Goal: Task Accomplishment & Management: Manage account settings

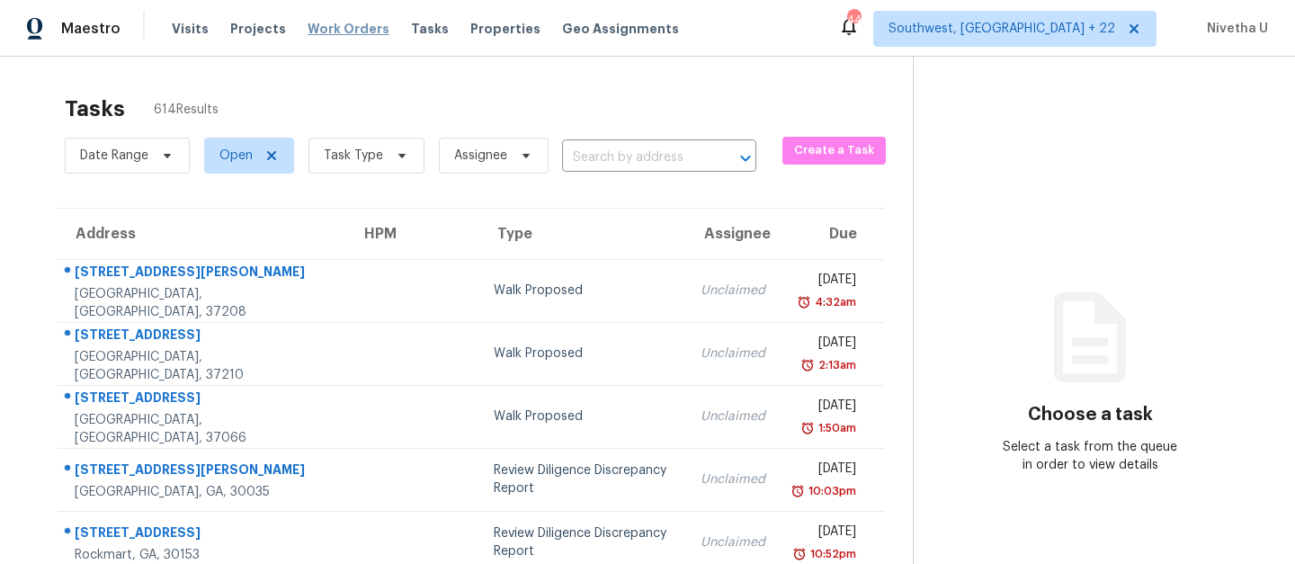
click at [354, 27] on span "Work Orders" at bounding box center [349, 29] width 82 height 18
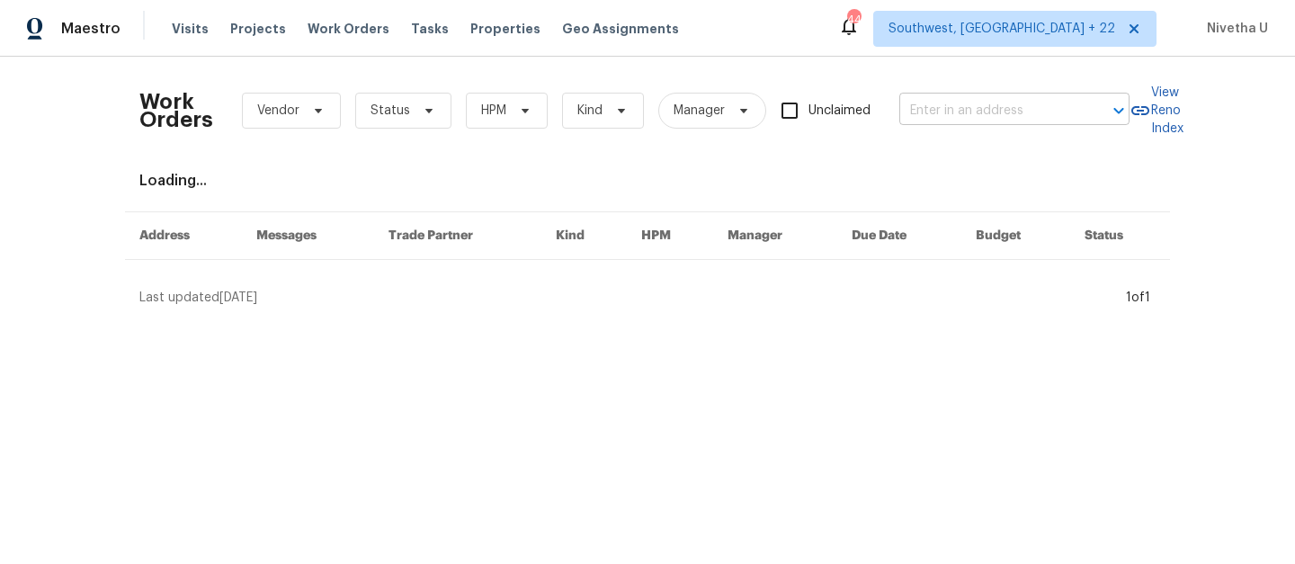
click at [996, 115] on input "text" at bounding box center [989, 111] width 180 height 28
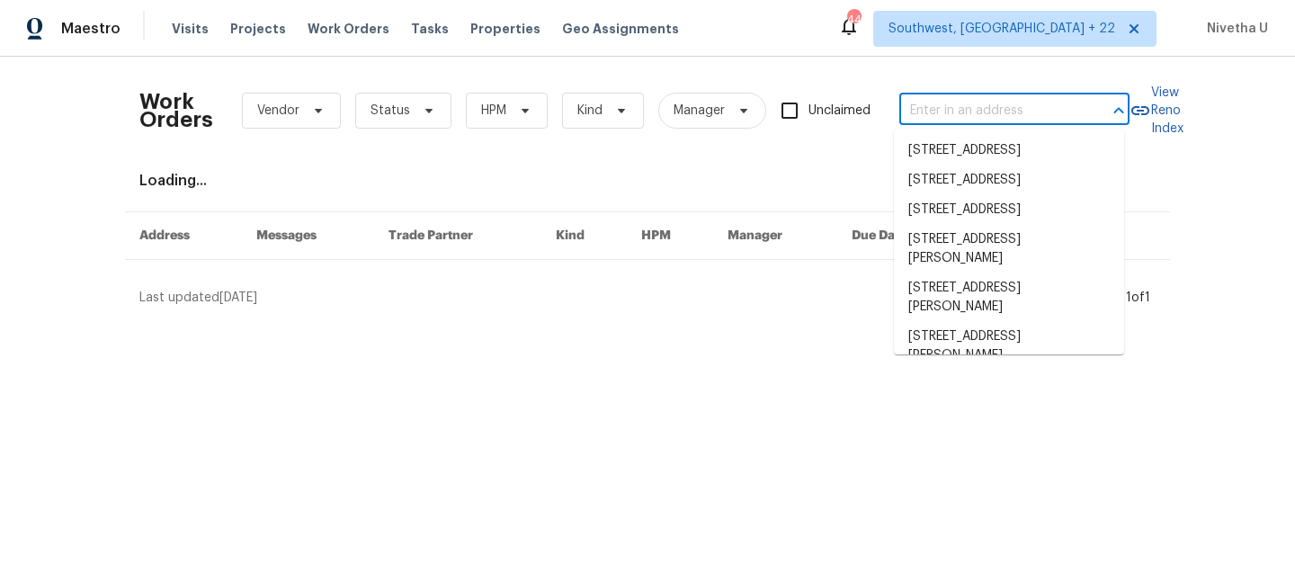
paste input "[STREET_ADDRESS][PERSON_NAME]"
type input "[STREET_ADDRESS][PERSON_NAME]"
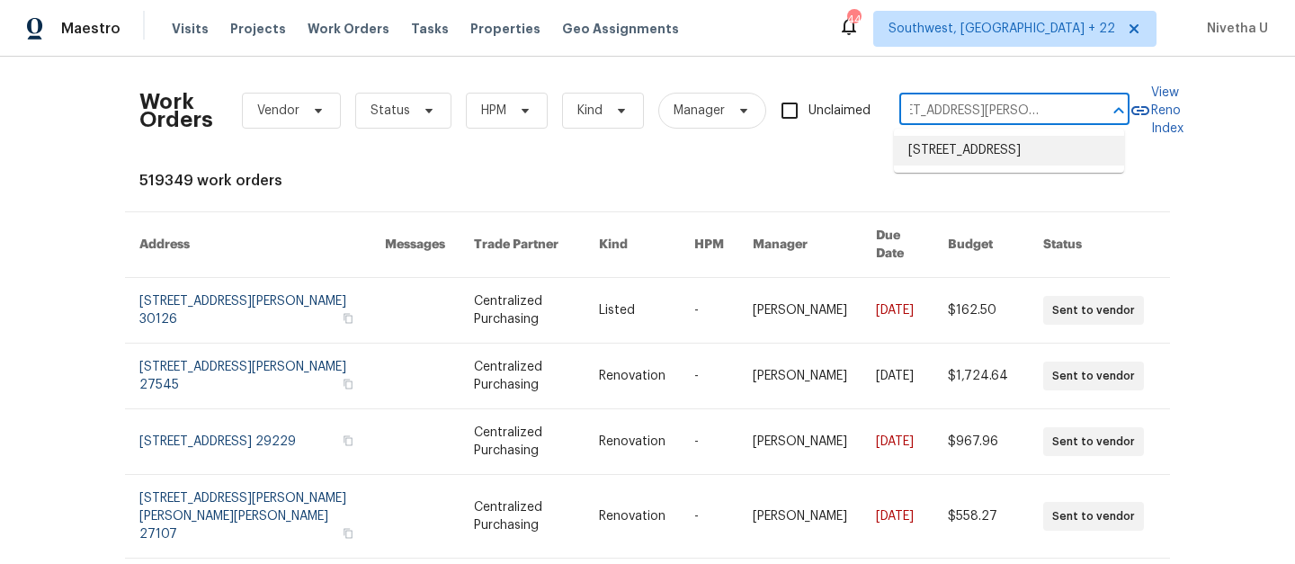
click at [1006, 165] on li "[STREET_ADDRESS]" at bounding box center [1009, 151] width 230 height 30
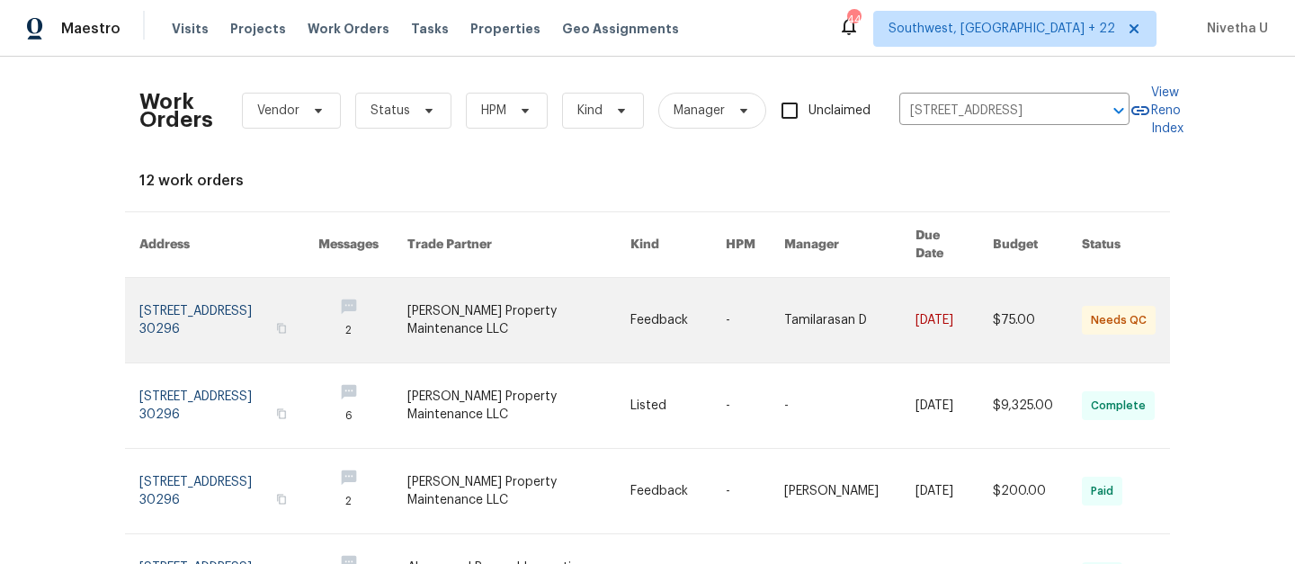
click at [211, 300] on link at bounding box center [228, 320] width 179 height 85
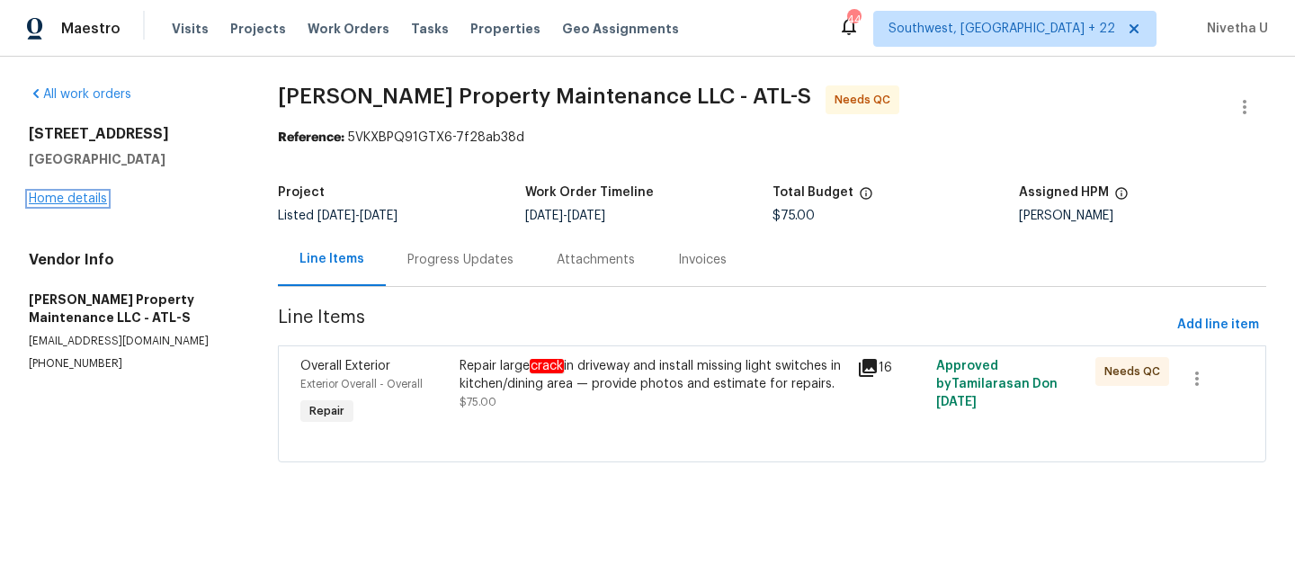
click at [66, 197] on link "Home details" at bounding box center [68, 198] width 78 height 13
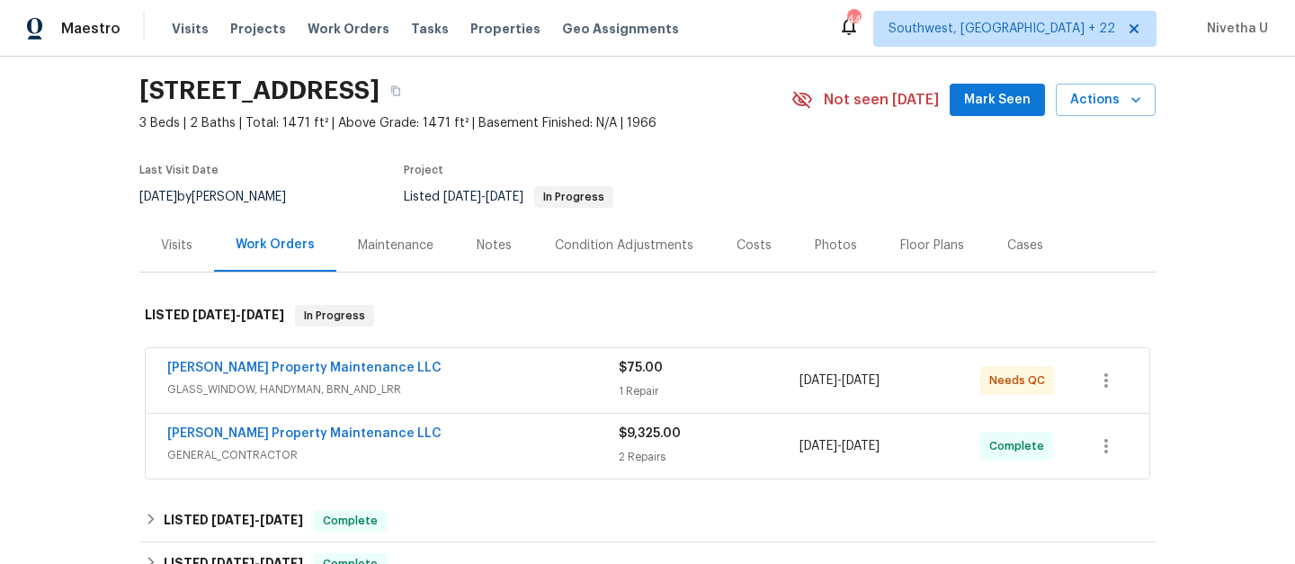
scroll to position [49, 0]
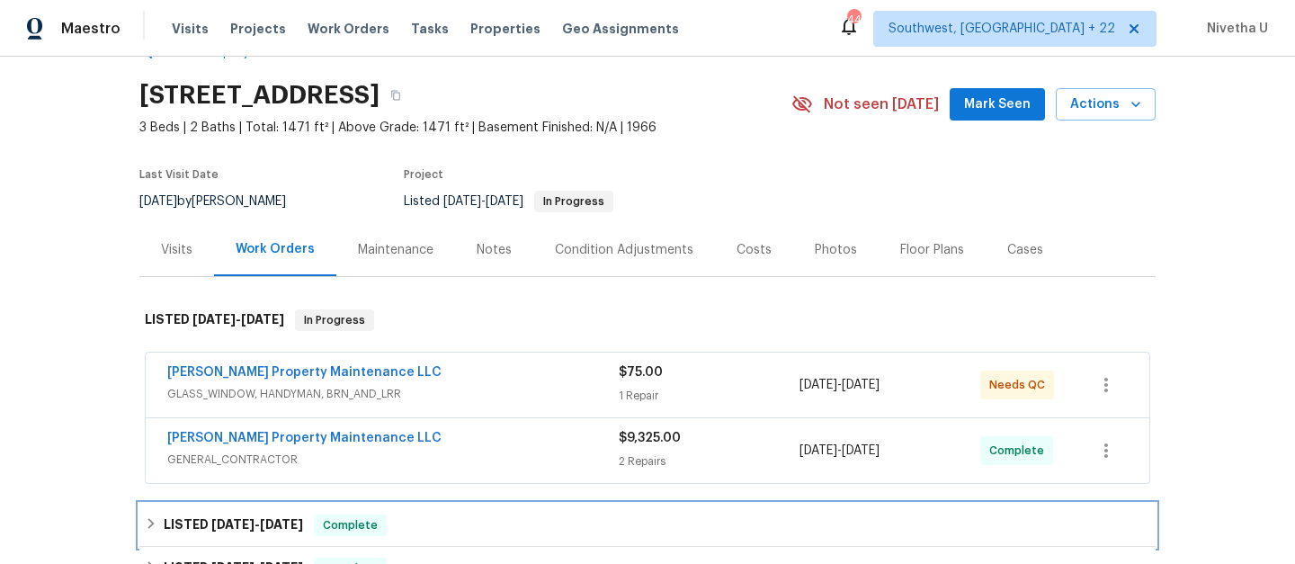
click at [437, 512] on div "LISTED [DATE] - [DATE] Complete" at bounding box center [648, 525] width 1006 height 22
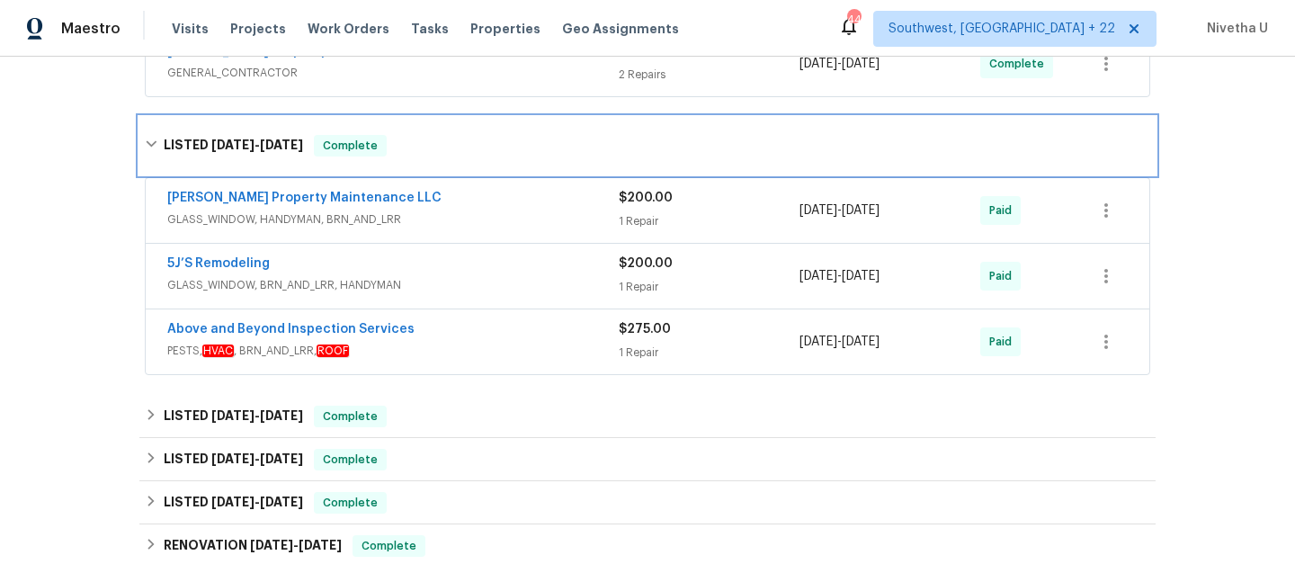
scroll to position [471, 0]
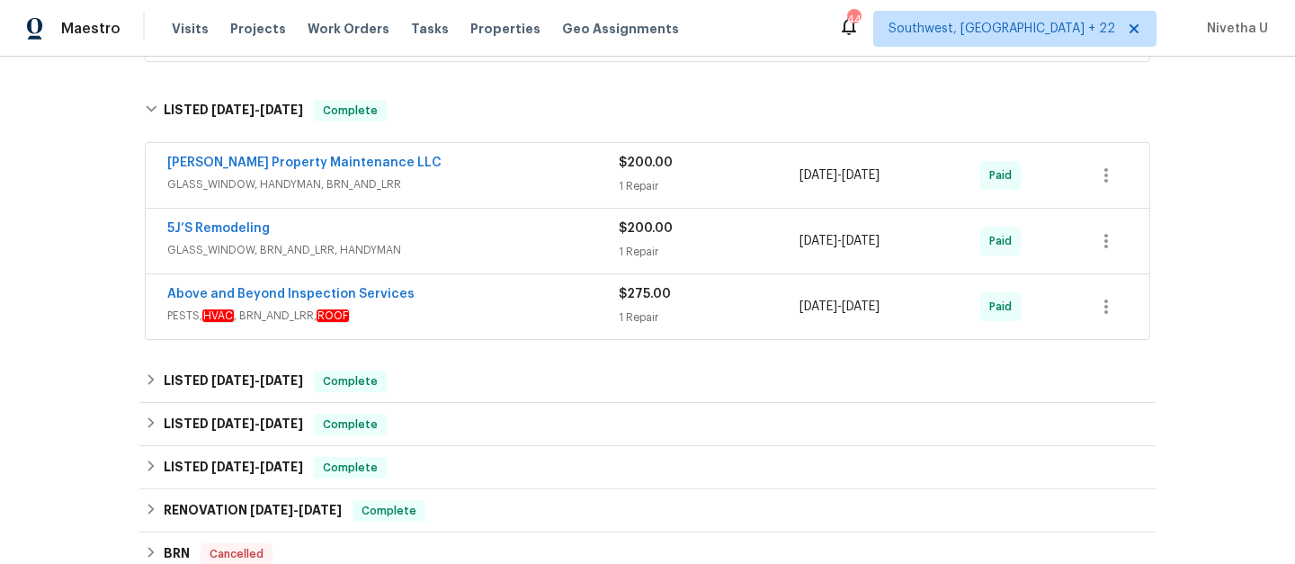
click at [433, 321] on span "PESTS, HVAC , BRN_AND_LRR, ROOF" at bounding box center [393, 316] width 452 height 18
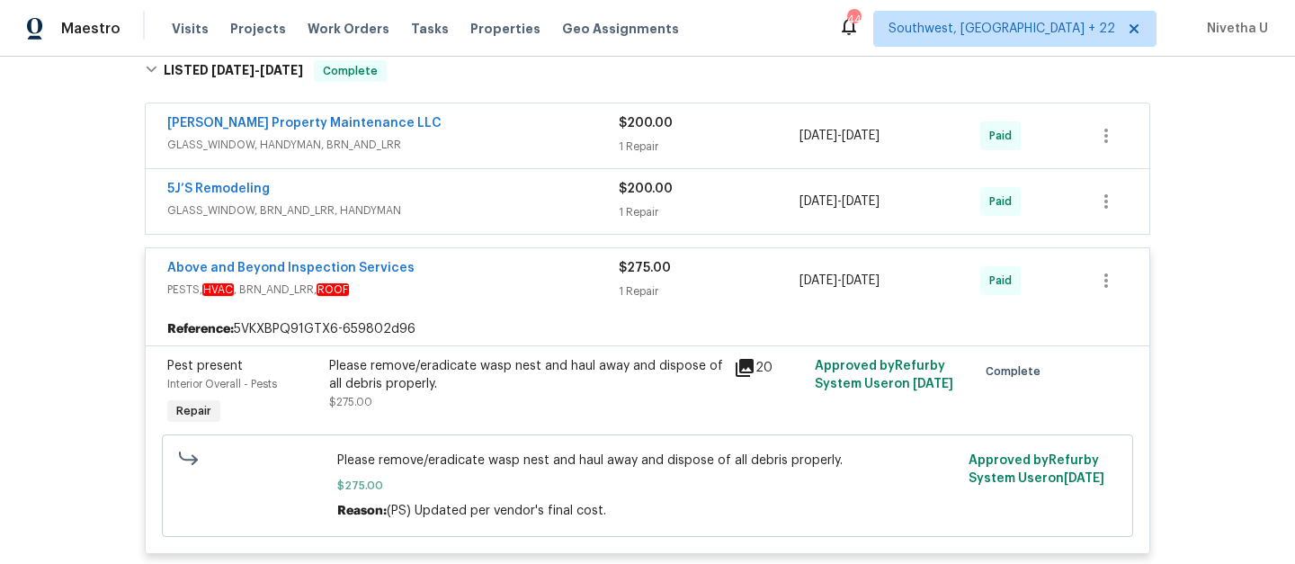
scroll to position [508, 0]
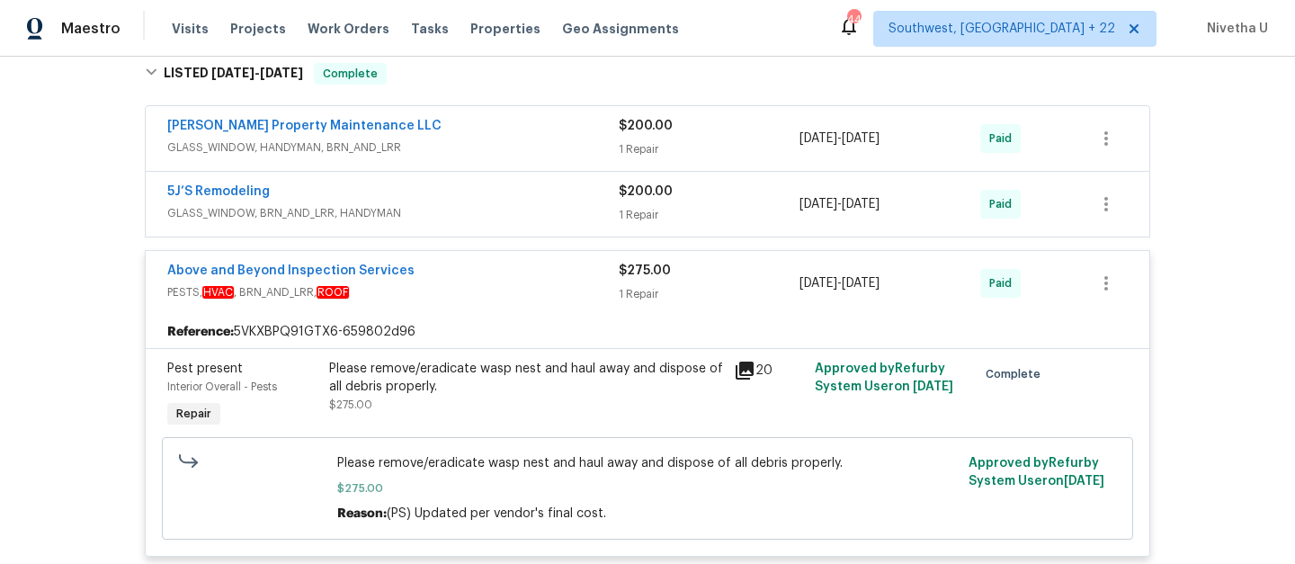
click at [469, 287] on span "PESTS, HVAC , BRN_AND_LRR, ROOF" at bounding box center [393, 292] width 452 height 18
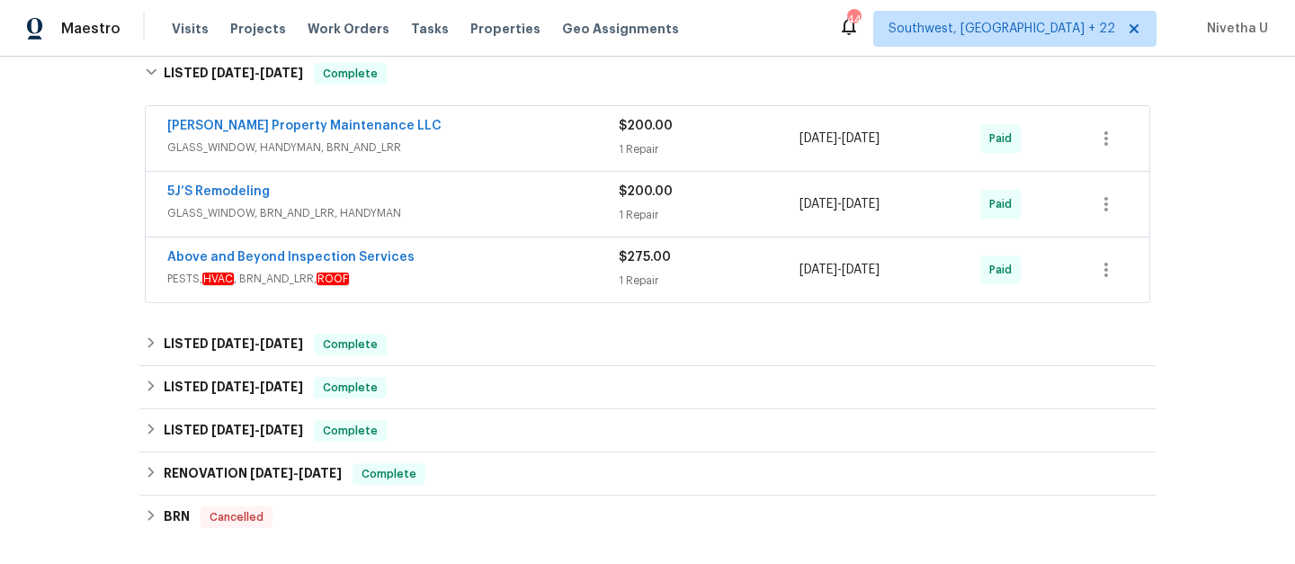
click at [454, 204] on span "GLASS_WINDOW, BRN_AND_LRR, HANDYMAN" at bounding box center [393, 213] width 452 height 18
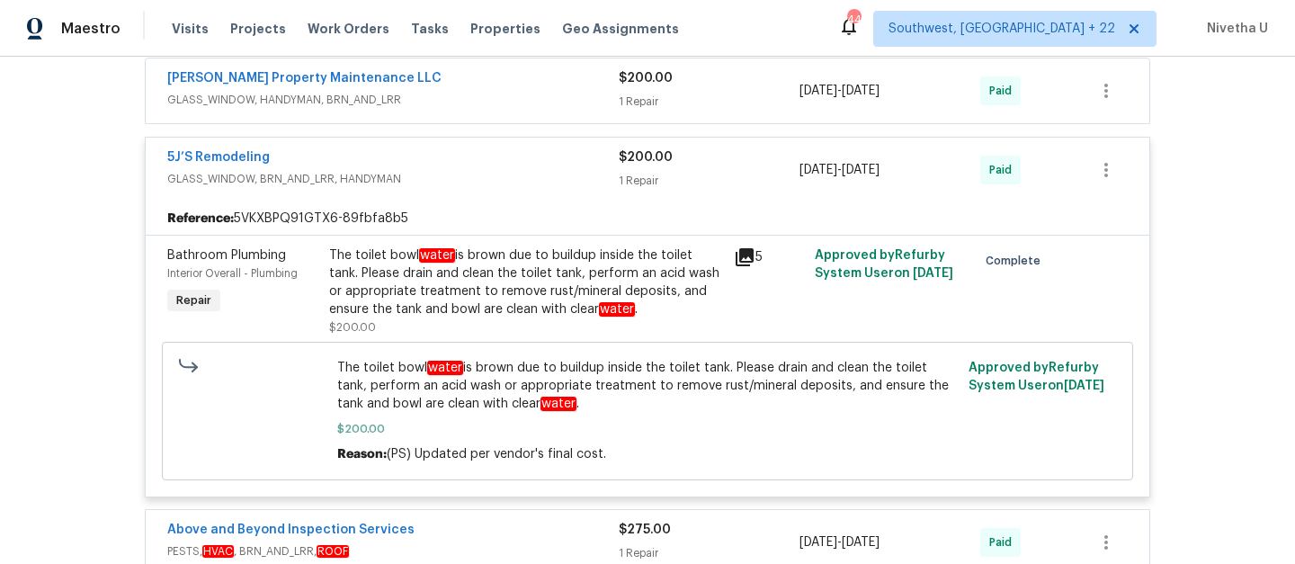
scroll to position [558, 0]
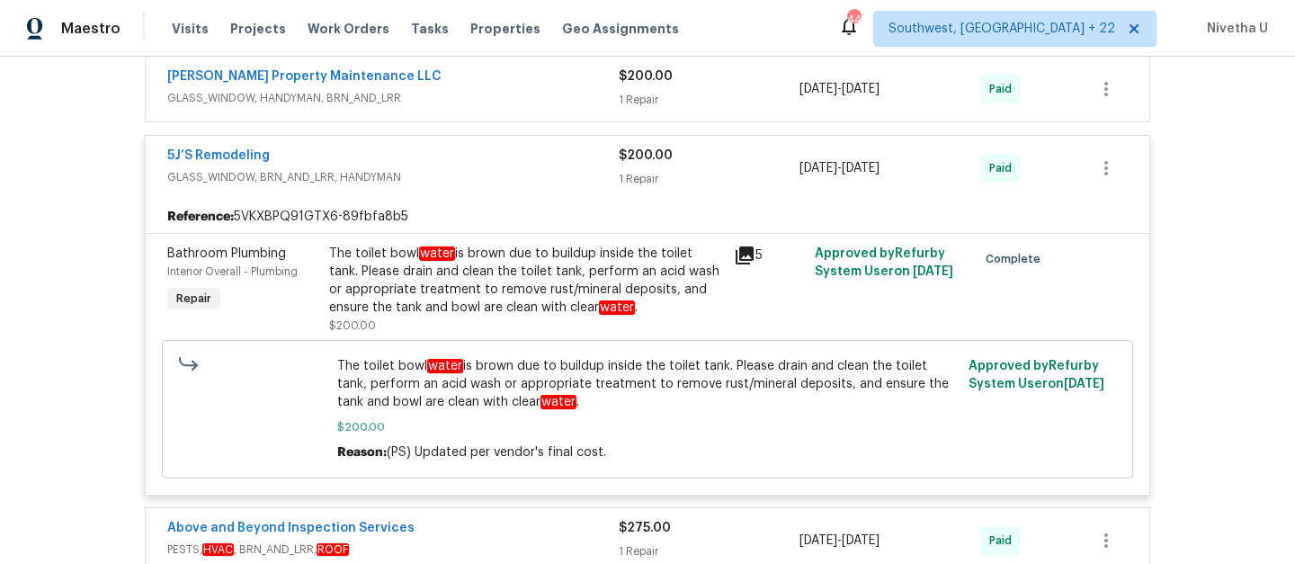
click at [505, 168] on span "GLASS_WINDOW, BRN_AND_LRR, HANDYMAN" at bounding box center [393, 177] width 452 height 18
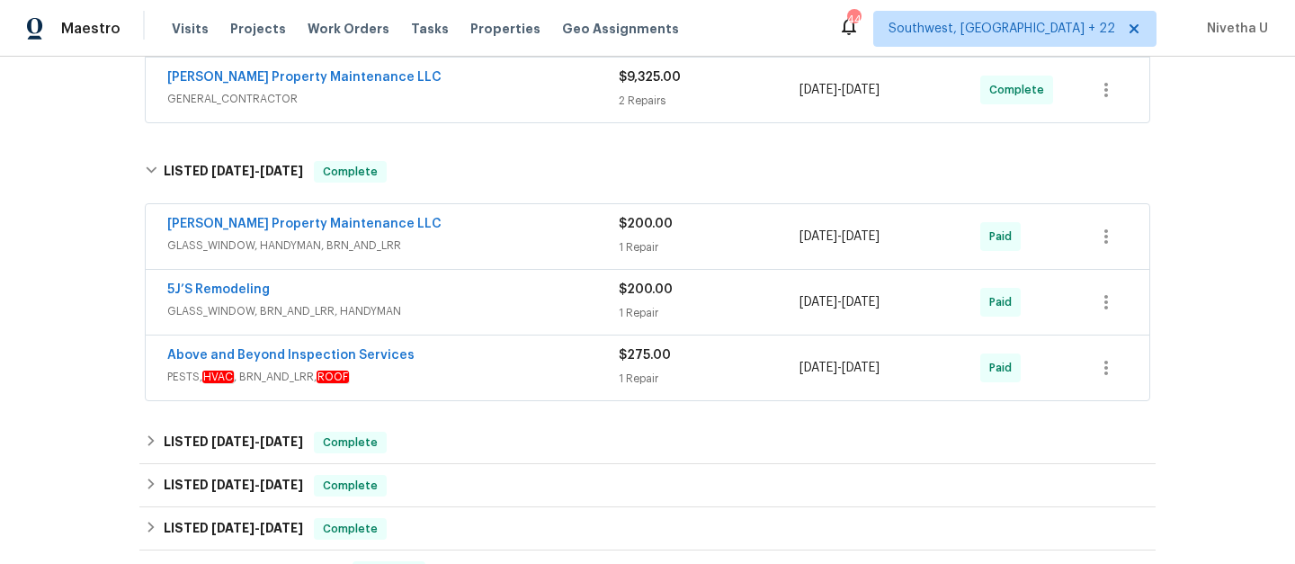
scroll to position [409, 0]
click at [502, 246] on span "GLASS_WINDOW, HANDYMAN, BRN_AND_LRR" at bounding box center [393, 246] width 452 height 18
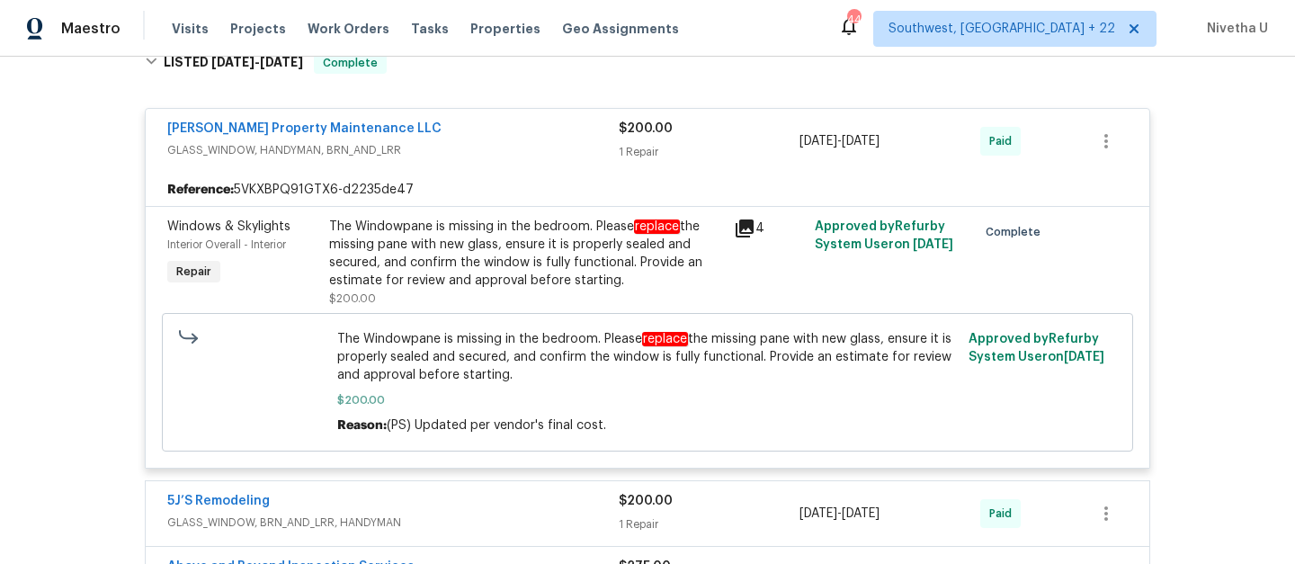
scroll to position [518, 0]
click at [505, 158] on span "GLASS_WINDOW, HANDYMAN, BRN_AND_LRR" at bounding box center [393, 151] width 452 height 18
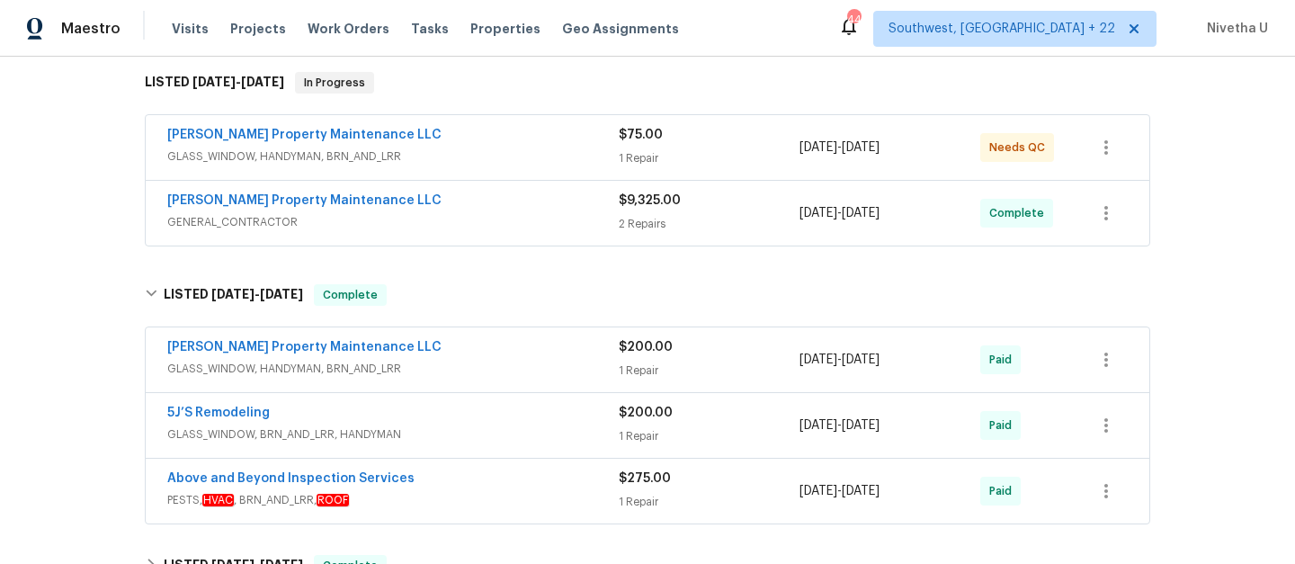
scroll to position [285, 0]
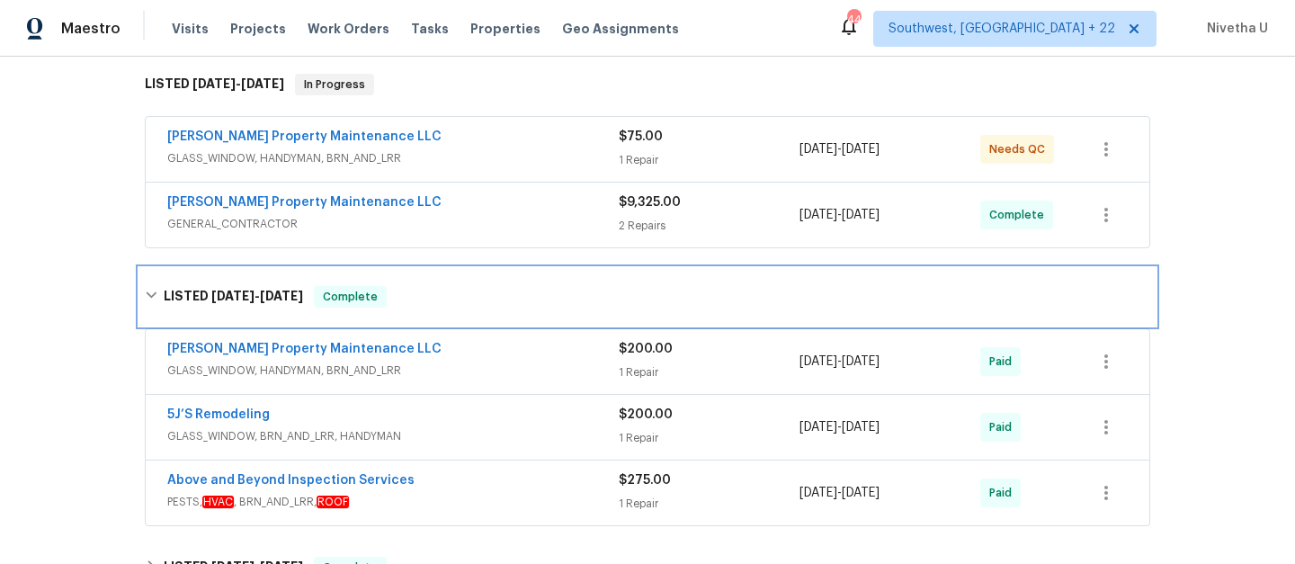
click at [499, 300] on div "LISTED [DATE] - [DATE] Complete" at bounding box center [648, 297] width 1006 height 22
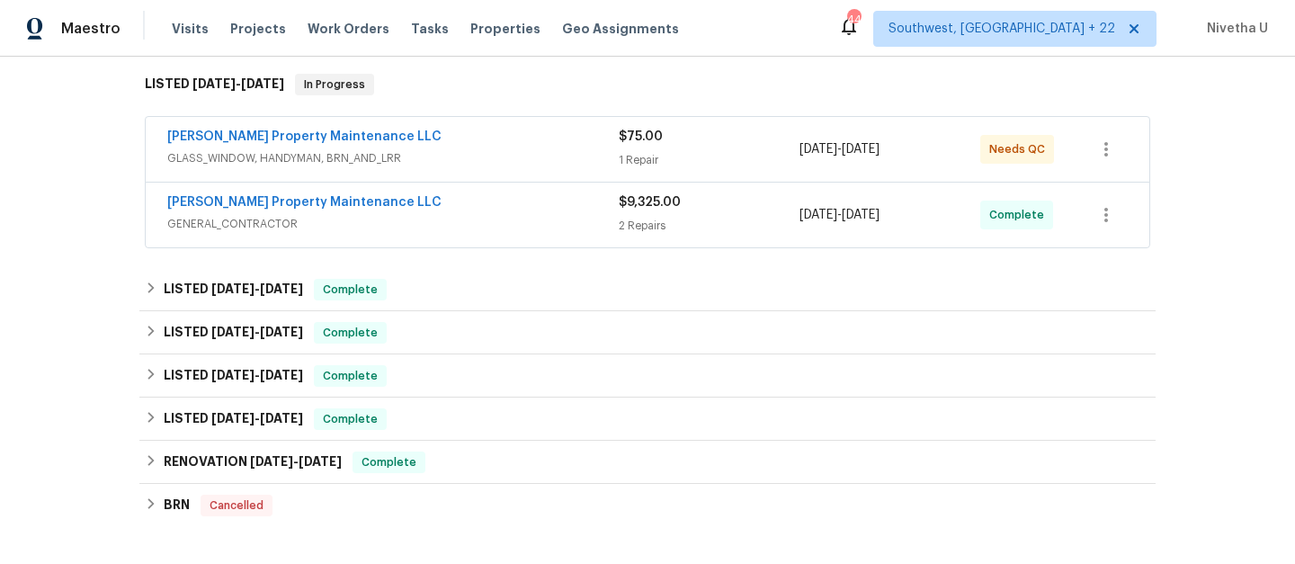
click at [471, 211] on div "[PERSON_NAME] Property Maintenance LLC" at bounding box center [393, 204] width 452 height 22
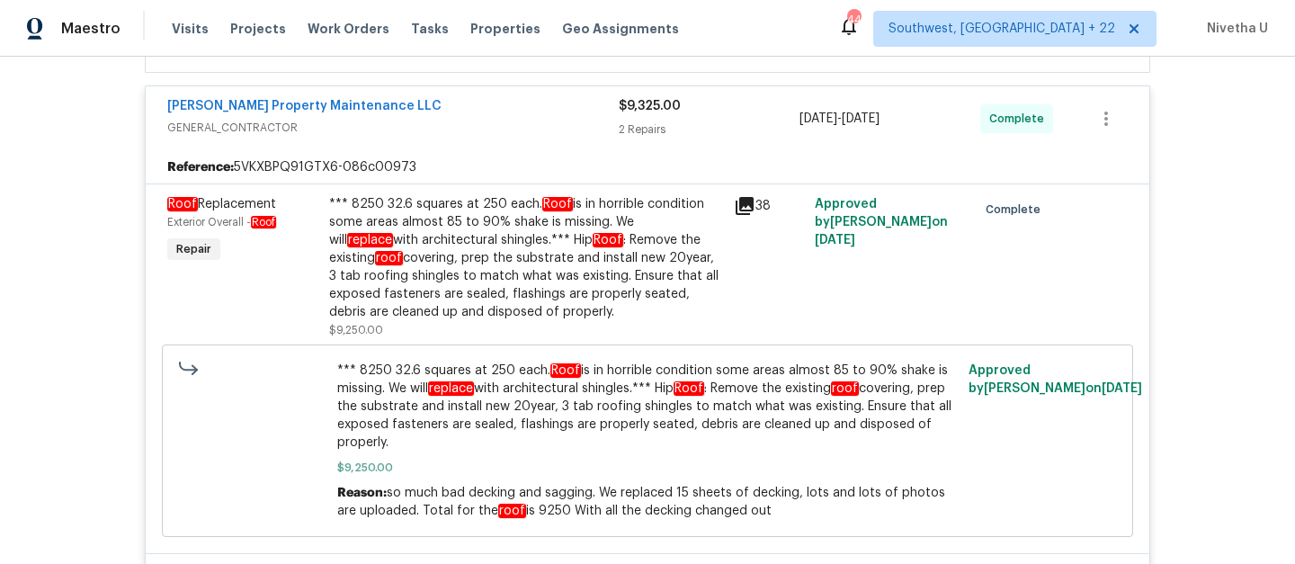
scroll to position [363, 0]
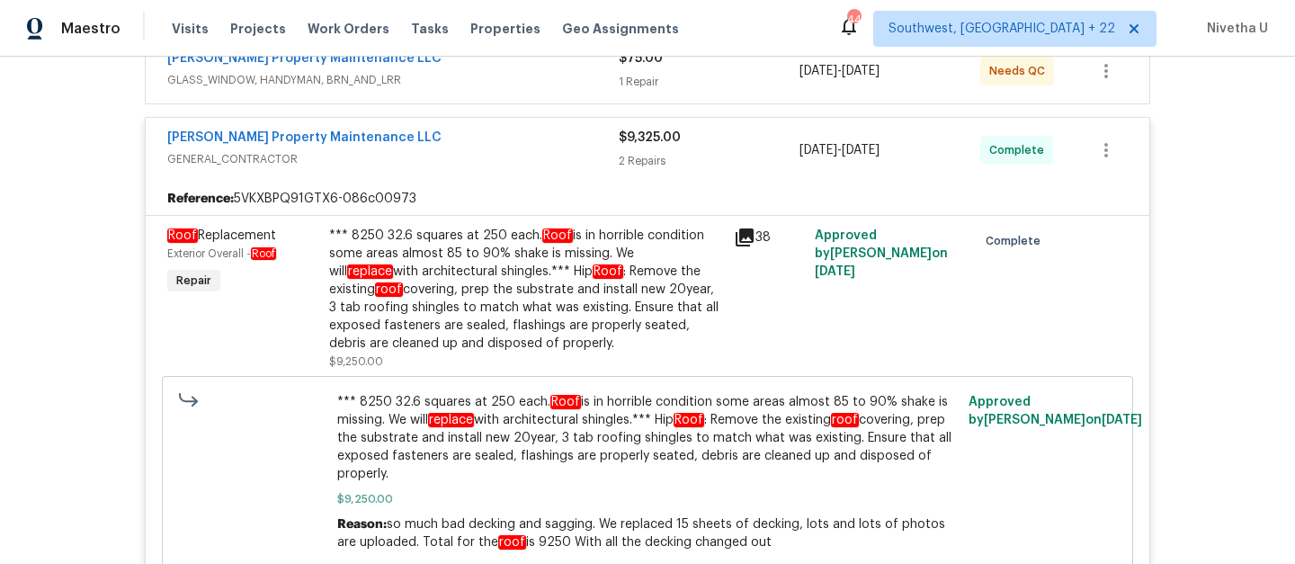
click at [479, 164] on span "GENERAL_CONTRACTOR" at bounding box center [393, 159] width 452 height 18
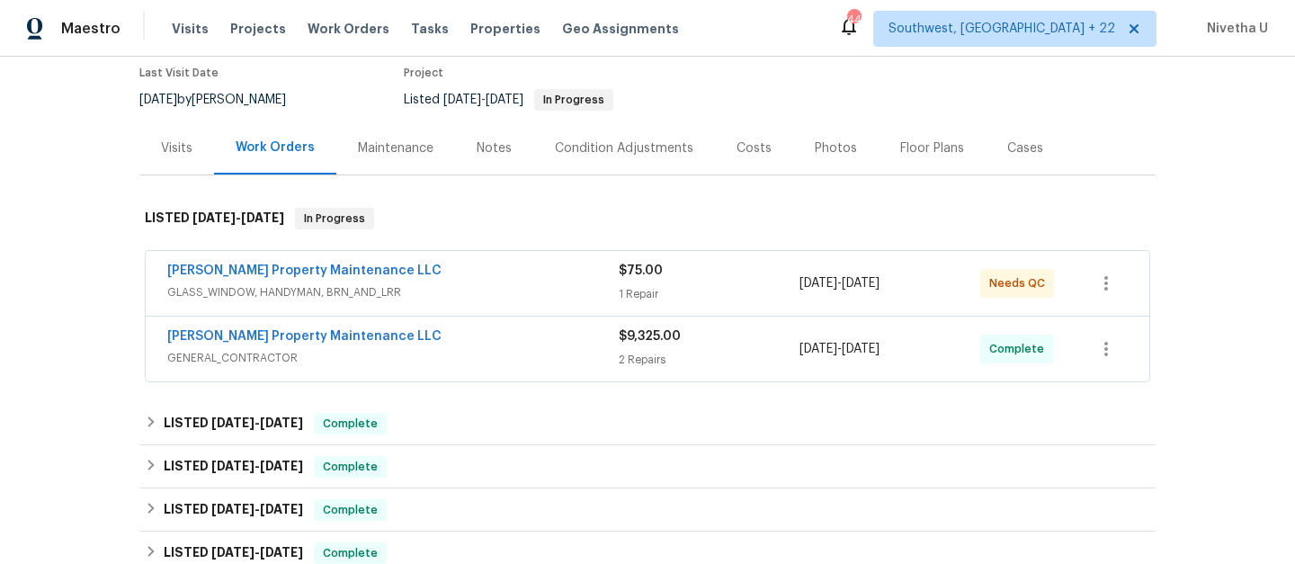
scroll to position [149, 0]
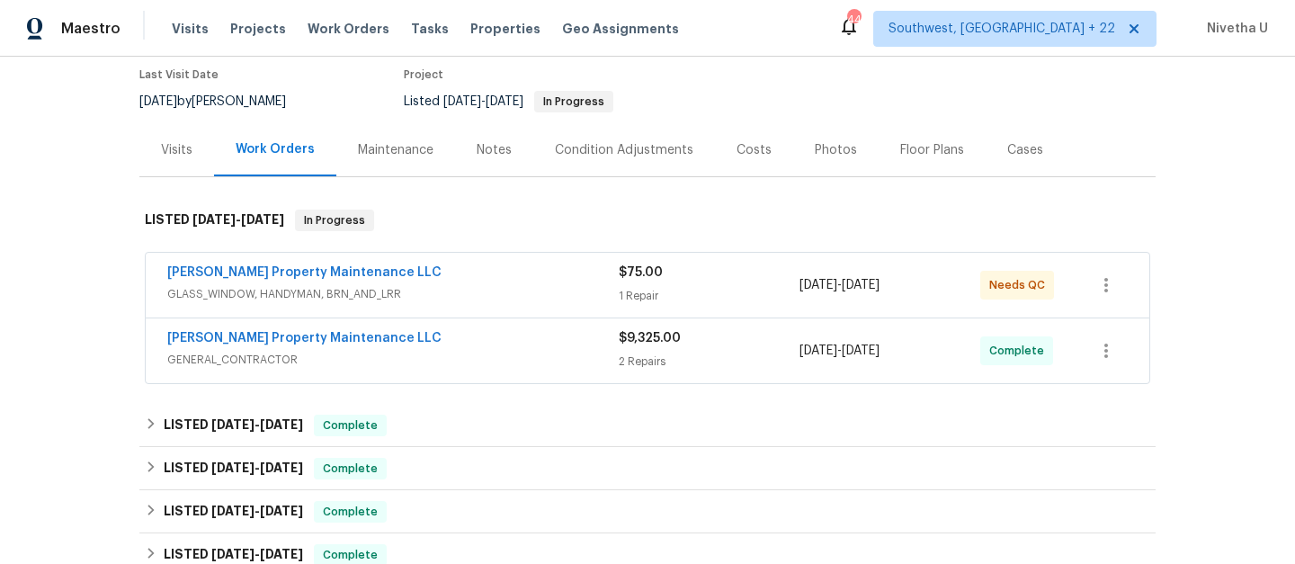
click at [492, 278] on div "[PERSON_NAME] Property Maintenance LLC" at bounding box center [393, 275] width 452 height 22
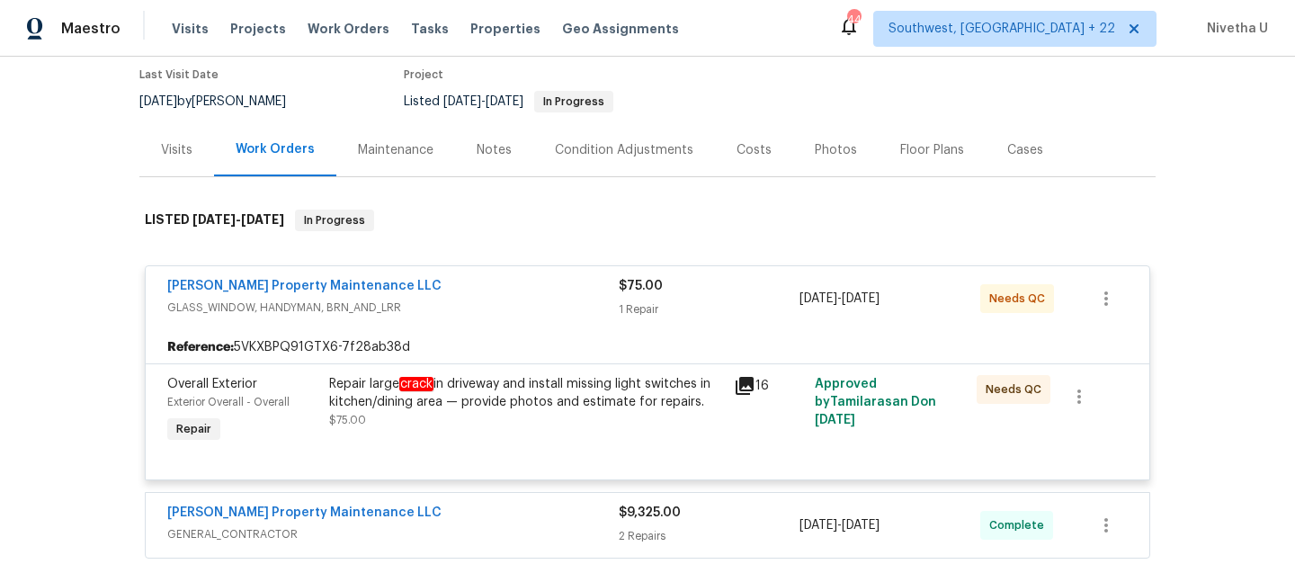
click at [500, 309] on span "GLASS_WINDOW, HANDYMAN, BRN_AND_LRR" at bounding box center [393, 308] width 452 height 18
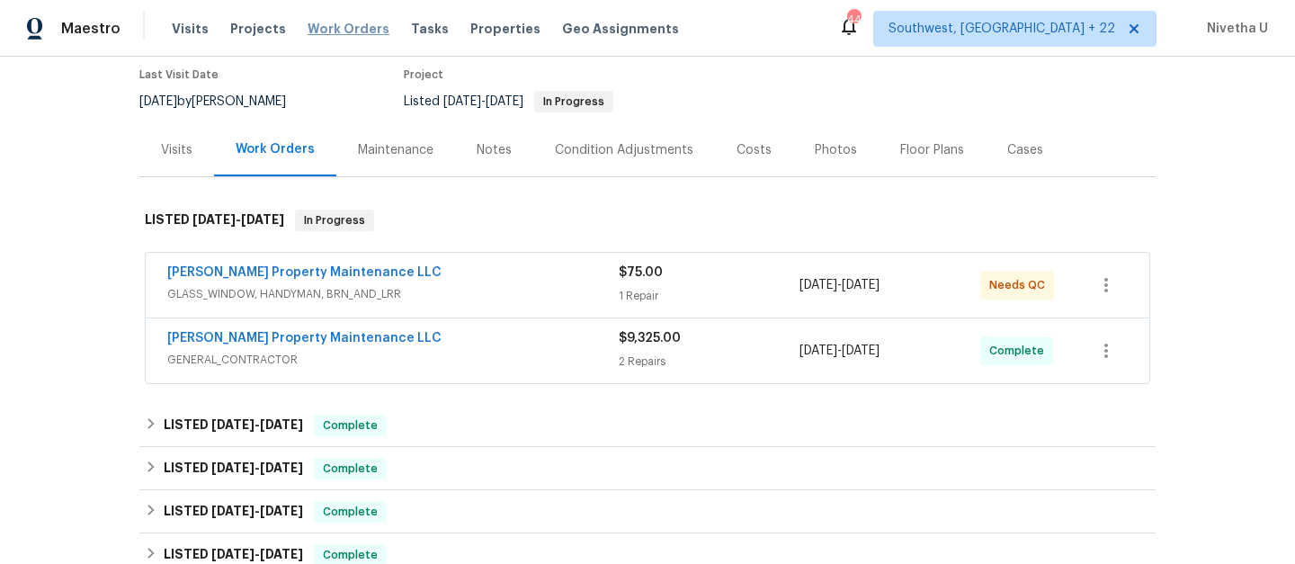
click at [360, 24] on span "Work Orders" at bounding box center [349, 29] width 82 height 18
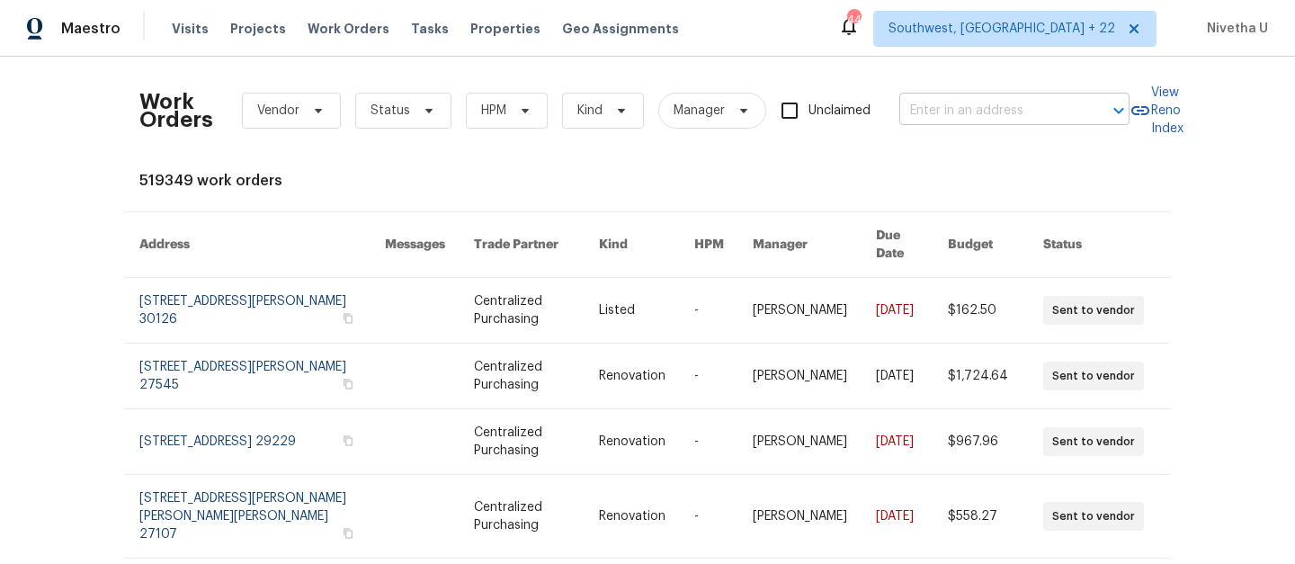
click at [934, 90] on div "Work Orders Vendor Status HPM Kind Manager Unclaimed ​" at bounding box center [634, 110] width 990 height 79
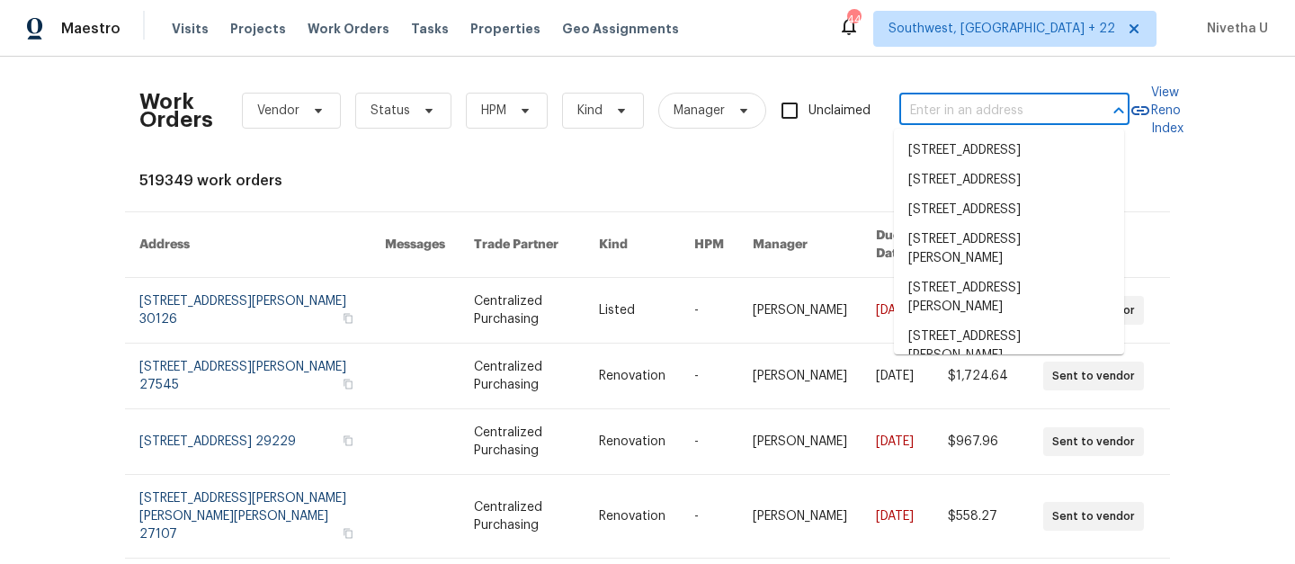
click at [934, 114] on input "text" at bounding box center [989, 111] width 180 height 28
paste input "[STREET_ADDRESS]"
type input "[STREET_ADDRESS]"
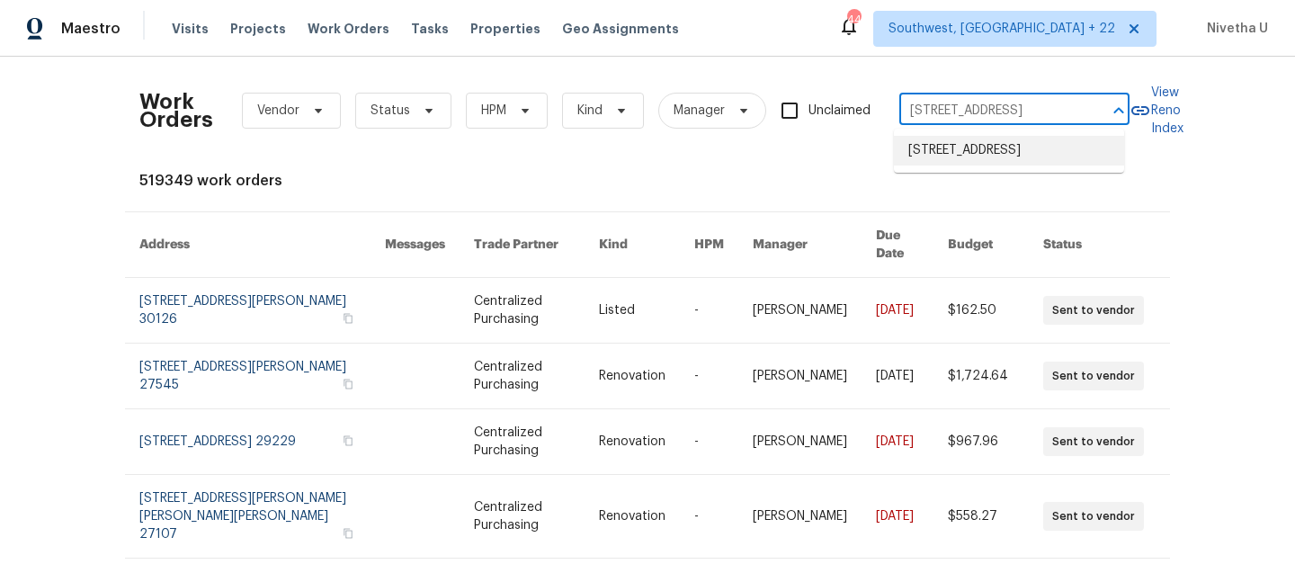
click at [951, 164] on li "[STREET_ADDRESS]" at bounding box center [1009, 151] width 230 height 30
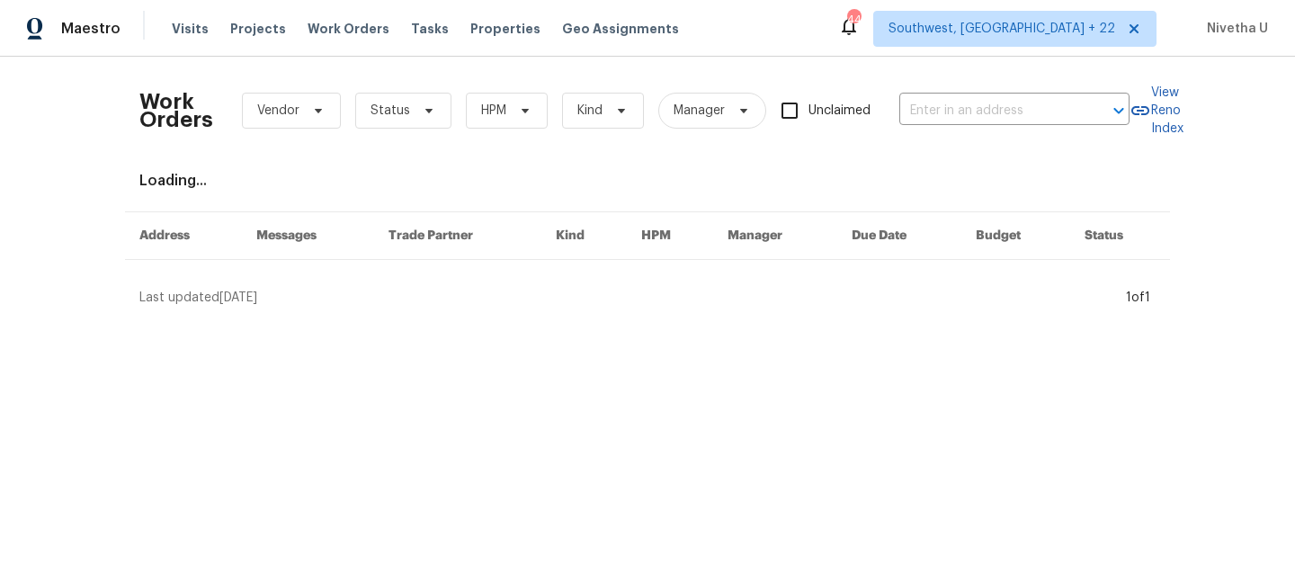
type input "[STREET_ADDRESS]"
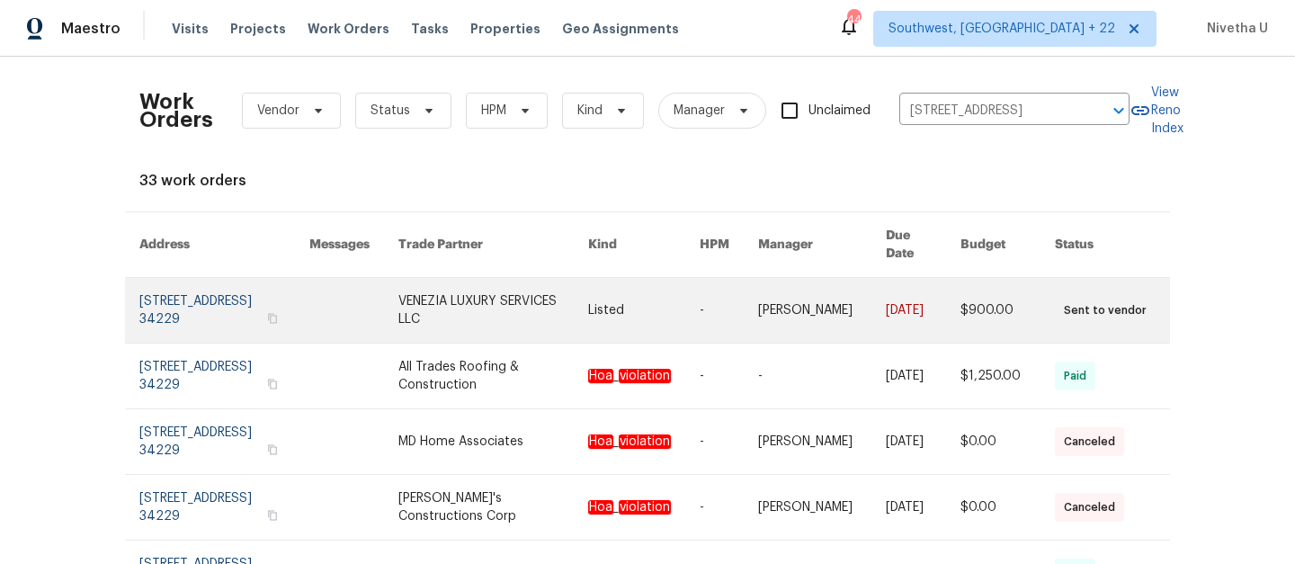
click at [206, 303] on link at bounding box center [224, 310] width 170 height 65
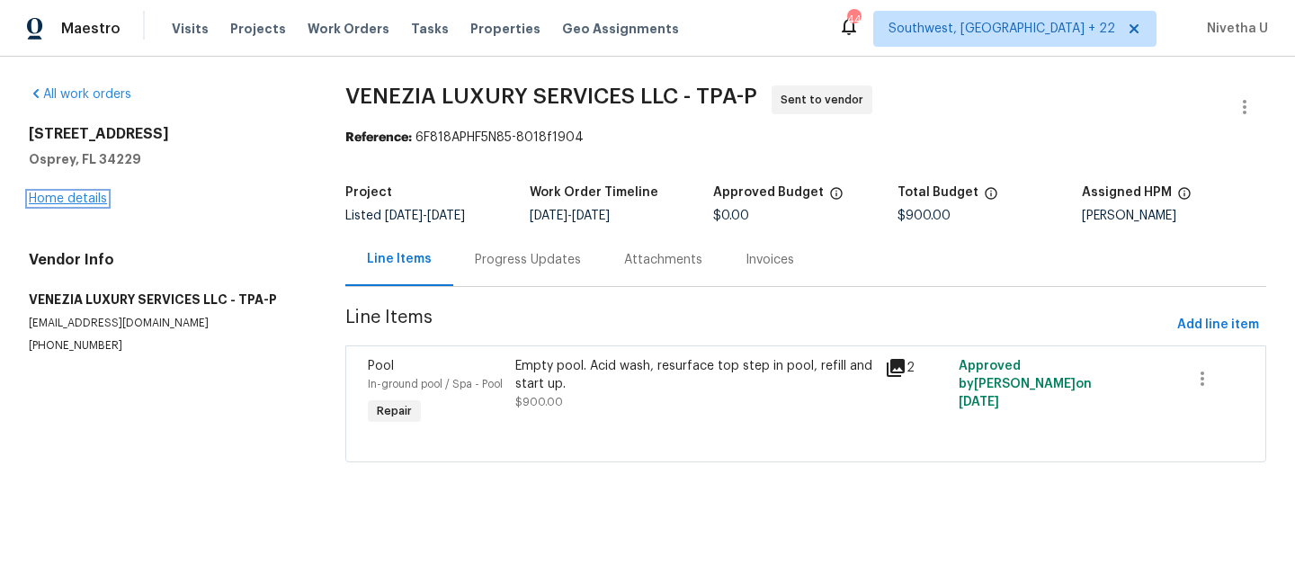
click at [53, 203] on link "Home details" at bounding box center [68, 198] width 78 height 13
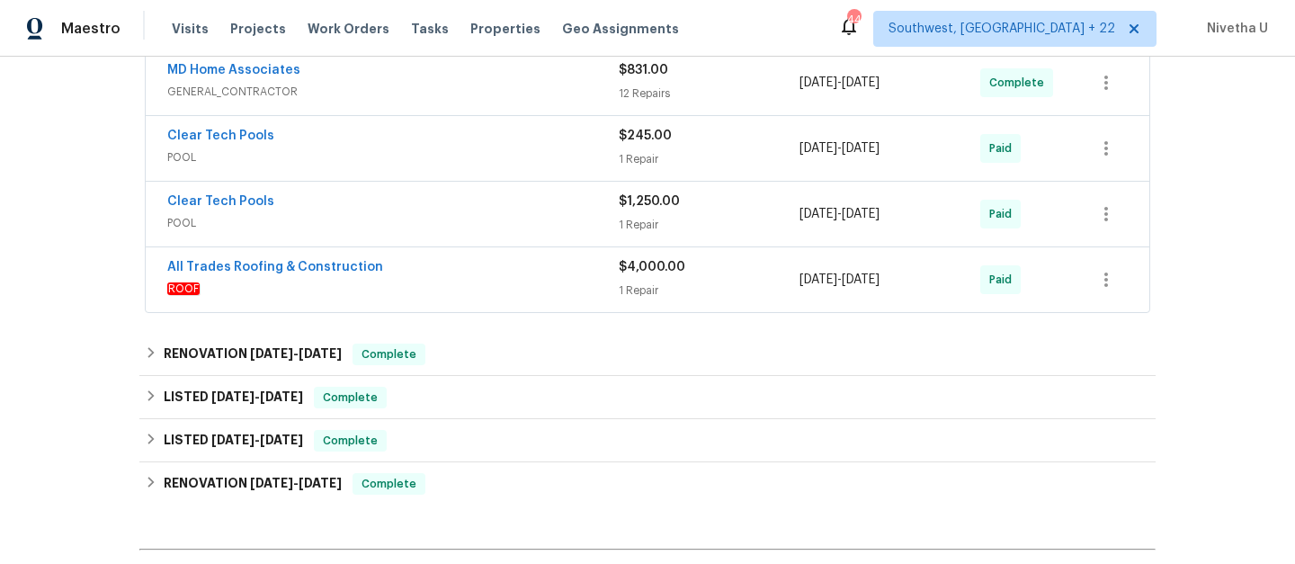
scroll to position [416, 0]
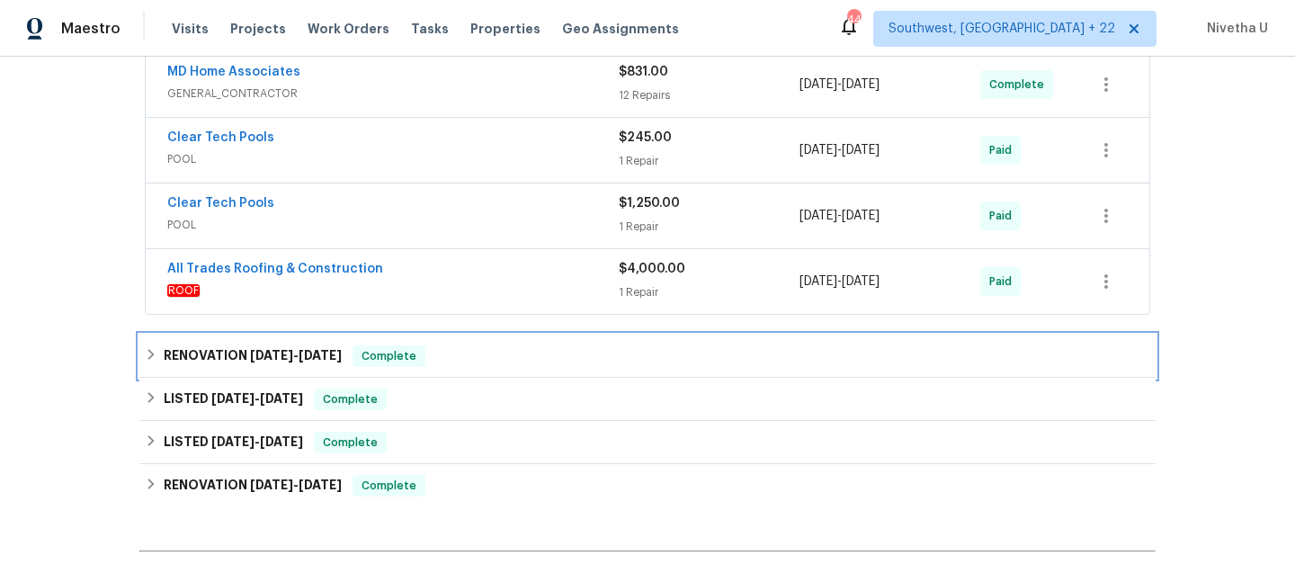
click at [432, 363] on div "RENOVATION [DATE] - [DATE] Complete" at bounding box center [648, 356] width 1006 height 22
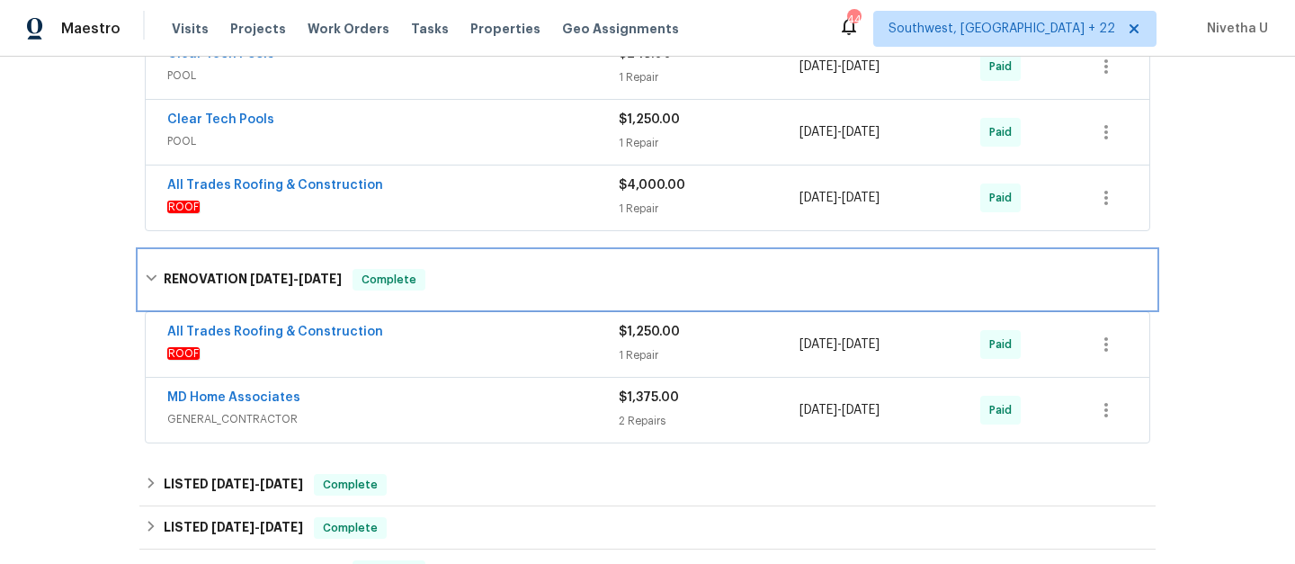
scroll to position [507, 0]
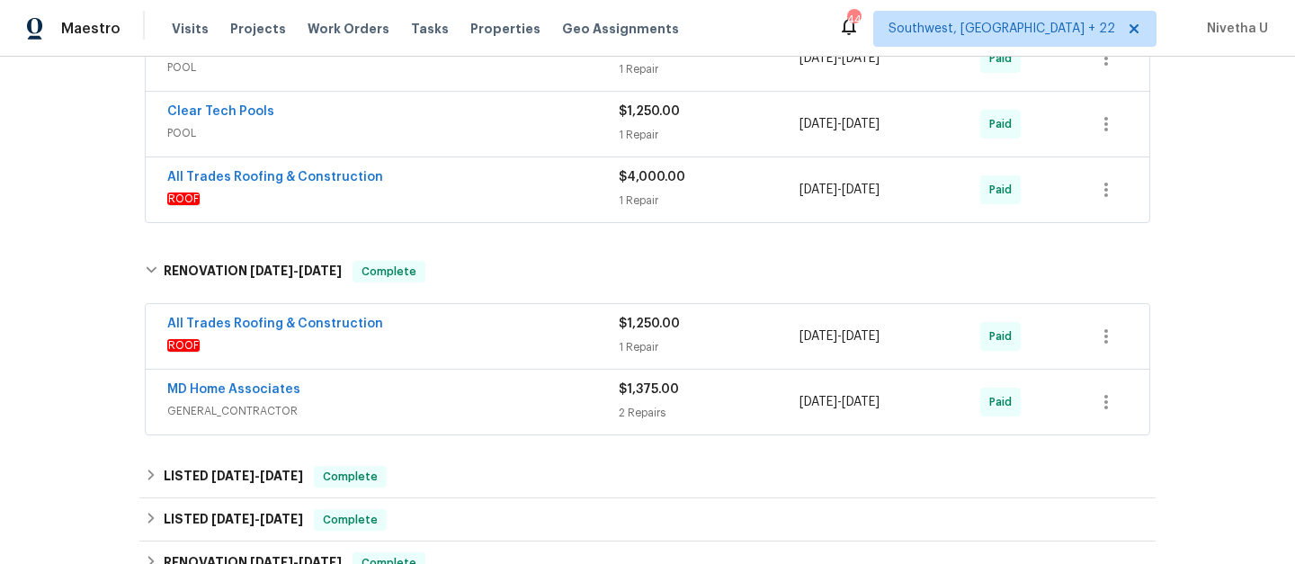
click at [434, 426] on div "MD Home Associates GENERAL_CONTRACTOR $1,375.00 2 Repairs [DATE] - [DATE] Paid" at bounding box center [648, 402] width 1004 height 65
click at [434, 410] on span "GENERAL_CONTRACTOR" at bounding box center [393, 411] width 452 height 18
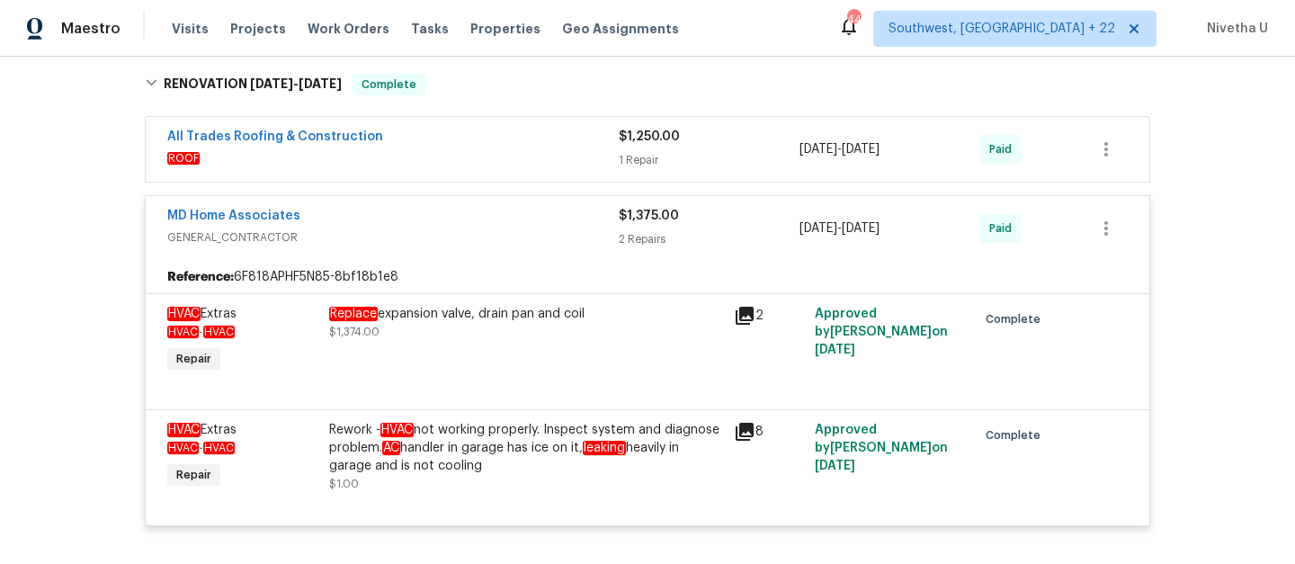
scroll to position [525, 0]
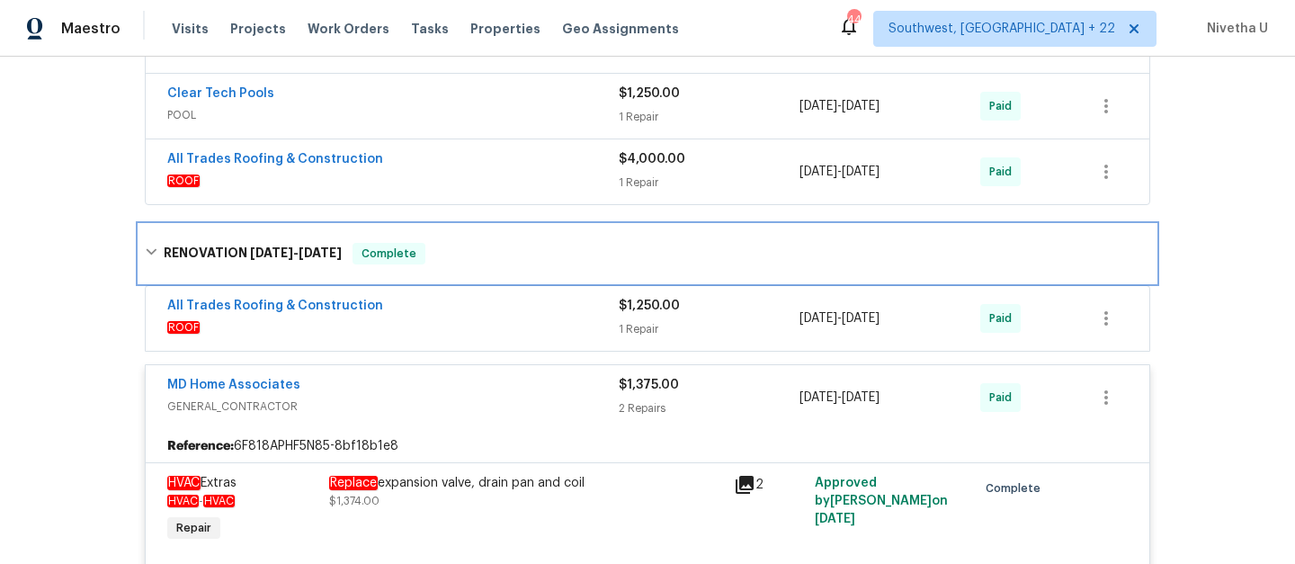
click at [452, 255] on div "RENOVATION [DATE] - [DATE] Complete" at bounding box center [648, 254] width 1006 height 22
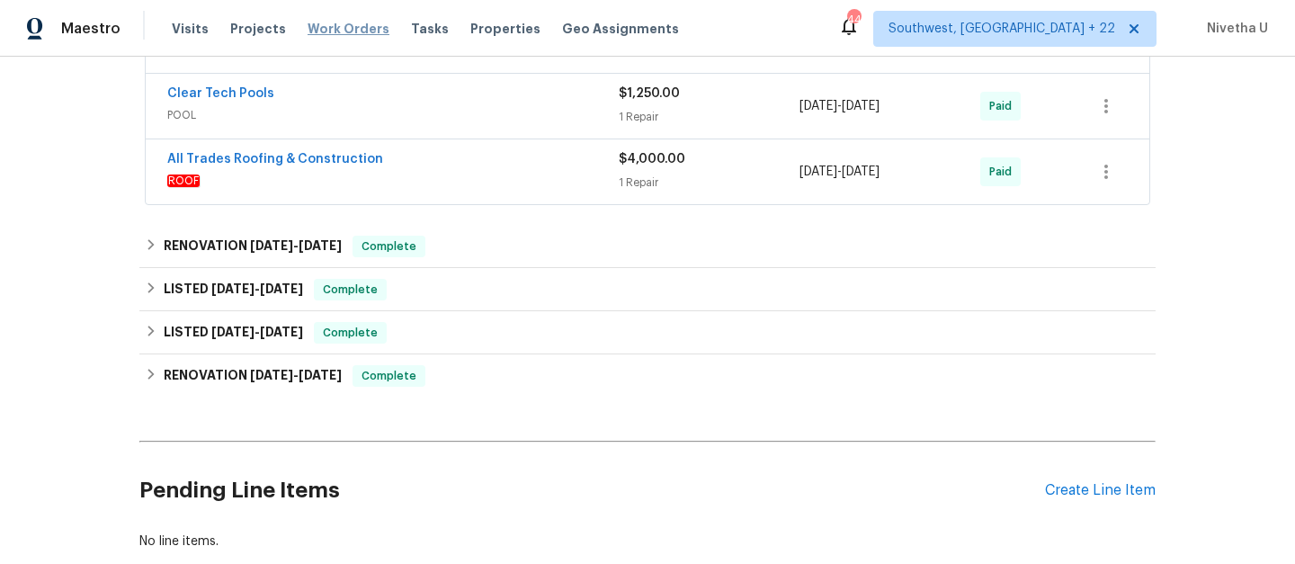
click at [343, 27] on span "Work Orders" at bounding box center [349, 29] width 82 height 18
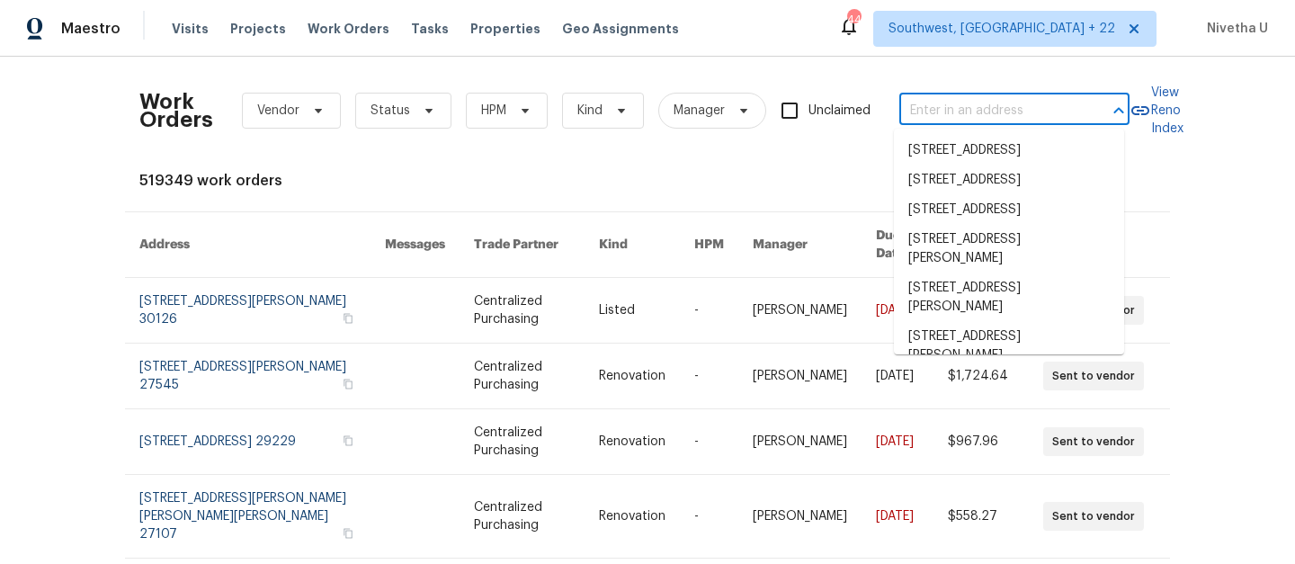
click at [991, 103] on input "text" at bounding box center [989, 111] width 180 height 28
paste input "[STREET_ADDRESS][PERSON_NAME]"
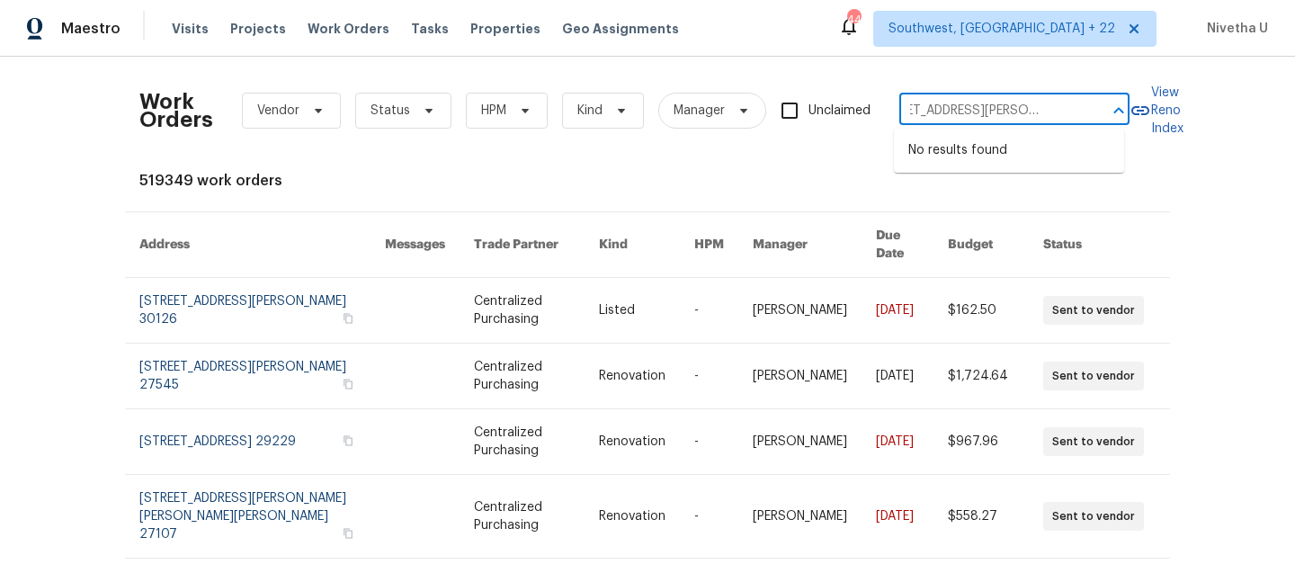
type input "[STREET_ADDRESS][PERSON_NAME]"
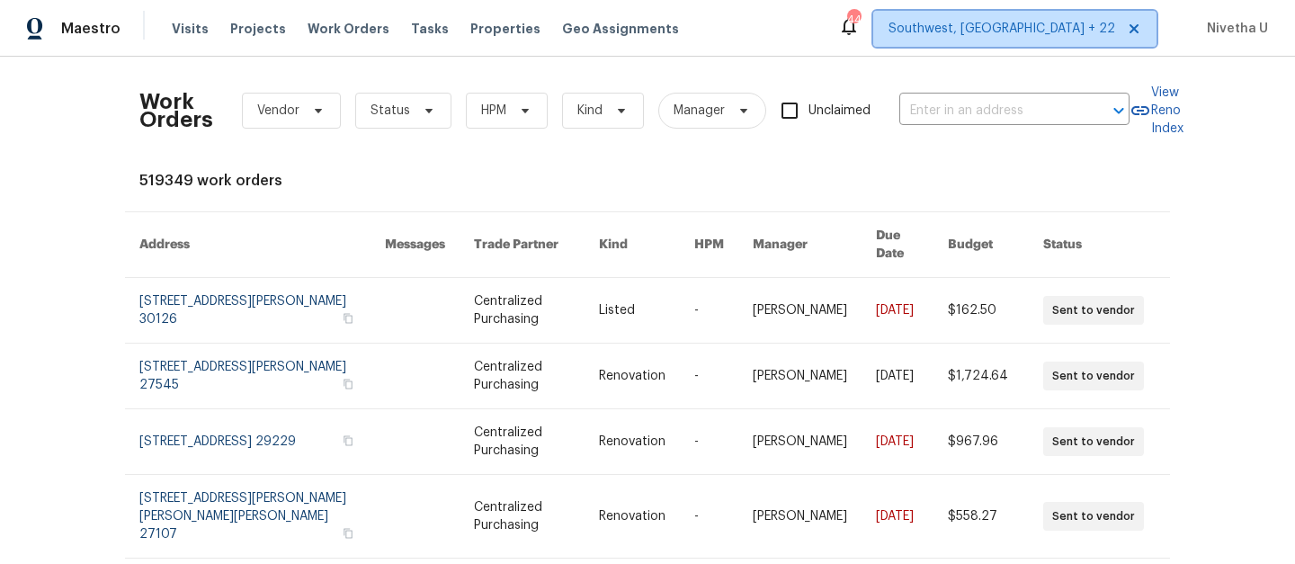
scroll to position [0, 0]
click at [1021, 37] on span "Southwest, [GEOGRAPHIC_DATA] + 22" at bounding box center [1002, 29] width 227 height 18
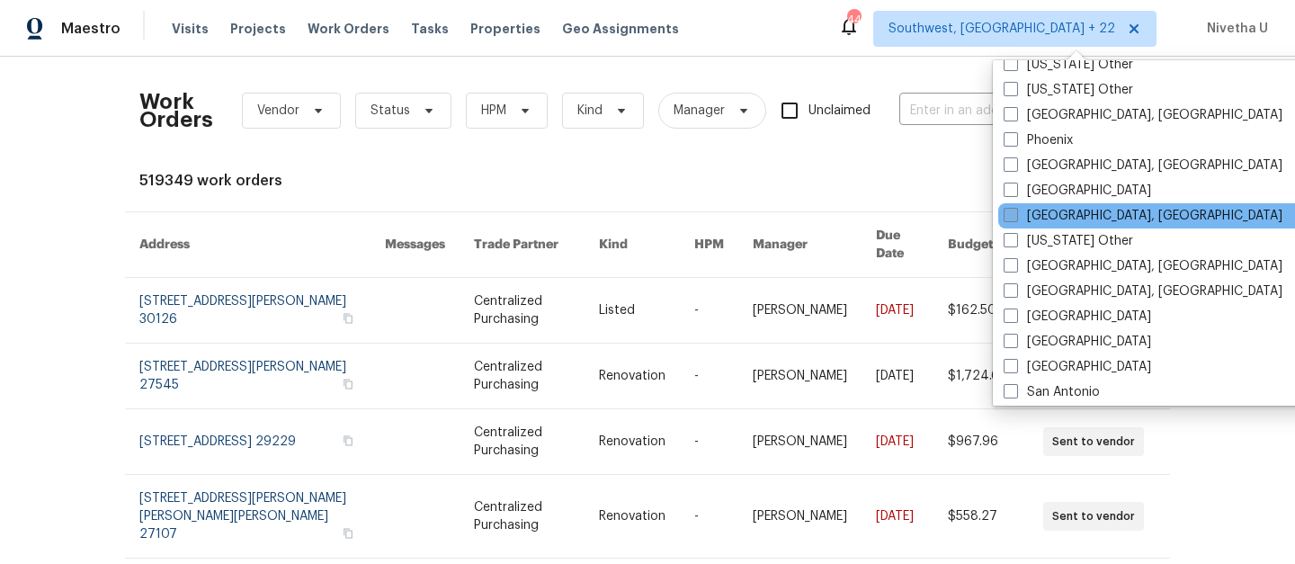
scroll to position [2180, 0]
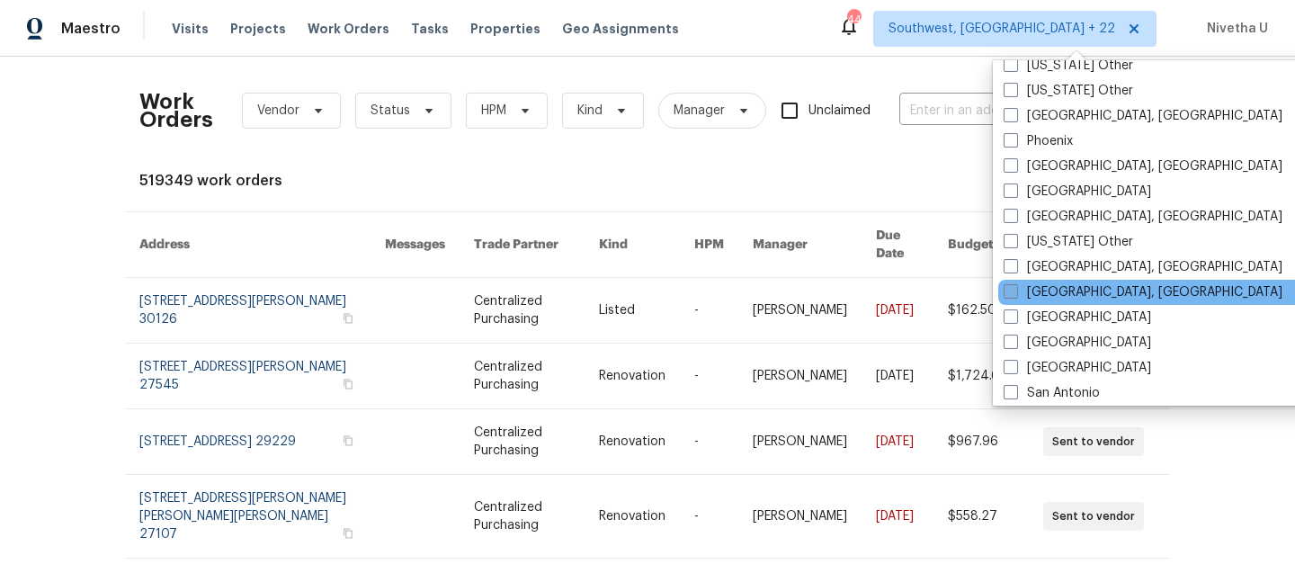
click at [1045, 291] on label "[GEOGRAPHIC_DATA], [GEOGRAPHIC_DATA]" at bounding box center [1143, 292] width 279 height 18
click at [1015, 291] on input "[GEOGRAPHIC_DATA], [GEOGRAPHIC_DATA]" at bounding box center [1010, 289] width 12 height 12
checkbox input "true"
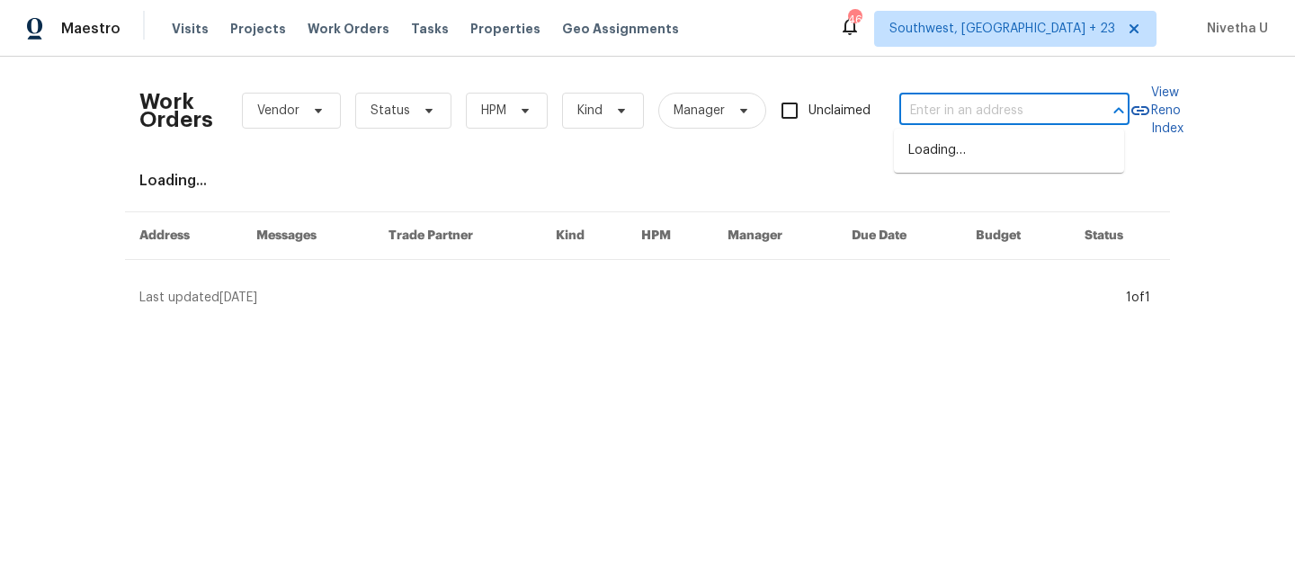
click at [935, 122] on input "text" at bounding box center [989, 111] width 180 height 28
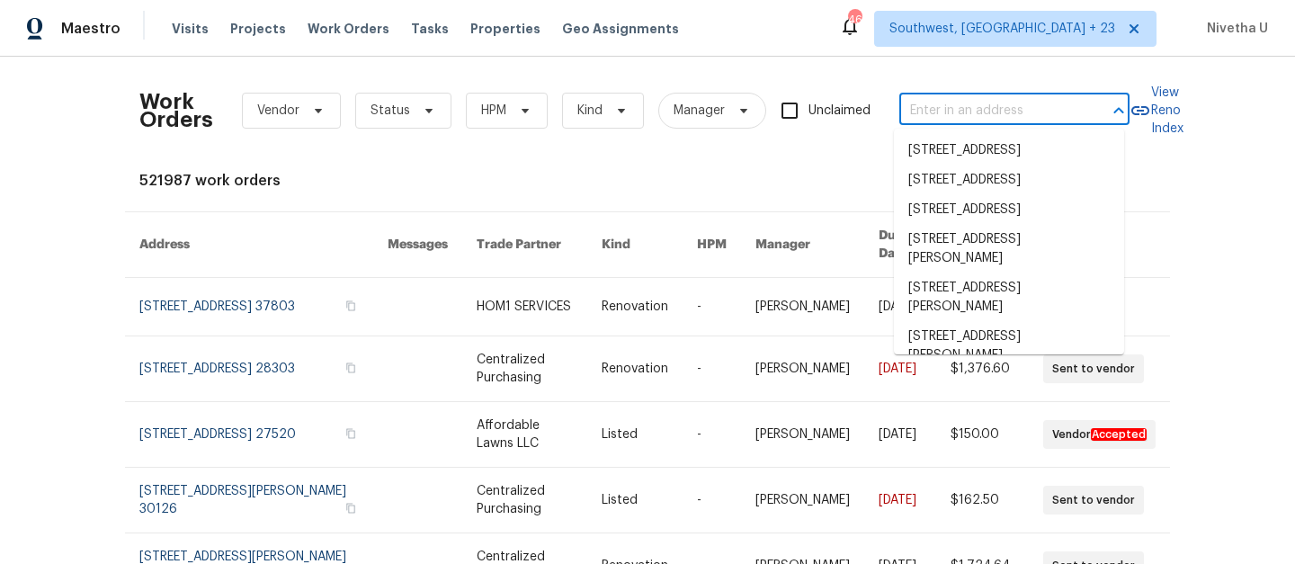
paste input "[STREET_ADDRESS][PERSON_NAME]"
type input "[STREET_ADDRESS][PERSON_NAME]"
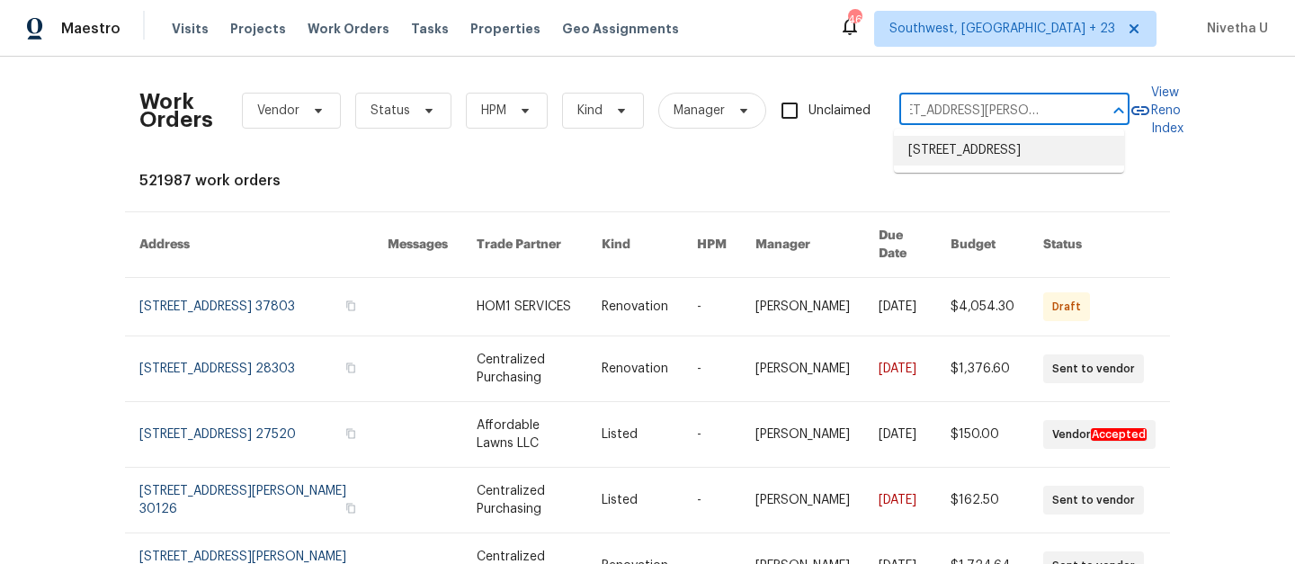
click at [944, 149] on li "[STREET_ADDRESS]" at bounding box center [1009, 151] width 230 height 30
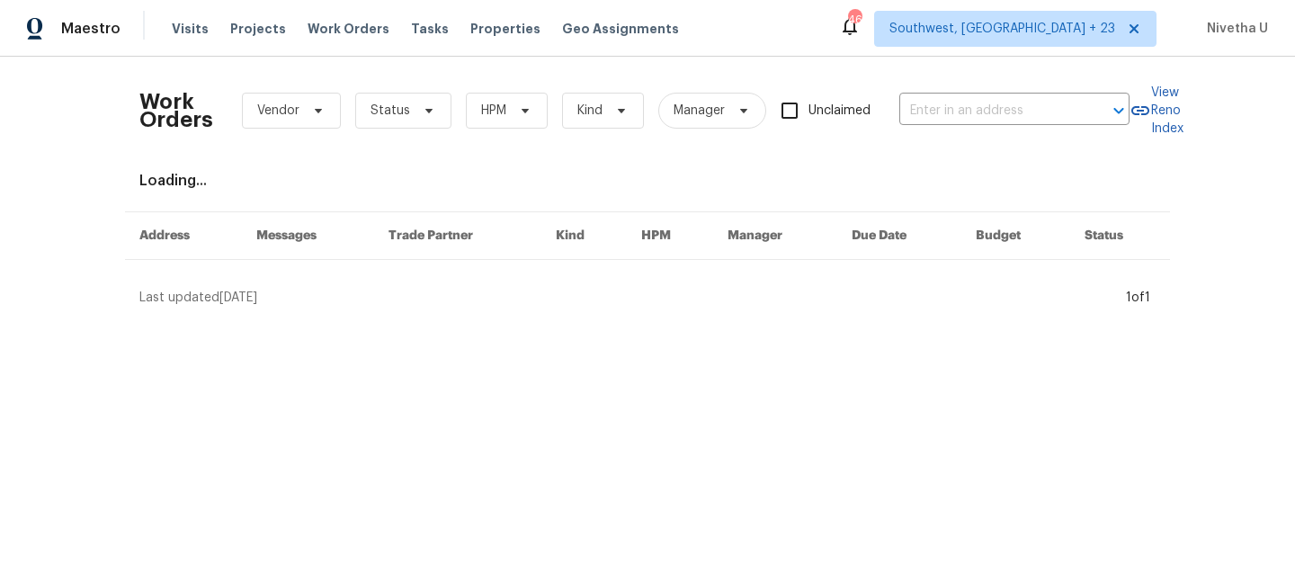
type input "[STREET_ADDRESS]"
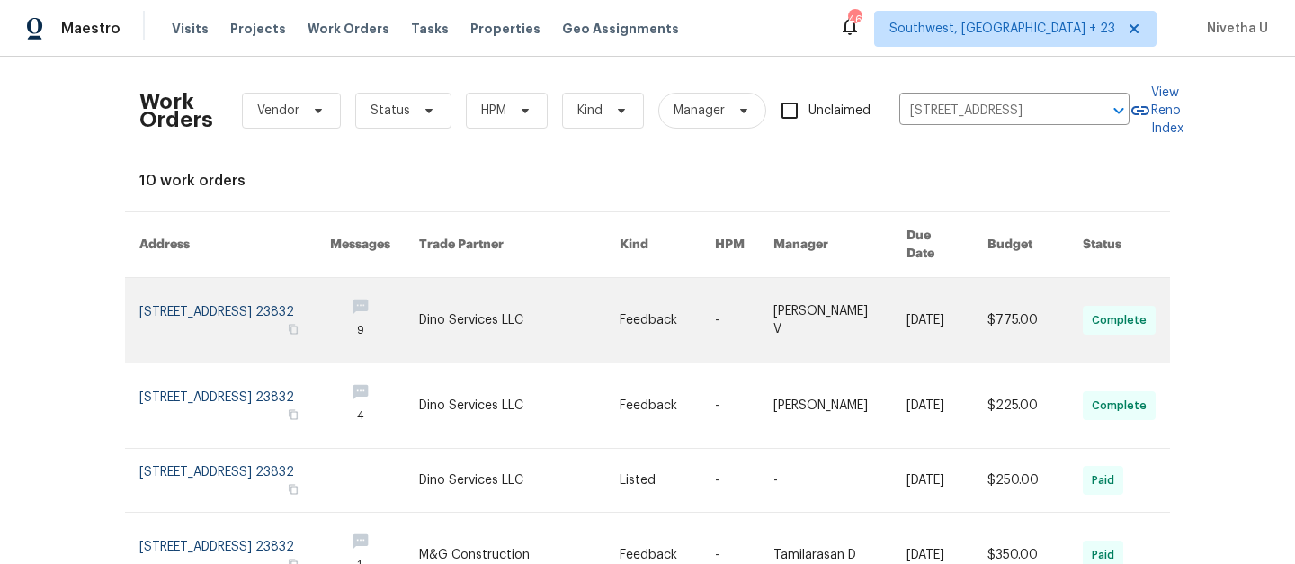
click at [176, 308] on link at bounding box center [234, 320] width 191 height 85
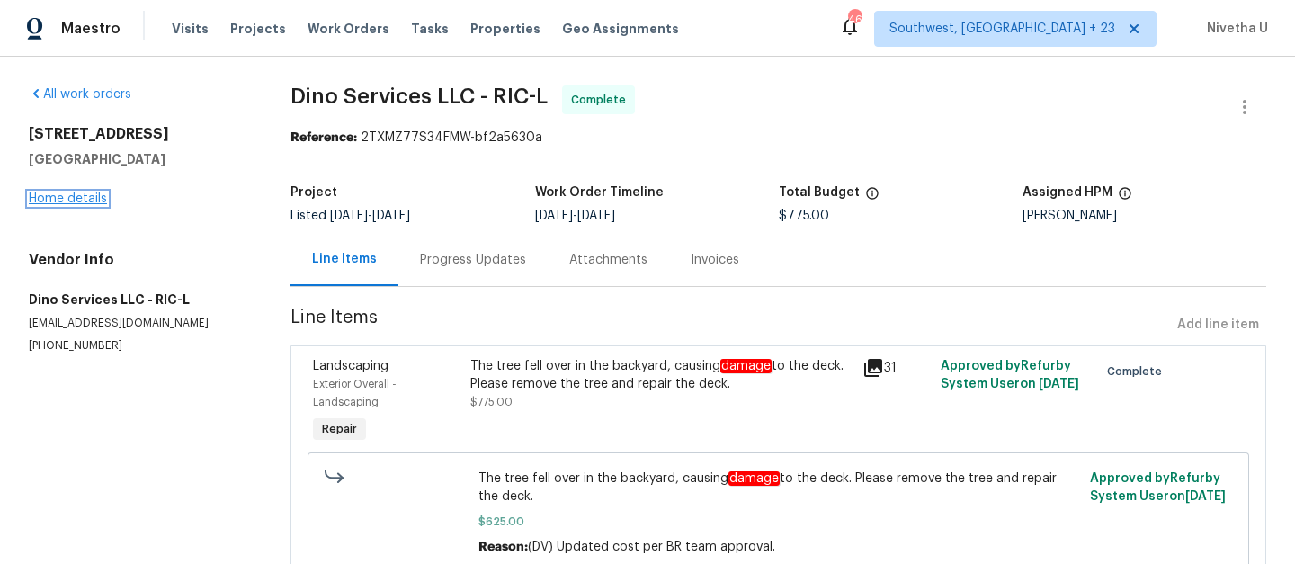
click at [52, 203] on link "Home details" at bounding box center [68, 198] width 78 height 13
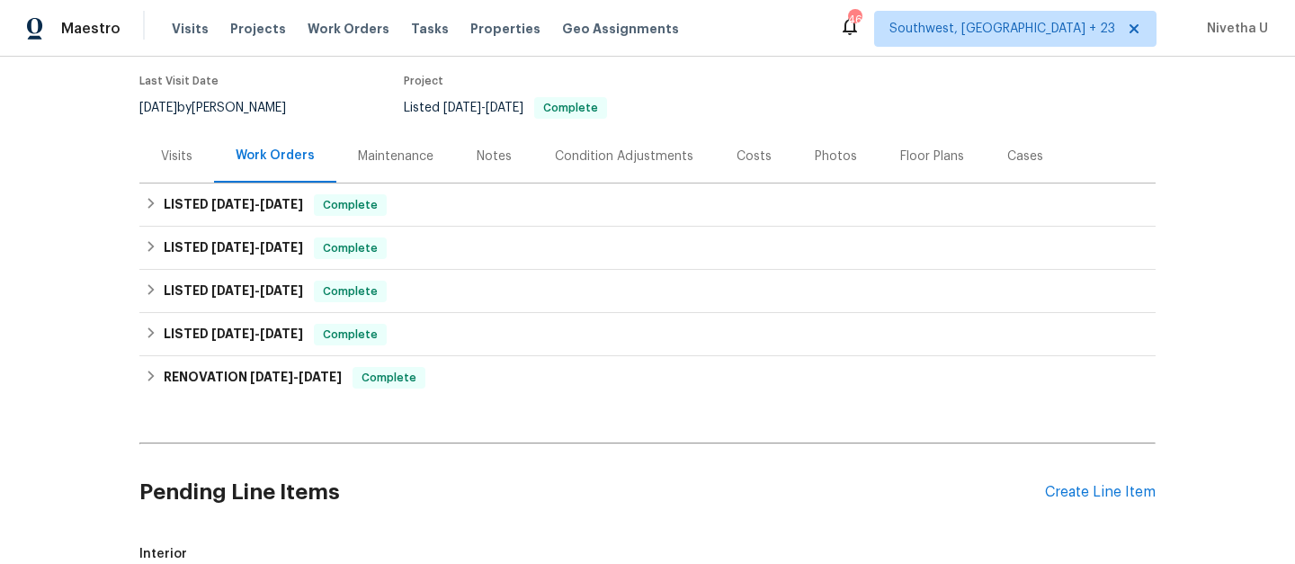
scroll to position [145, 0]
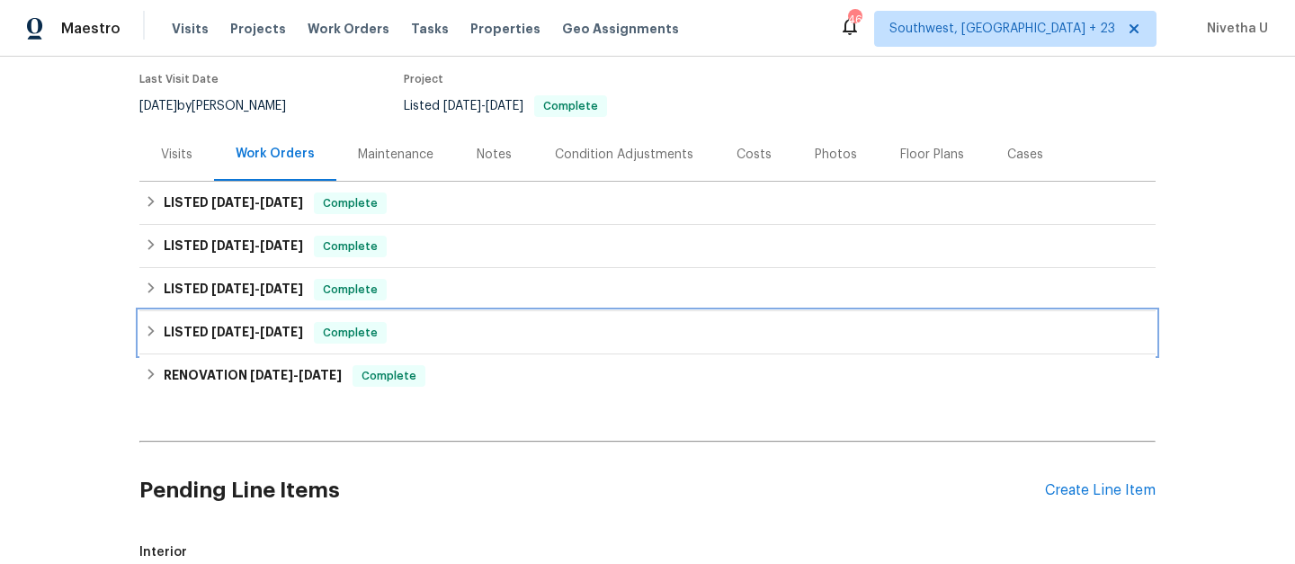
click at [422, 335] on div "LISTED [DATE] - [DATE] Complete" at bounding box center [648, 333] width 1006 height 22
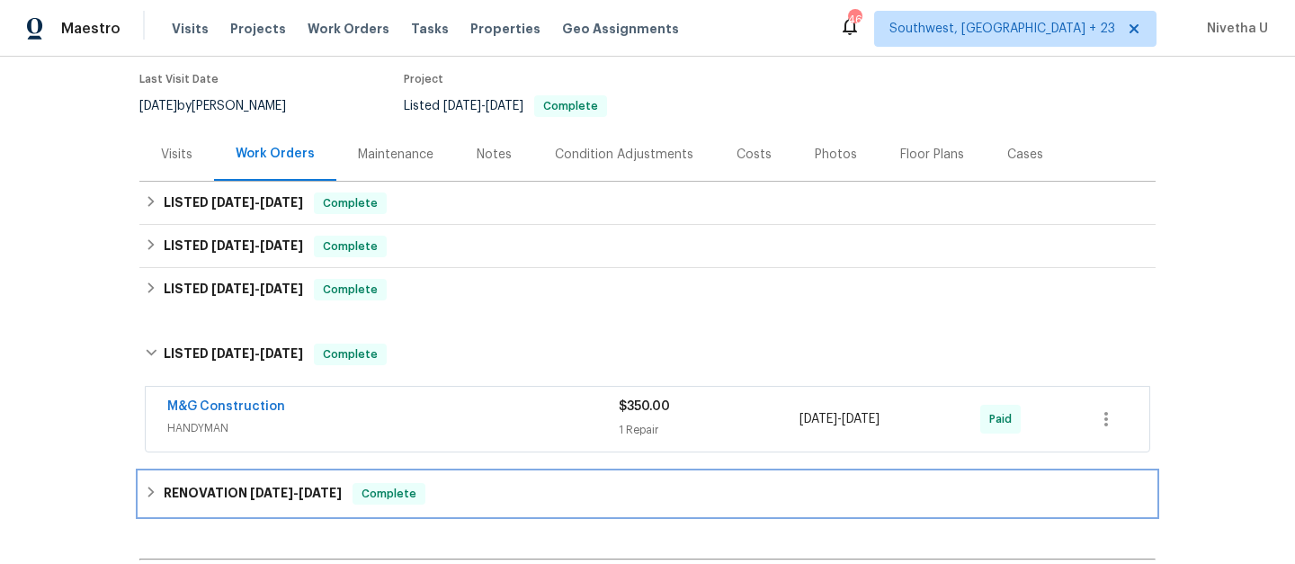
click at [434, 486] on div "RENOVATION [DATE] - [DATE] Complete" at bounding box center [648, 494] width 1006 height 22
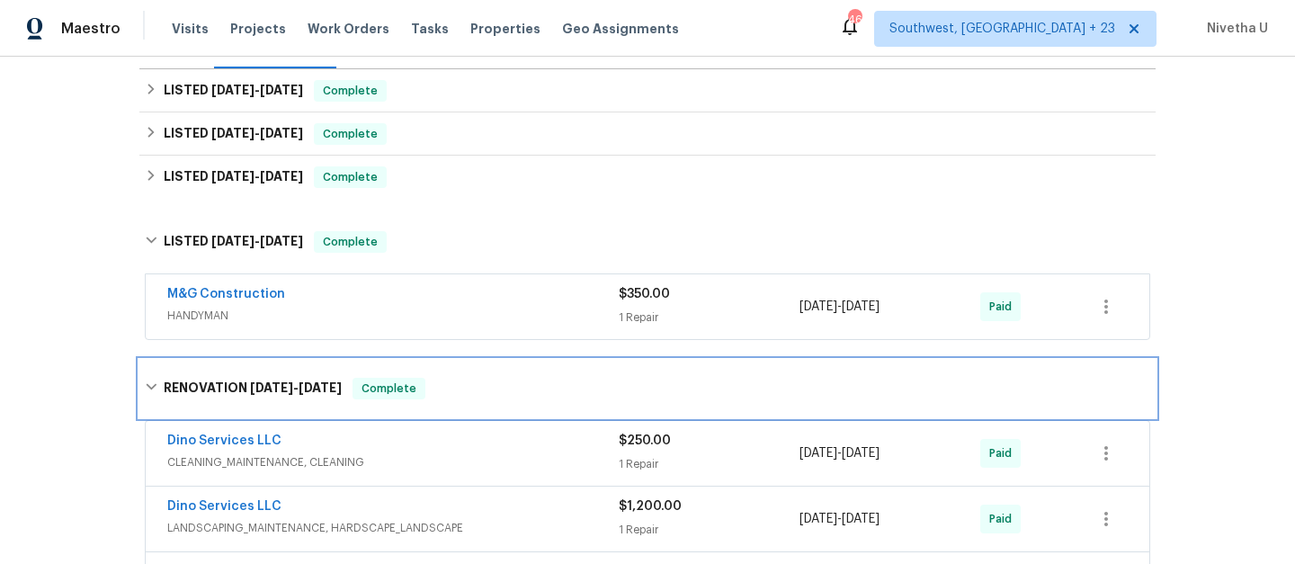
scroll to position [255, 0]
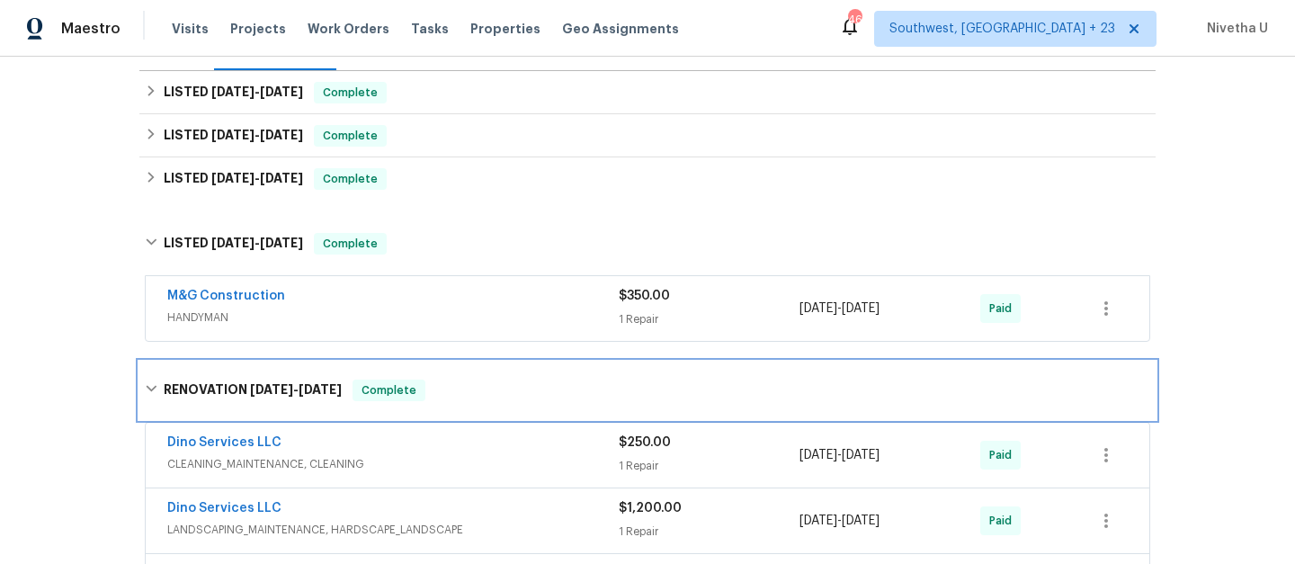
click at [429, 409] on div "RENOVATION [DATE] - [DATE] Complete" at bounding box center [647, 391] width 1016 height 58
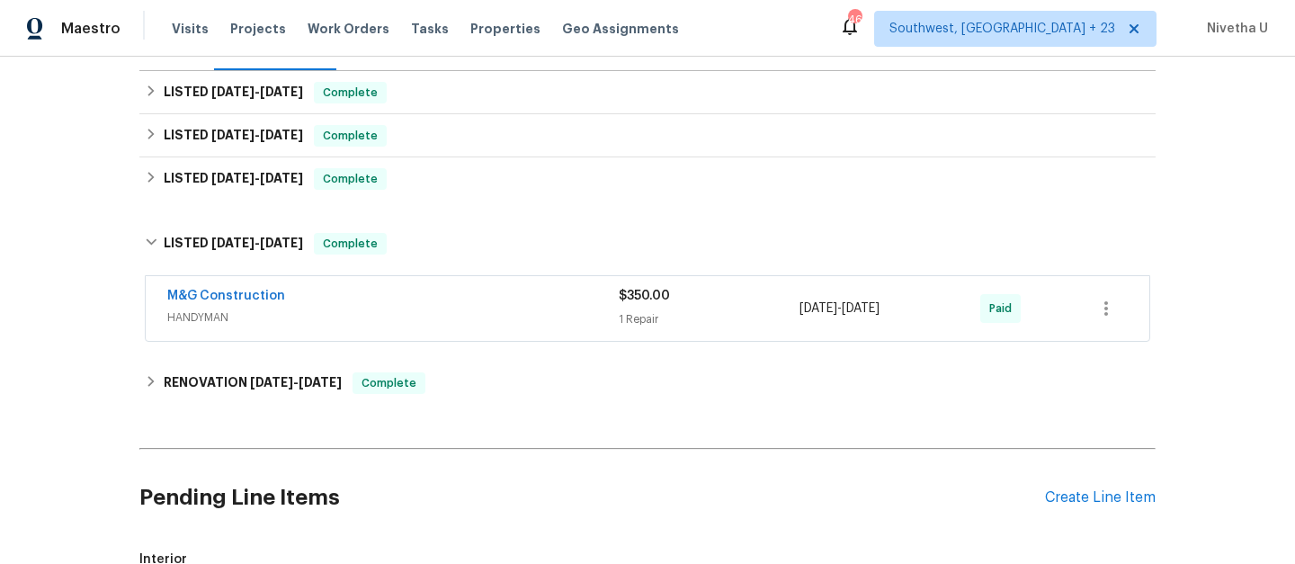
click at [474, 308] on div "M&G Construction HANDYMAN" at bounding box center [393, 307] width 452 height 40
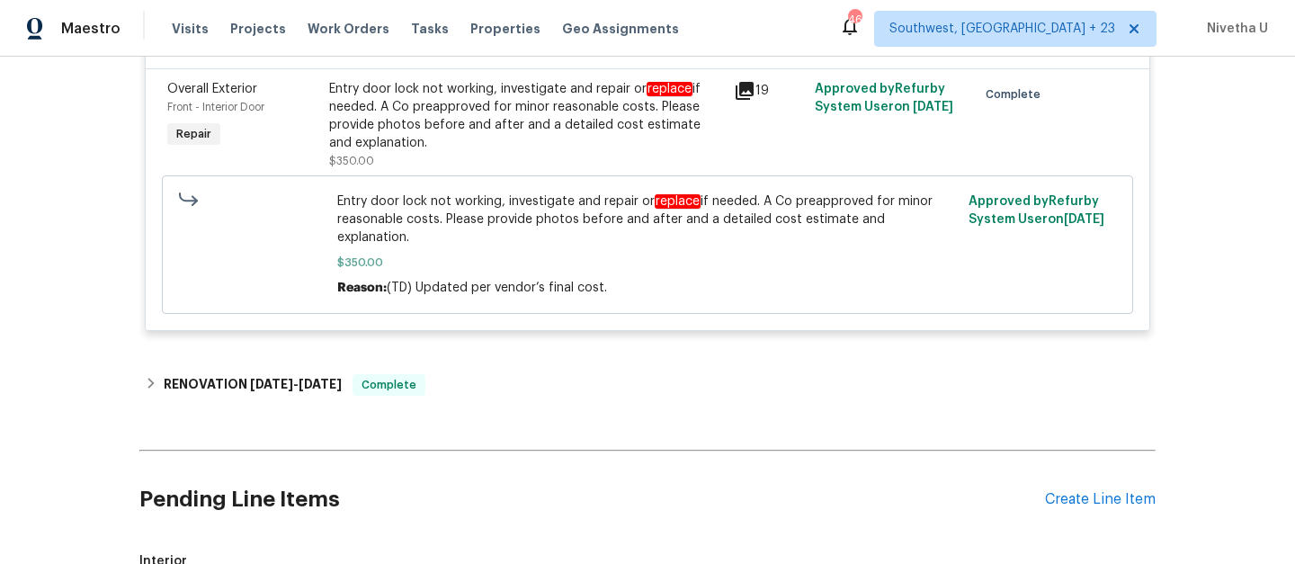
scroll to position [572, 0]
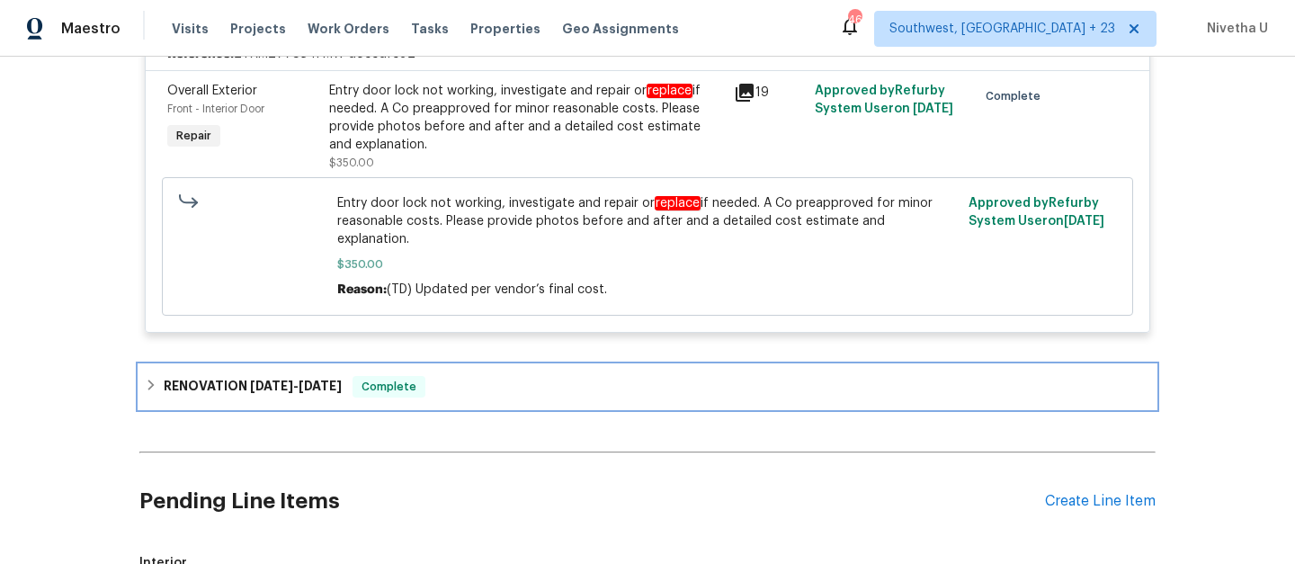
click at [454, 376] on div "RENOVATION [DATE] - [DATE] Complete" at bounding box center [648, 387] width 1006 height 22
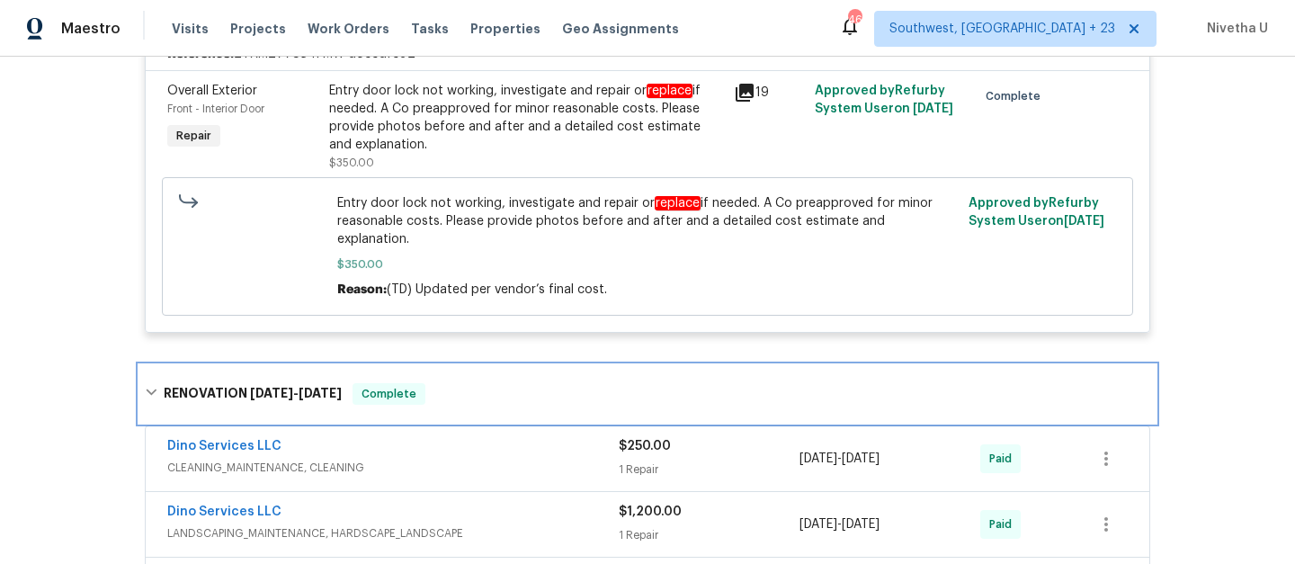
click at [454, 383] on div "RENOVATION [DATE] - [DATE] Complete" at bounding box center [648, 394] width 1006 height 22
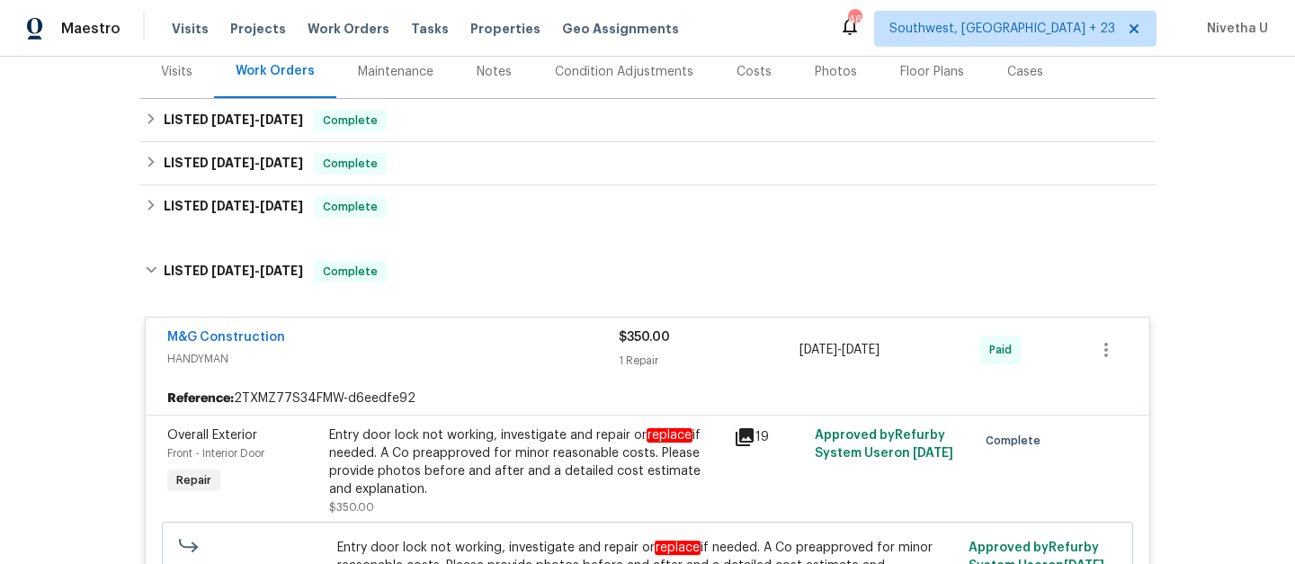
scroll to position [227, 0]
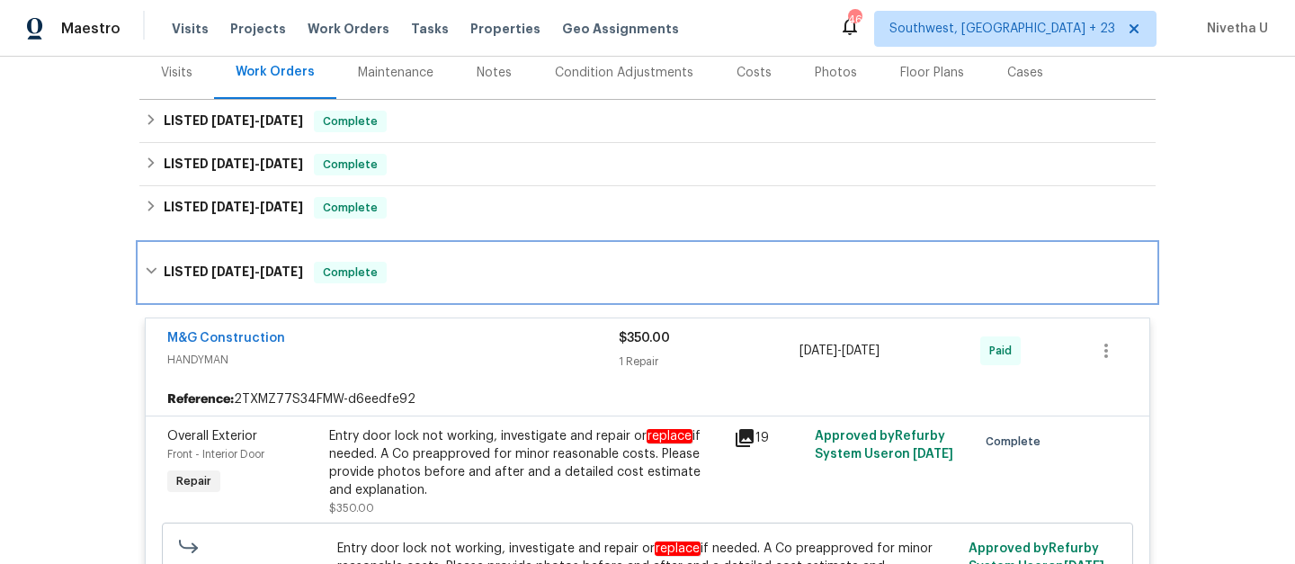
click at [420, 286] on div "LISTED [DATE] - [DATE] Complete" at bounding box center [647, 273] width 1016 height 58
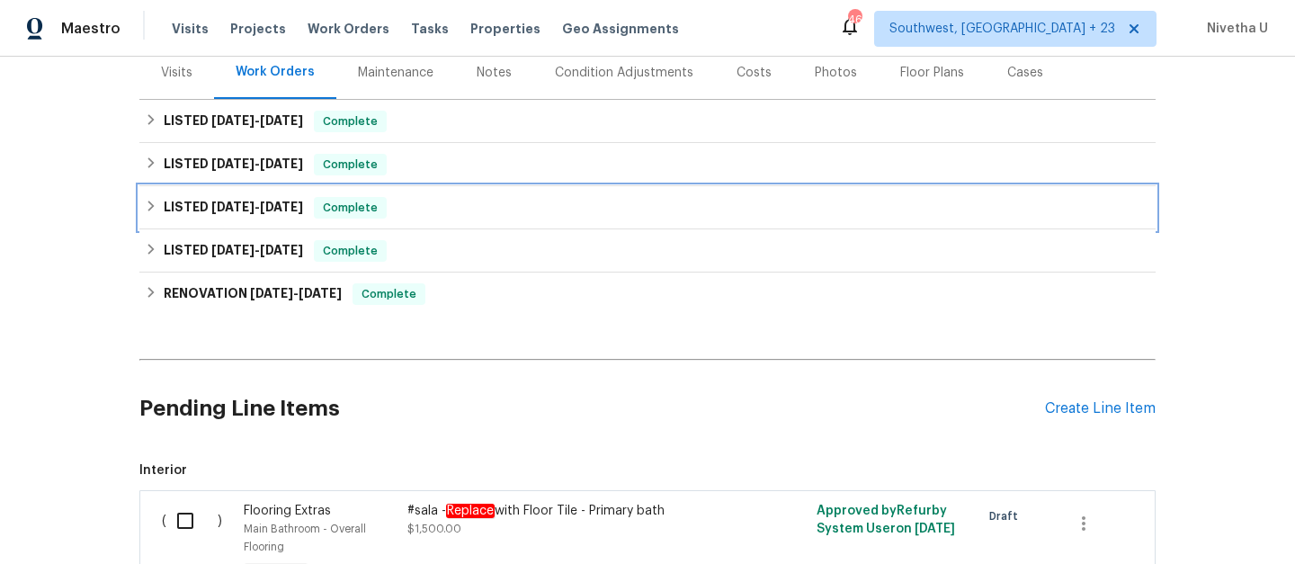
click at [397, 204] on div "LISTED [DATE] - [DATE] Complete" at bounding box center [648, 208] width 1006 height 22
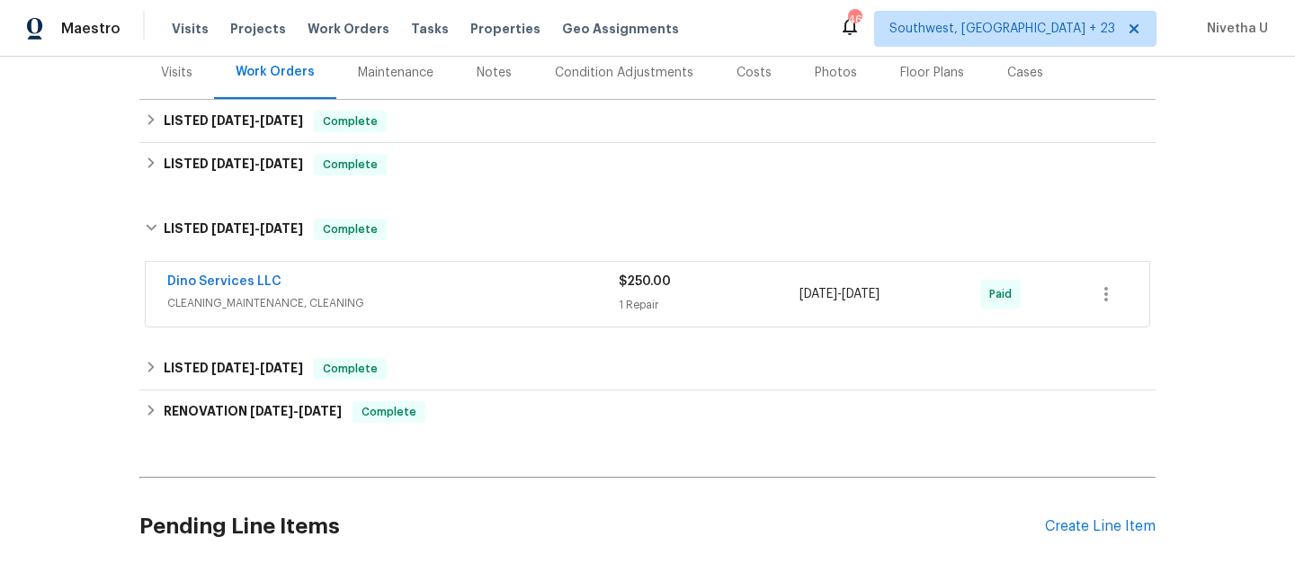
click at [432, 326] on div "Dino Services LLC CLEANING_MAINTENANCE, CLEANING $250.00 1 Repair [DATE] - [DAT…" at bounding box center [648, 294] width 1004 height 65
click at [422, 291] on div "Dino Services LLC" at bounding box center [393, 284] width 452 height 22
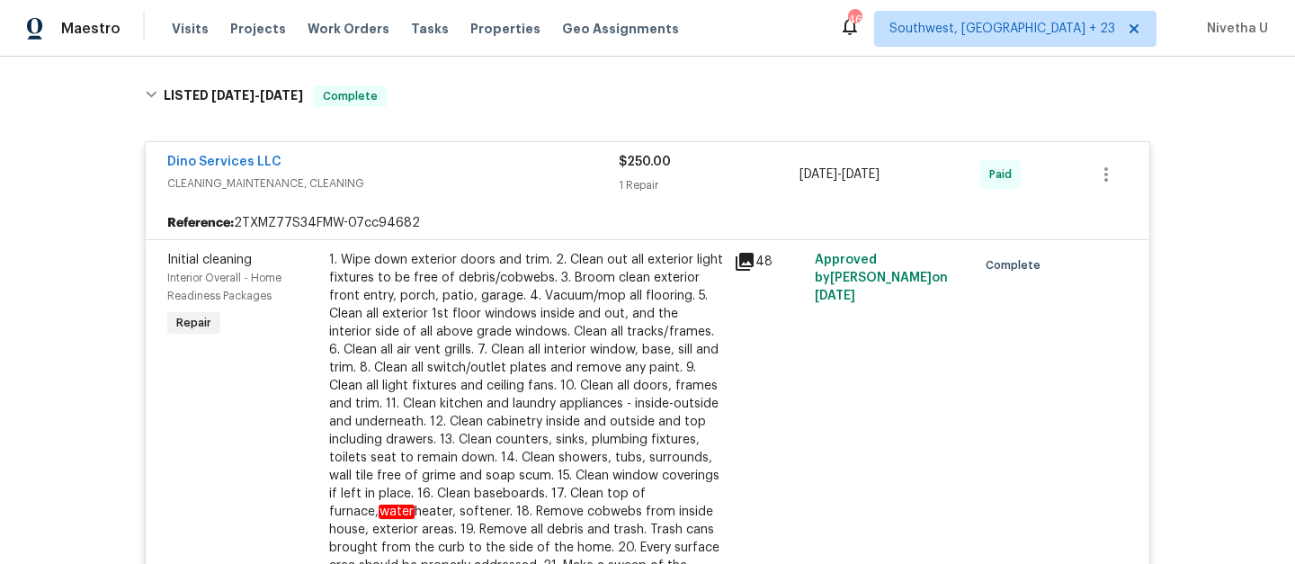
click at [394, 160] on div "Dino Services LLC" at bounding box center [393, 164] width 452 height 22
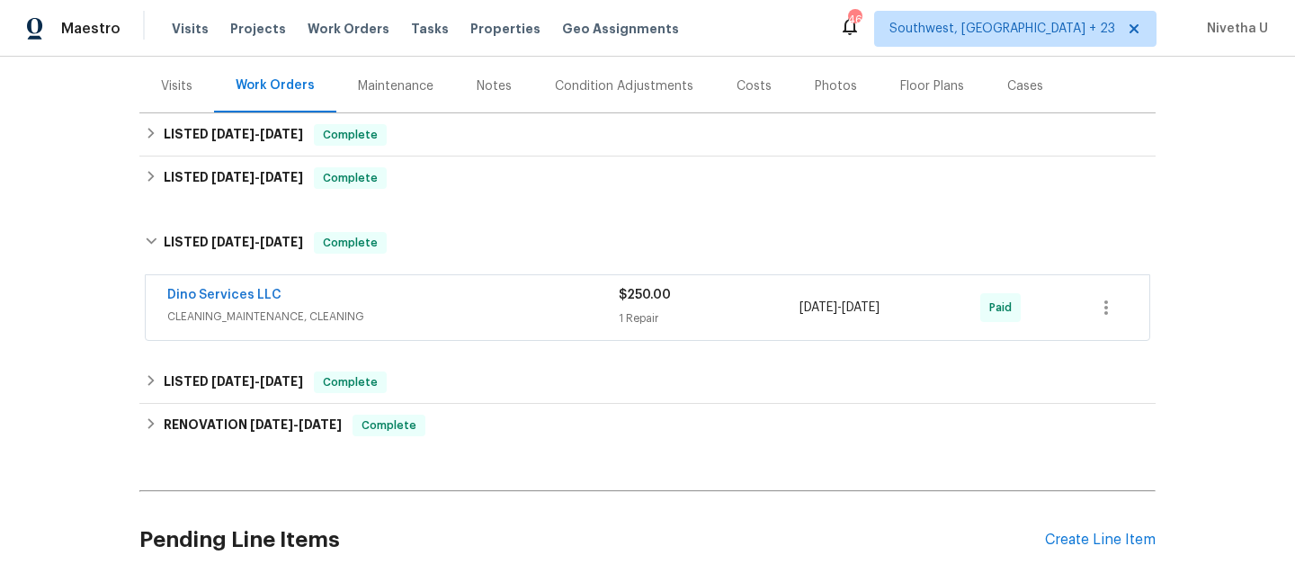
scroll to position [185, 0]
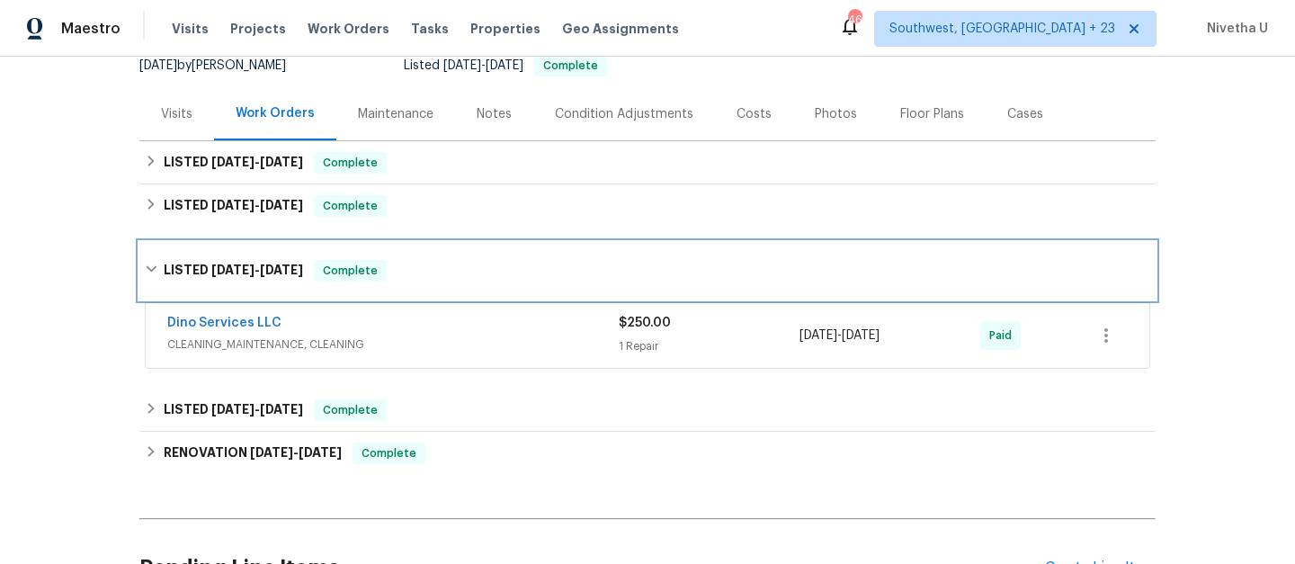
click at [388, 282] on div "LISTED [DATE] - [DATE] Complete" at bounding box center [647, 271] width 1016 height 58
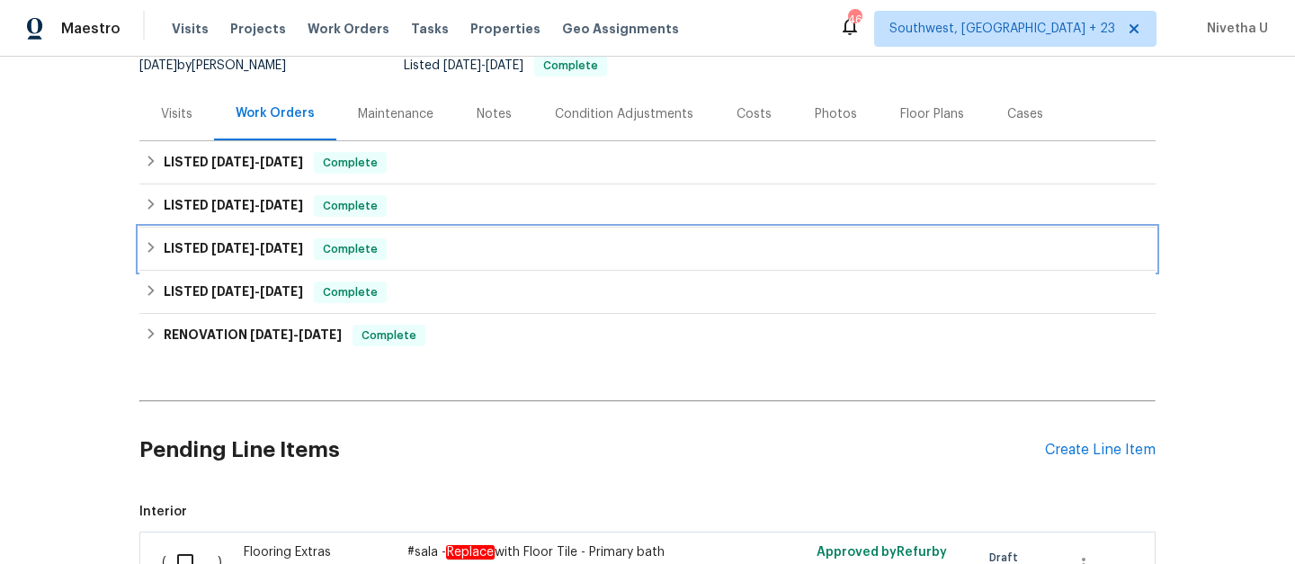
click at [393, 229] on div "LISTED [DATE] - [DATE] Complete" at bounding box center [647, 249] width 1016 height 43
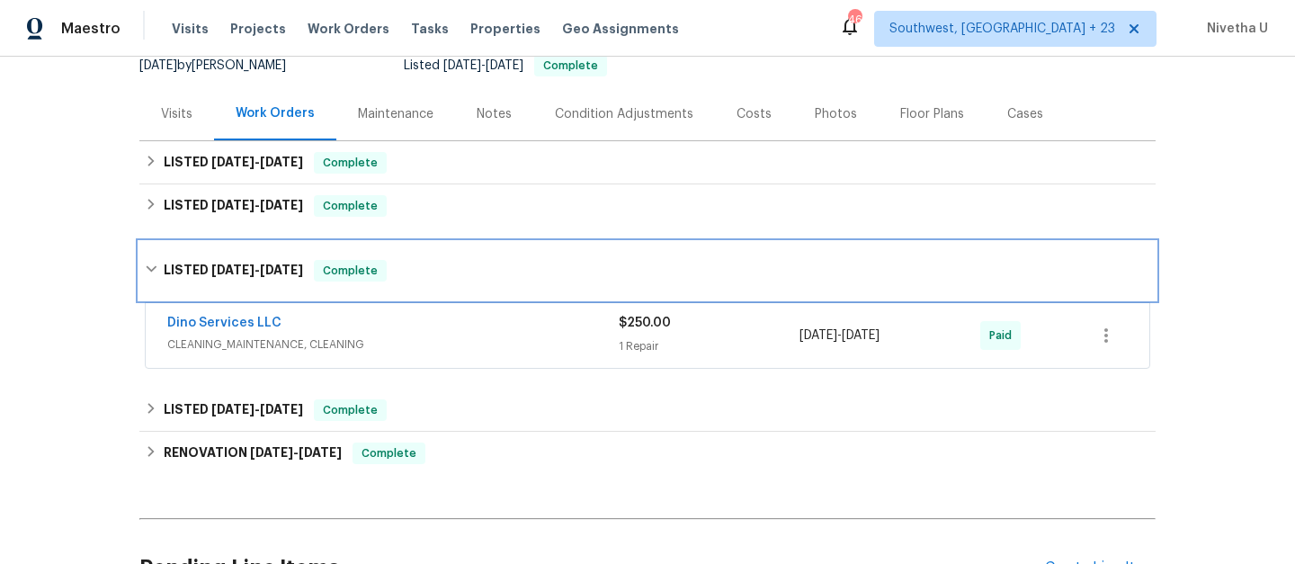
click at [398, 252] on div "LISTED [DATE] - [DATE] Complete" at bounding box center [647, 271] width 1016 height 58
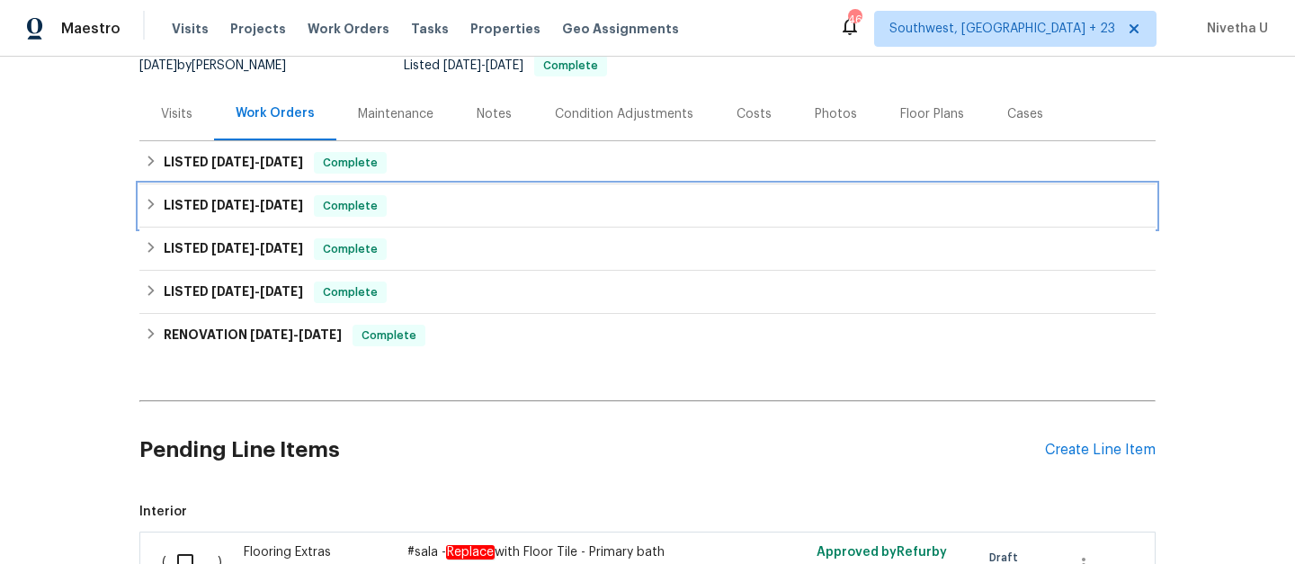
click at [398, 199] on div "LISTED [DATE] - [DATE] Complete" at bounding box center [648, 206] width 1006 height 22
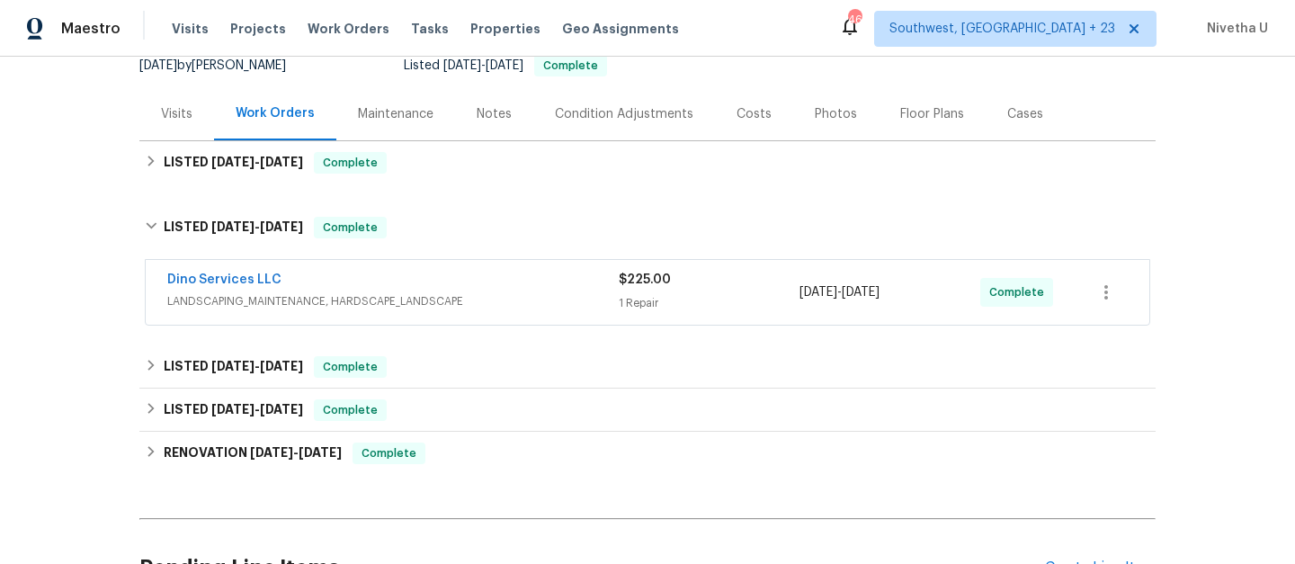
click at [494, 308] on span "LANDSCAPING_MAINTENANCE, HARDSCAPE_LANDSCAPE" at bounding box center [393, 301] width 452 height 18
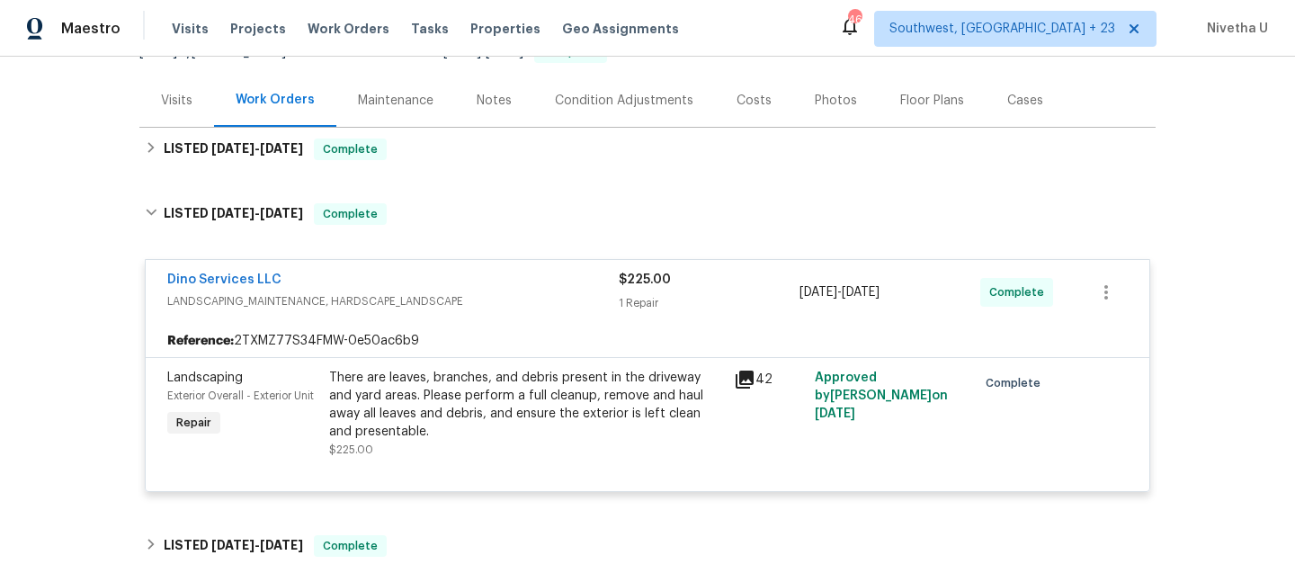
scroll to position [197, 0]
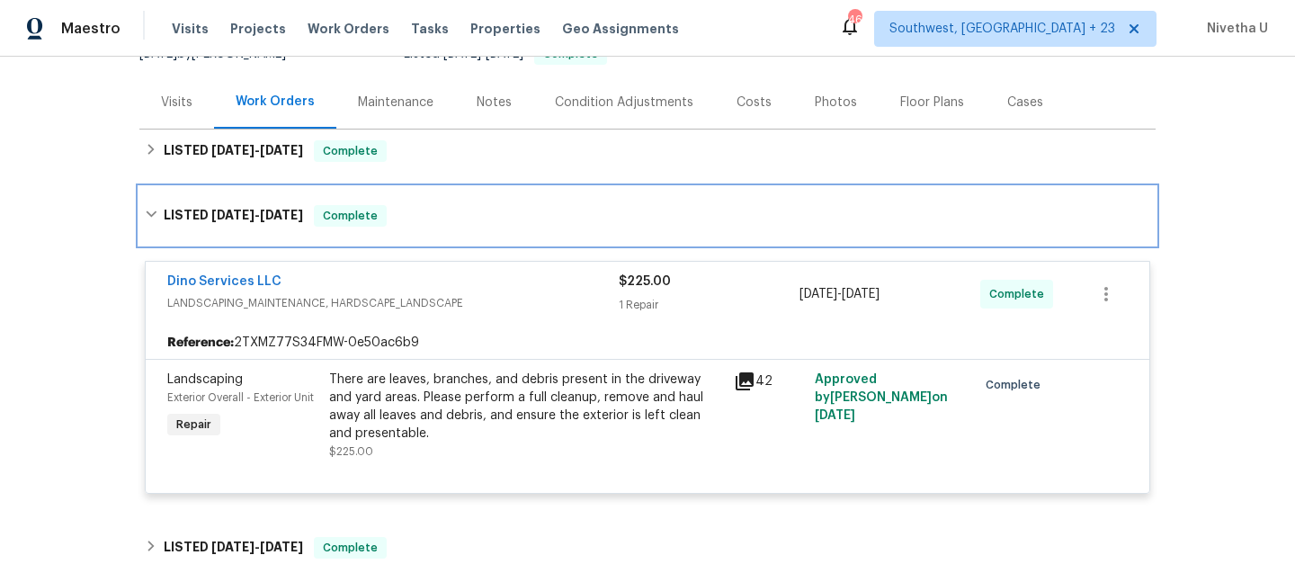
click at [432, 236] on div "LISTED [DATE] - [DATE] Complete" at bounding box center [647, 216] width 1016 height 58
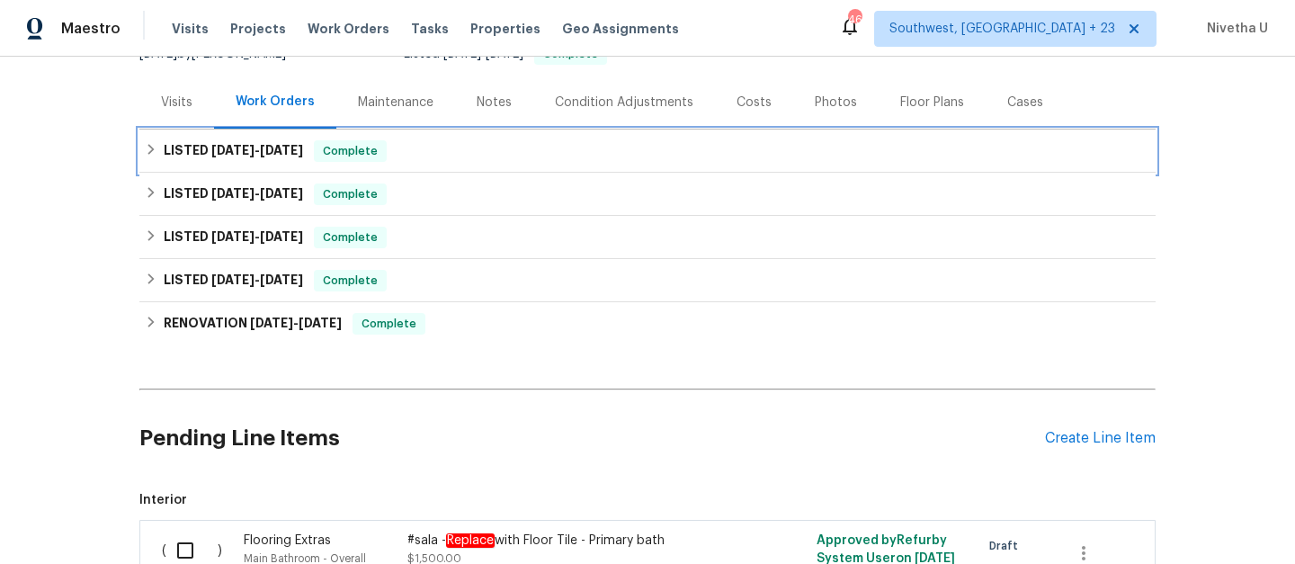
click at [421, 149] on div "LISTED [DATE] - [DATE] Complete" at bounding box center [648, 151] width 1006 height 22
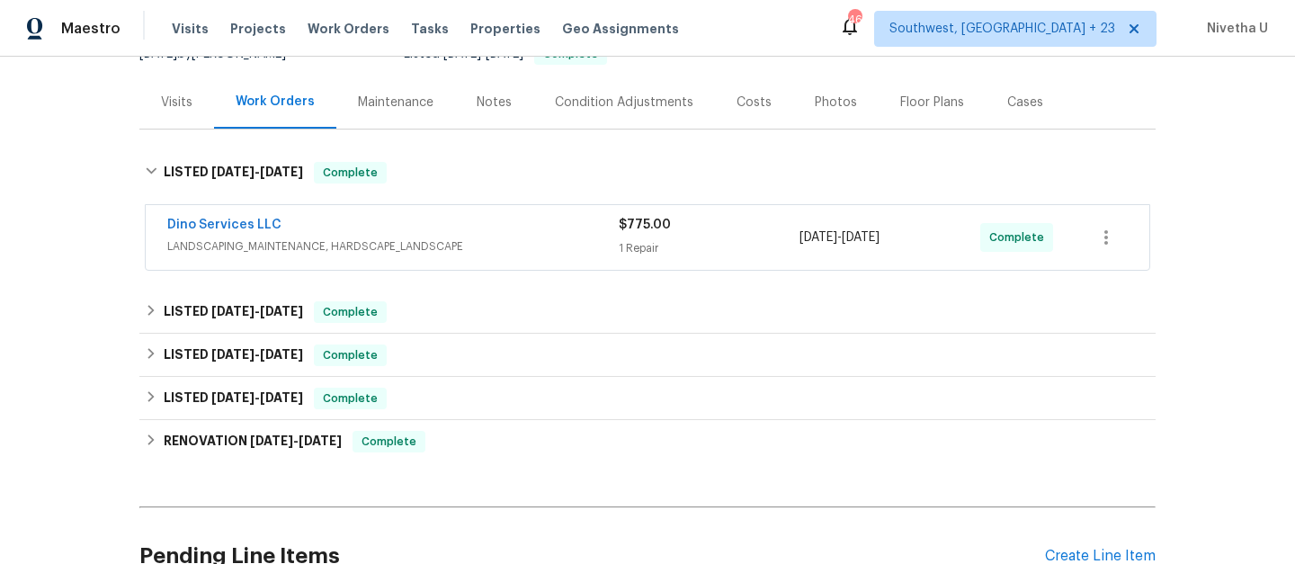
click at [465, 250] on span "LANDSCAPING_MAINTENANCE, HARDSCAPE_LANDSCAPE" at bounding box center [393, 246] width 452 height 18
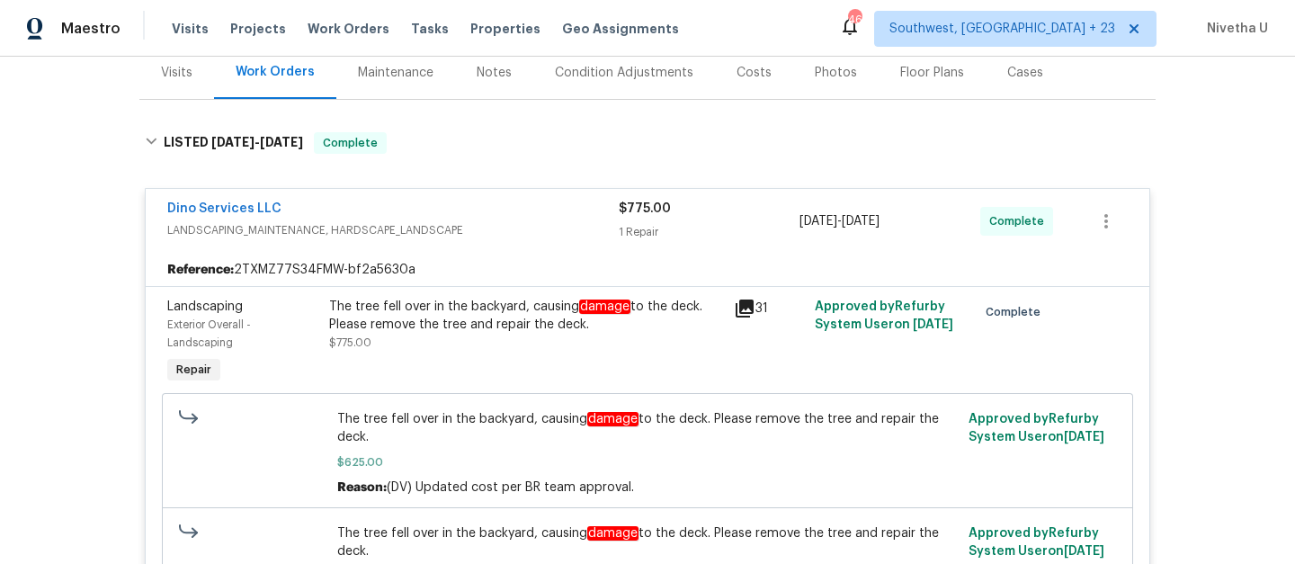
scroll to position [215, 0]
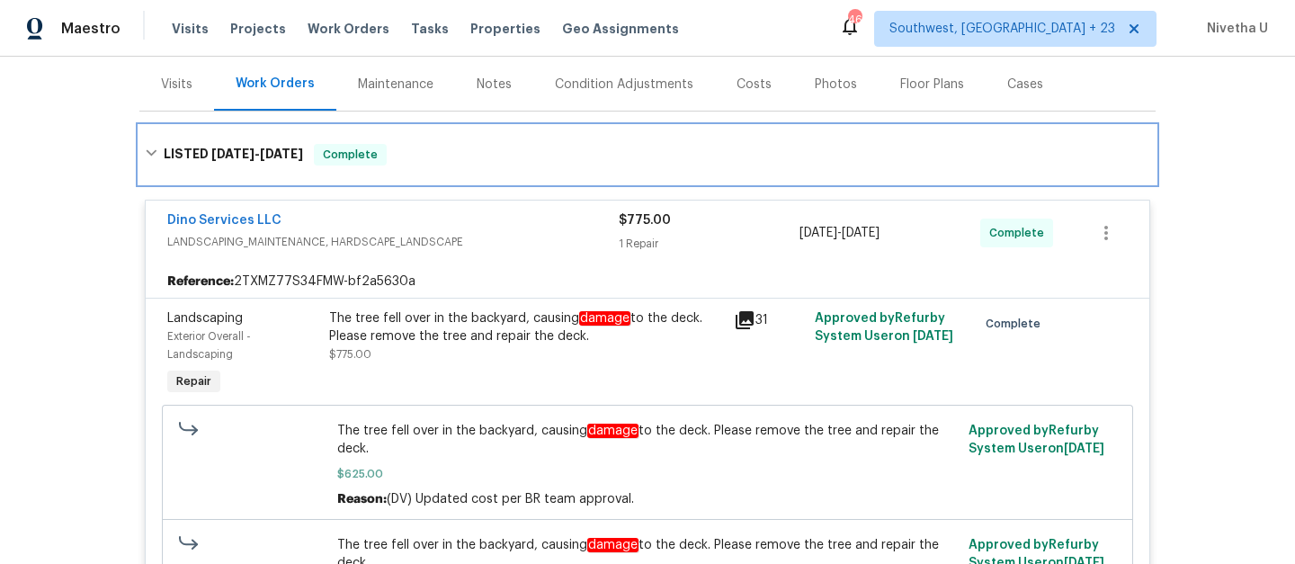
click at [499, 162] on div "LISTED [DATE] - [DATE] Complete" at bounding box center [648, 155] width 1006 height 22
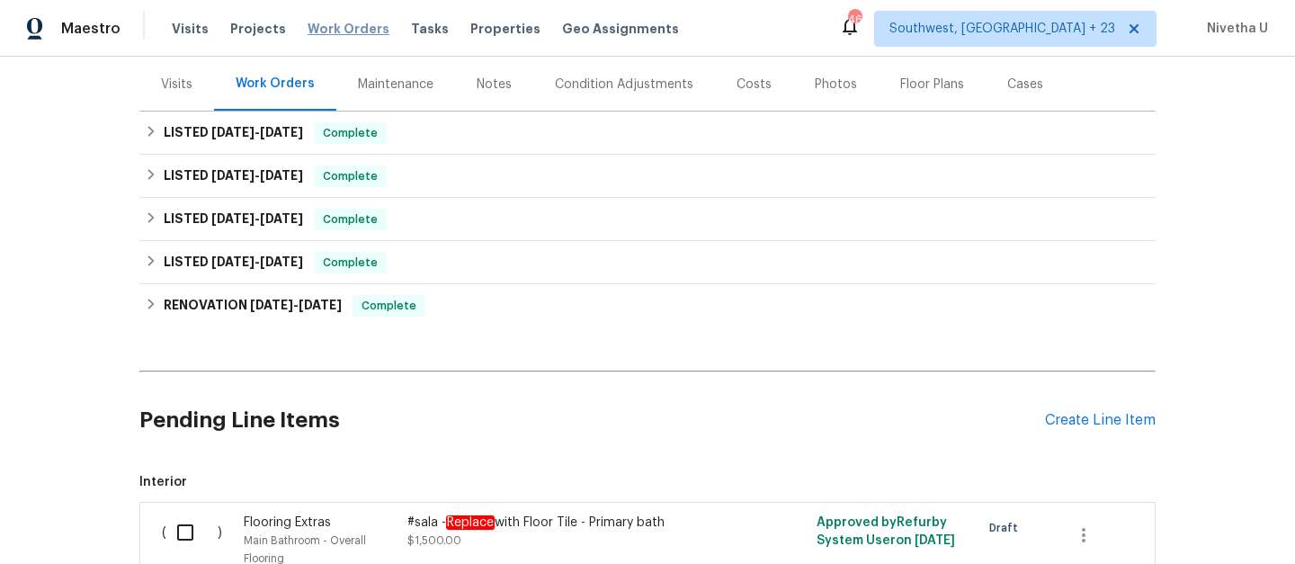
click at [349, 27] on span "Work Orders" at bounding box center [349, 29] width 82 height 18
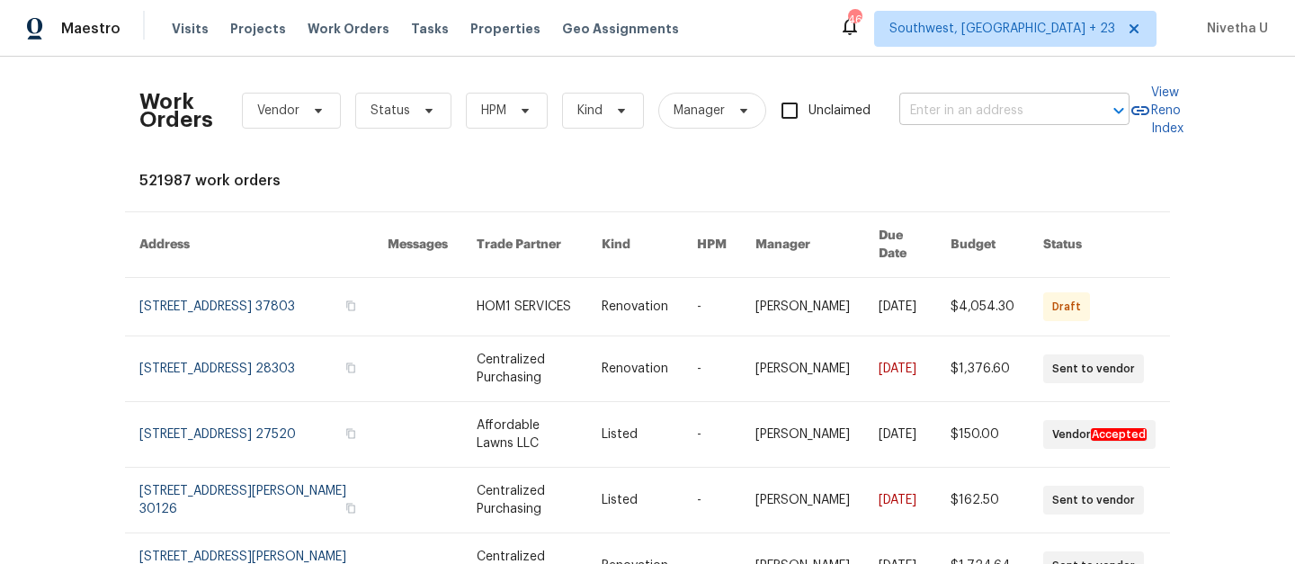
click at [954, 121] on input "text" at bounding box center [989, 111] width 180 height 28
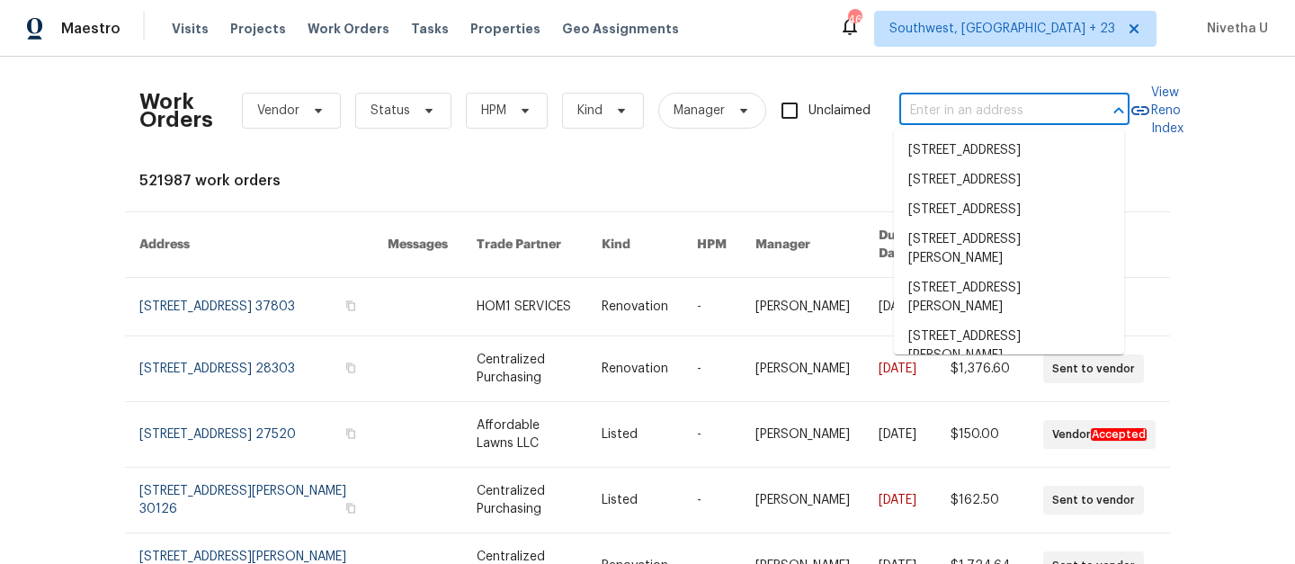
paste input "[STREET_ADDRESS]"
type input "[STREET_ADDRESS]"
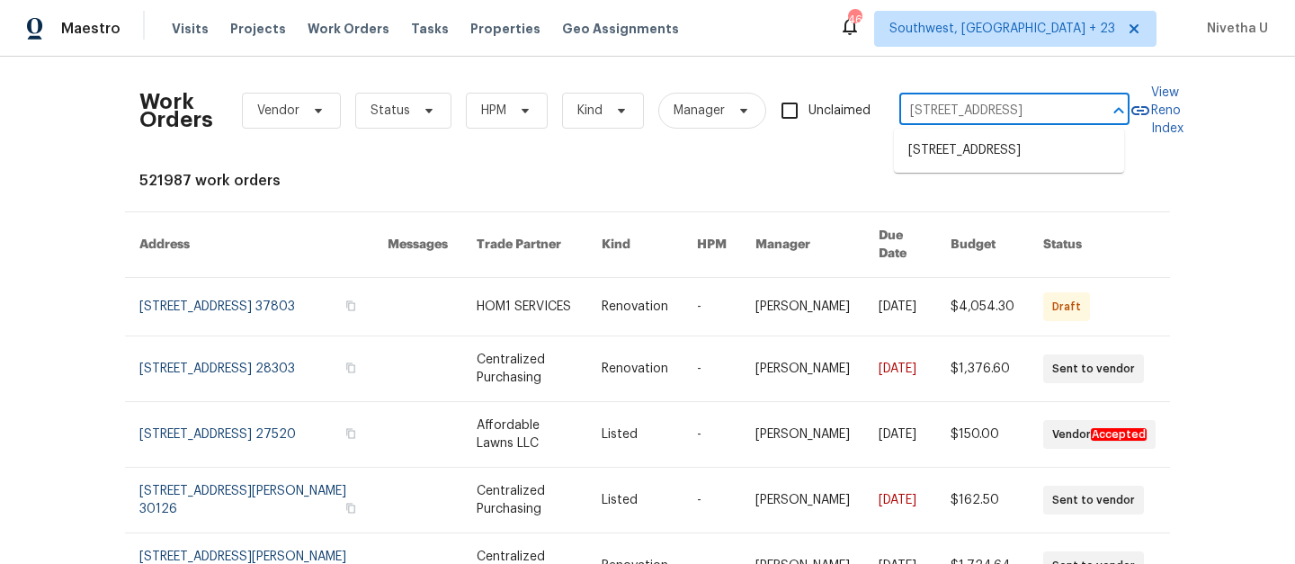
click at [950, 143] on li "[STREET_ADDRESS]" at bounding box center [1009, 151] width 230 height 30
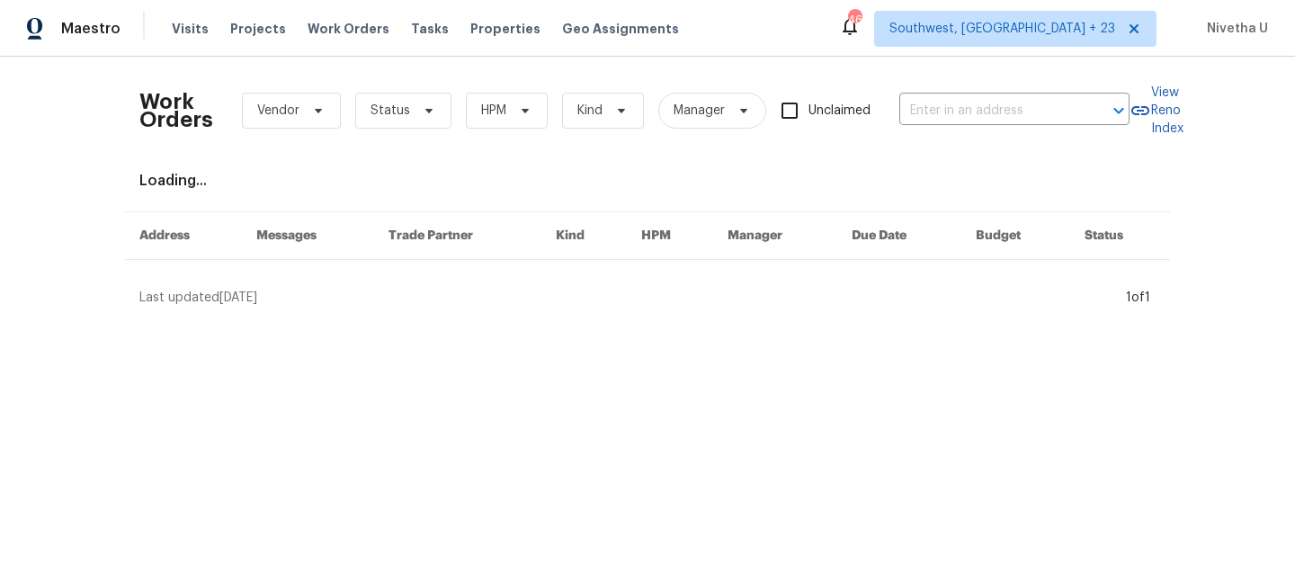
type input "[STREET_ADDRESS]"
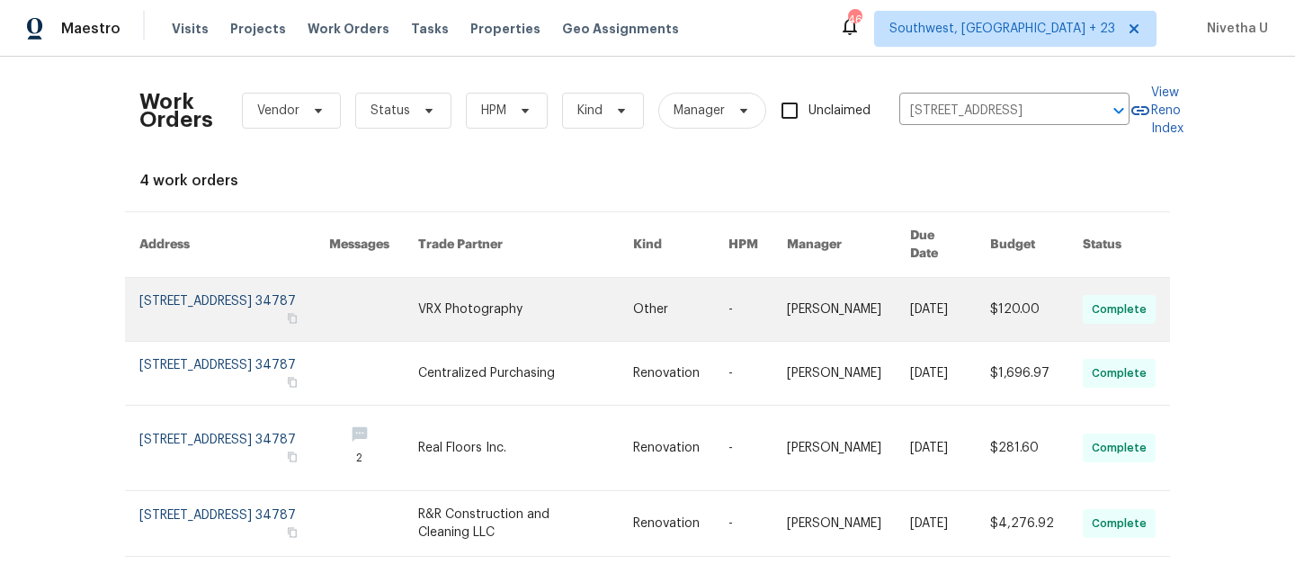
click at [193, 291] on link at bounding box center [234, 309] width 190 height 63
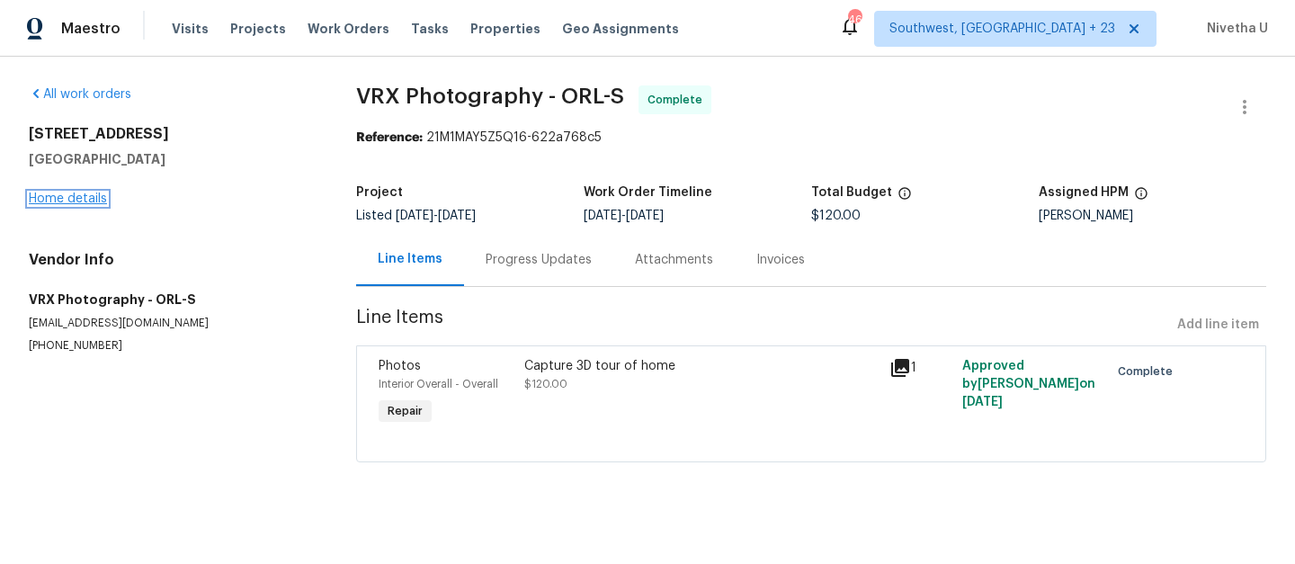
click at [69, 201] on link "Home details" at bounding box center [68, 198] width 78 height 13
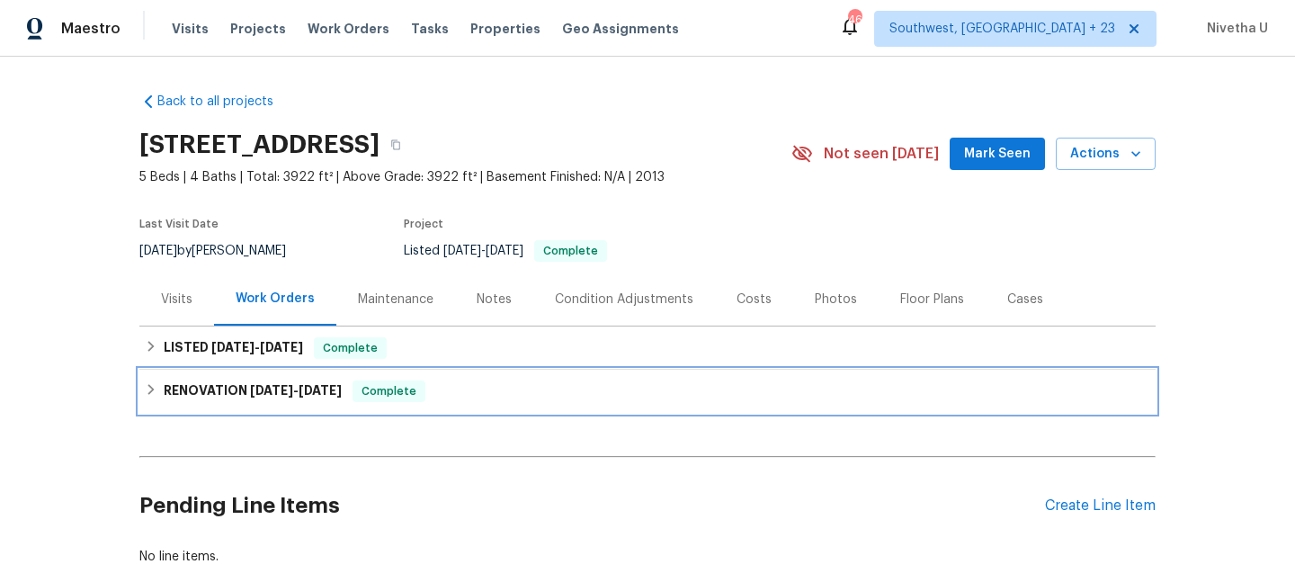
click at [496, 392] on div "RENOVATION [DATE] - [DATE] Complete" at bounding box center [648, 391] width 1006 height 22
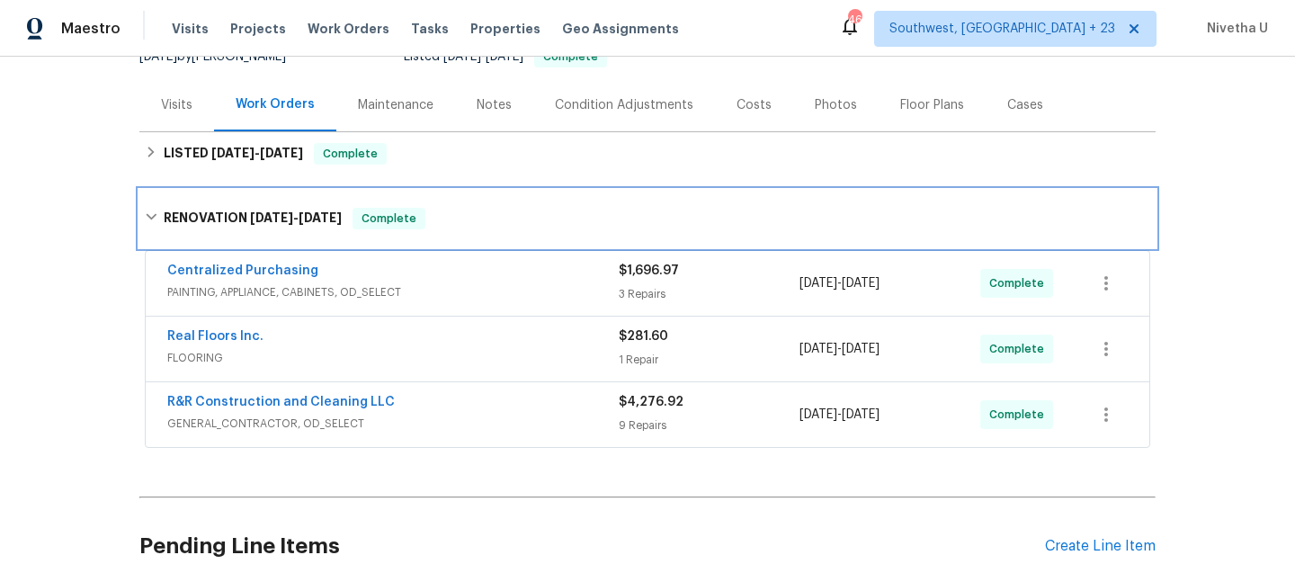
scroll to position [187, 0]
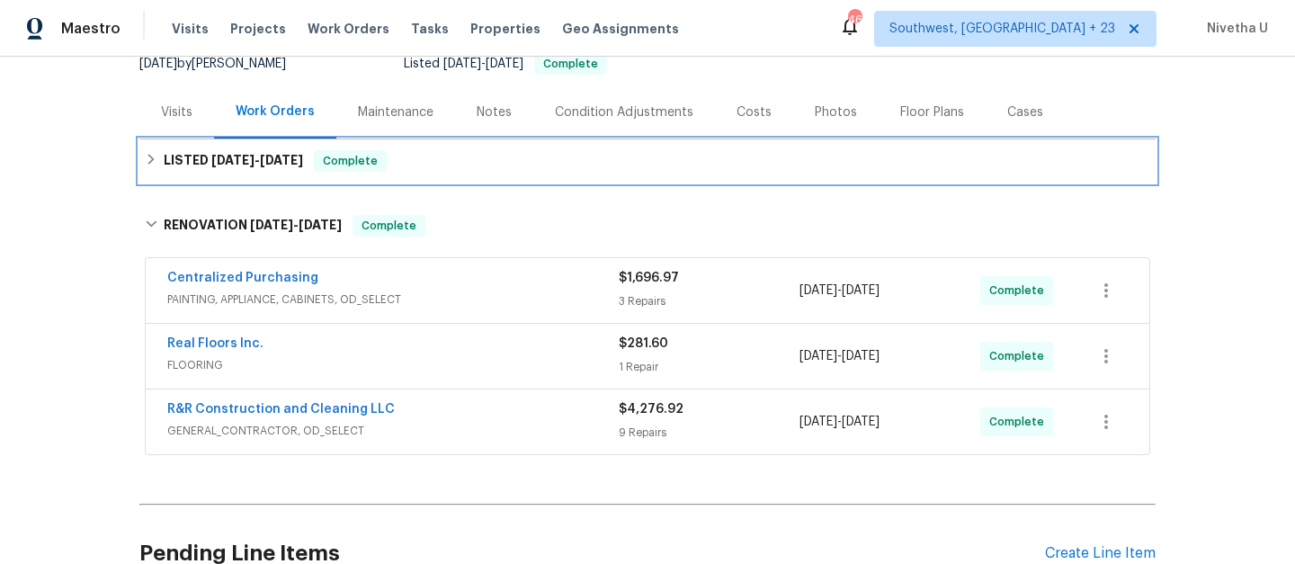
click at [412, 155] on div "LISTED [DATE] - [DATE] Complete" at bounding box center [648, 161] width 1006 height 22
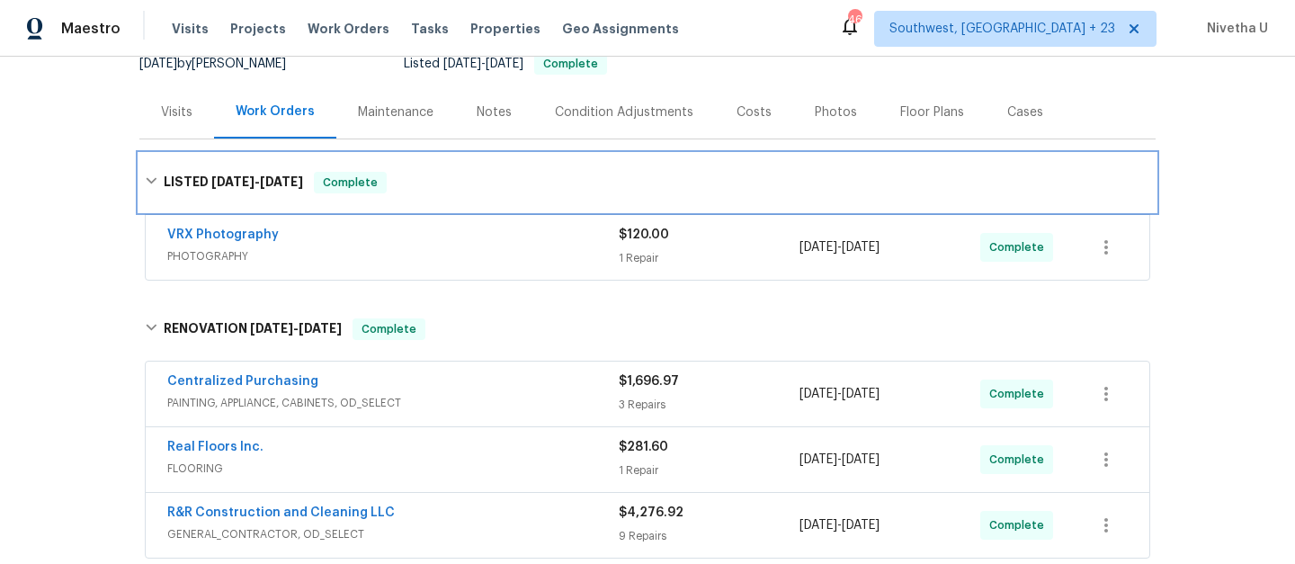
click at [424, 182] on div "LISTED [DATE] - [DATE] Complete" at bounding box center [648, 183] width 1006 height 22
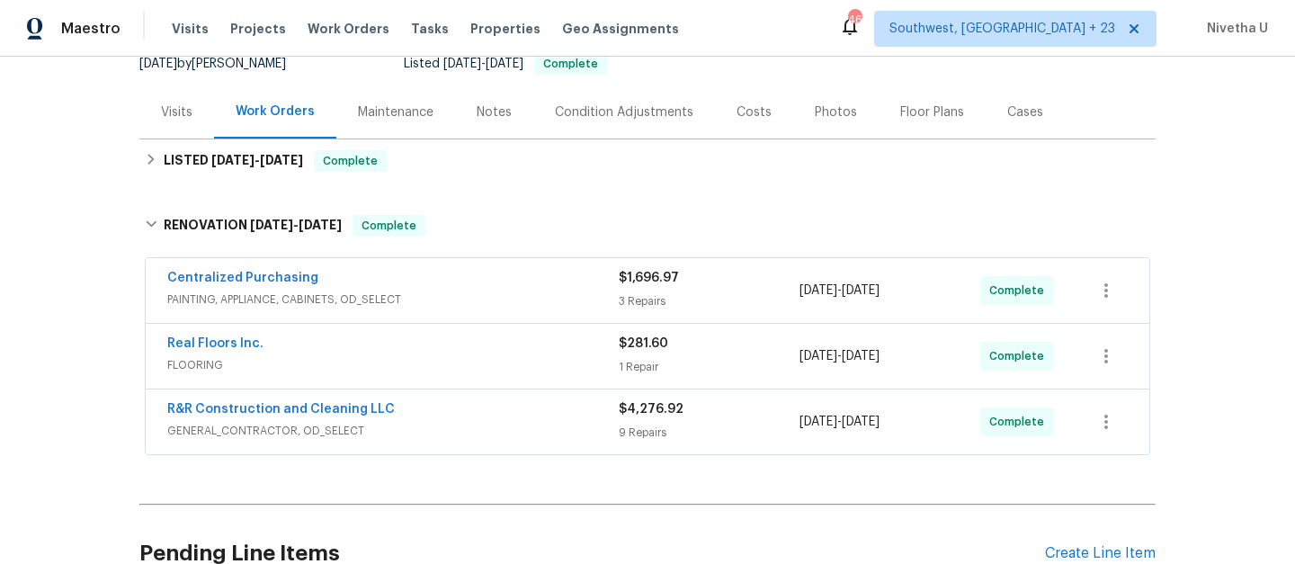
click at [496, 305] on span "PAINTING, APPLIANCE, CABINETS, OD_SELECT" at bounding box center [393, 300] width 452 height 18
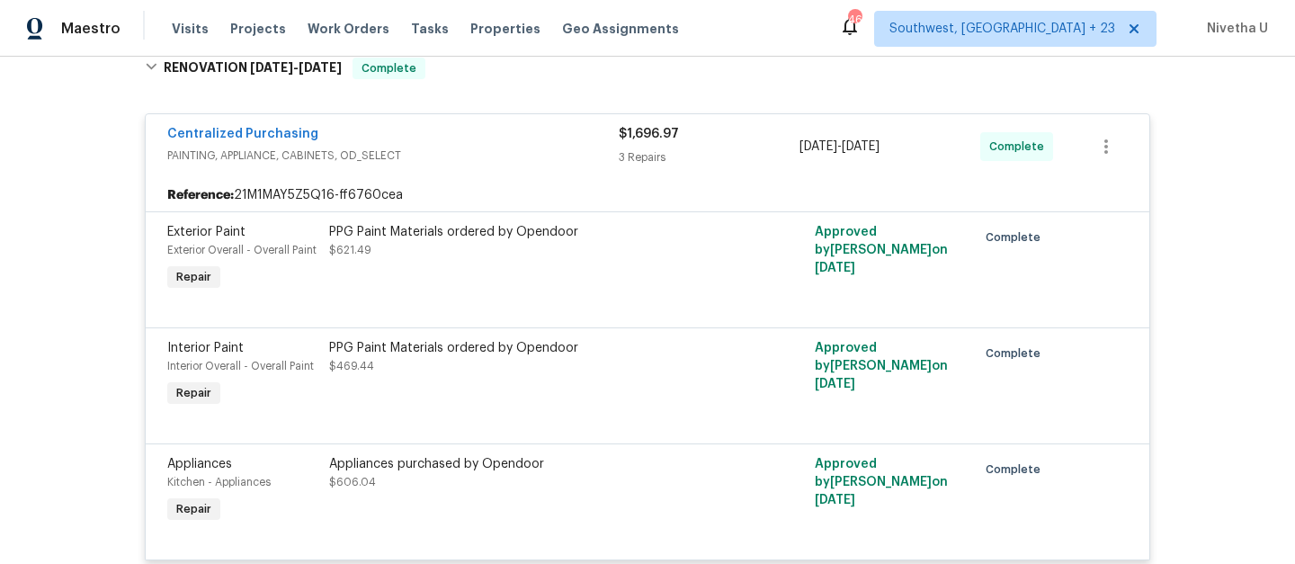
scroll to position [338, 0]
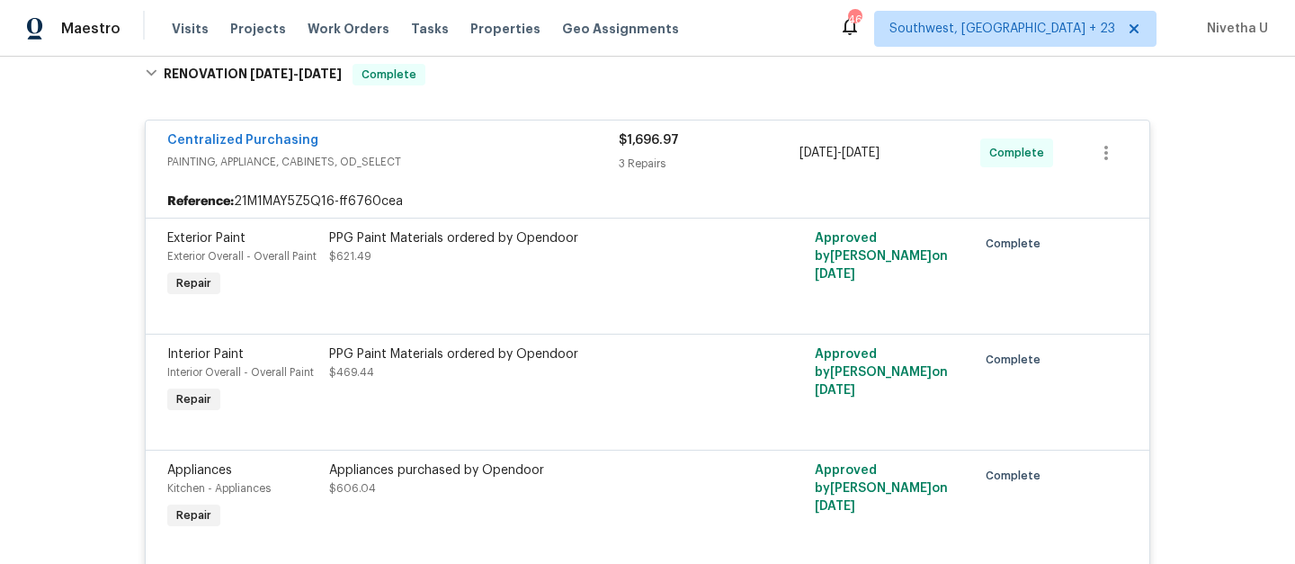
click at [483, 139] on div "Centralized Purchasing" at bounding box center [393, 142] width 452 height 22
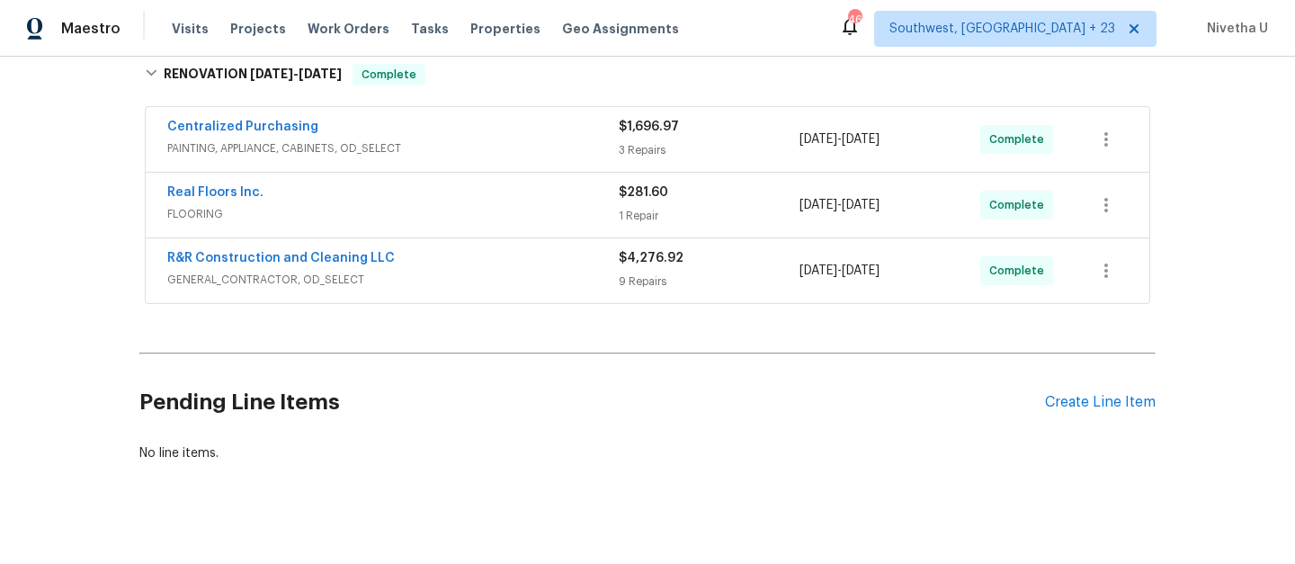
click at [481, 214] on span "FLOORING" at bounding box center [393, 214] width 452 height 18
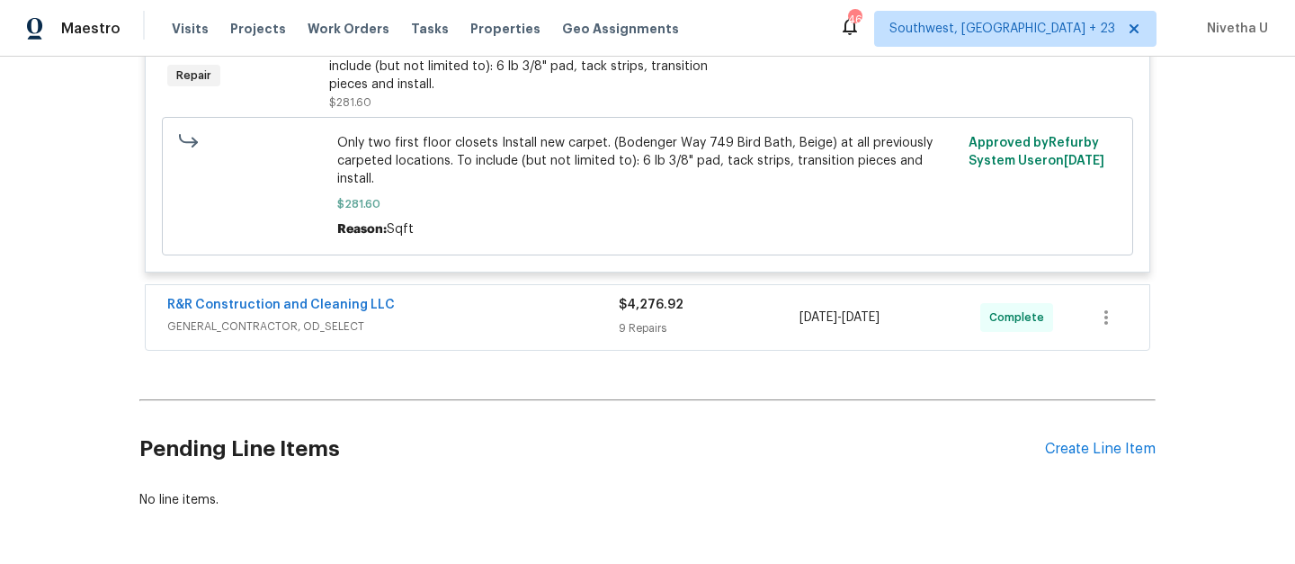
scroll to position [675, 0]
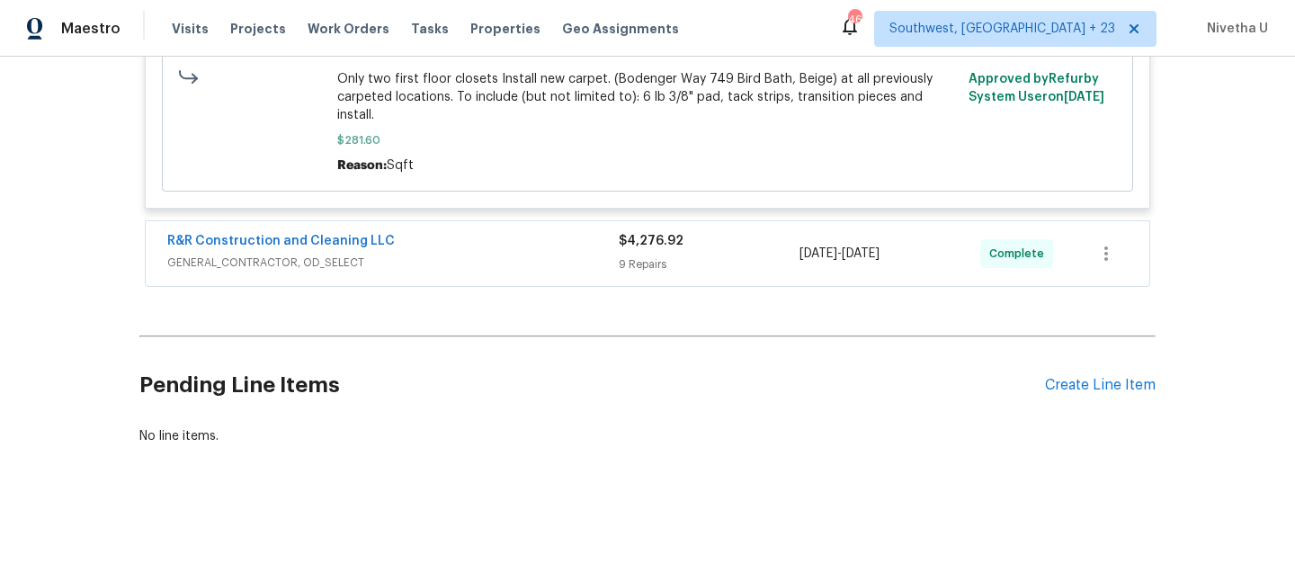
click at [564, 254] on span "GENERAL_CONTRACTOR, OD_SELECT" at bounding box center [393, 263] width 452 height 18
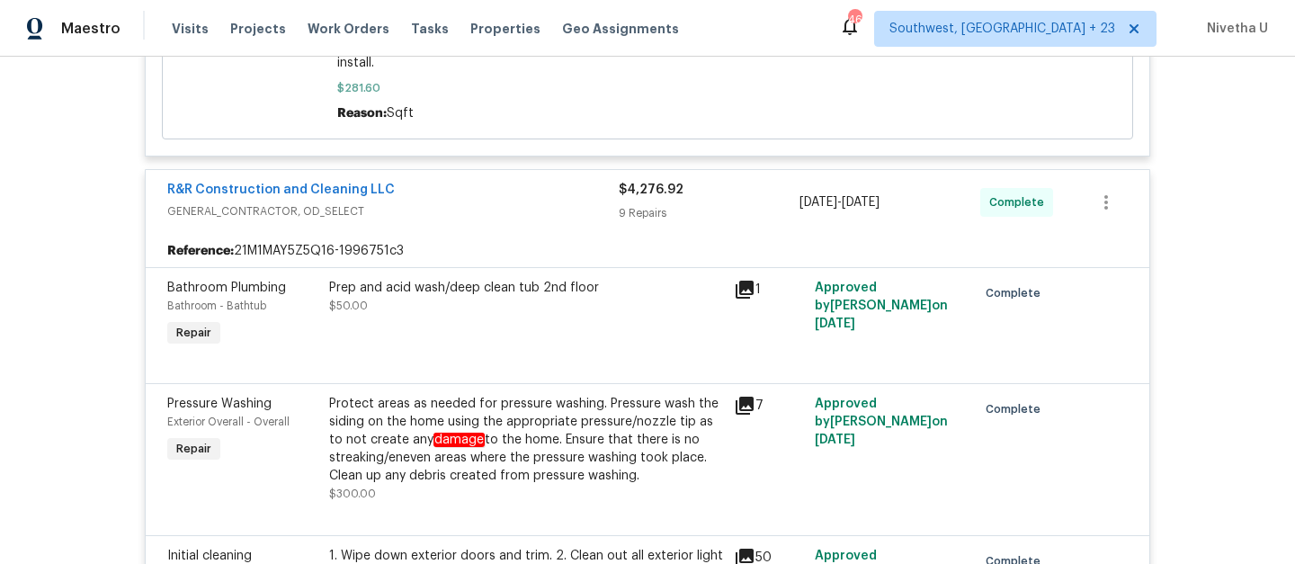
scroll to position [629, 0]
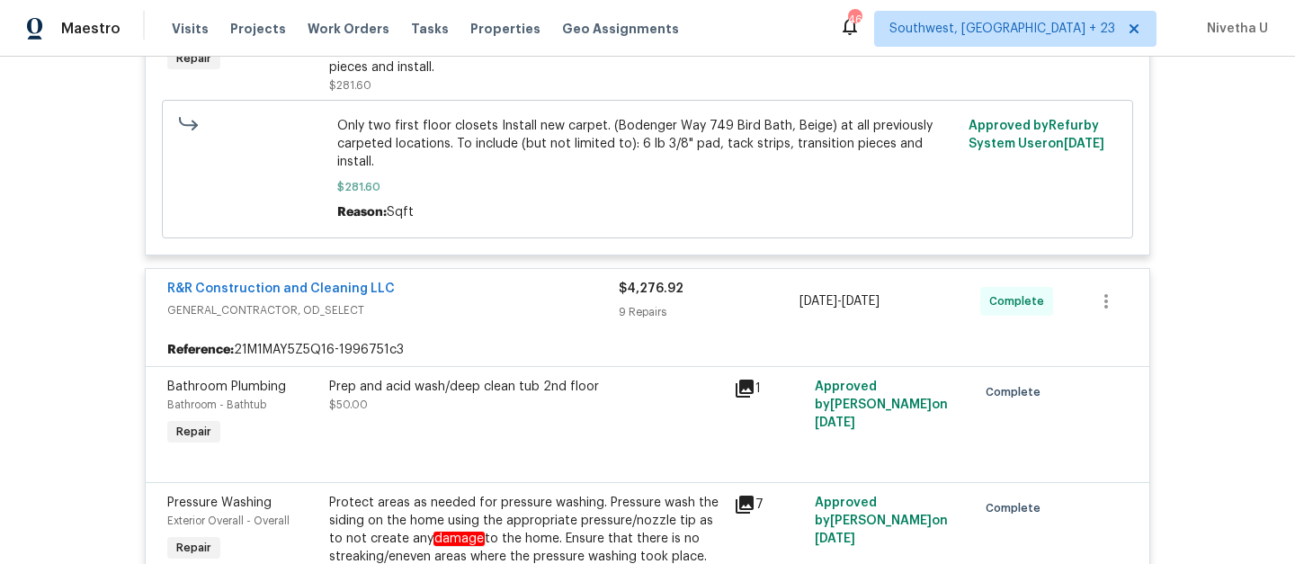
click at [520, 301] on span "GENERAL_CONTRACTOR, OD_SELECT" at bounding box center [393, 310] width 452 height 18
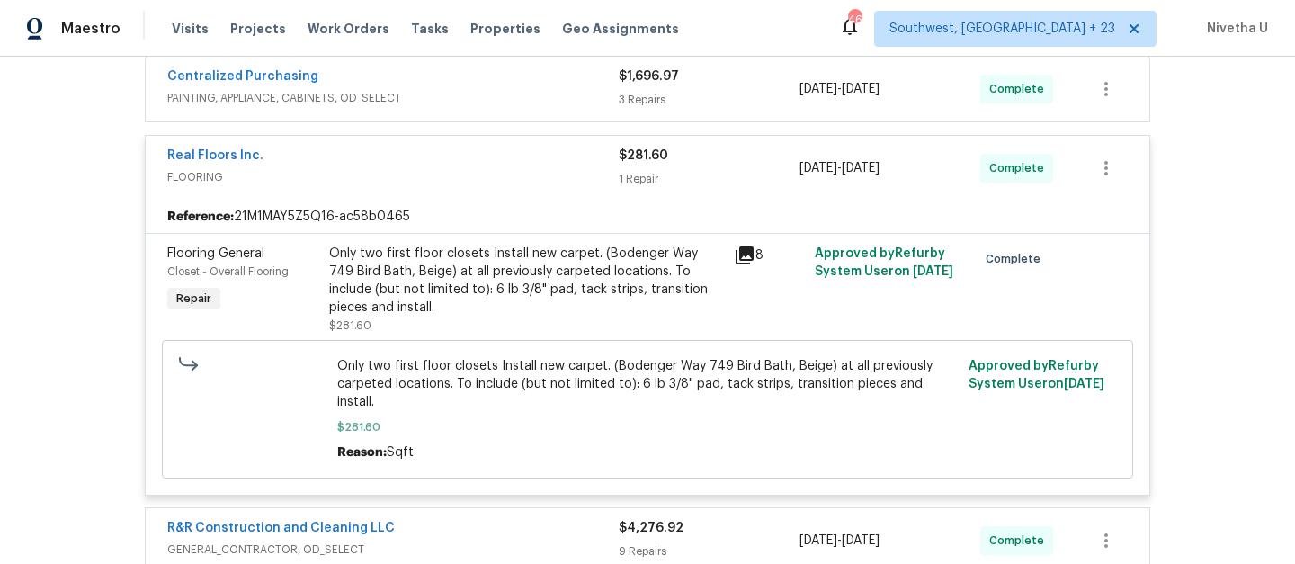
scroll to position [390, 0]
drag, startPoint x: 317, startPoint y: 253, endPoint x: 391, endPoint y: 254, distance: 74.7
click at [391, 254] on div "Only two first floor closets Install new carpet. (Bodenger Way 749 Bird Bath, B…" at bounding box center [526, 287] width 405 height 101
drag, startPoint x: 321, startPoint y: 251, endPoint x: 479, endPoint y: 249, distance: 158.3
click at [479, 249] on div "Only two first floor closets Install new carpet. (Bodenger Way 749 Bird Bath, B…" at bounding box center [526, 287] width 405 height 101
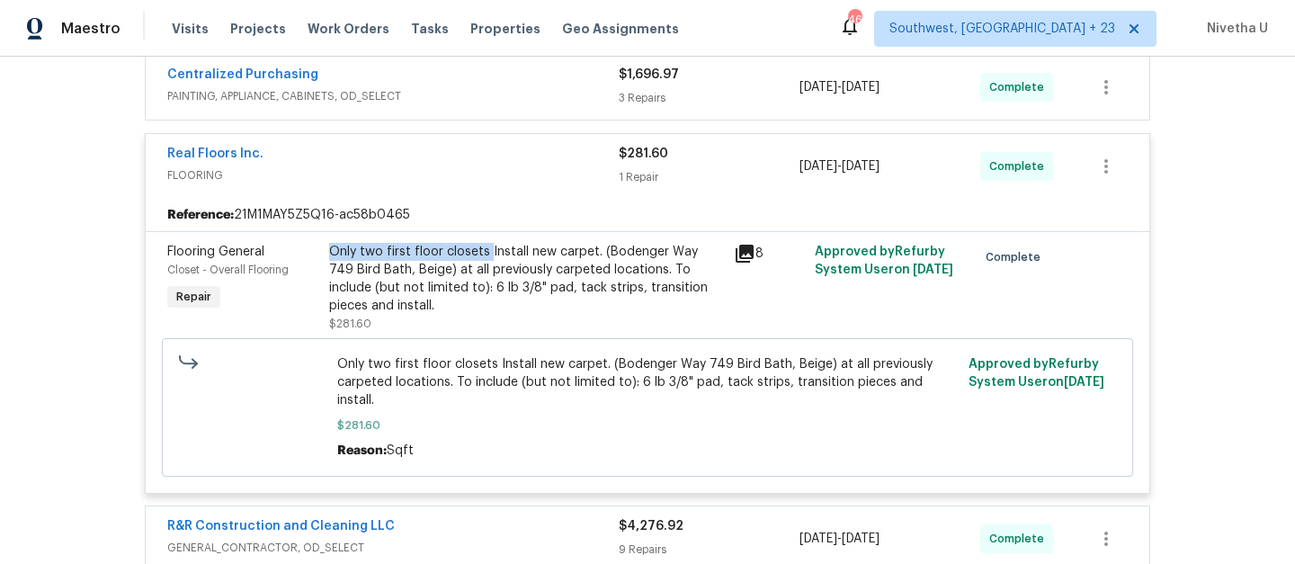
copy div "Only two first floor closets"
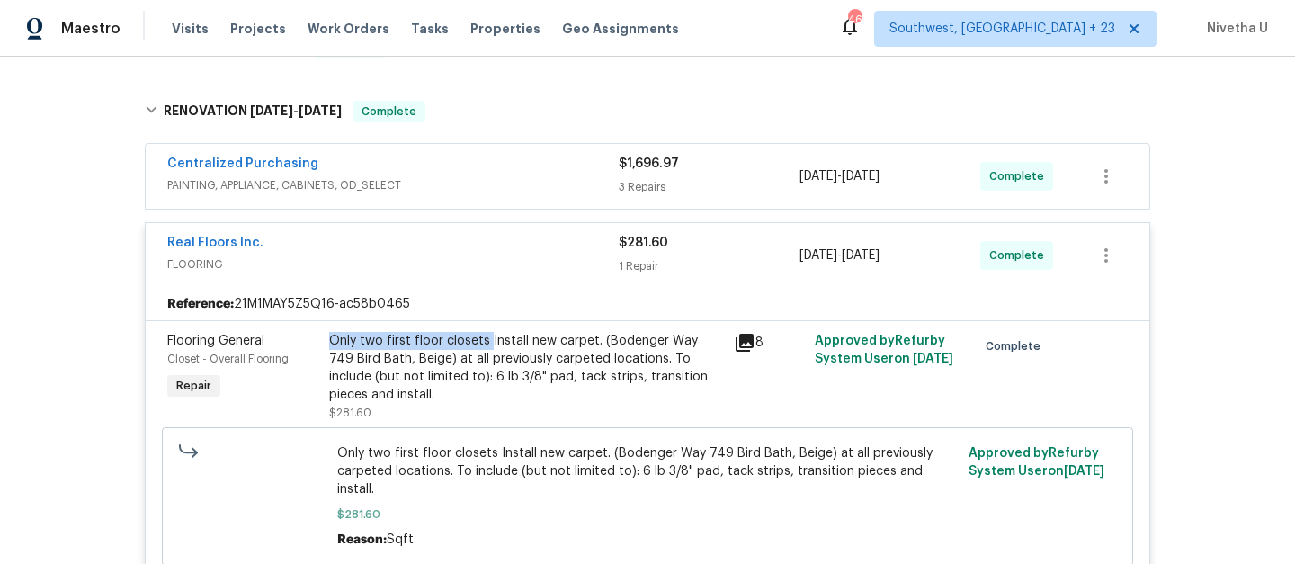
scroll to position [279, 0]
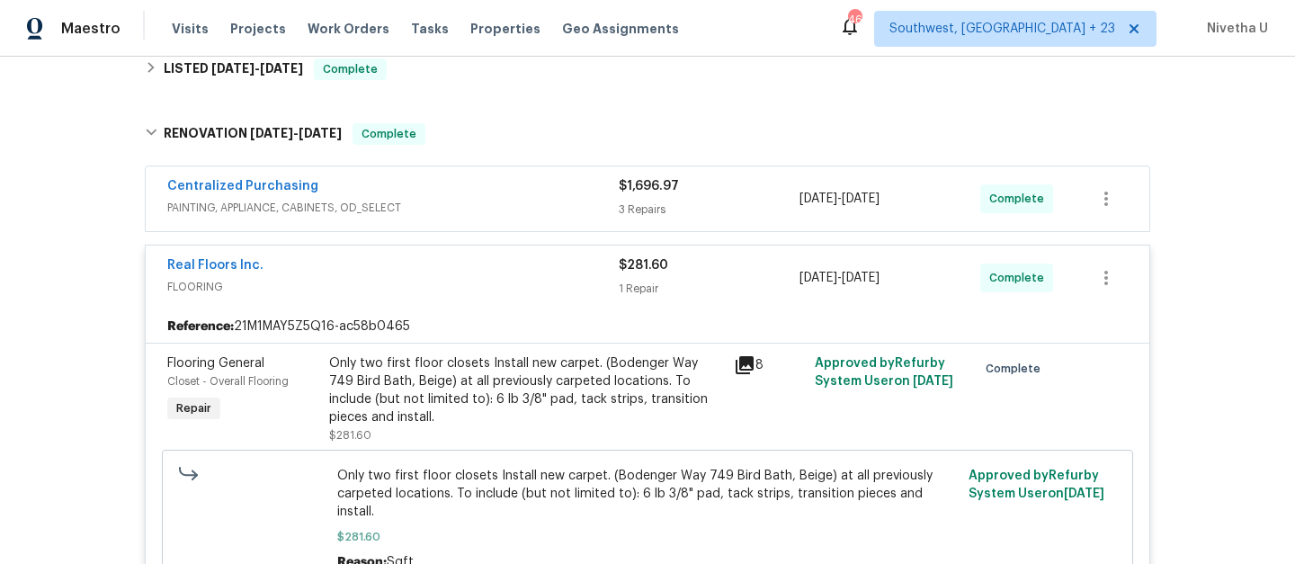
click at [532, 305] on div "Real Floors Inc. FLOORING $281.60 1 Repair [DATE] - [DATE] Complete" at bounding box center [648, 278] width 1004 height 65
click at [519, 273] on div "Real Floors Inc." at bounding box center [393, 267] width 452 height 22
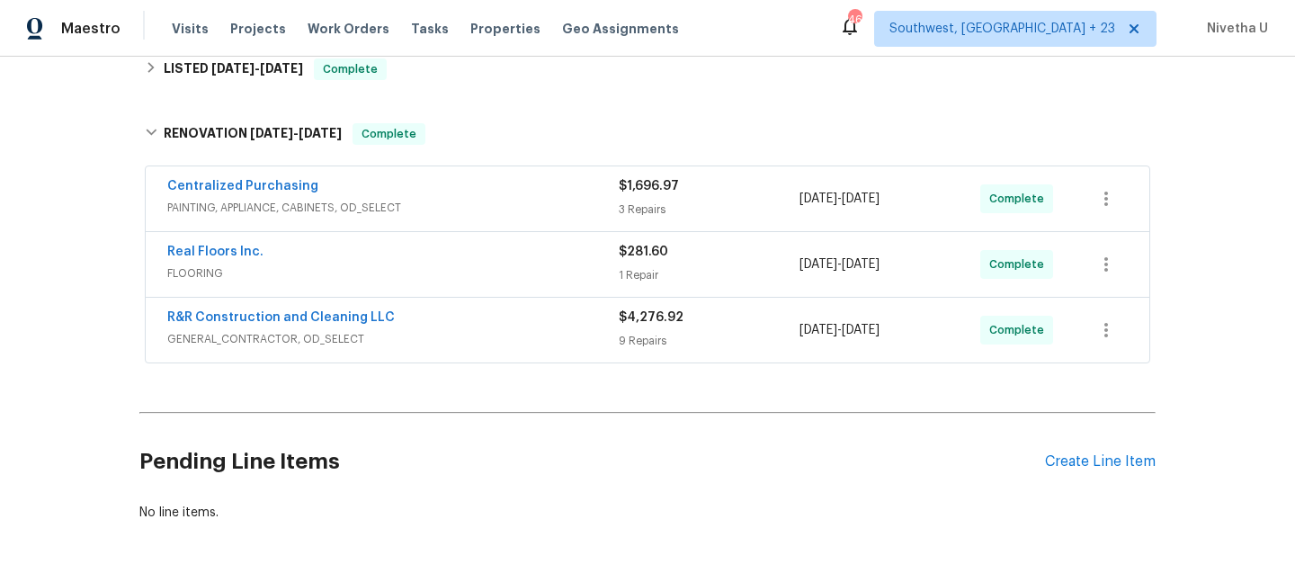
scroll to position [313, 0]
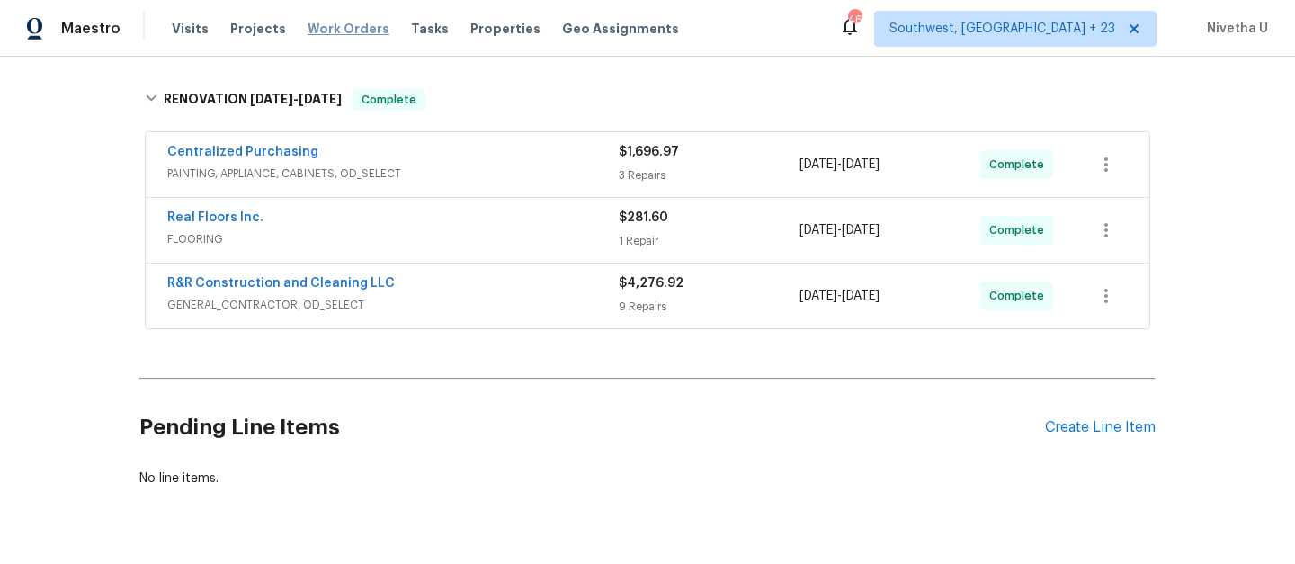
click at [336, 34] on span "Work Orders" at bounding box center [349, 29] width 82 height 18
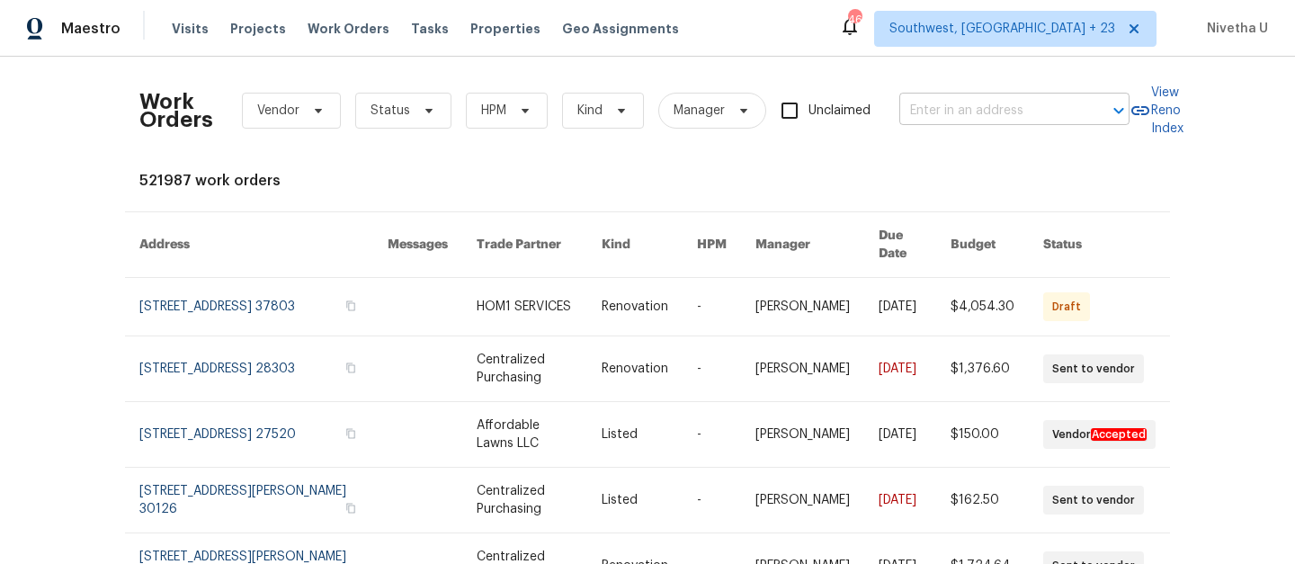
click at [993, 118] on input "text" at bounding box center [989, 111] width 180 height 28
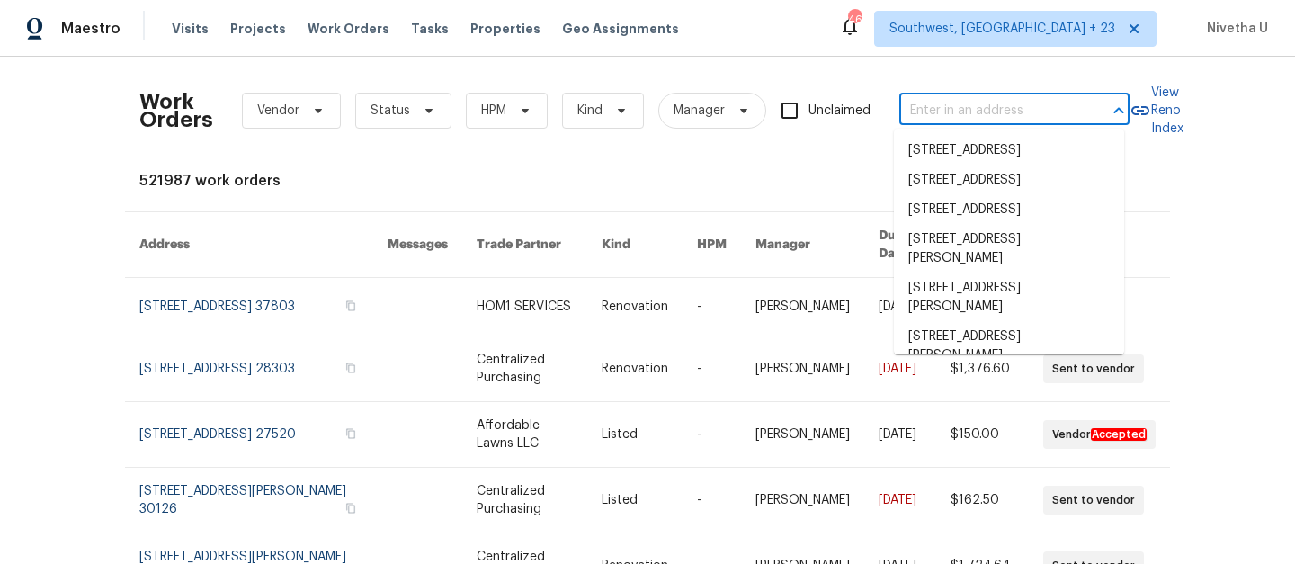
paste input "[STREET_ADDRESS]"
type input "[STREET_ADDRESS]"
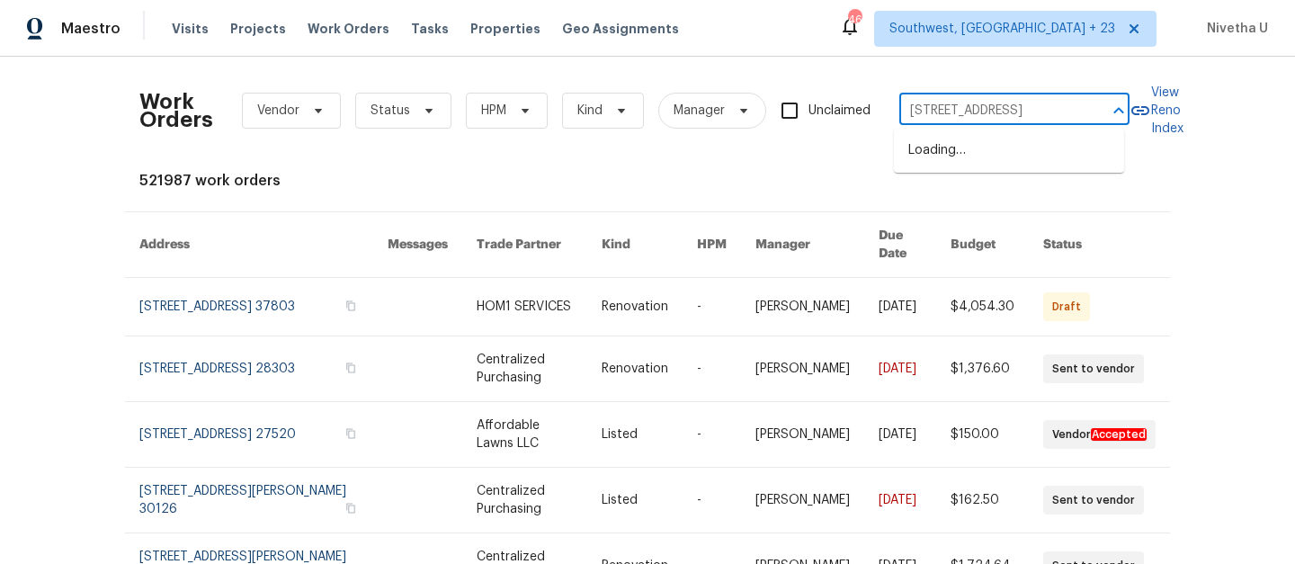
scroll to position [0, 50]
click at [994, 156] on li "[STREET_ADDRESS]" at bounding box center [1009, 151] width 230 height 30
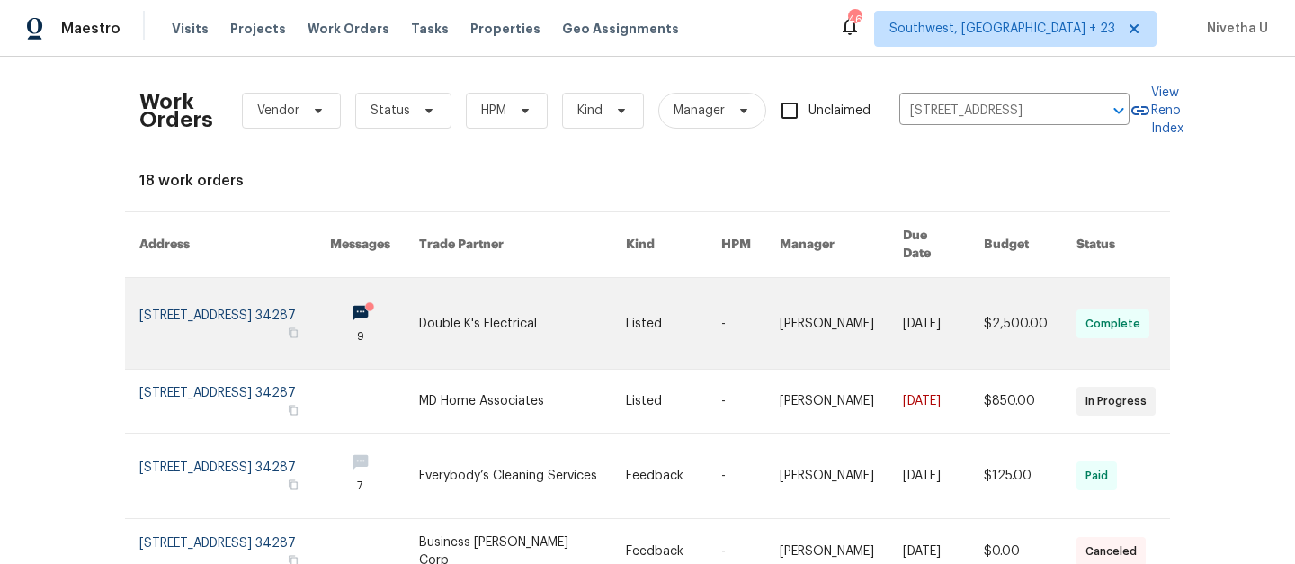
click at [141, 300] on link at bounding box center [234, 323] width 191 height 91
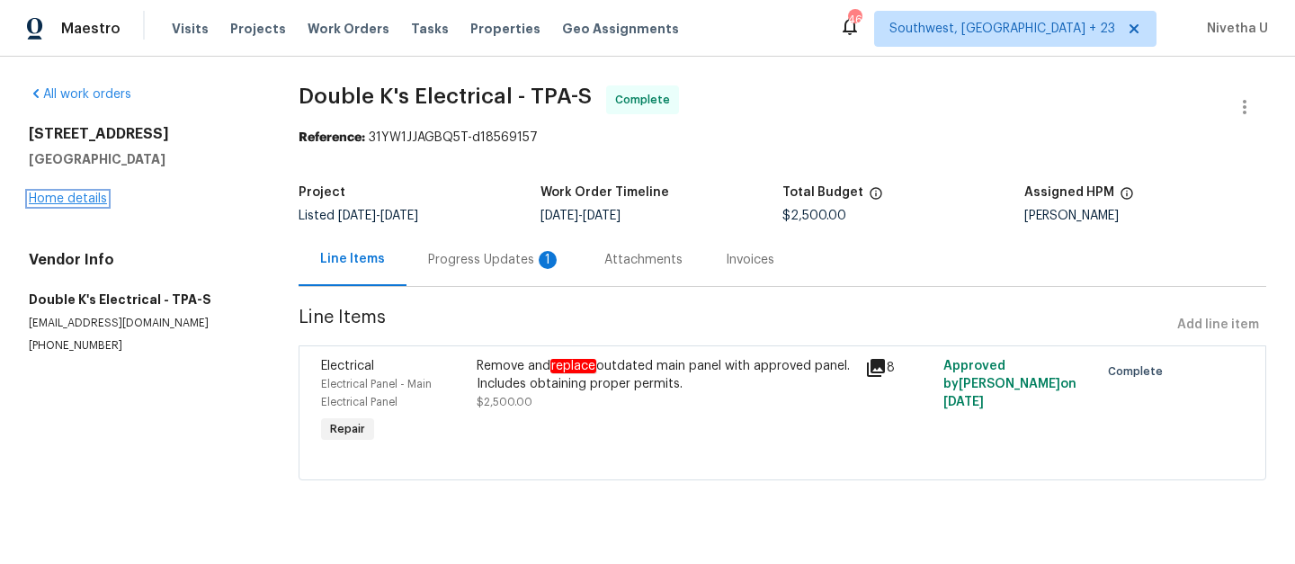
click at [55, 194] on link "Home details" at bounding box center [68, 198] width 78 height 13
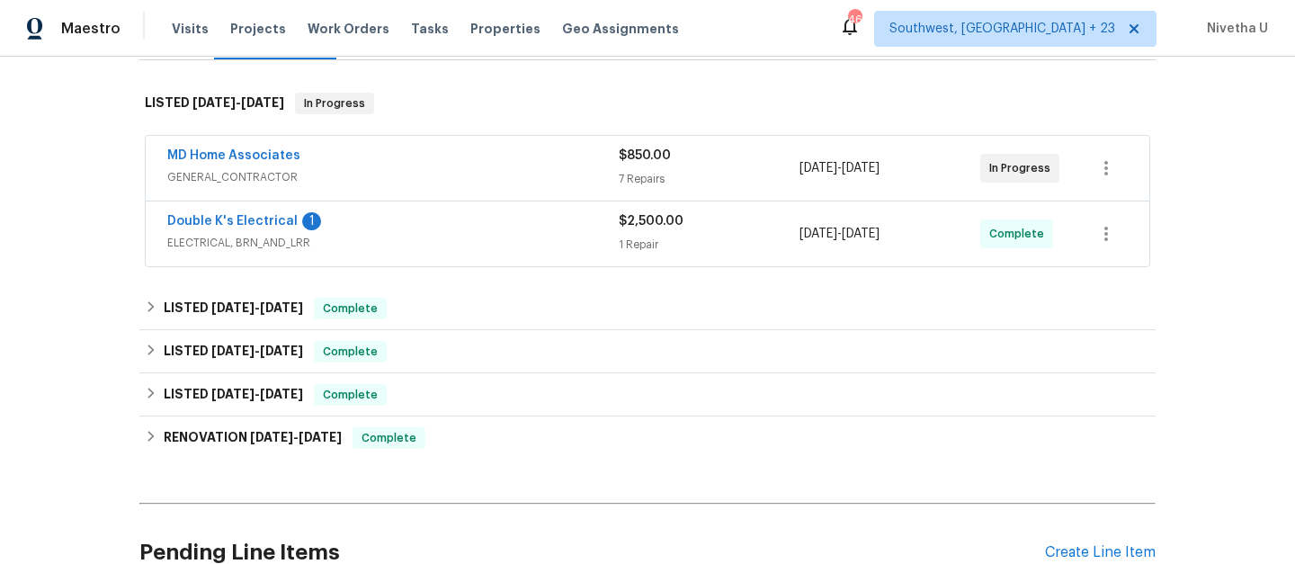
scroll to position [263, 0]
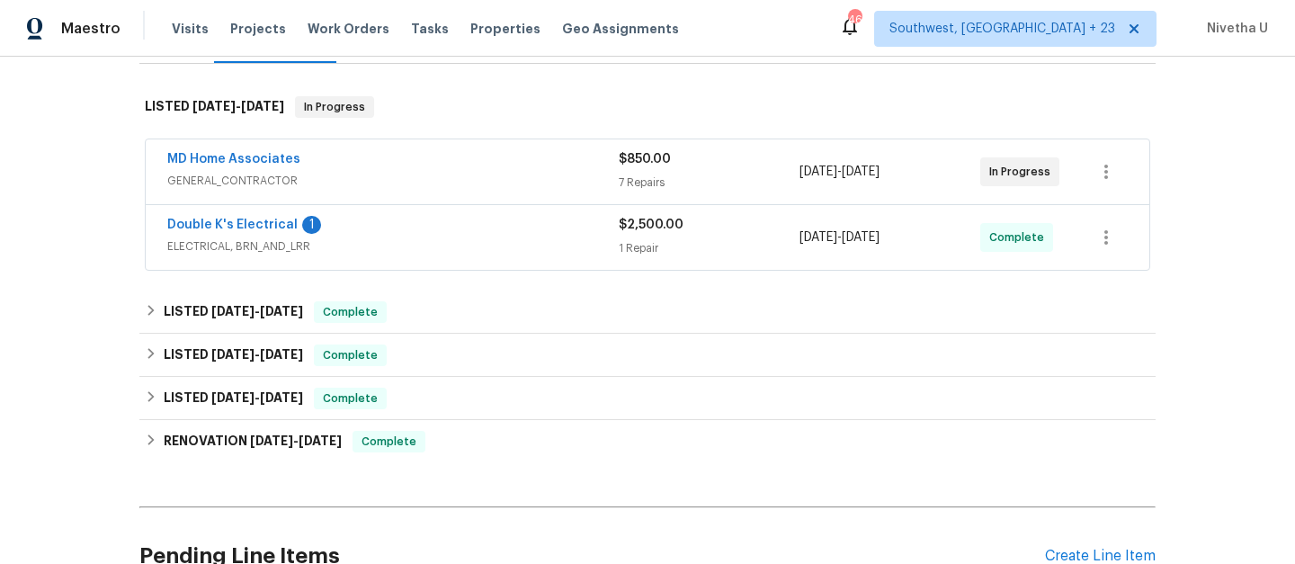
click at [432, 250] on span "ELECTRICAL, BRN_AND_LRR" at bounding box center [393, 246] width 452 height 18
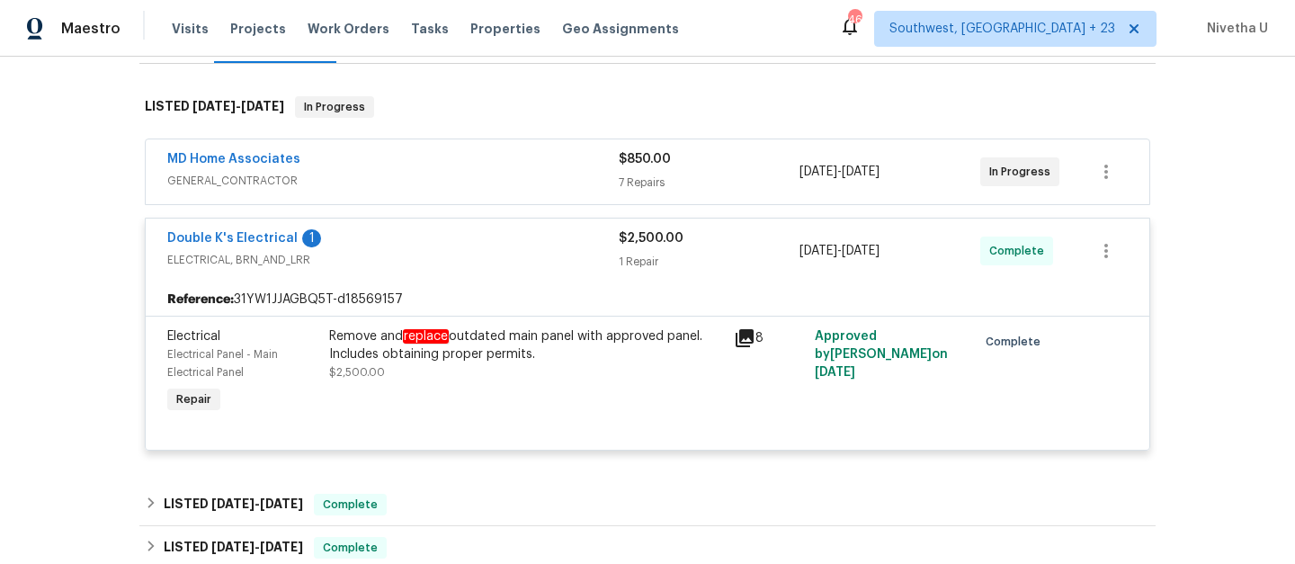
click at [432, 251] on span "ELECTRICAL, BRN_AND_LRR" at bounding box center [393, 260] width 452 height 18
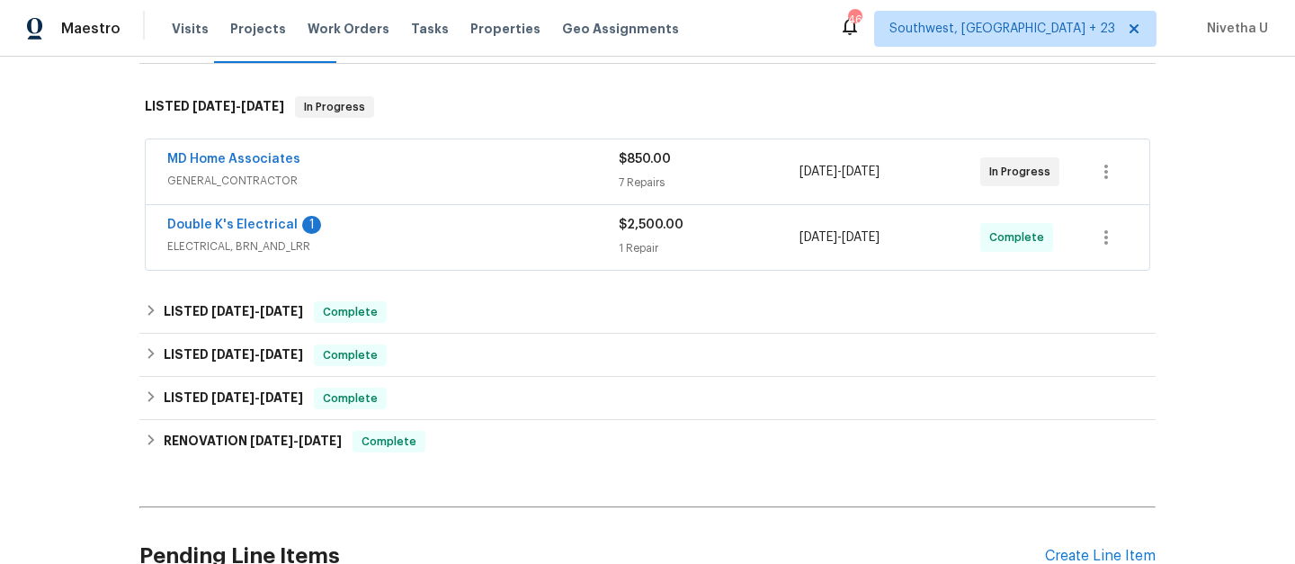
click at [425, 178] on span "GENERAL_CONTRACTOR" at bounding box center [393, 181] width 452 height 18
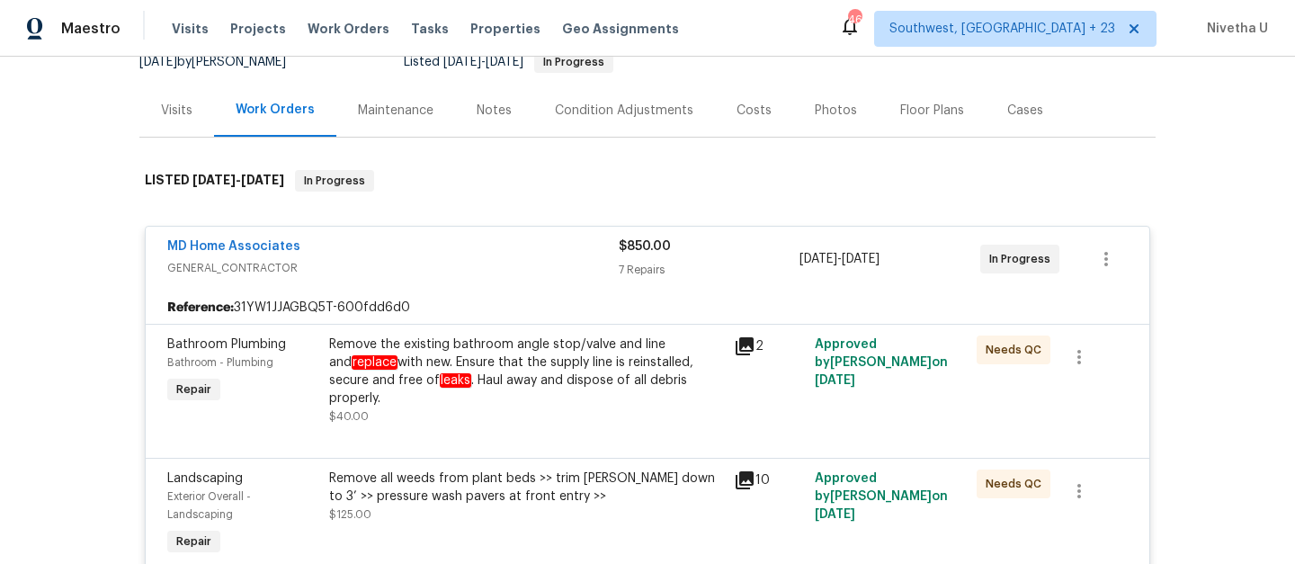
scroll to position [186, 0]
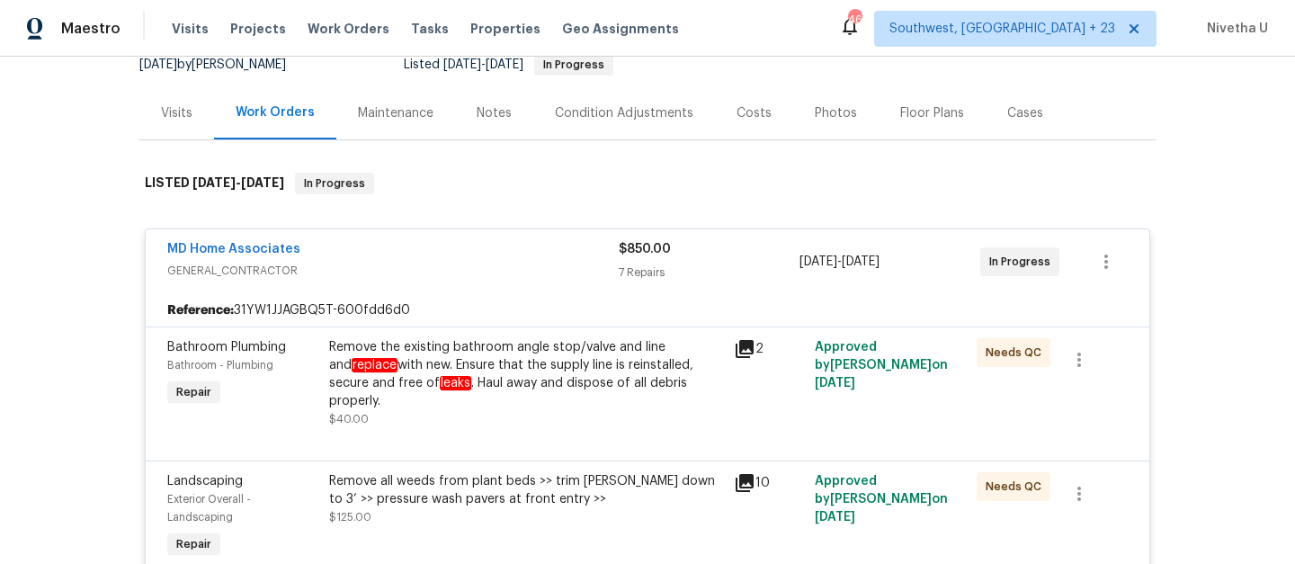
click at [520, 255] on div "MD Home Associates" at bounding box center [393, 251] width 452 height 22
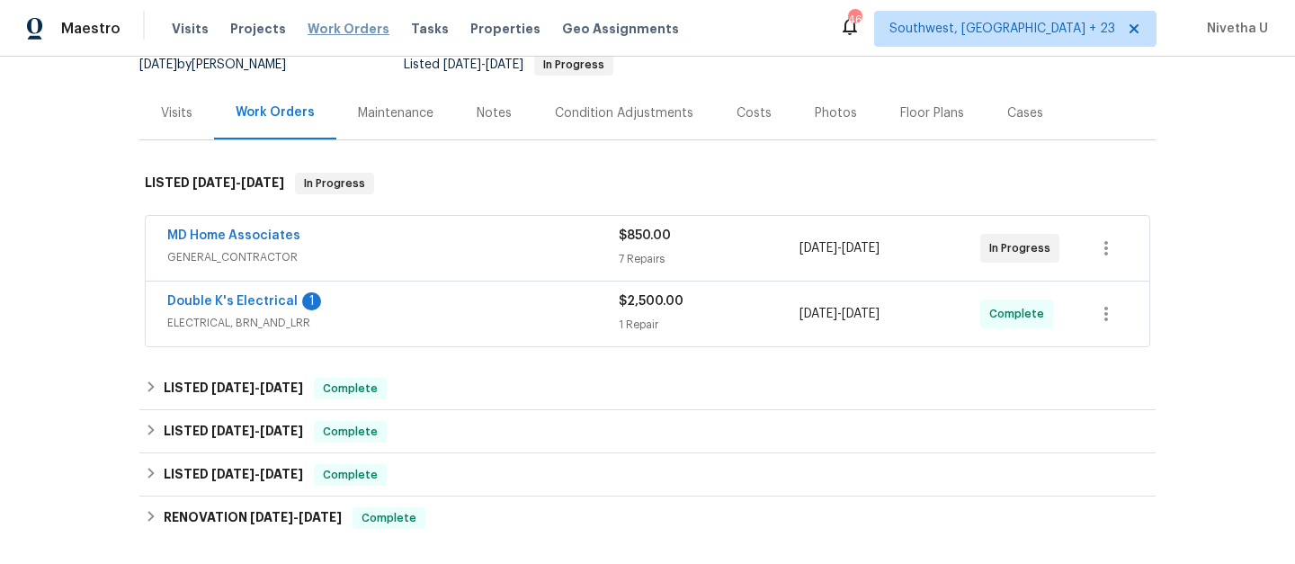
click at [354, 26] on span "Work Orders" at bounding box center [349, 29] width 82 height 18
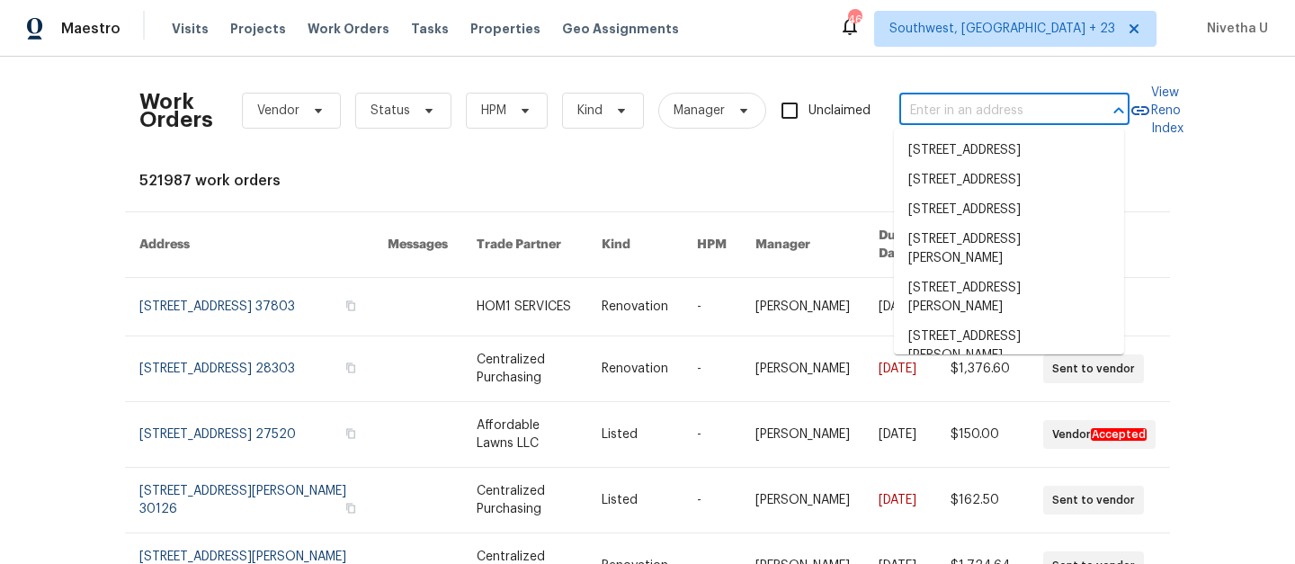
click at [947, 101] on input "text" at bounding box center [989, 111] width 180 height 28
paste input "[STREET_ADDRESS][PERSON_NAME][PERSON_NAME]"
type input "[STREET_ADDRESS][PERSON_NAME][PERSON_NAME]"
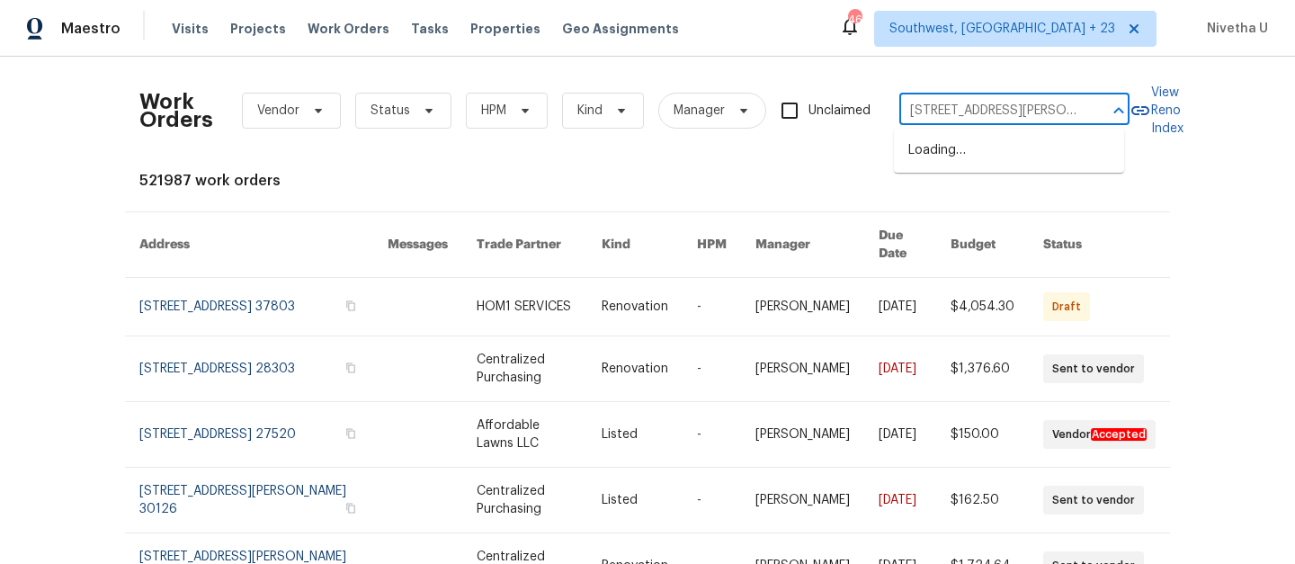
scroll to position [0, 48]
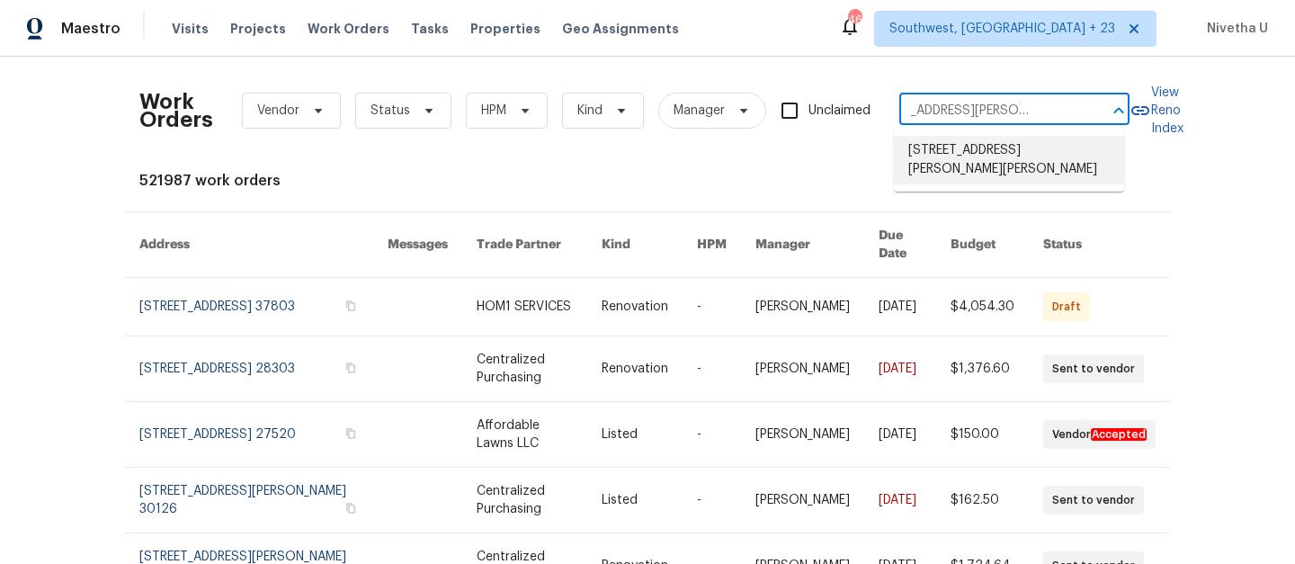
click at [959, 152] on li "[STREET_ADDRESS][PERSON_NAME][PERSON_NAME]" at bounding box center [1009, 160] width 230 height 49
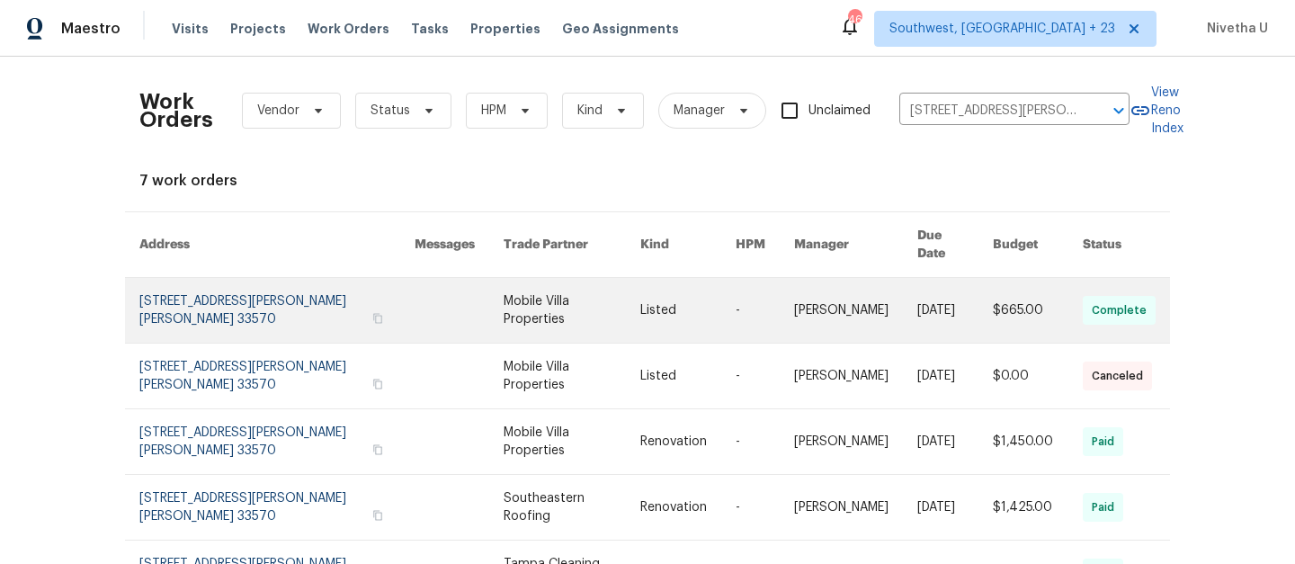
click at [167, 291] on link at bounding box center [276, 310] width 275 height 65
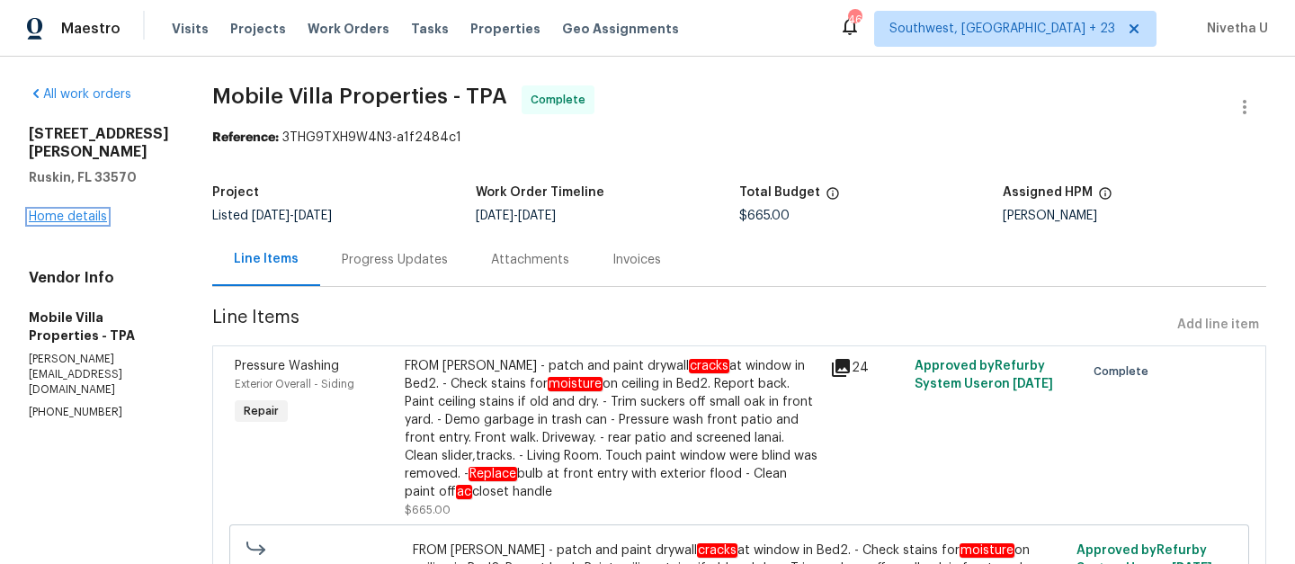
click at [67, 223] on link "Home details" at bounding box center [68, 216] width 78 height 13
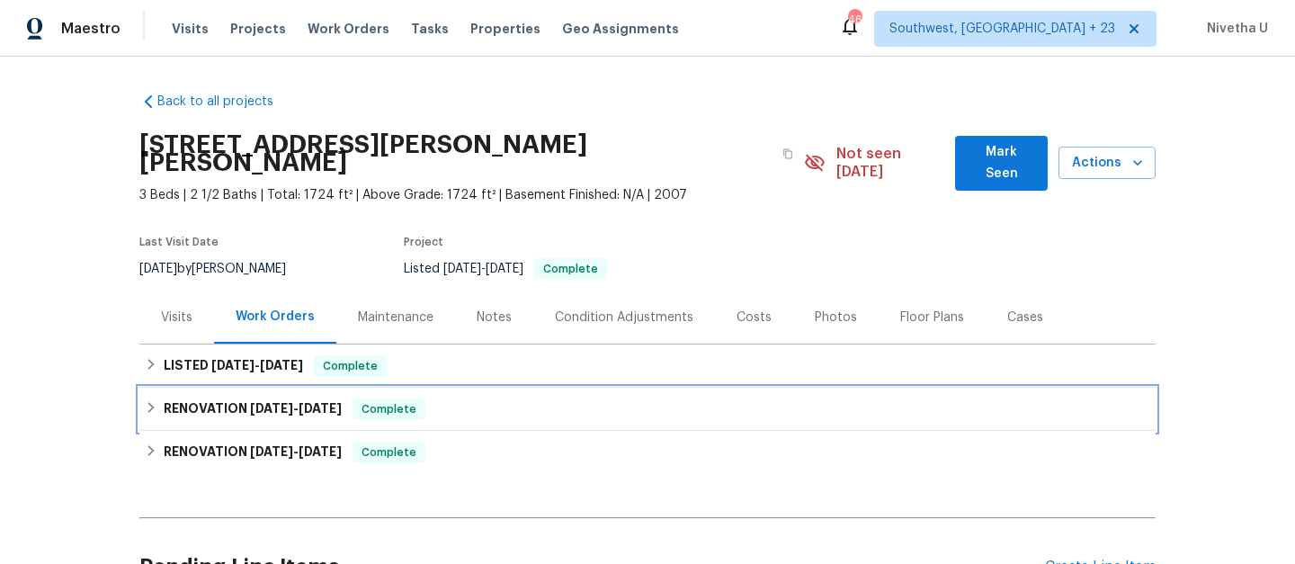
click at [416, 400] on span "Complete" at bounding box center [388, 409] width 69 height 18
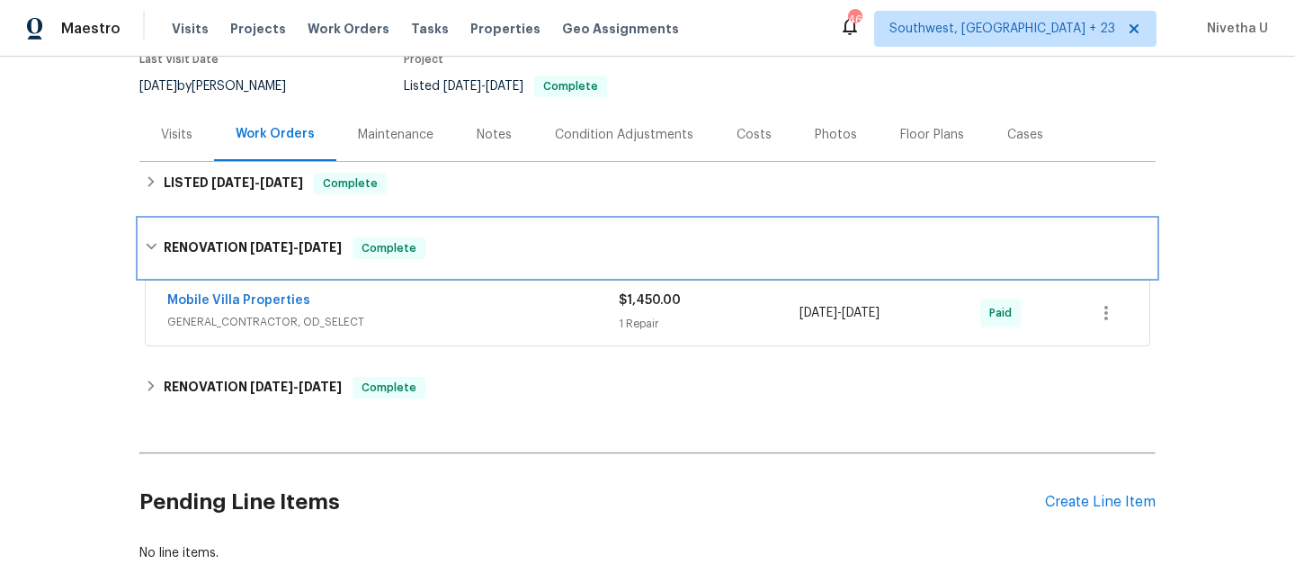
scroll to position [183, 0]
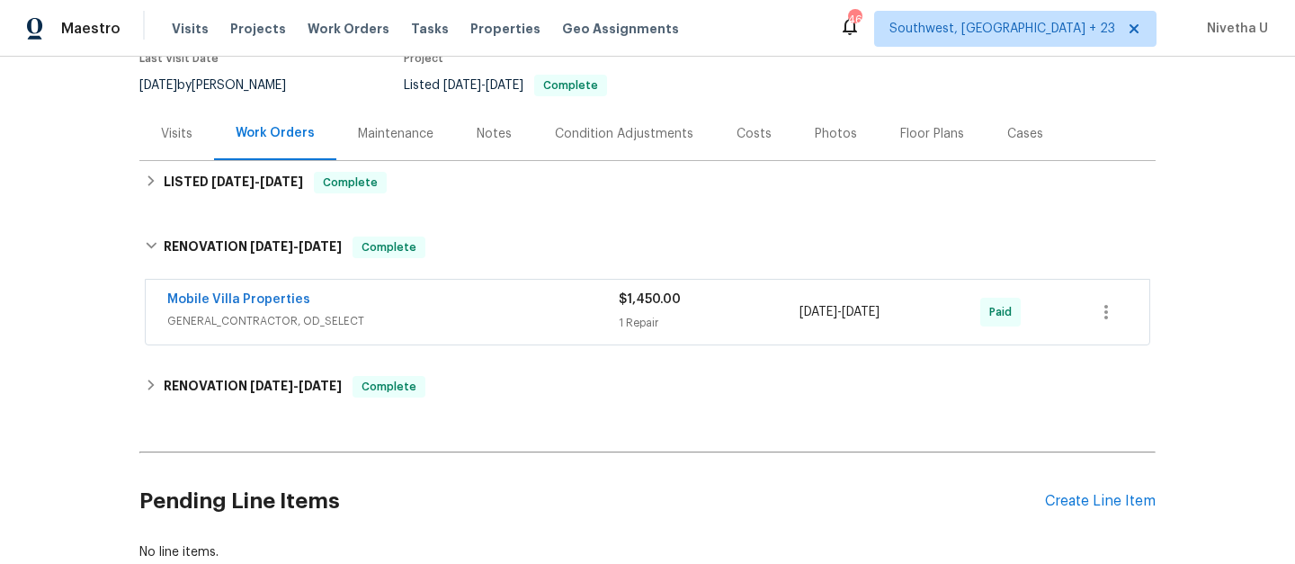
click at [392, 291] on div "Mobile Villa Properties" at bounding box center [393, 302] width 452 height 22
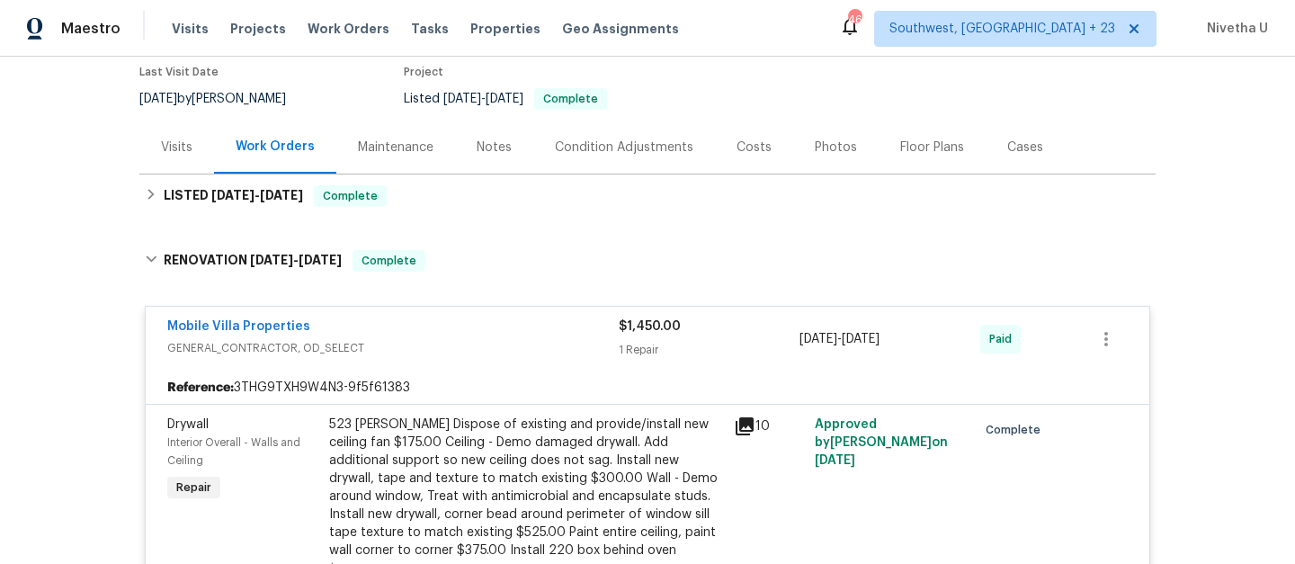
scroll to position [171, 0]
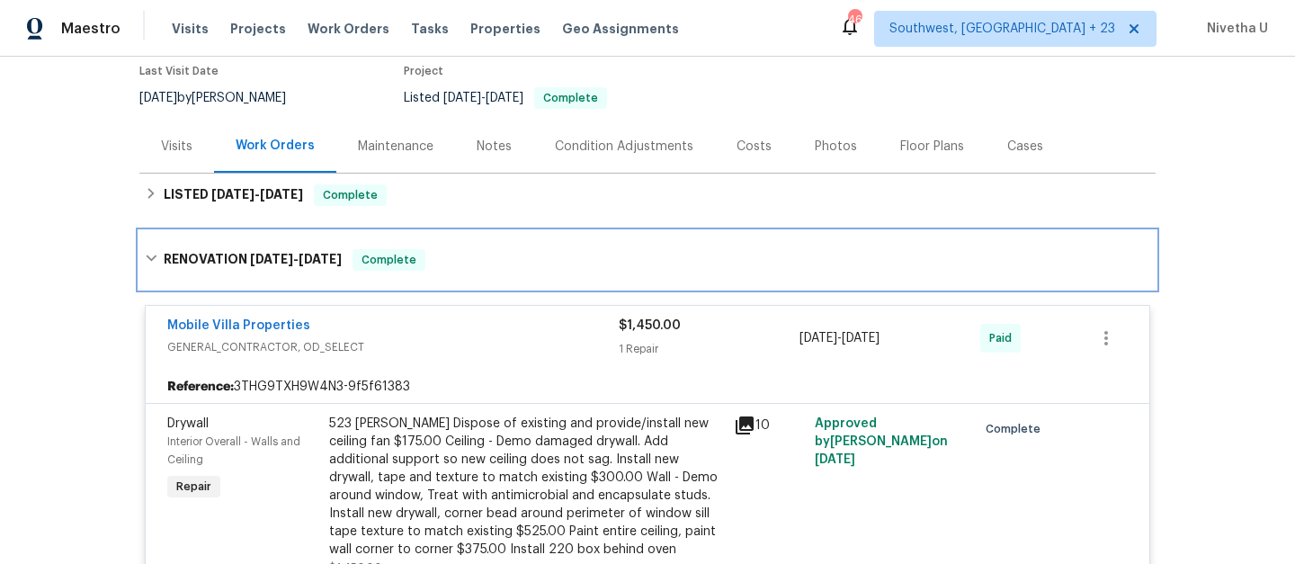
click at [407, 231] on div "RENOVATION [DATE] - [DATE] Complete" at bounding box center [647, 260] width 1016 height 58
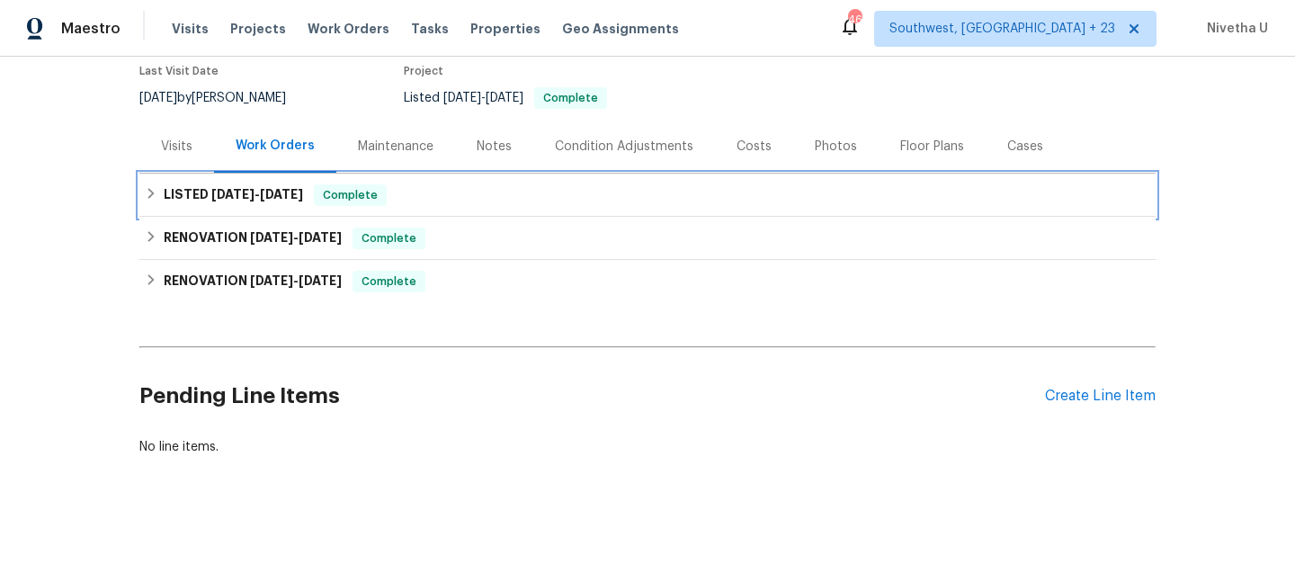
click at [400, 184] on div "LISTED [DATE] - [DATE] Complete" at bounding box center [648, 195] width 1006 height 22
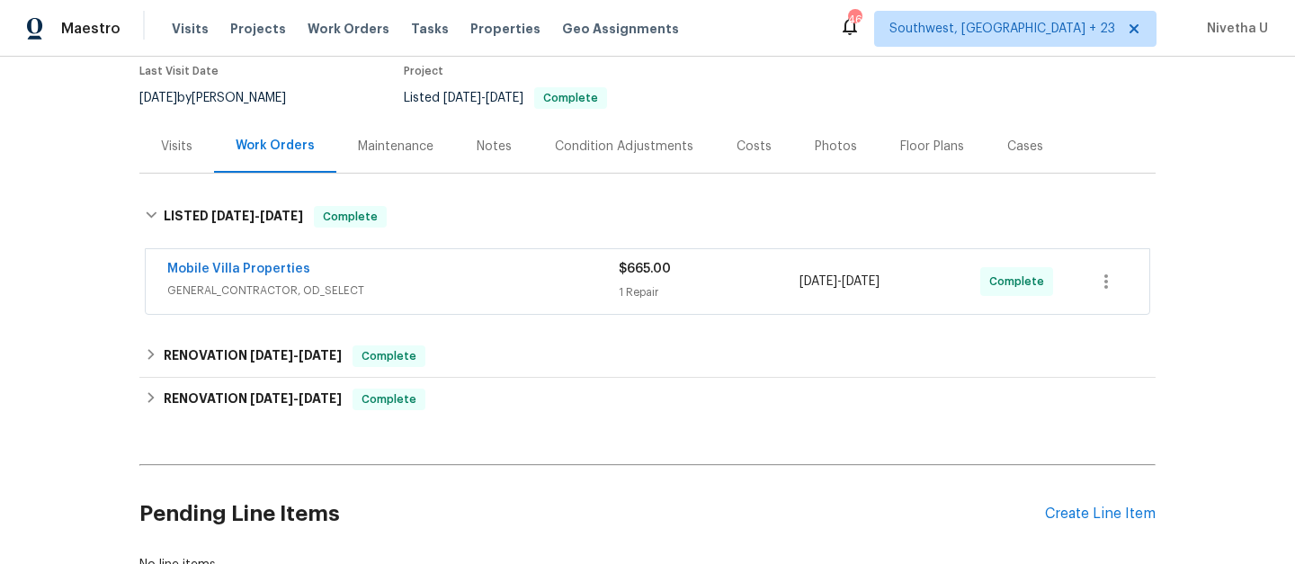
click at [461, 282] on span "GENERAL_CONTRACTOR, OD_SELECT" at bounding box center [393, 291] width 452 height 18
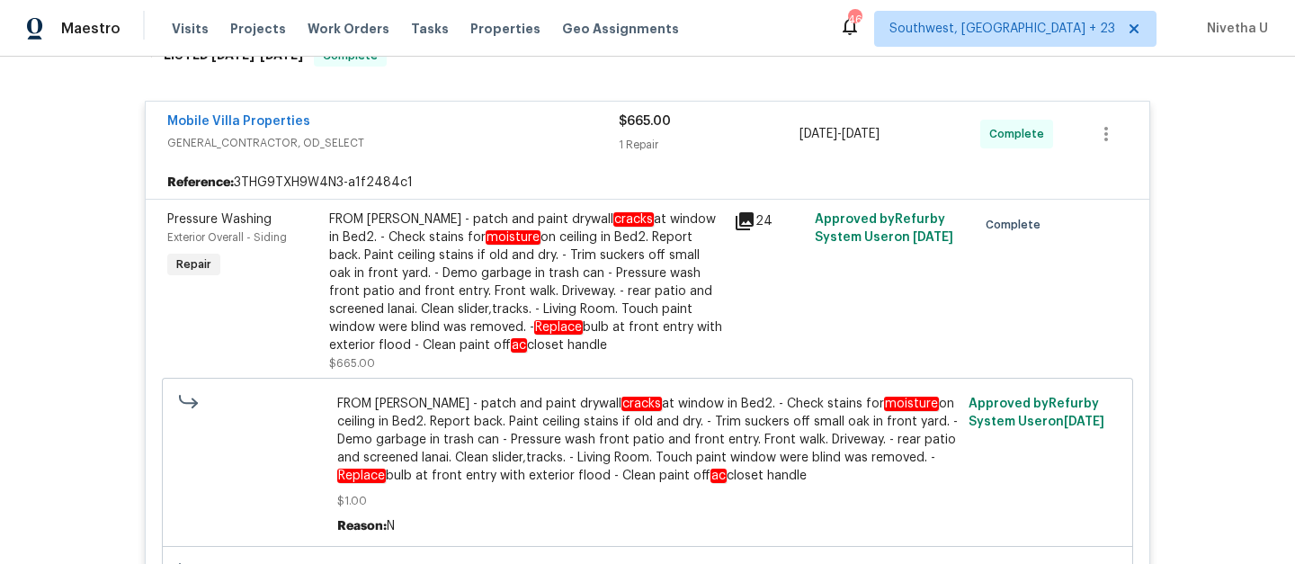
scroll to position [323, 0]
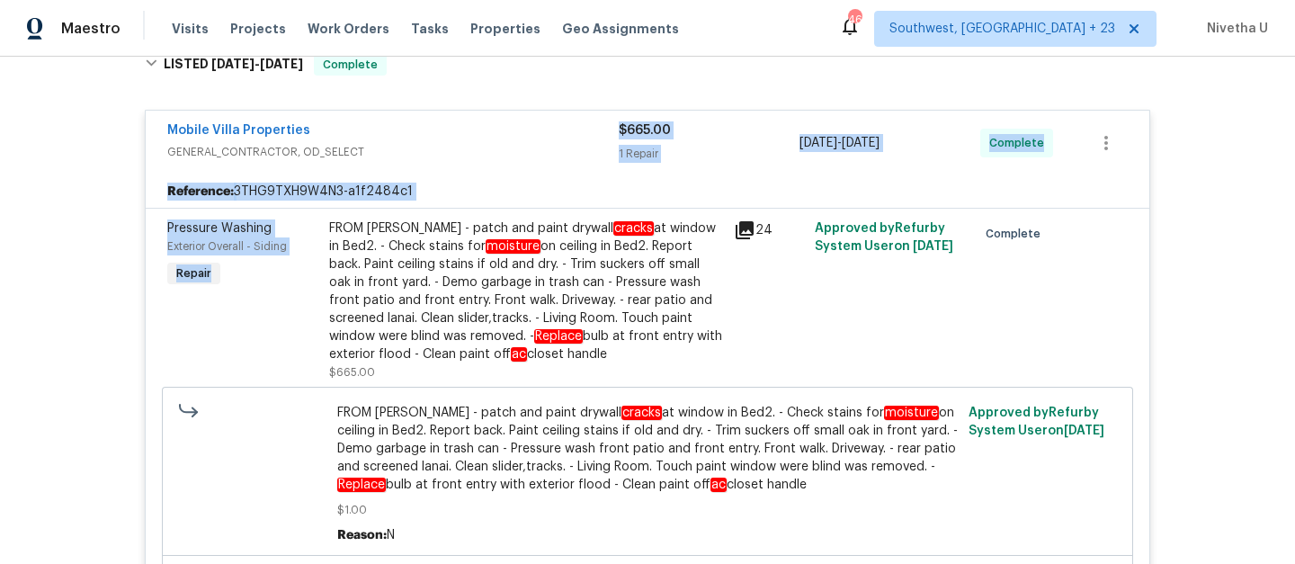
drag, startPoint x: 410, startPoint y: 157, endPoint x: 231, endPoint y: 266, distance: 209.5
click at [242, 262] on div "Mobile Villa Properties GENERAL_CONTRACTOR, OD_SELECT $665.00 1 Repair [DATE] -…" at bounding box center [648, 428] width 1006 height 637
click at [474, 143] on span "GENERAL_CONTRACTOR, OD_SELECT" at bounding box center [393, 152] width 452 height 18
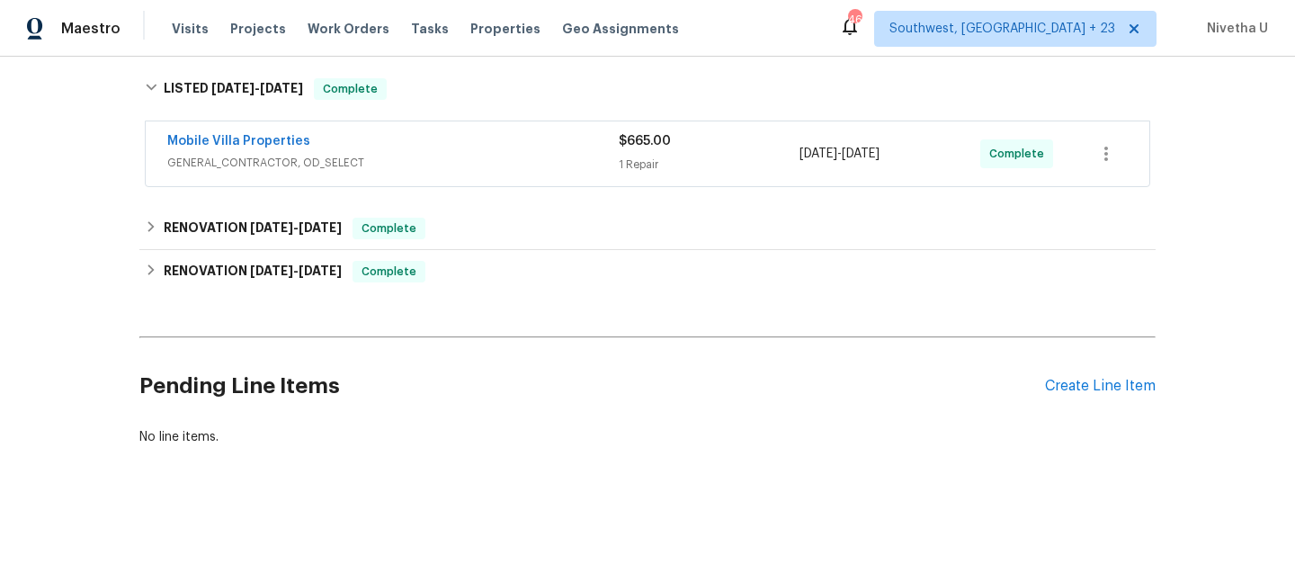
click at [474, 132] on div "Mobile Villa Properties" at bounding box center [393, 143] width 452 height 22
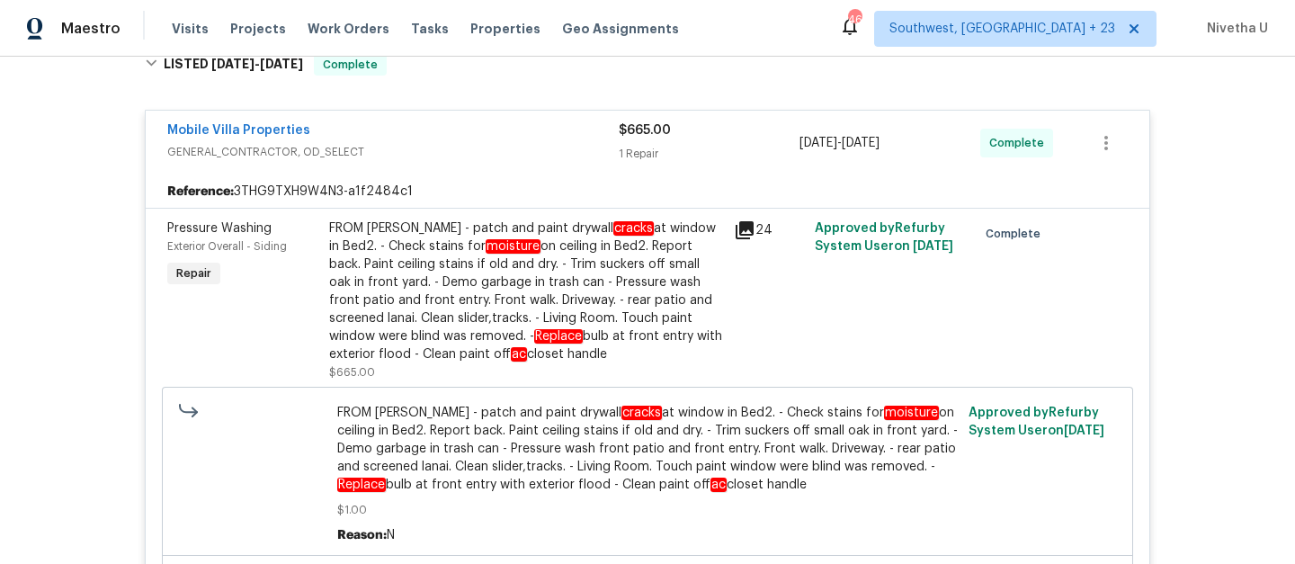
click at [474, 143] on span "GENERAL_CONTRACTOR, OD_SELECT" at bounding box center [393, 152] width 452 height 18
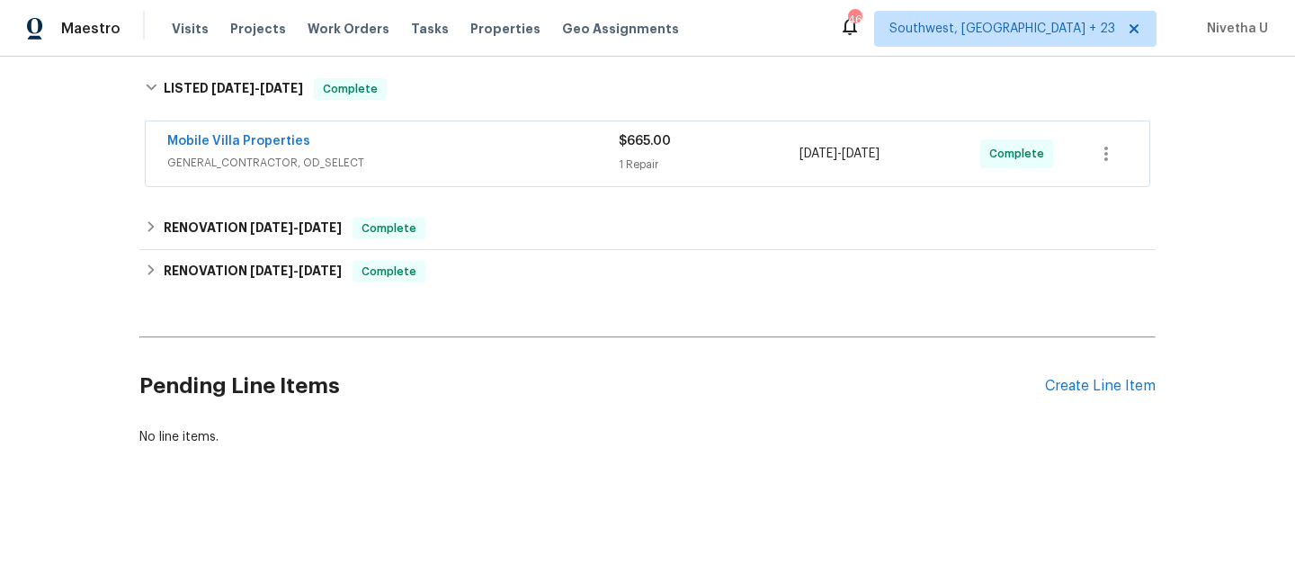
scroll to position [0, 0]
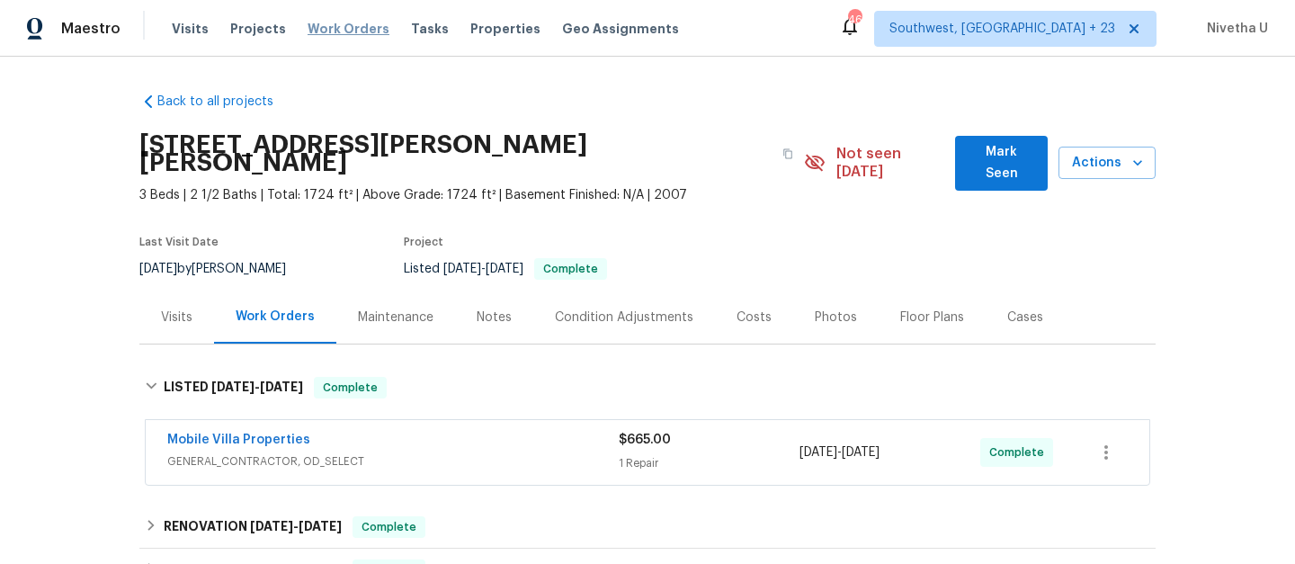
click at [326, 29] on span "Work Orders" at bounding box center [349, 29] width 82 height 18
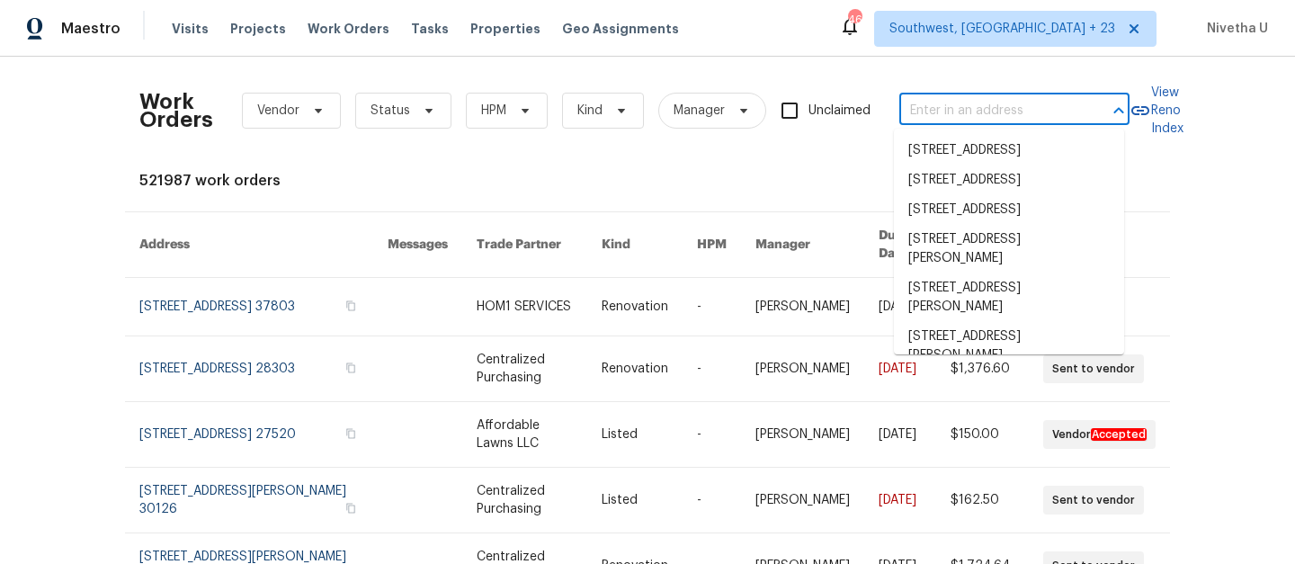
click at [1000, 116] on input "text" at bounding box center [989, 111] width 180 height 28
paste input "[STREET_ADDRESS][PERSON_NAME]"
type input "[STREET_ADDRESS][PERSON_NAME]"
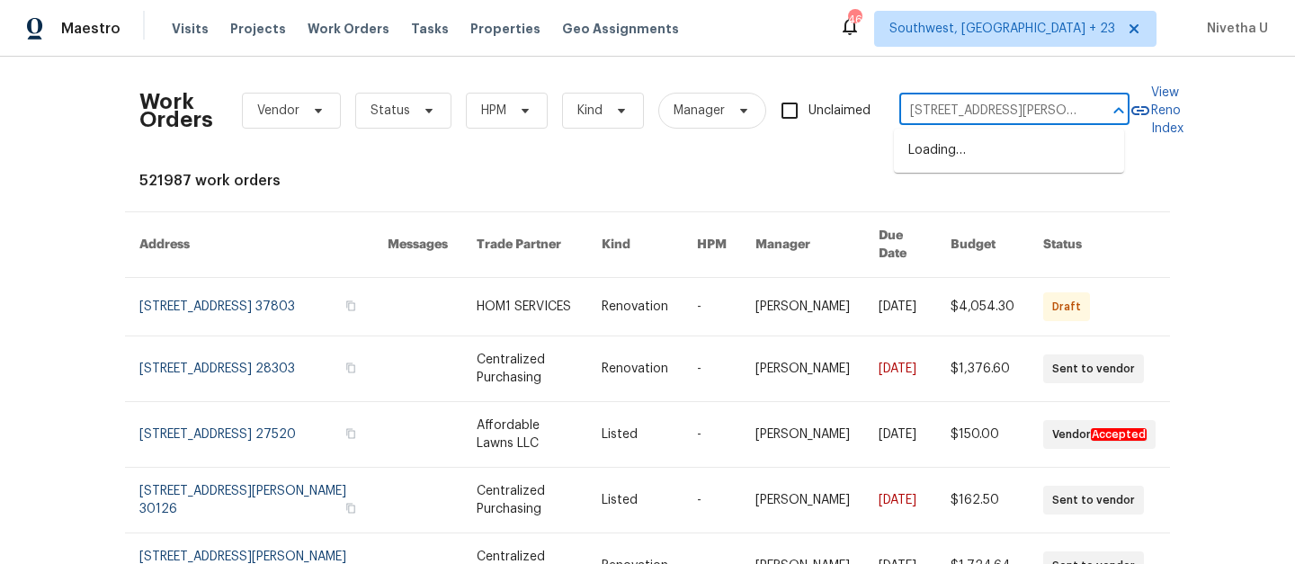
scroll to position [0, 8]
click at [1008, 161] on li "[STREET_ADDRESS][PERSON_NAME]" at bounding box center [1009, 160] width 230 height 49
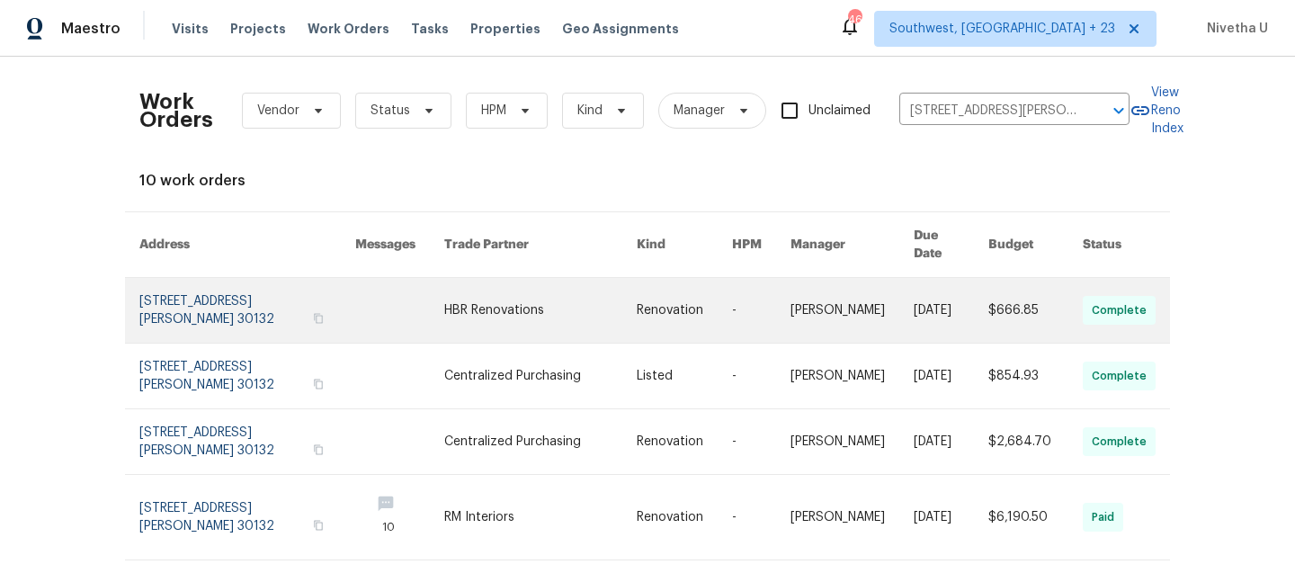
click at [205, 297] on link at bounding box center [247, 310] width 216 height 65
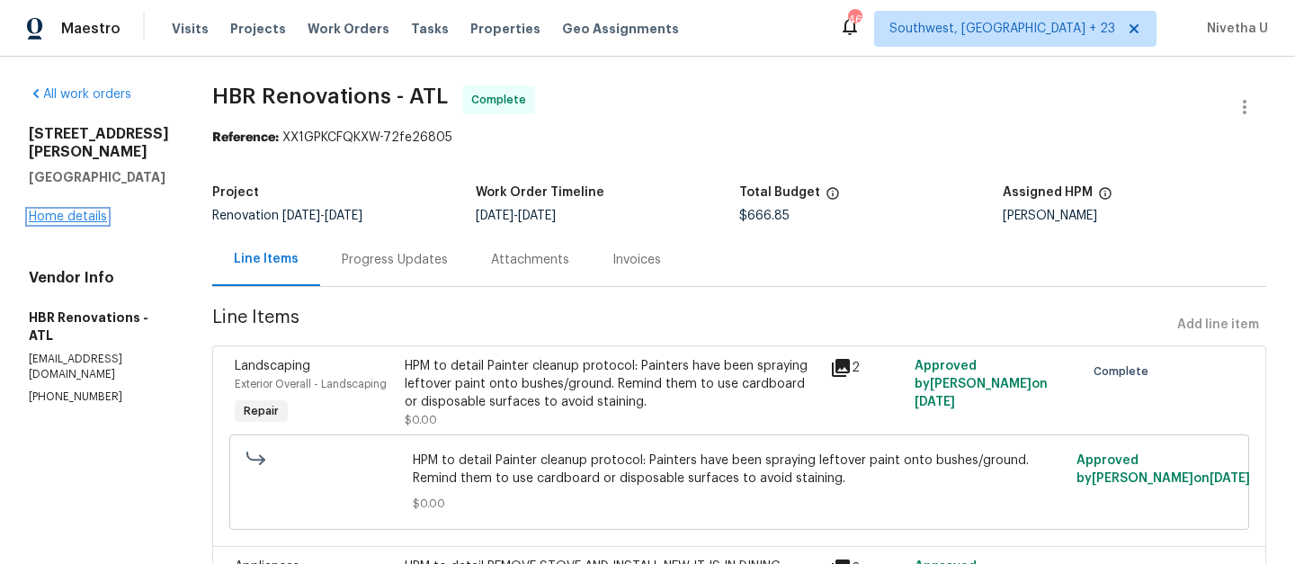
click at [62, 210] on link "Home details" at bounding box center [68, 216] width 78 height 13
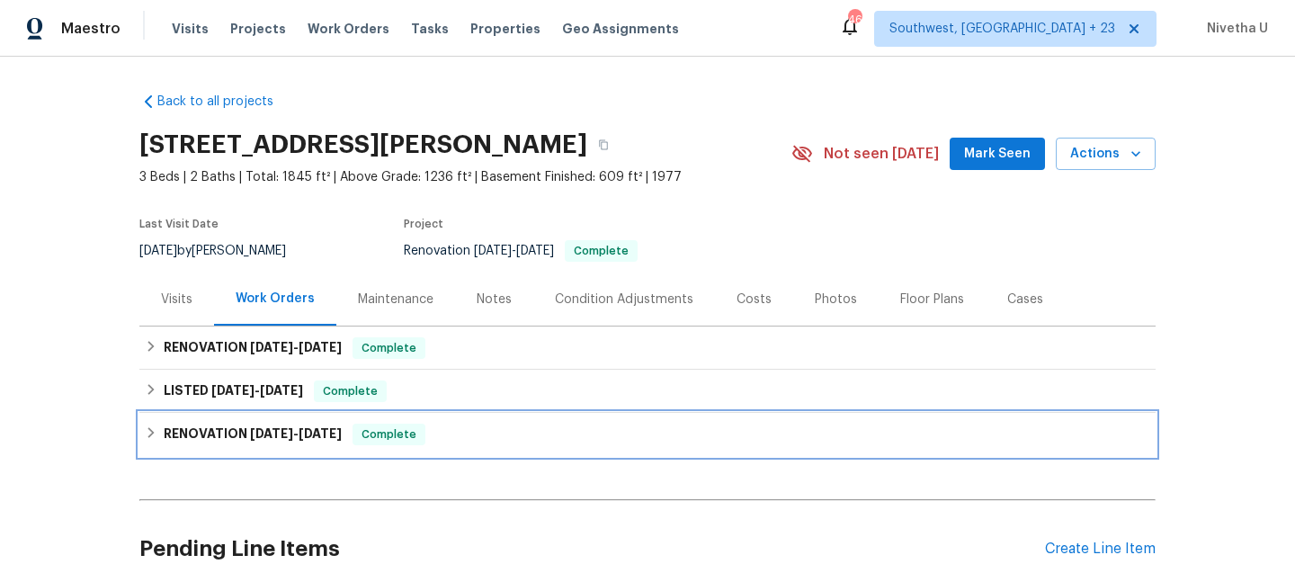
drag, startPoint x: 428, startPoint y: 436, endPoint x: 409, endPoint y: 384, distance: 55.5
click at [409, 383] on div "Back to all projects [STREET_ADDRESS][PERSON_NAME] 3 Beds | 2 Baths | Total: 18…" at bounding box center [647, 350] width 1016 height 545
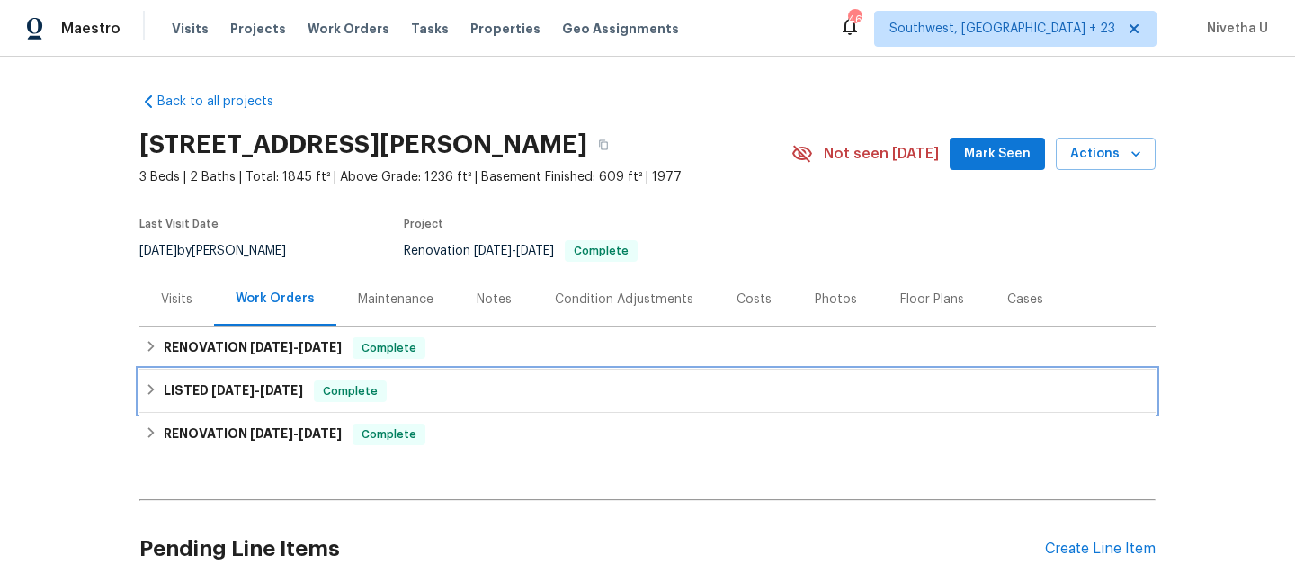
click at [409, 384] on div "LISTED [DATE] - [DATE] Complete" at bounding box center [648, 391] width 1006 height 22
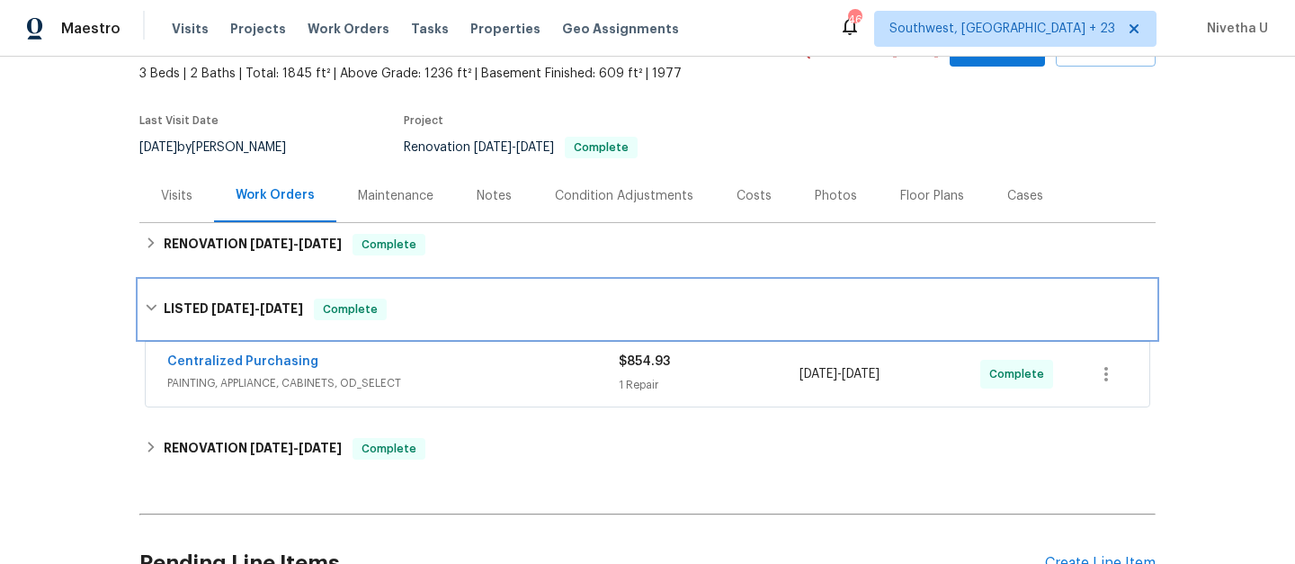
scroll to position [128, 0]
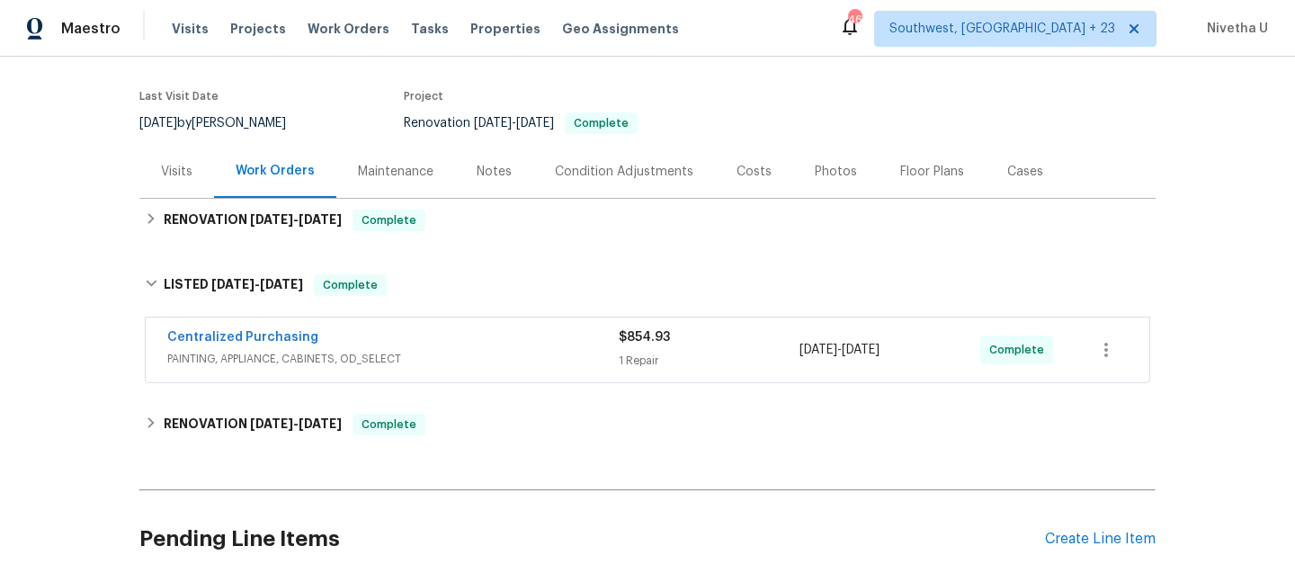
click at [443, 343] on div "Centralized Purchasing" at bounding box center [393, 339] width 452 height 22
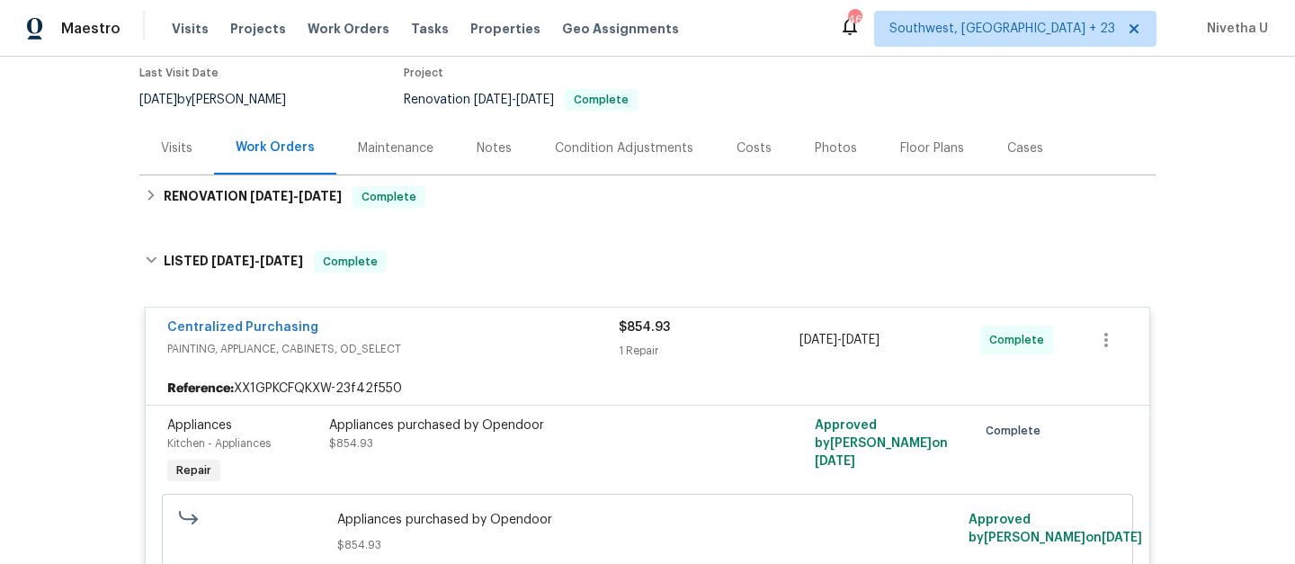
scroll to position [149, 0]
click at [434, 329] on div "Centralized Purchasing" at bounding box center [393, 331] width 452 height 22
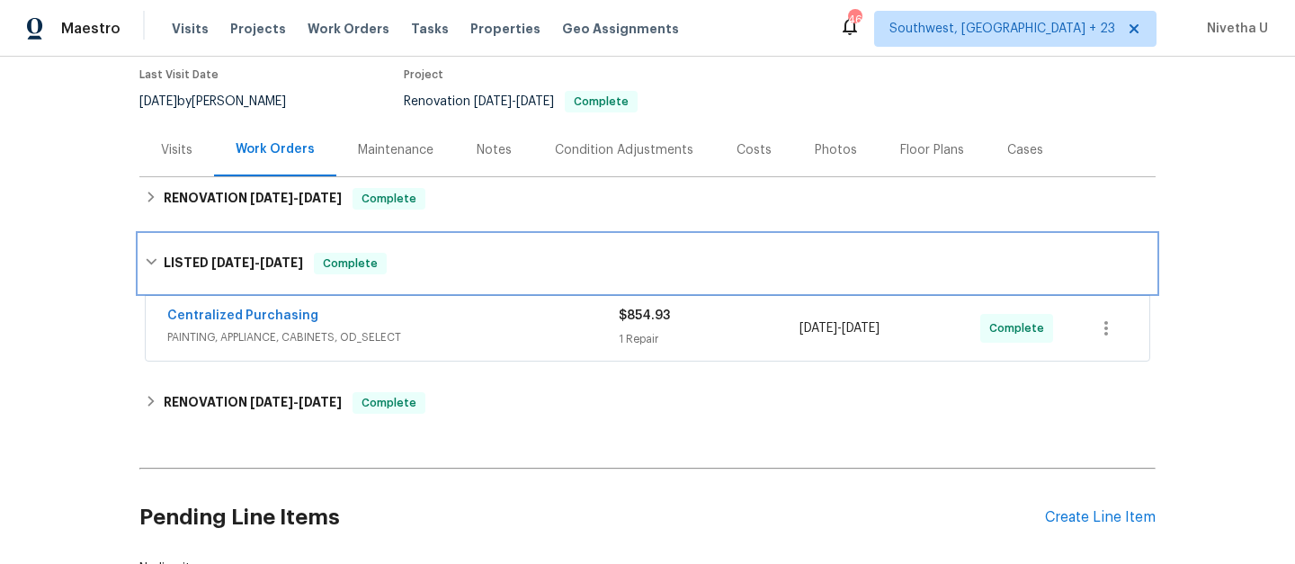
click at [422, 263] on div "LISTED [DATE] - [DATE] Complete" at bounding box center [648, 264] width 1006 height 22
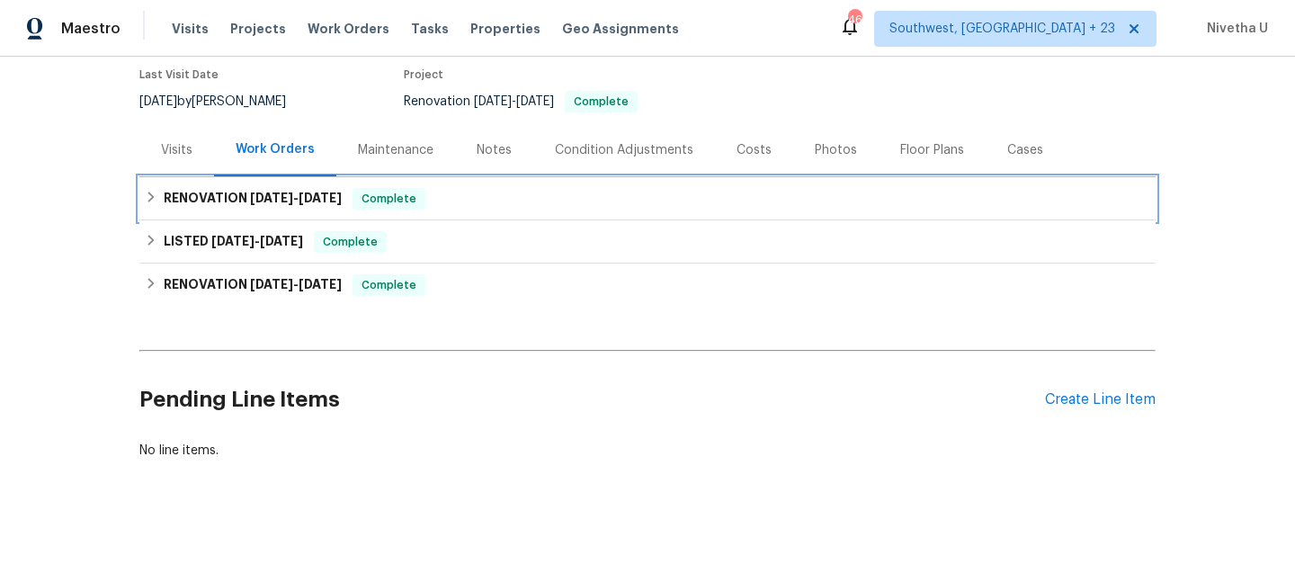
click at [444, 189] on div "RENOVATION [DATE] - [DATE] Complete" at bounding box center [648, 199] width 1006 height 22
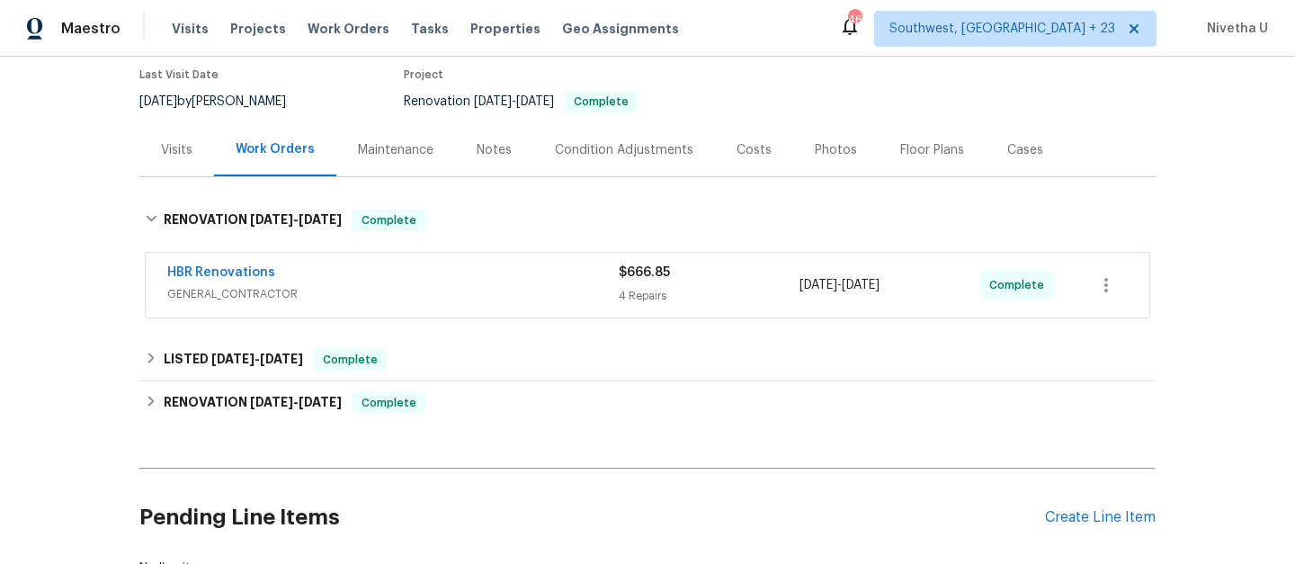
click at [460, 291] on span "GENERAL_CONTRACTOR" at bounding box center [393, 294] width 452 height 18
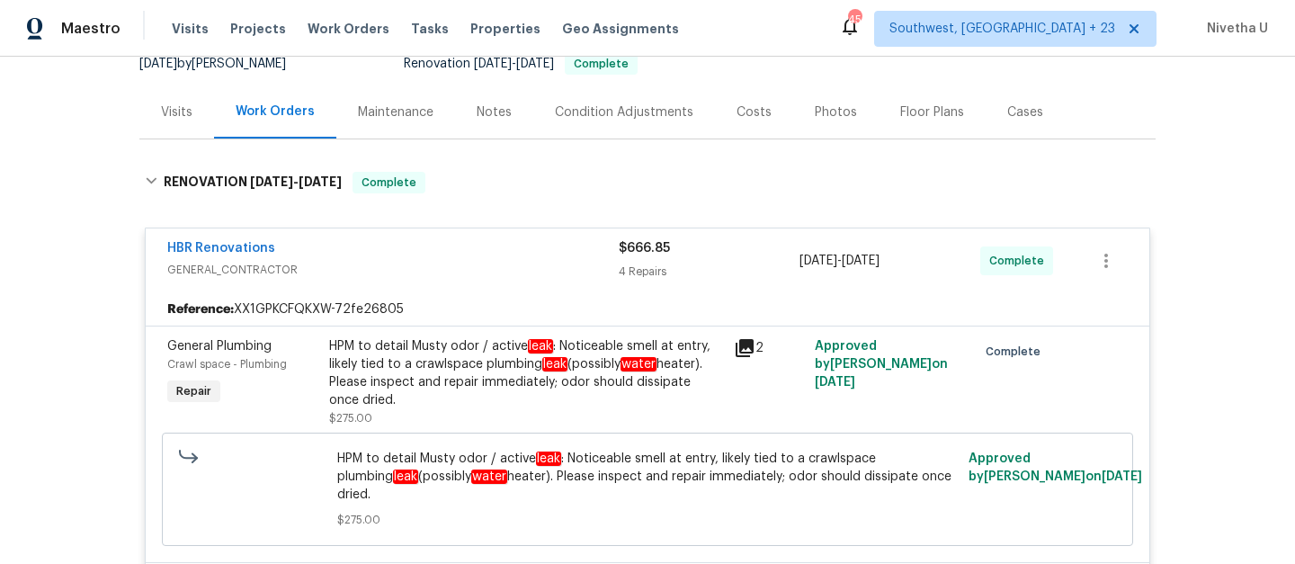
scroll to position [172, 0]
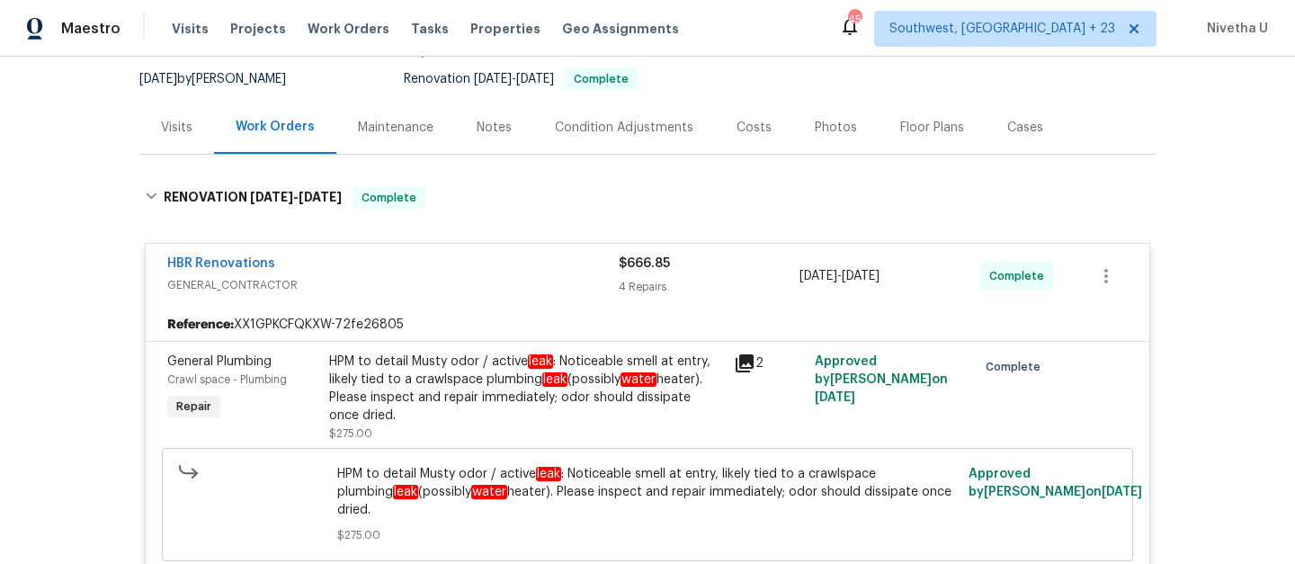
click at [453, 411] on div "HPM to detail Musty odor / active leak : Noticeable smell at entry, likely tied…" at bounding box center [526, 389] width 394 height 72
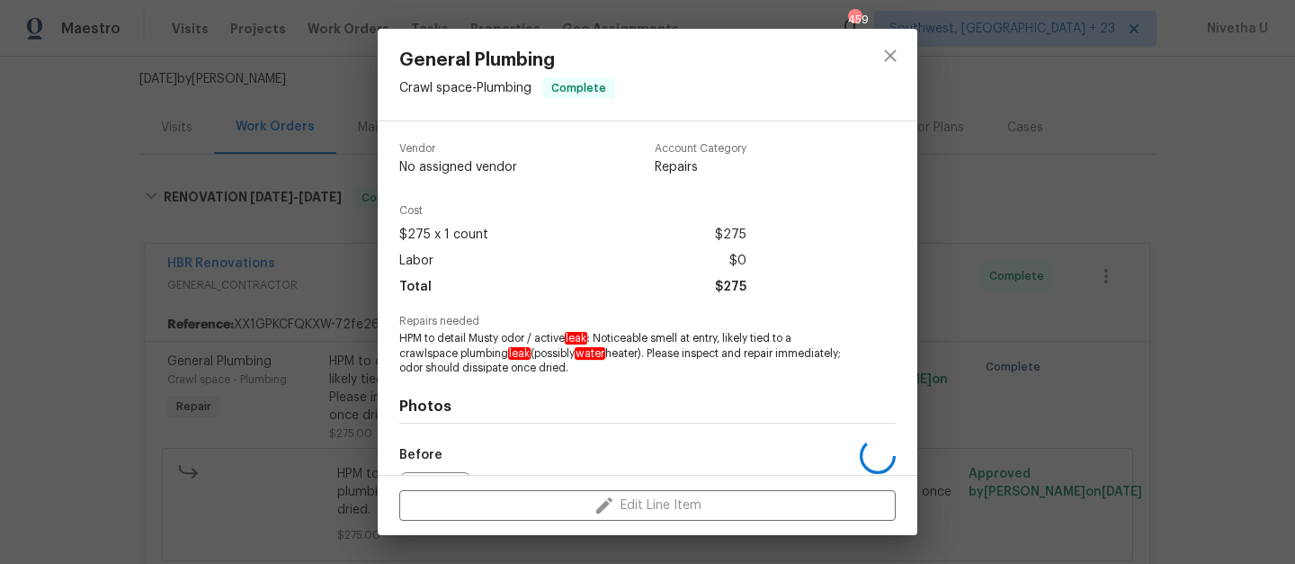
scroll to position [204, 0]
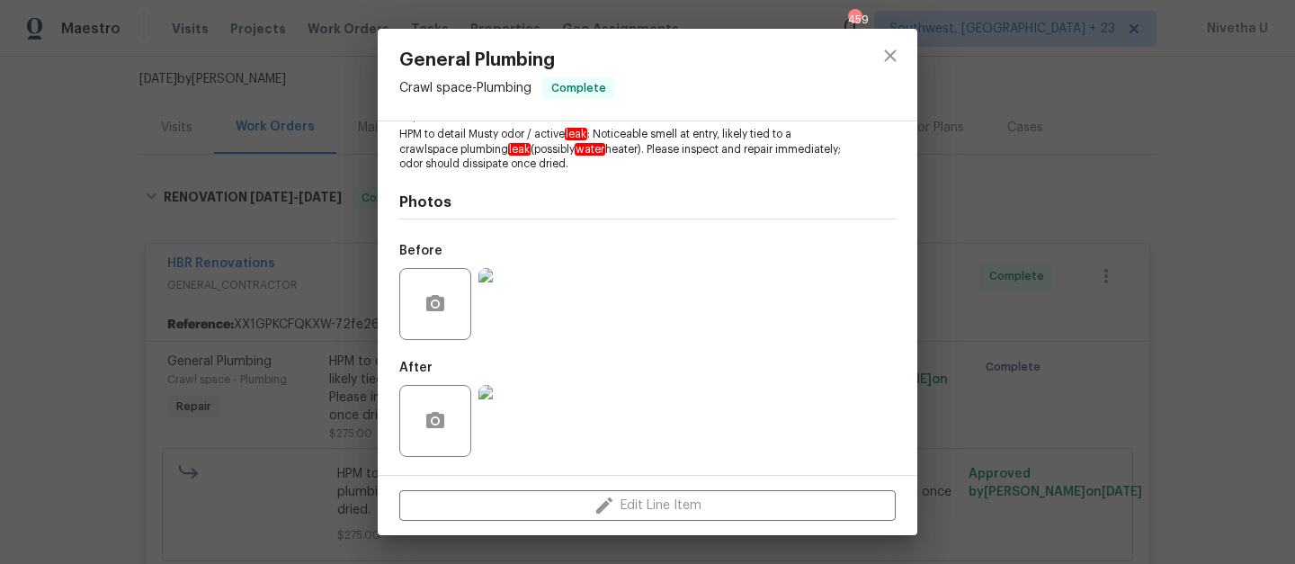
click at [520, 301] on img at bounding box center [514, 304] width 72 height 72
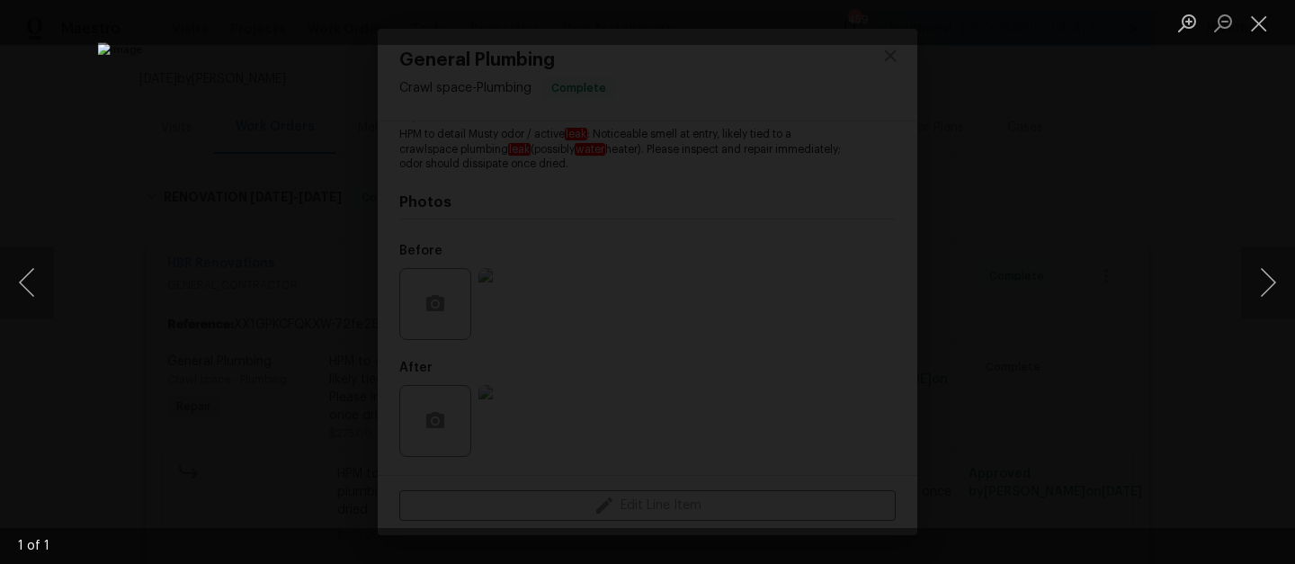
click at [1042, 322] on div "Lightbox" at bounding box center [647, 282] width 1295 height 564
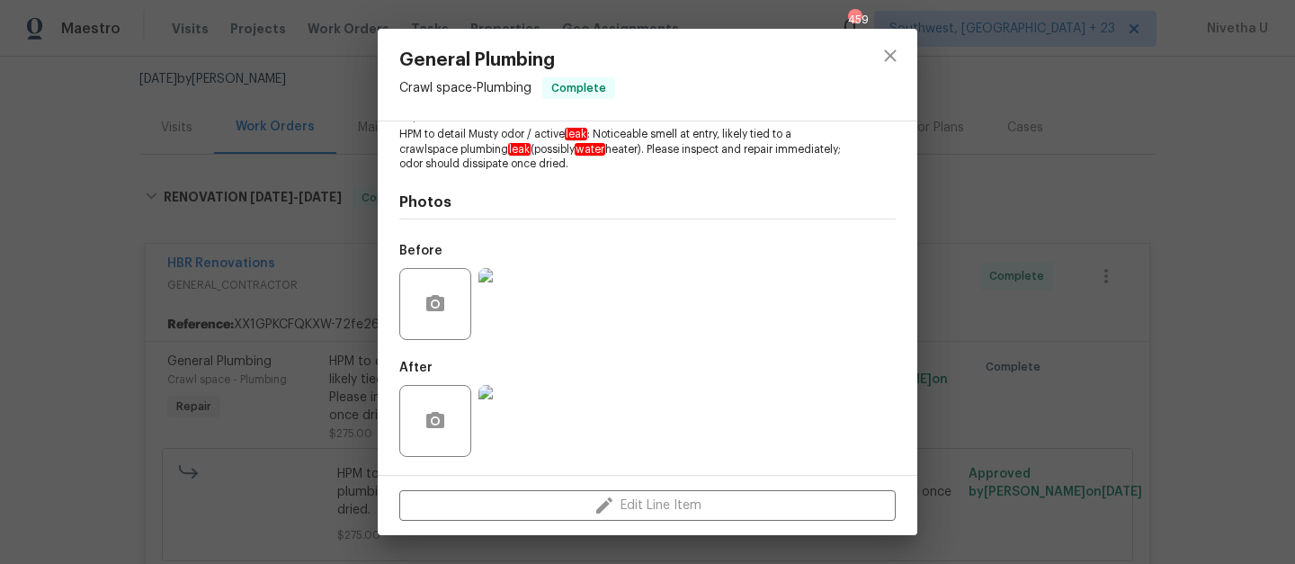
click at [525, 417] on img at bounding box center [514, 421] width 72 height 72
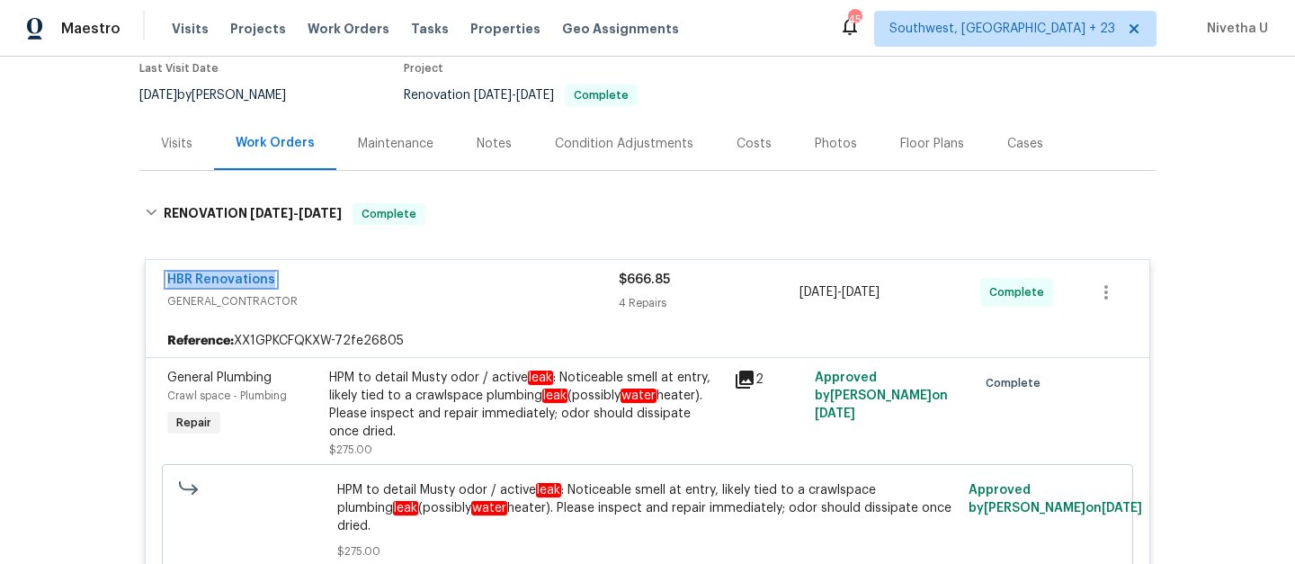
scroll to position [159, 0]
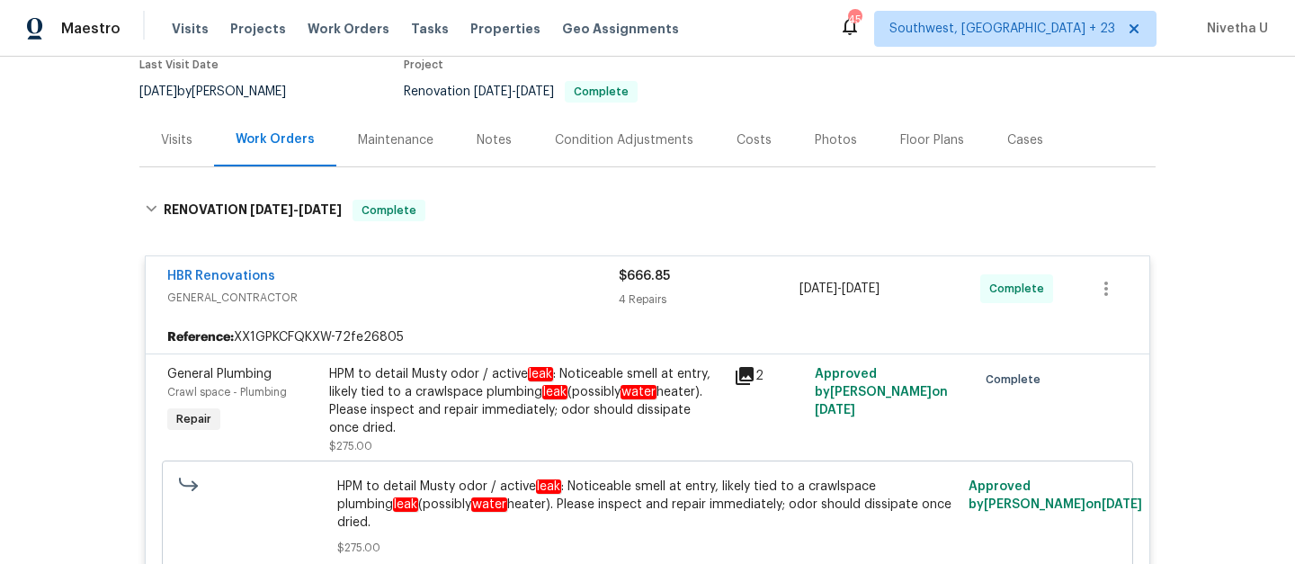
click at [555, 412] on div "HPM to detail Musty odor / active leak : Noticeable smell at entry, likely tied…" at bounding box center [526, 401] width 394 height 72
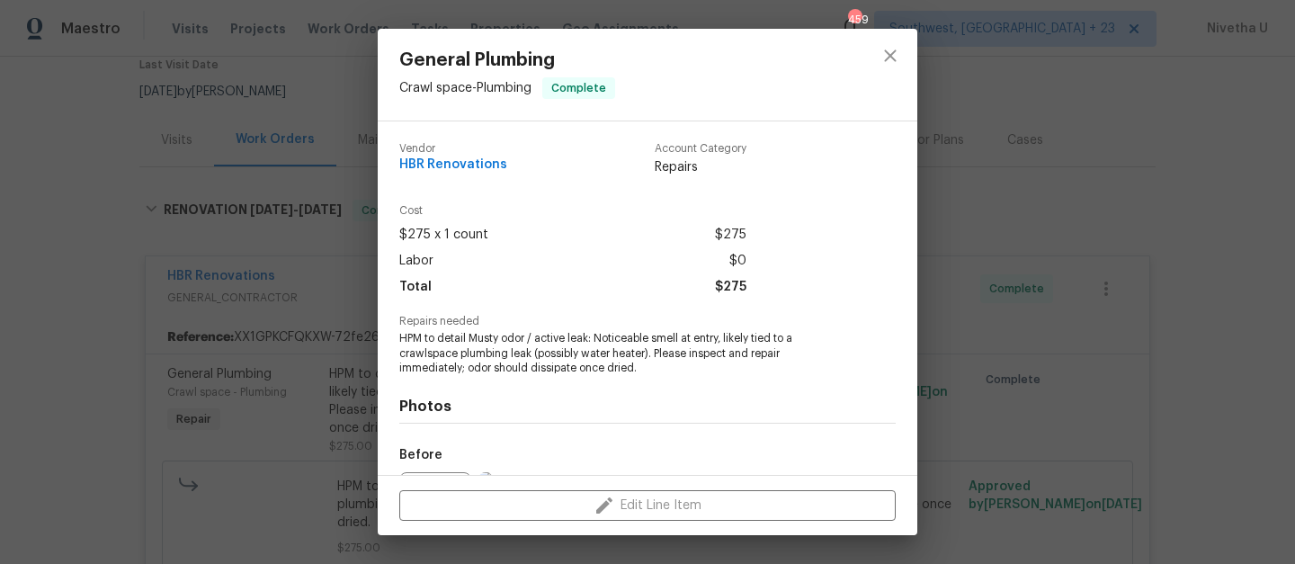
scroll to position [204, 0]
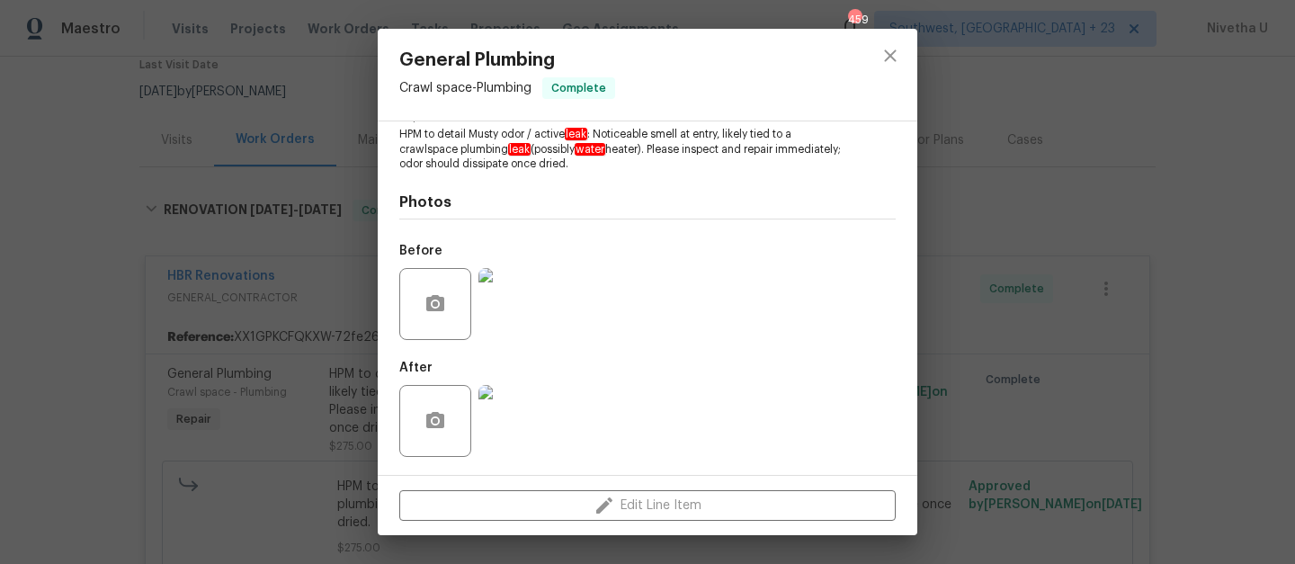
click at [528, 316] on img at bounding box center [514, 304] width 72 height 72
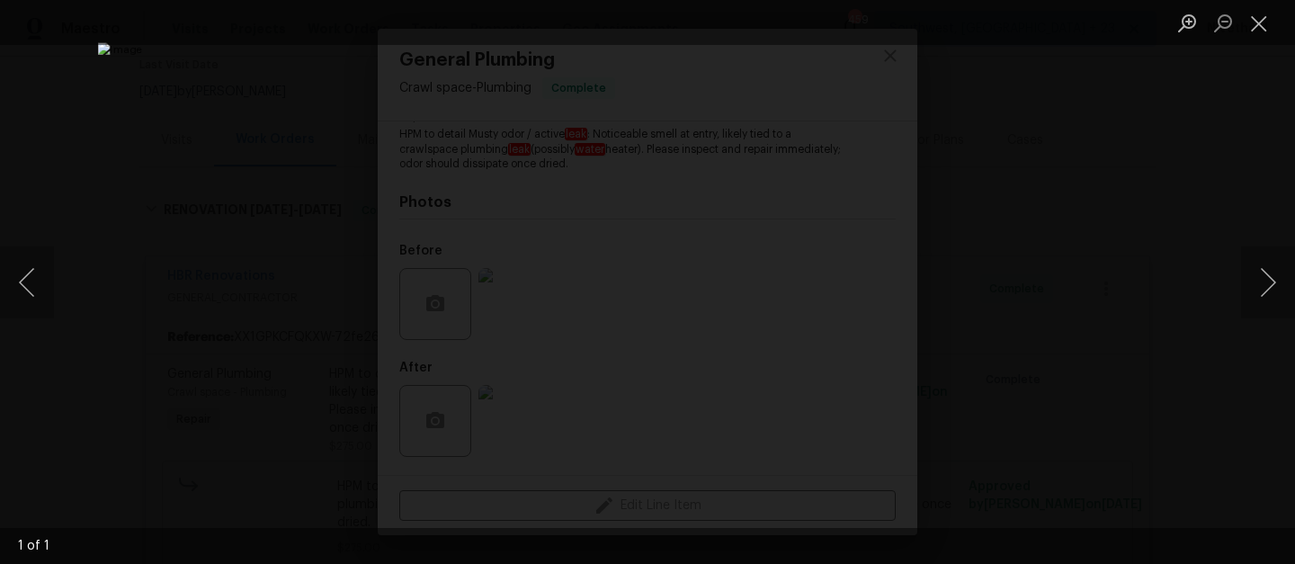
click at [1105, 252] on div "Lightbox" at bounding box center [647, 282] width 1295 height 564
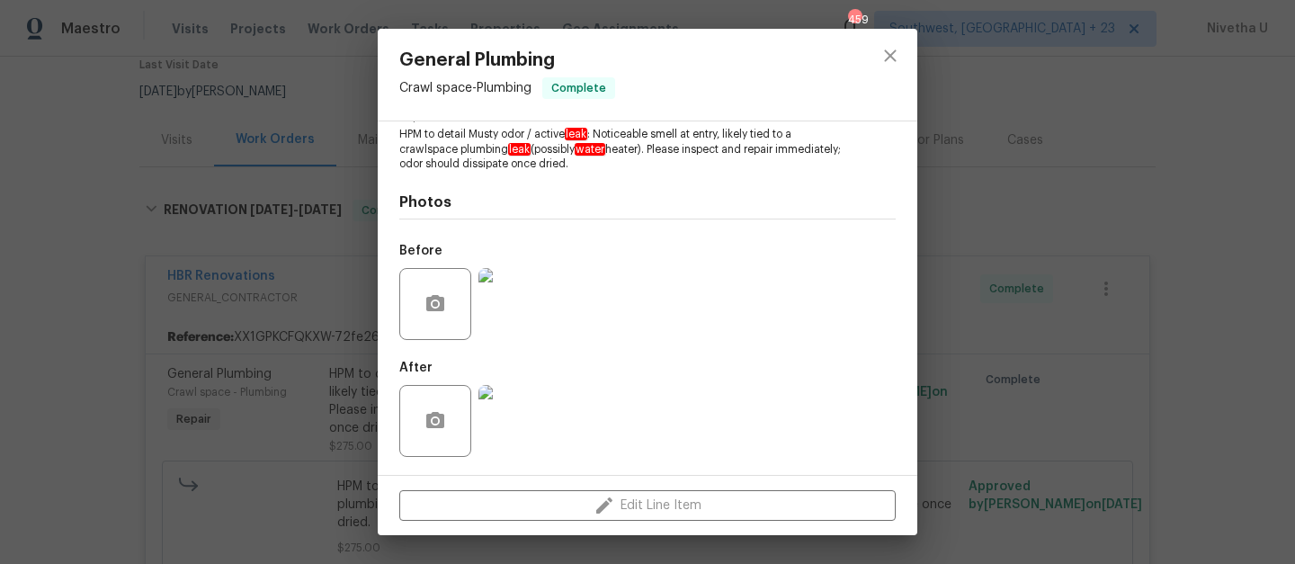
click at [532, 408] on img at bounding box center [514, 421] width 72 height 72
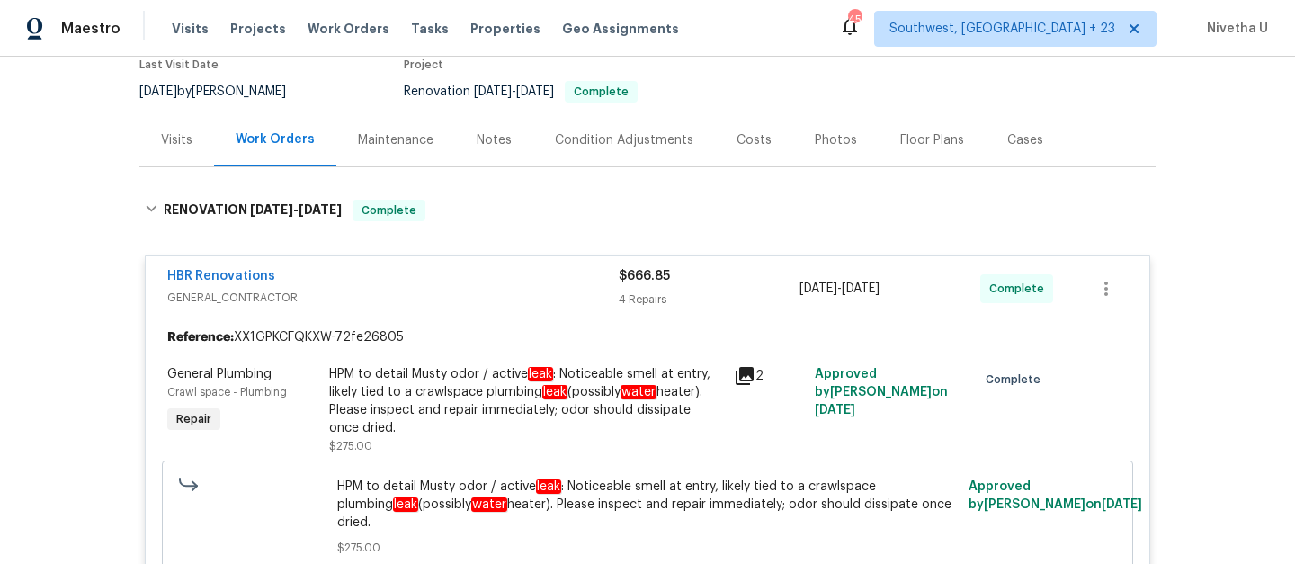
scroll to position [291, 0]
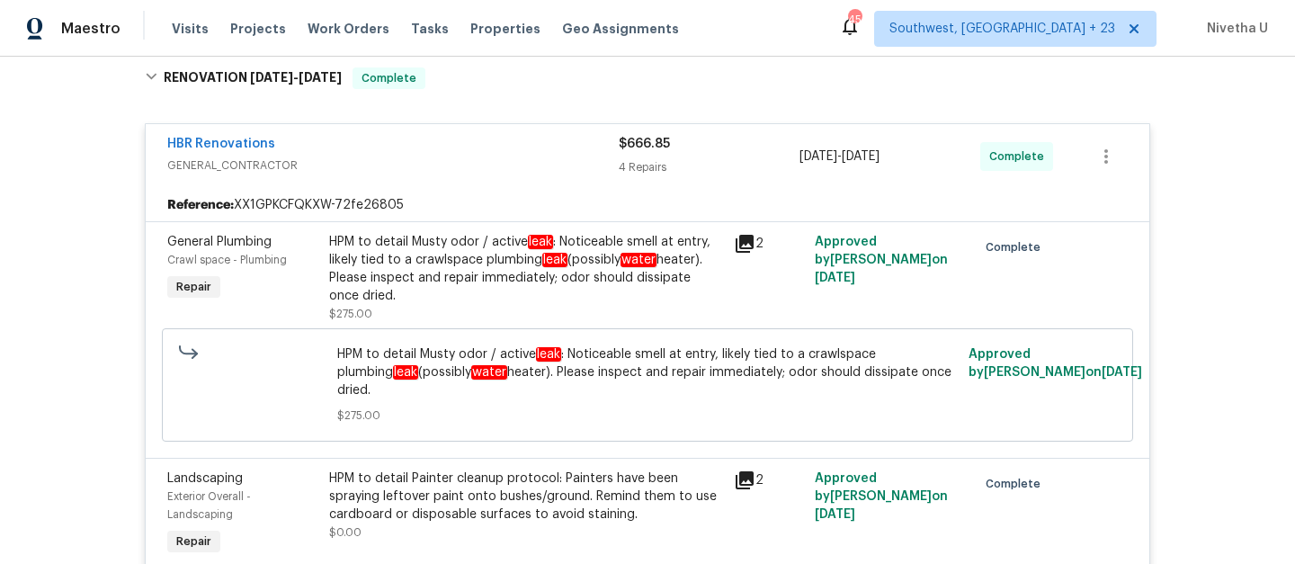
click at [557, 158] on span "GENERAL_CONTRACTOR" at bounding box center [393, 165] width 452 height 18
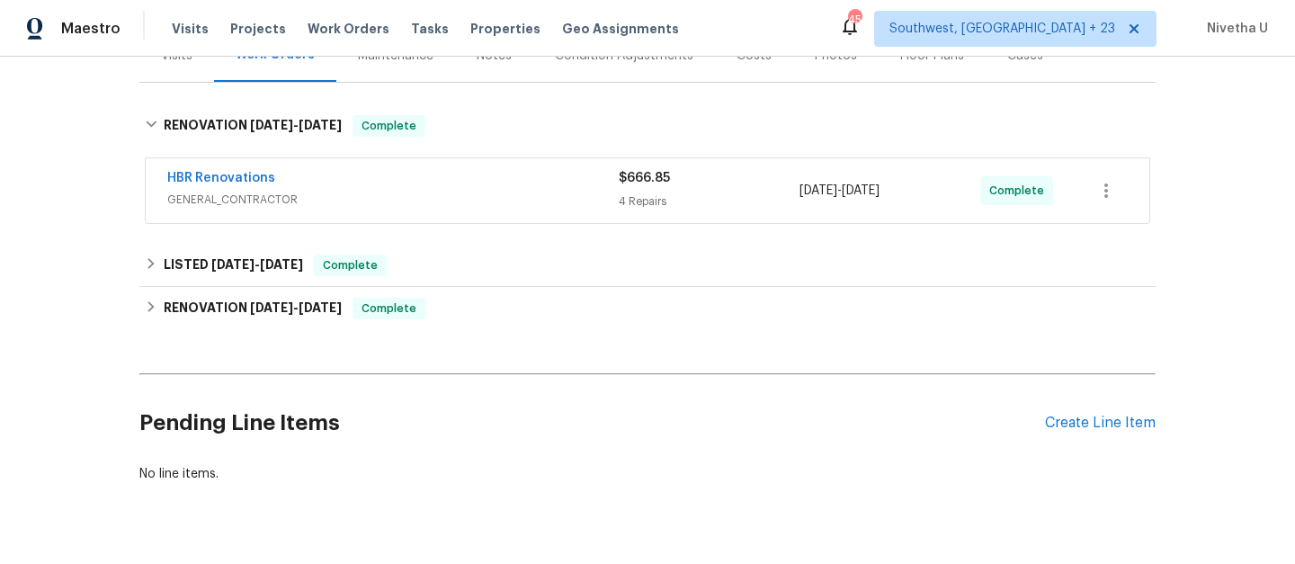
scroll to position [237, 0]
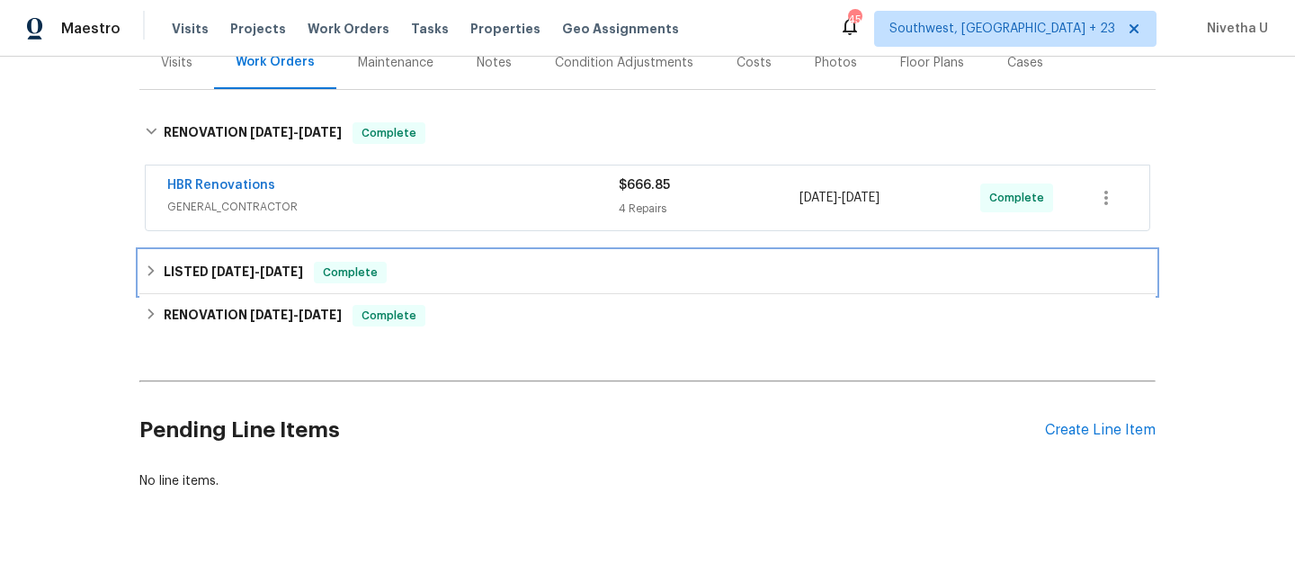
click at [491, 262] on div "LISTED [DATE] - [DATE] Complete" at bounding box center [648, 273] width 1006 height 22
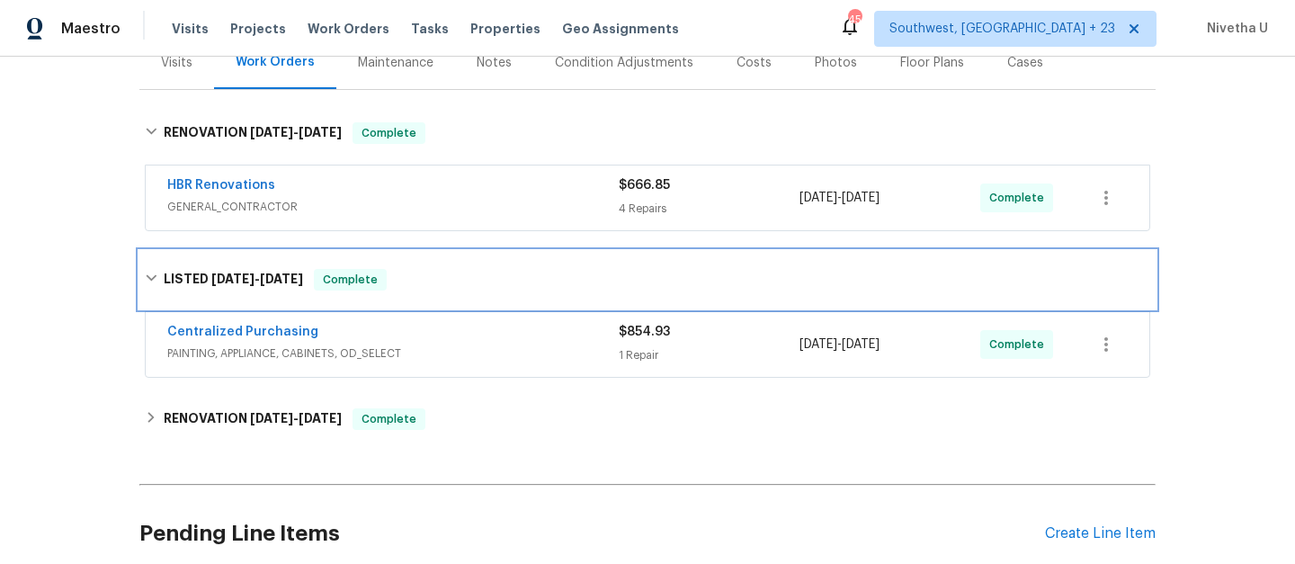
click at [491, 262] on div "LISTED [DATE] - [DATE] Complete" at bounding box center [647, 280] width 1016 height 58
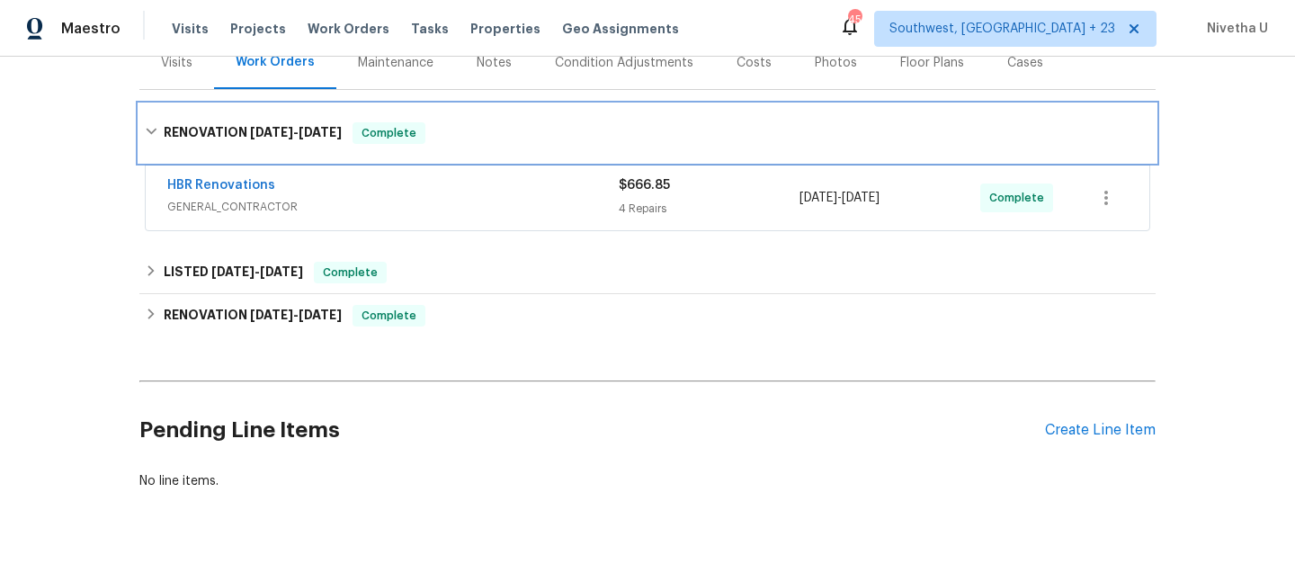
click at [472, 140] on div "RENOVATION [DATE] - [DATE] Complete" at bounding box center [648, 133] width 1006 height 22
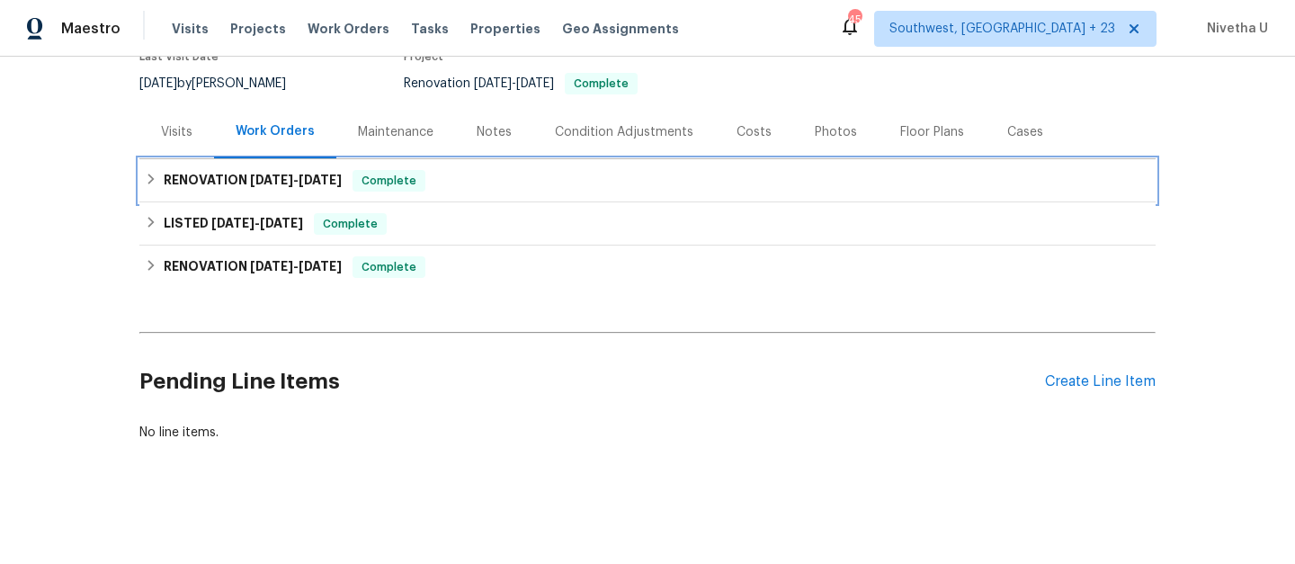
scroll to position [0, 0]
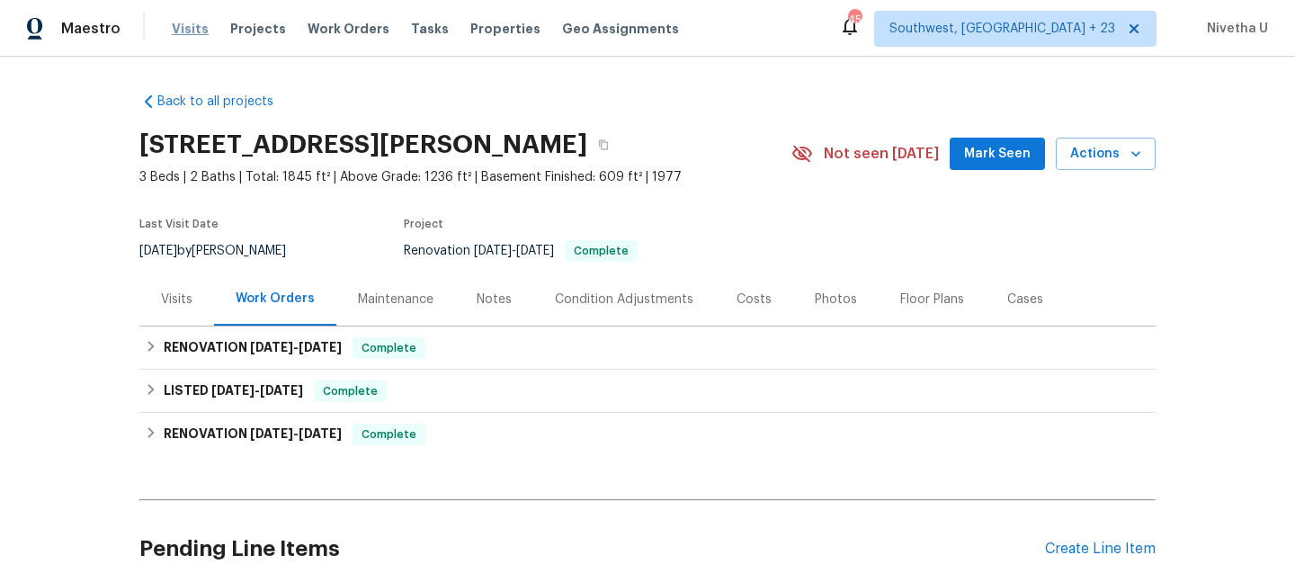
click at [186, 36] on span "Visits" at bounding box center [190, 29] width 37 height 18
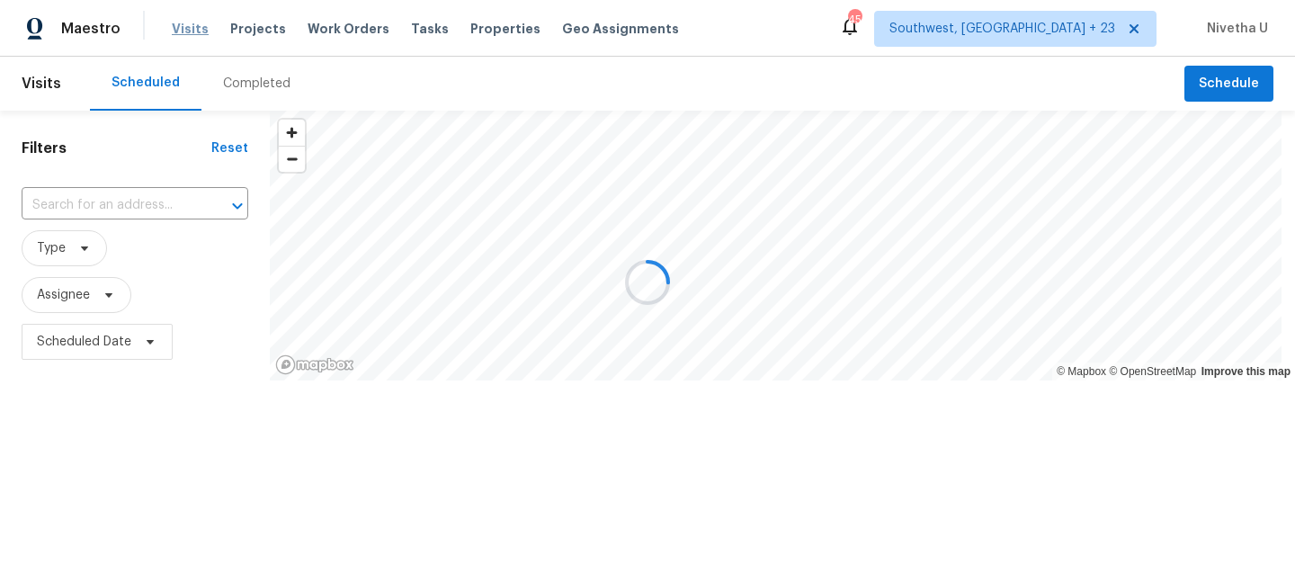
click at [176, 31] on div at bounding box center [647, 282] width 1295 height 564
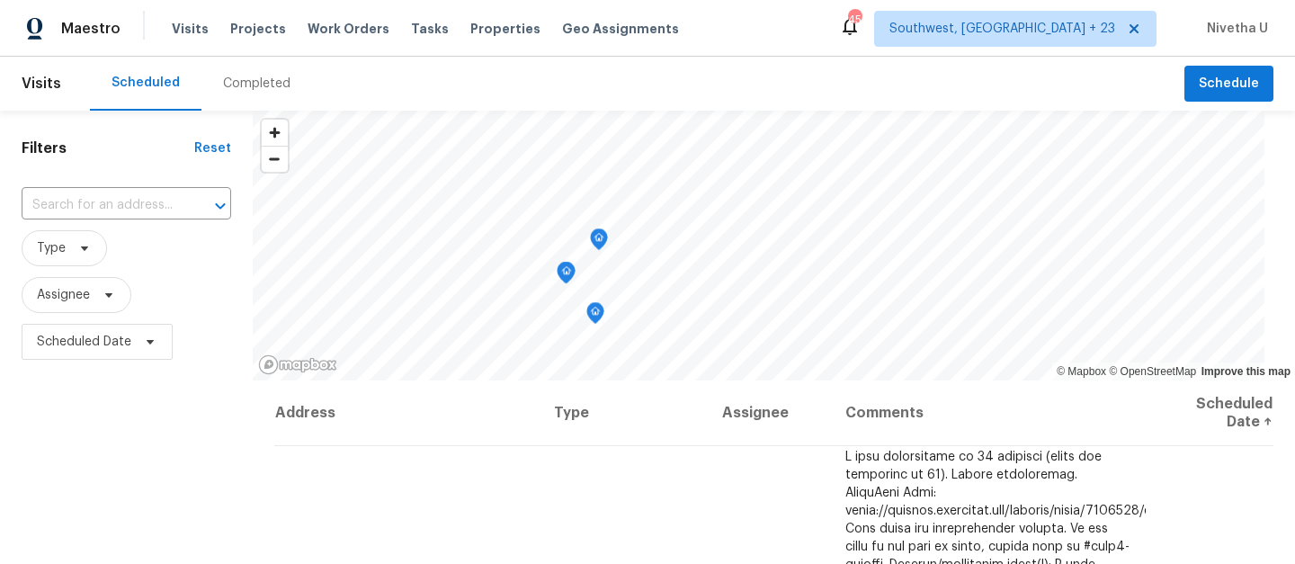
click at [251, 91] on div "Completed" at bounding box center [256, 84] width 67 height 18
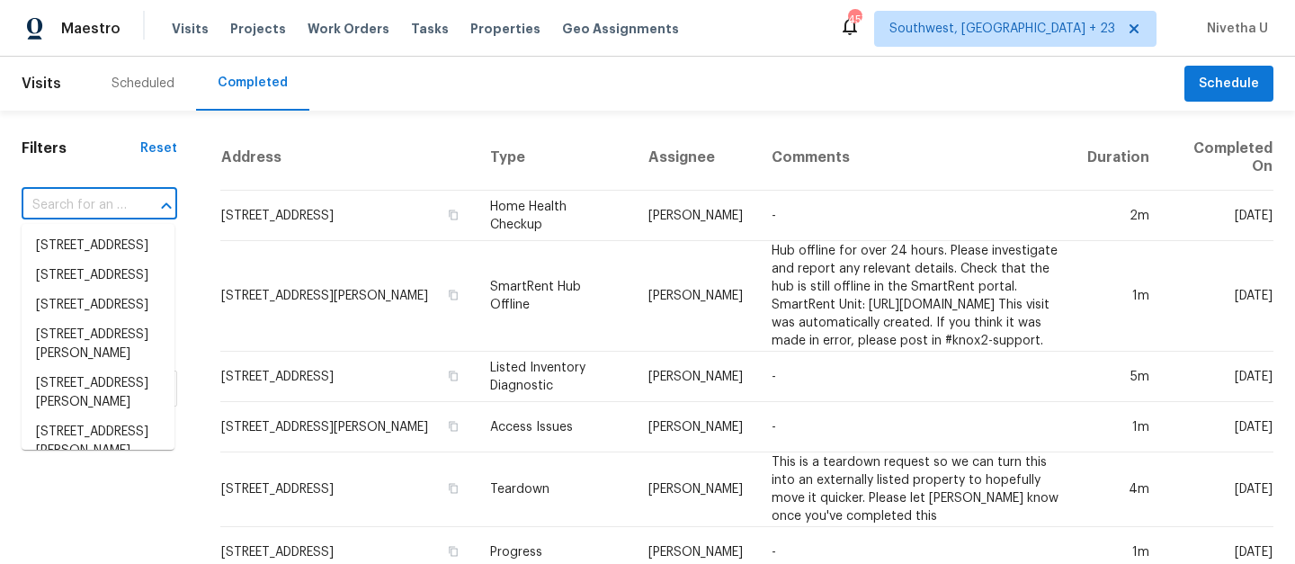
click at [86, 201] on input "text" at bounding box center [74, 206] width 105 height 28
paste input "[STREET_ADDRESS][PERSON_NAME]"
type input "[STREET_ADDRESS][PERSON_NAME]"
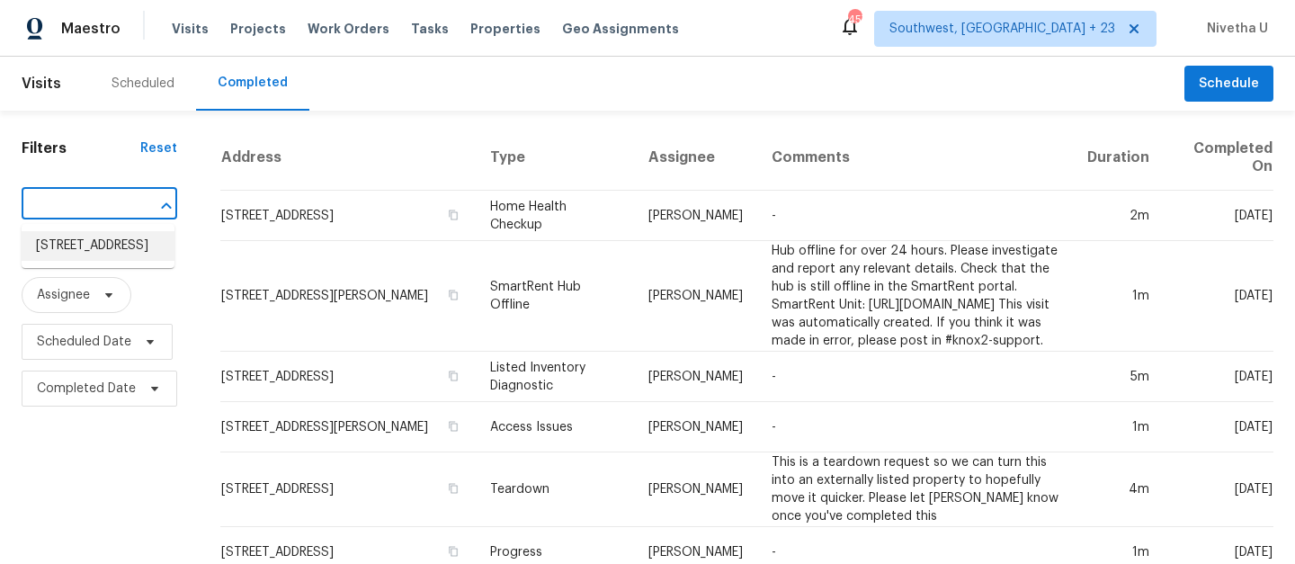
click at [102, 258] on li "[STREET_ADDRESS]" at bounding box center [98, 246] width 153 height 30
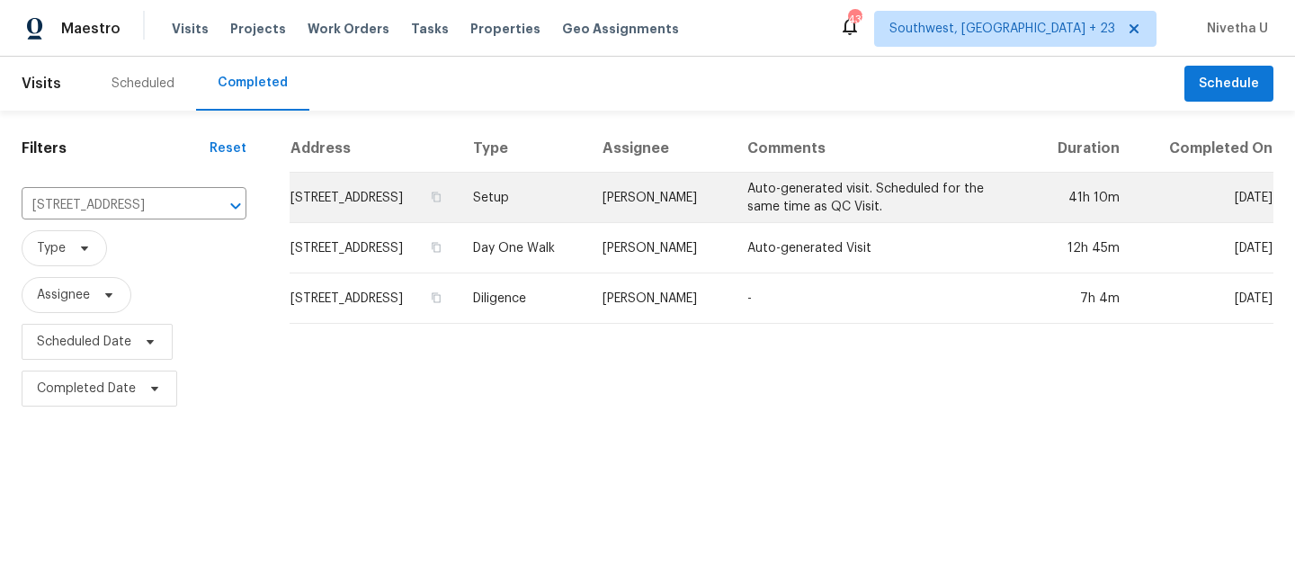
click at [549, 194] on td "Setup" at bounding box center [524, 198] width 130 height 50
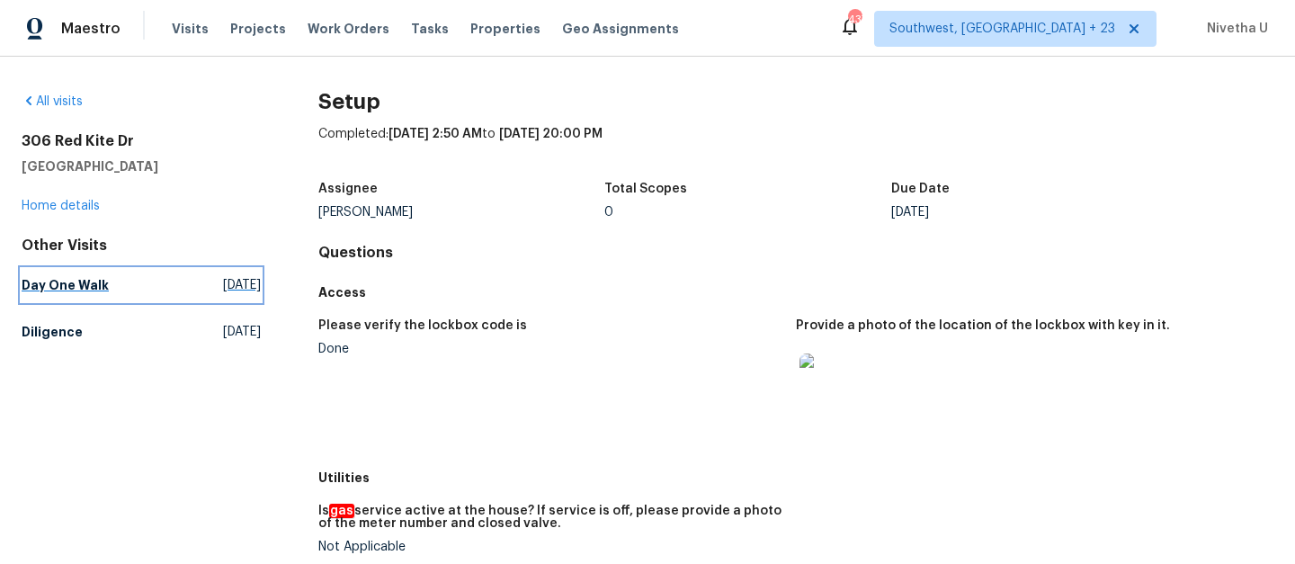
click at [101, 289] on h5 "Day One Walk" at bounding box center [65, 285] width 87 height 18
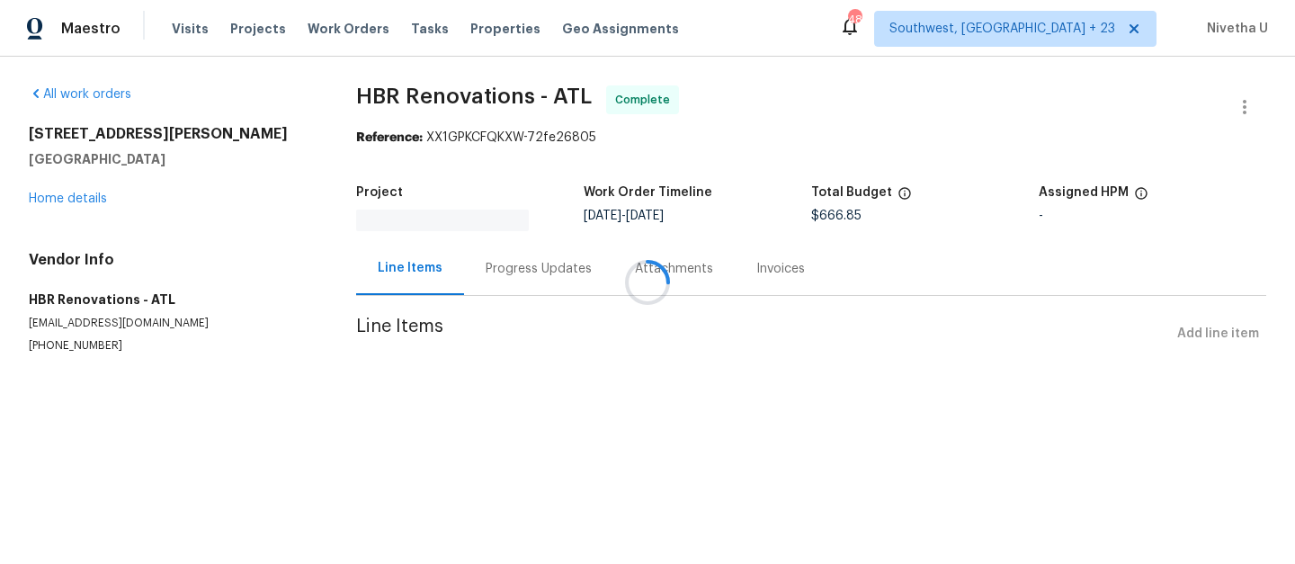
click at [498, 267] on div at bounding box center [647, 282] width 1295 height 564
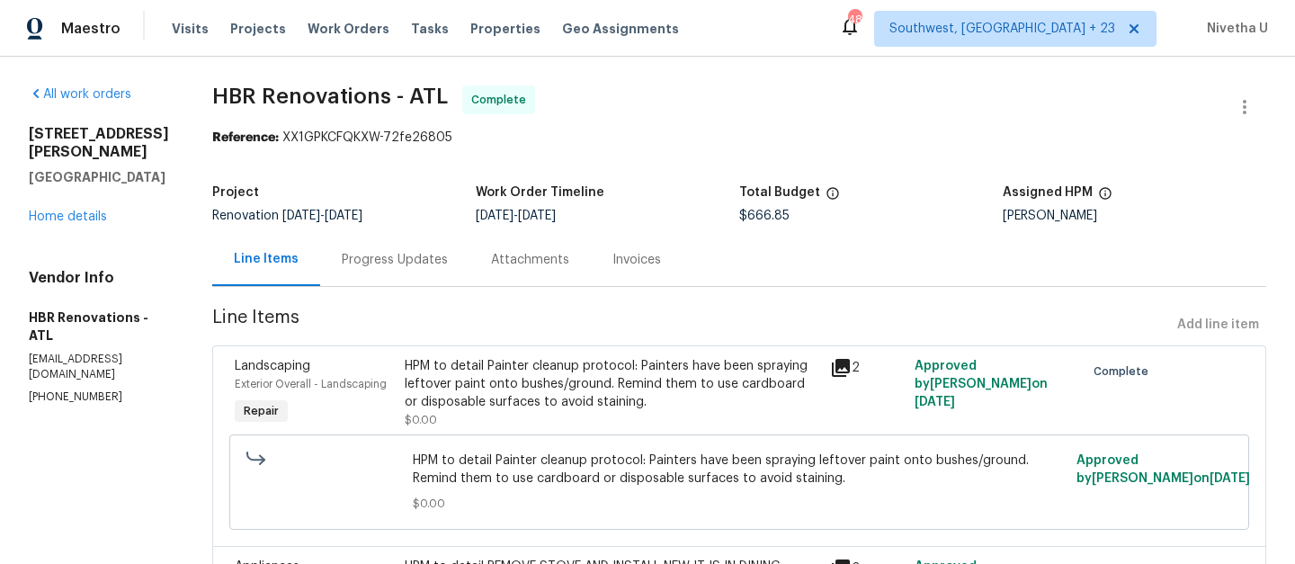
click at [397, 264] on div "Progress Updates" at bounding box center [395, 260] width 106 height 18
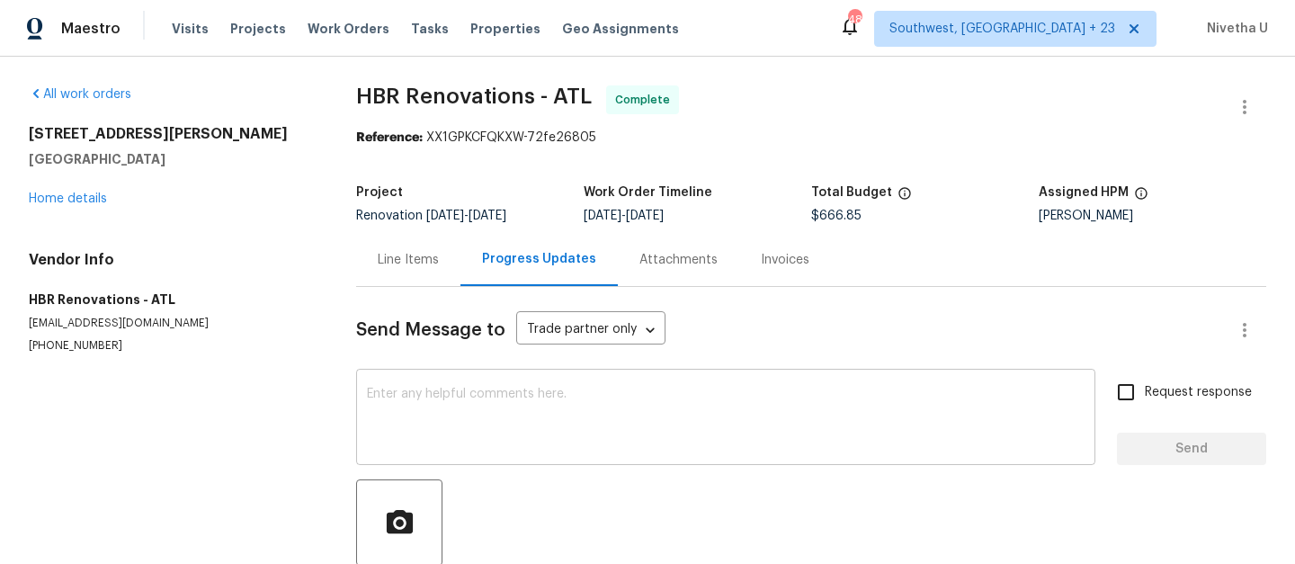
scroll to position [118, 0]
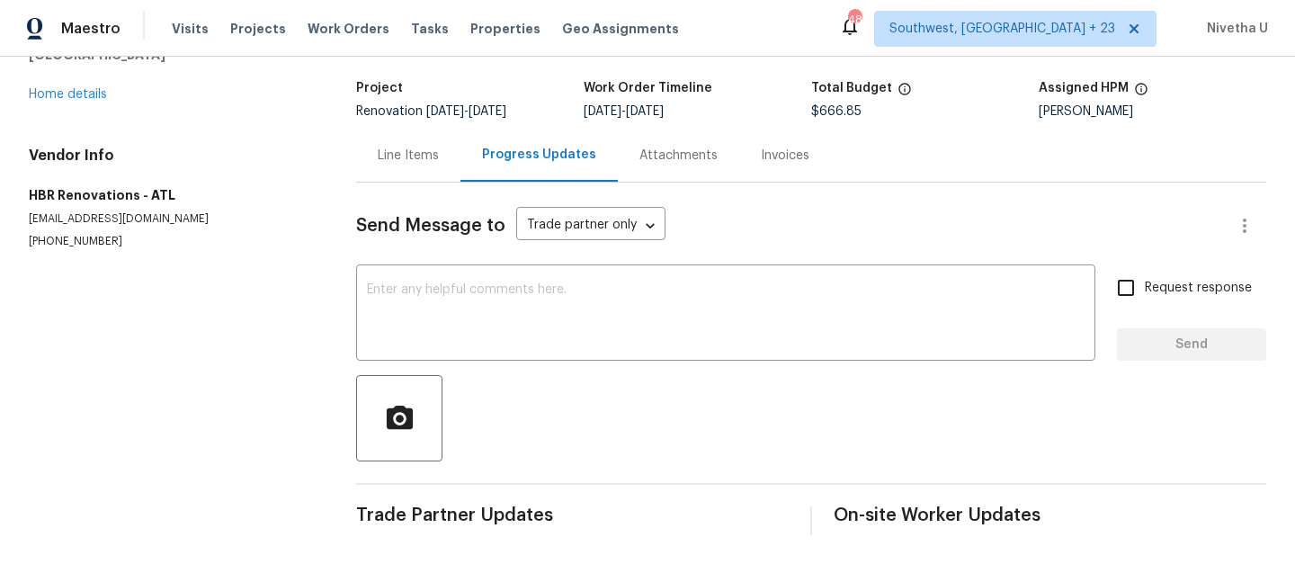
click at [783, 156] on div "Invoices" at bounding box center [785, 155] width 92 height 53
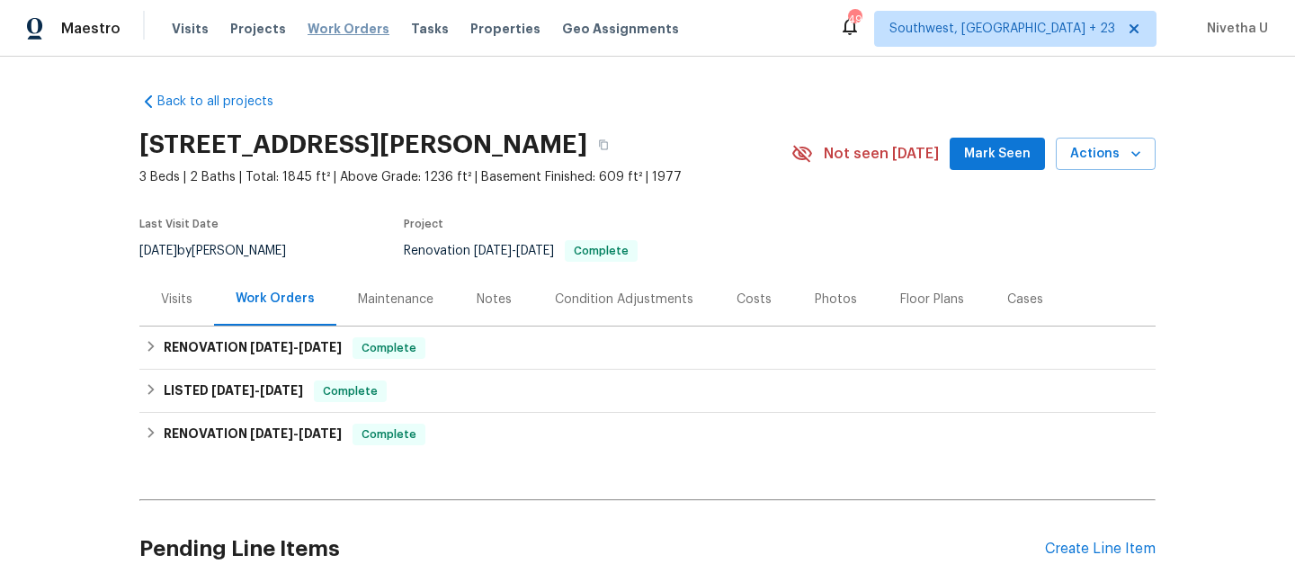
click at [349, 25] on span "Work Orders" at bounding box center [349, 29] width 82 height 18
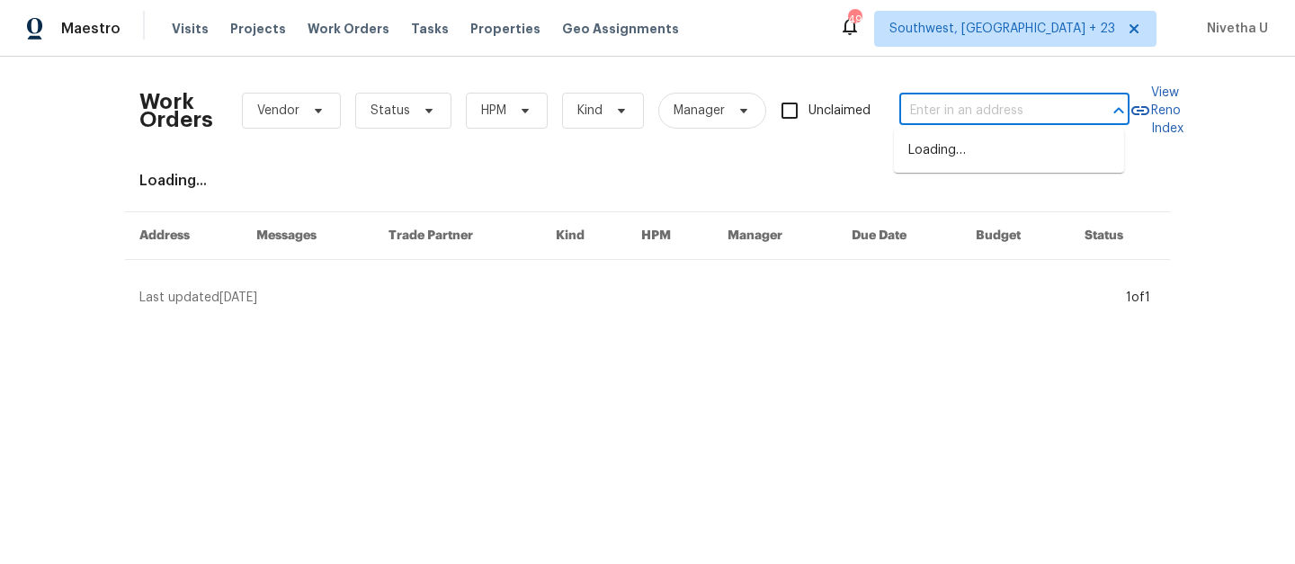
click at [976, 108] on input "text" at bounding box center [989, 111] width 180 height 28
paste input "[STREET_ADDRESS][PERSON_NAME]"
type input "[STREET_ADDRESS][PERSON_NAME]"
click at [977, 161] on li "[STREET_ADDRESS]" at bounding box center [1009, 151] width 230 height 30
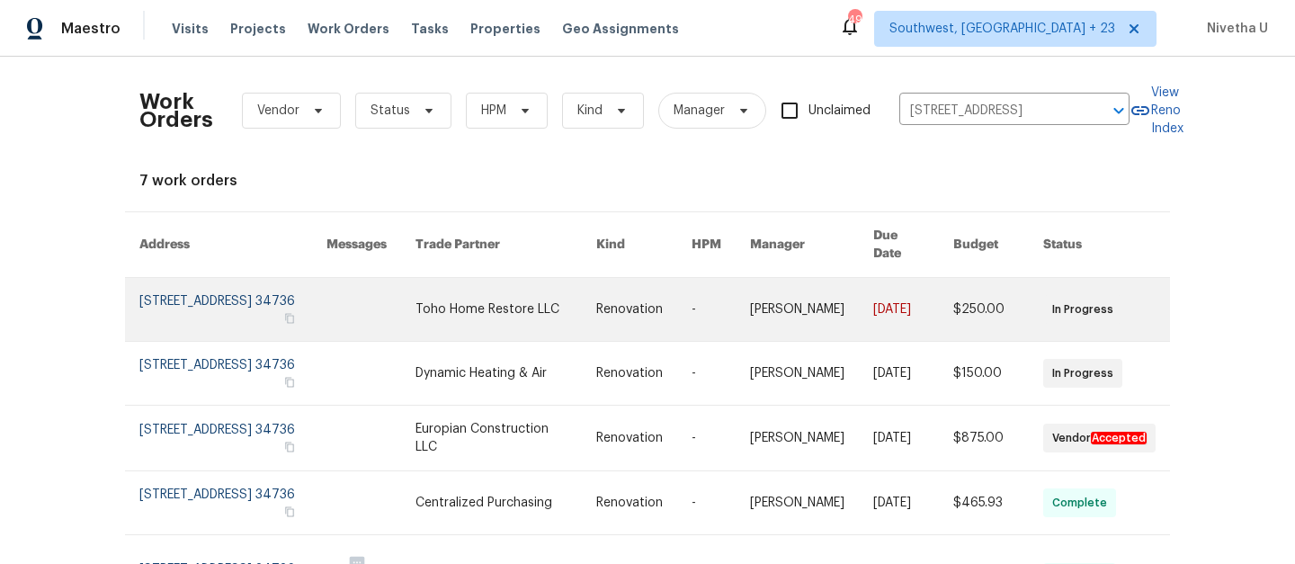
click at [157, 314] on link at bounding box center [232, 309] width 187 height 63
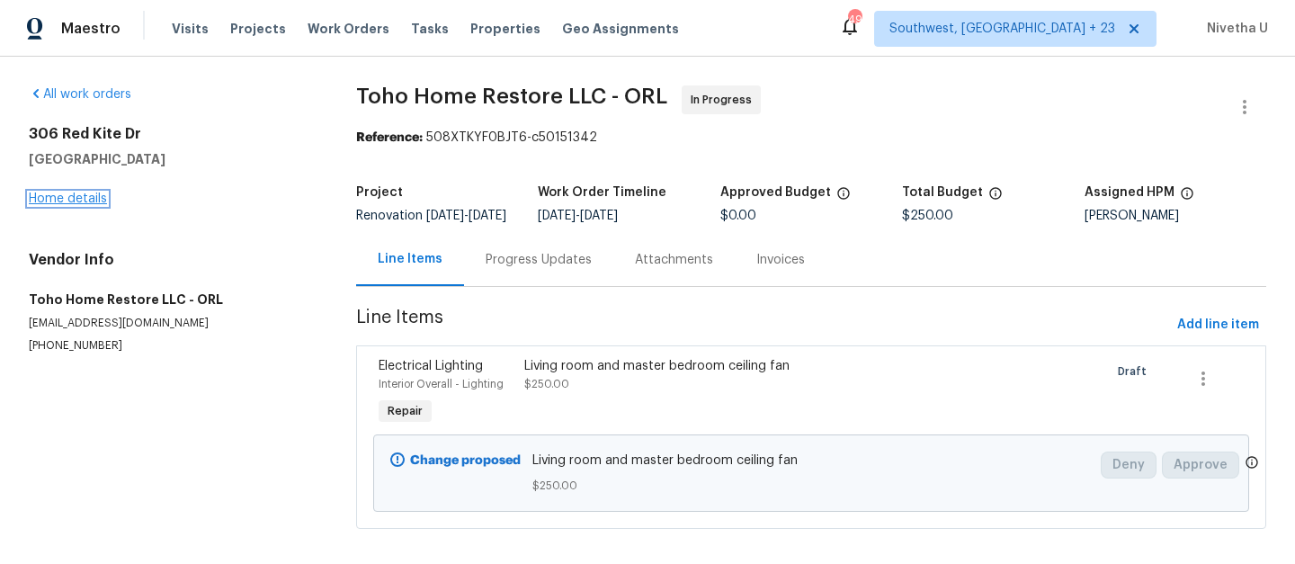
click at [57, 203] on link "Home details" at bounding box center [68, 198] width 78 height 13
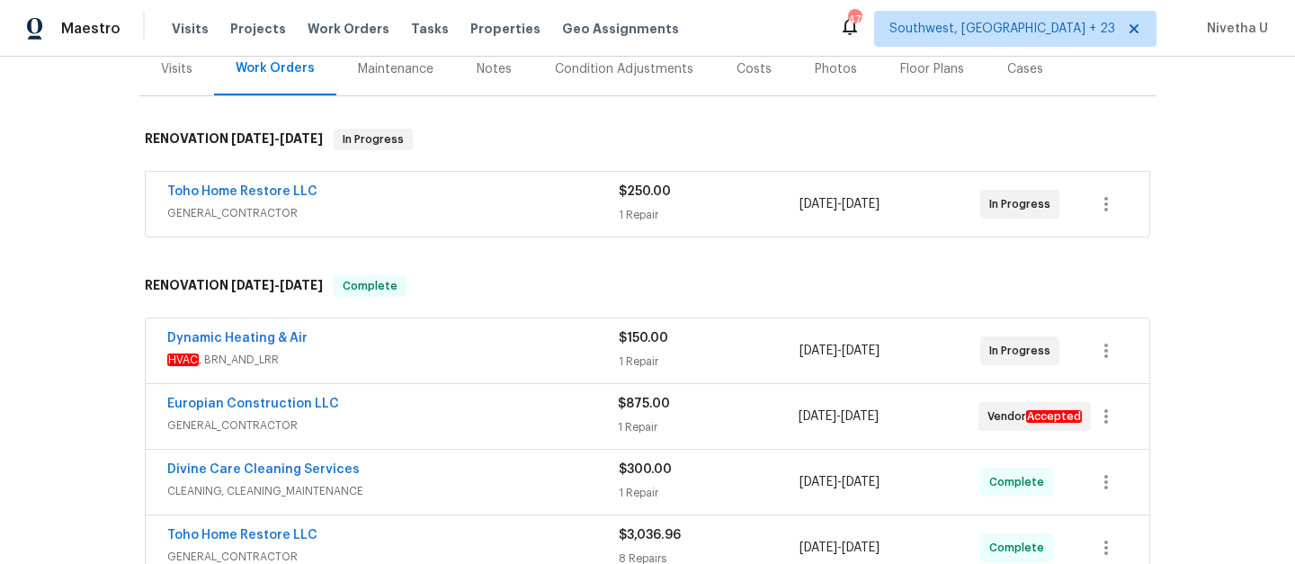
scroll to position [673, 0]
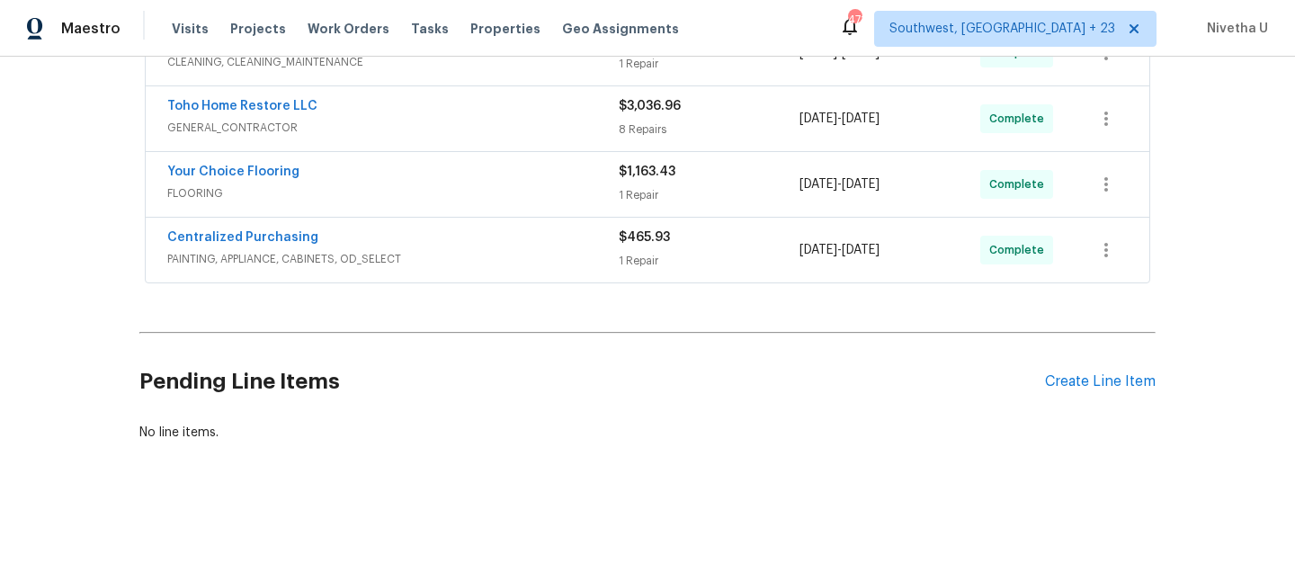
click at [496, 232] on div "Centralized Purchasing" at bounding box center [393, 239] width 452 height 22
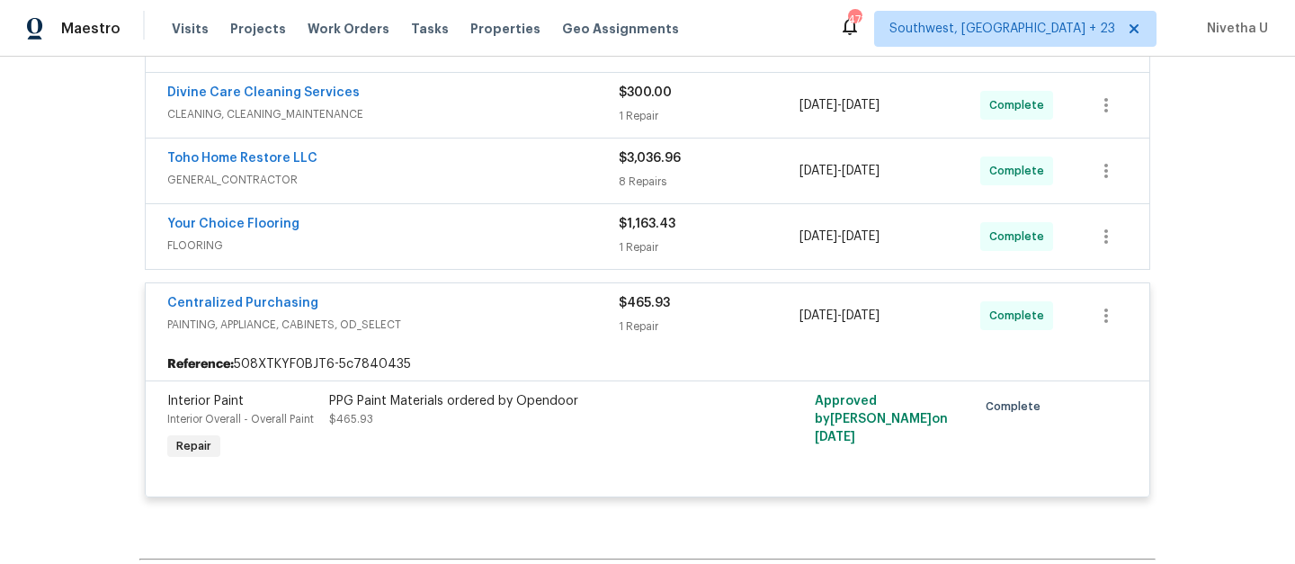
scroll to position [539, 0]
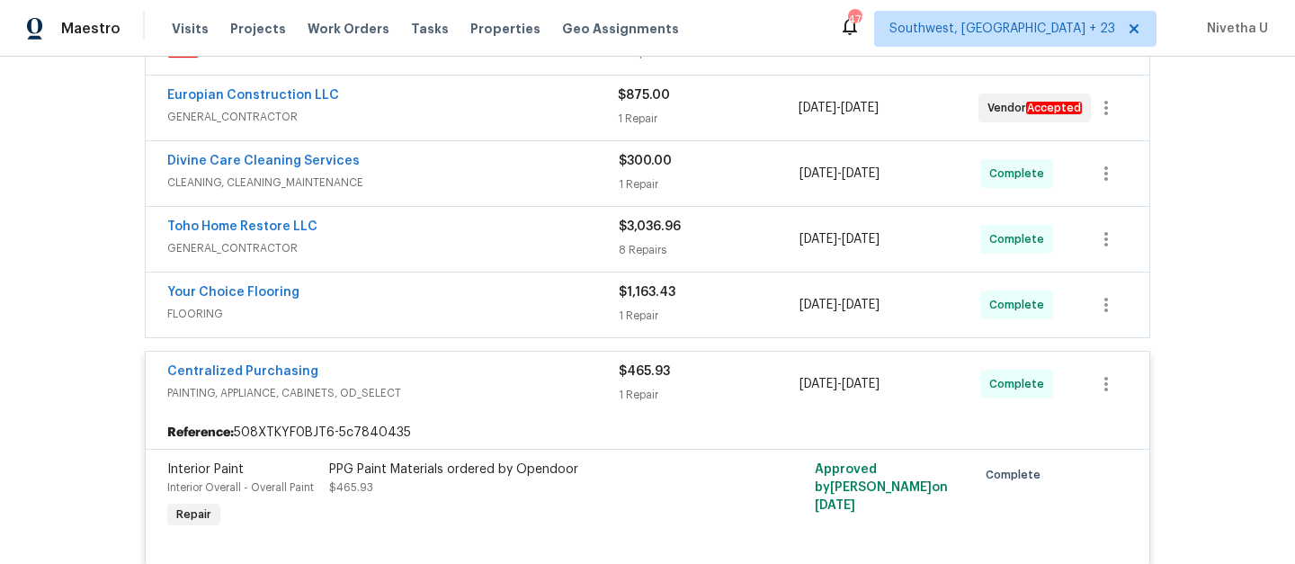
click at [497, 385] on span "PAINTING, APPLIANCE, CABINETS, OD_SELECT" at bounding box center [393, 393] width 452 height 18
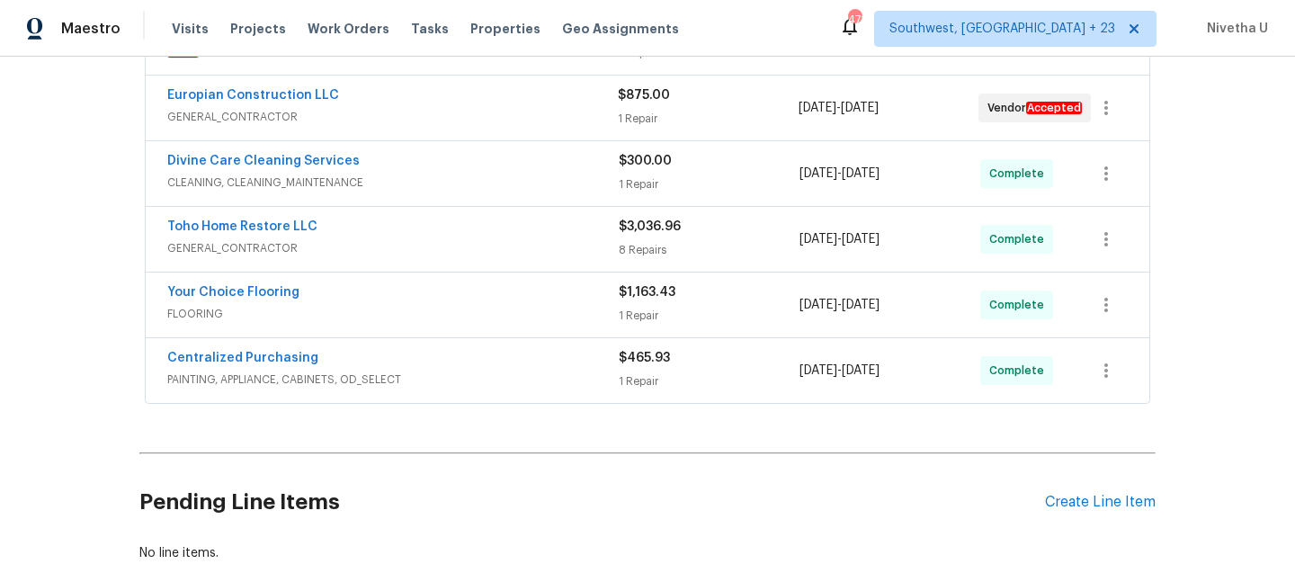
click at [471, 310] on span "FLOORING" at bounding box center [393, 314] width 452 height 18
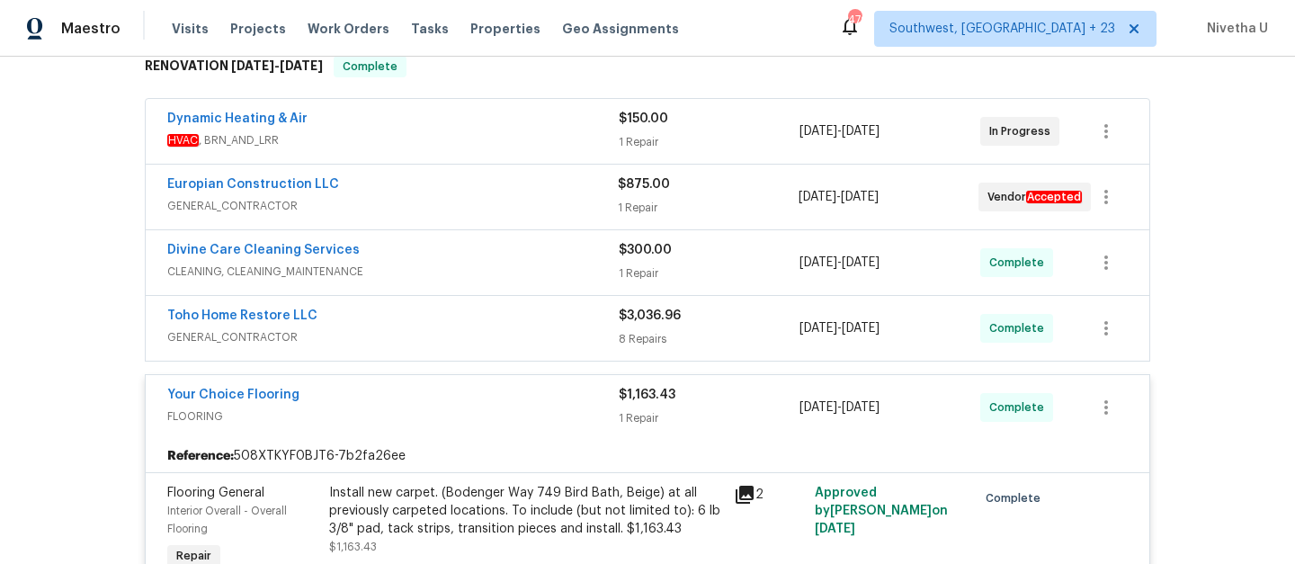
scroll to position [437, 0]
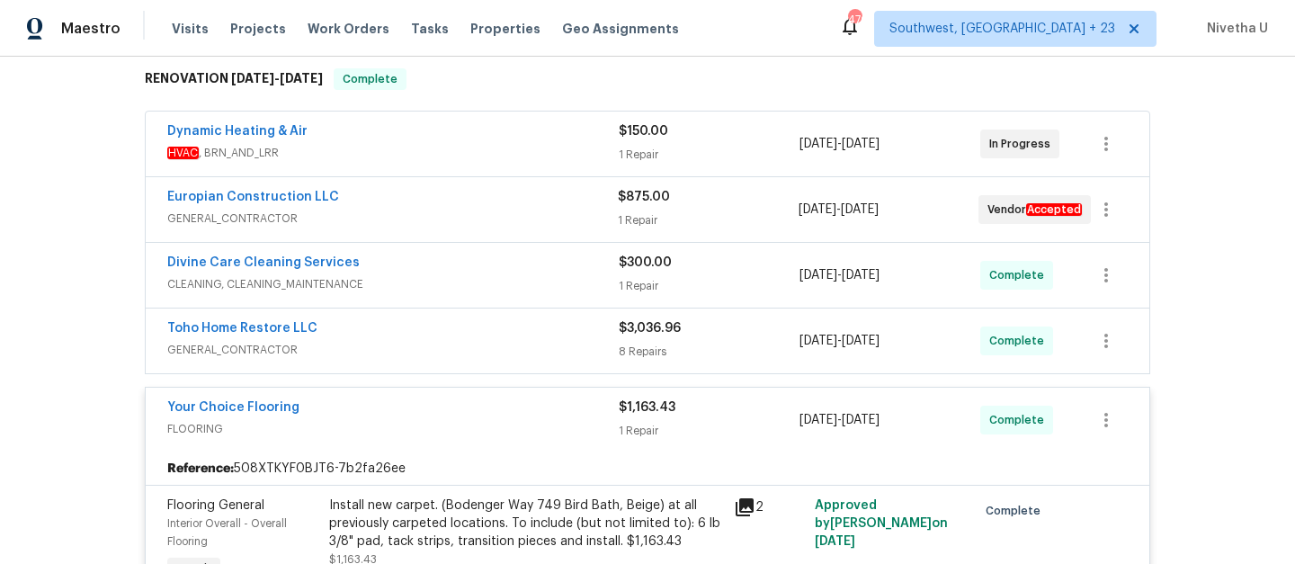
click at [536, 422] on span "FLOORING" at bounding box center [393, 429] width 452 height 18
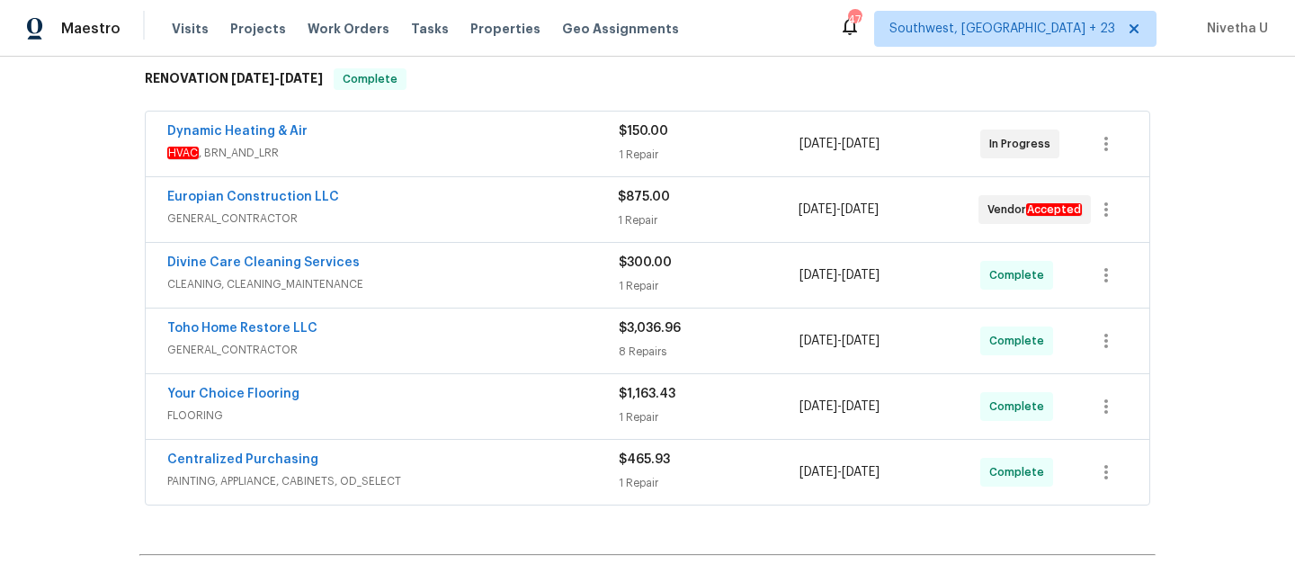
click at [513, 353] on span "GENERAL_CONTRACTOR" at bounding box center [393, 350] width 452 height 18
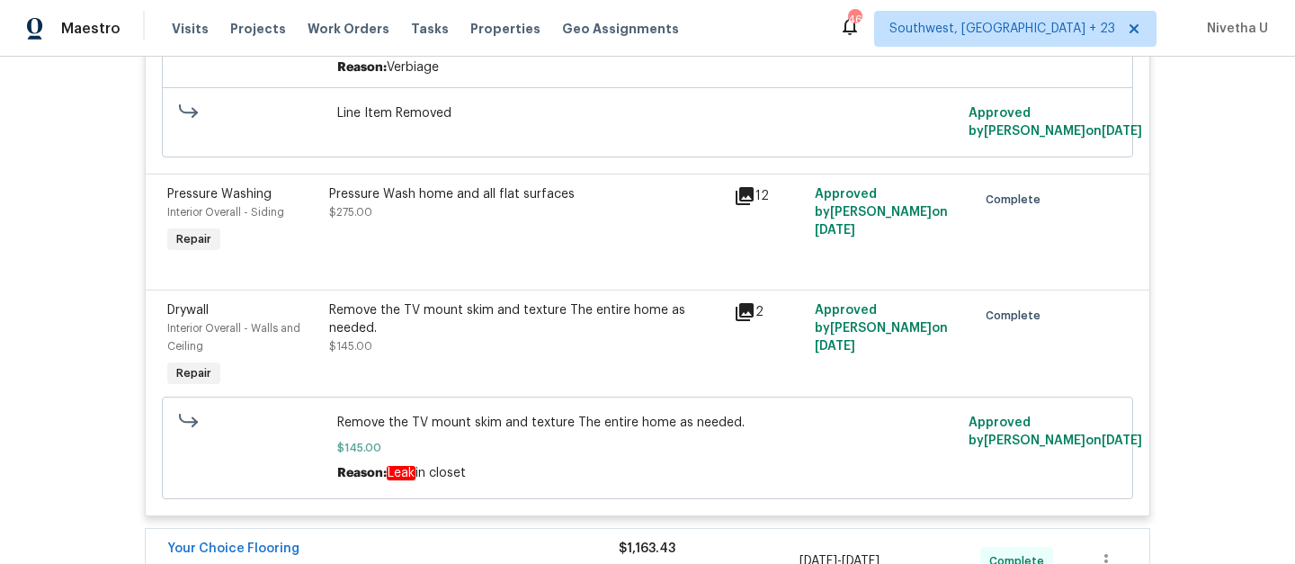
scroll to position [1913, 0]
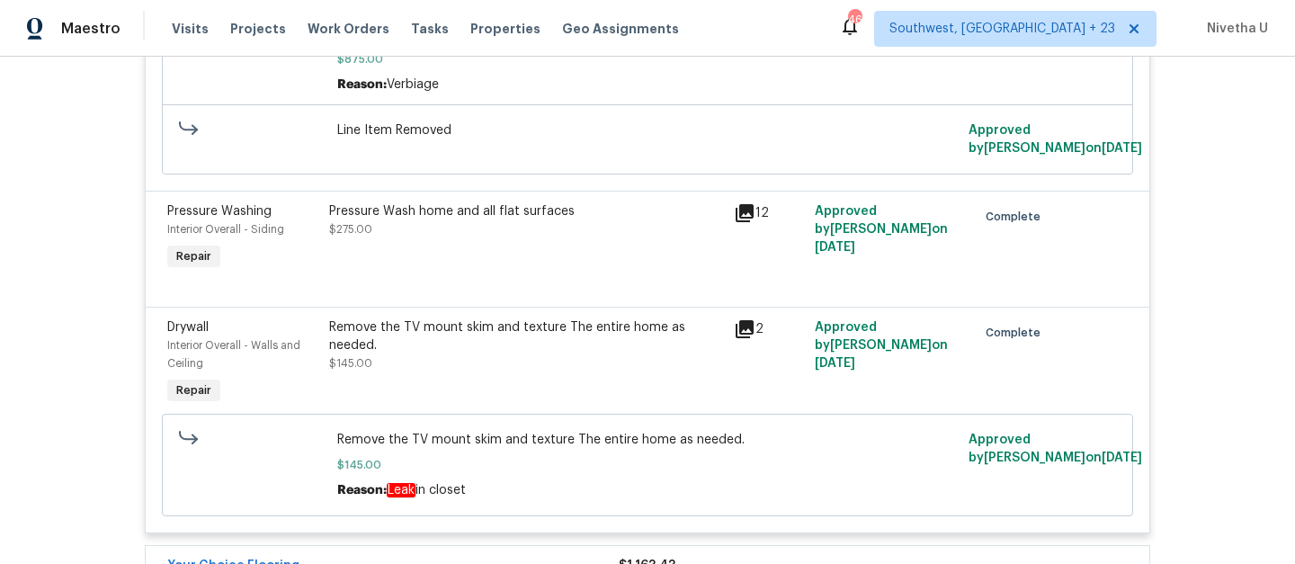
click at [609, 372] on div "Remove the TV mount skim and texture The entire home as needed. $145.00" at bounding box center [526, 345] width 394 height 54
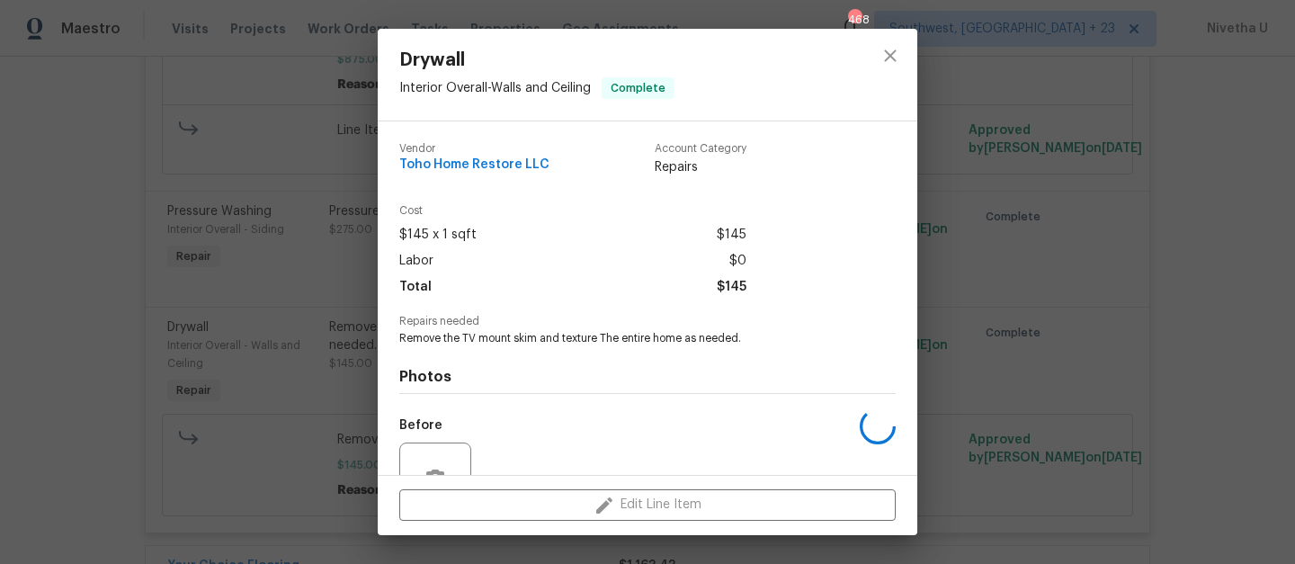
scroll to position [174, 0]
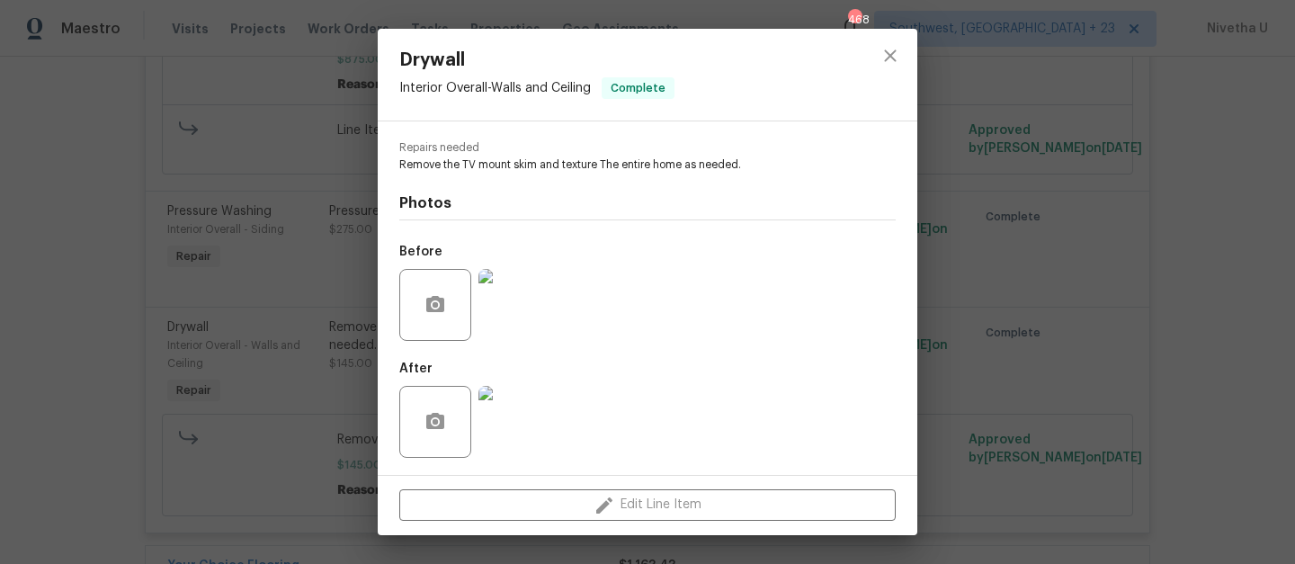
click at [496, 443] on img at bounding box center [514, 422] width 72 height 72
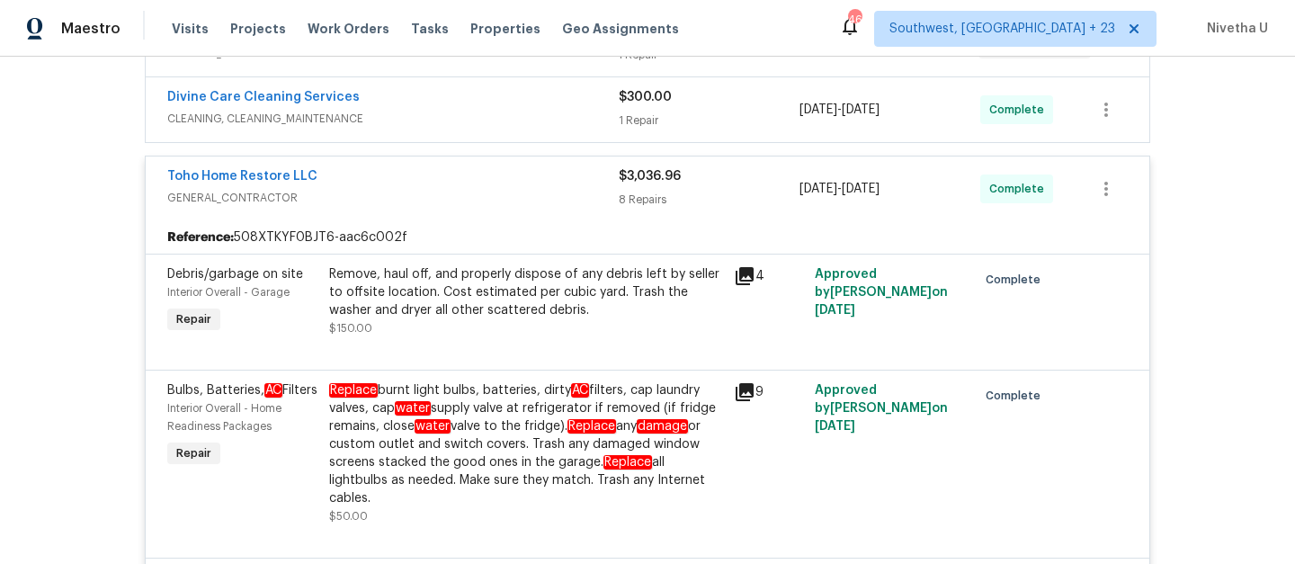
scroll to position [514, 0]
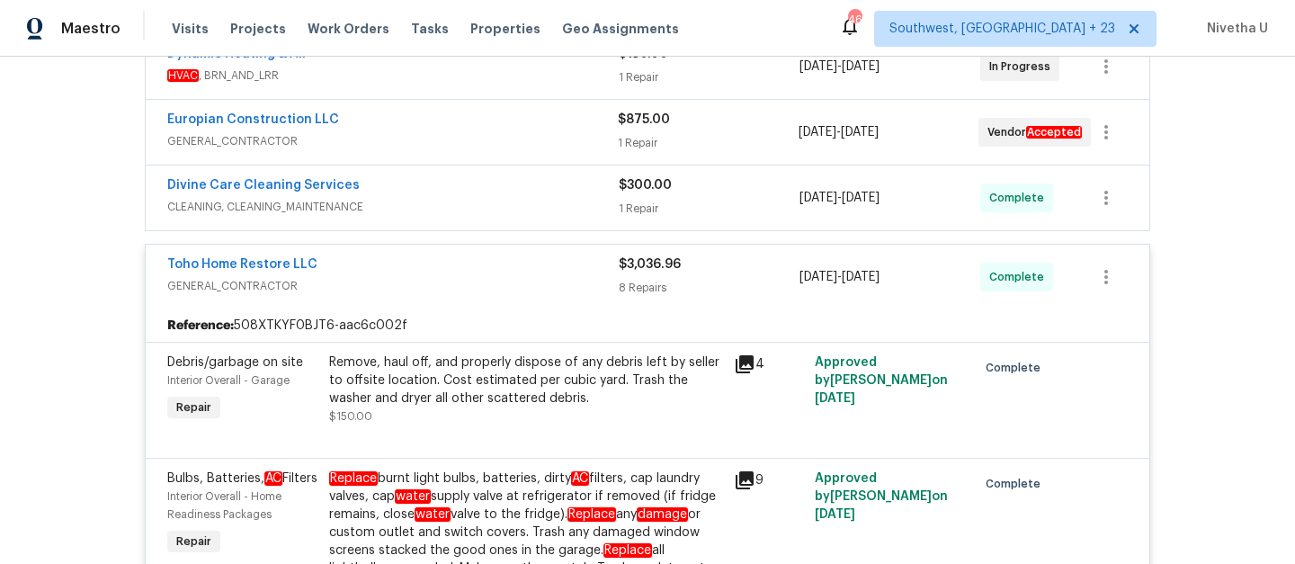
click at [517, 272] on div "Toho Home Restore LLC" at bounding box center [393, 266] width 452 height 22
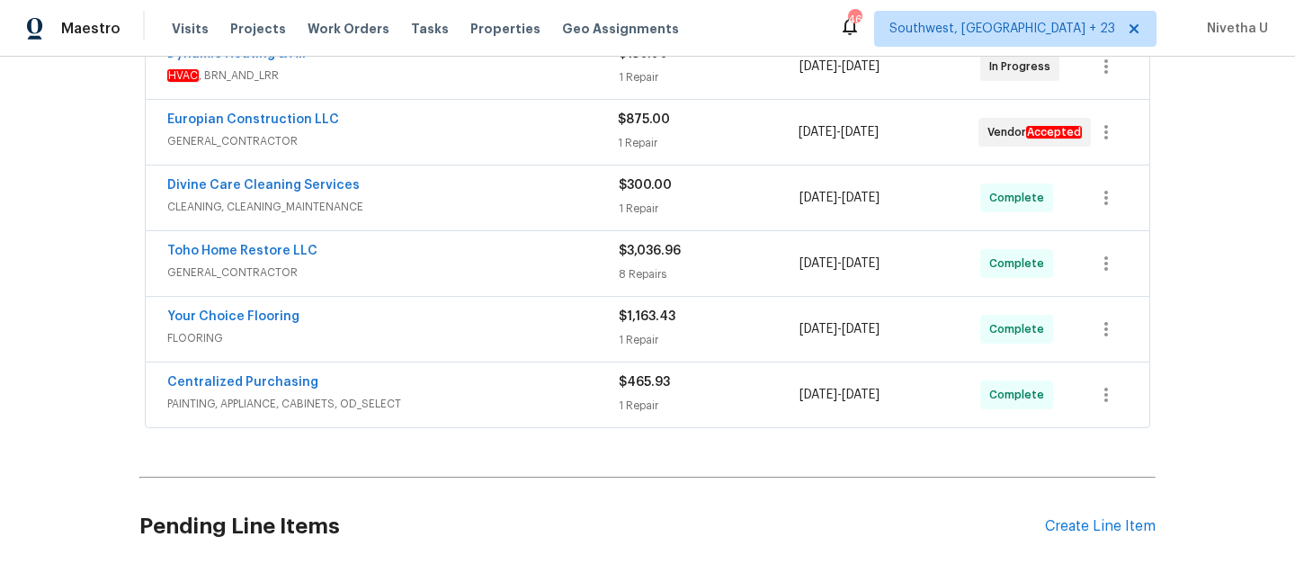
click at [520, 201] on span "CLEANING, CLEANING_MAINTENANCE" at bounding box center [393, 207] width 452 height 18
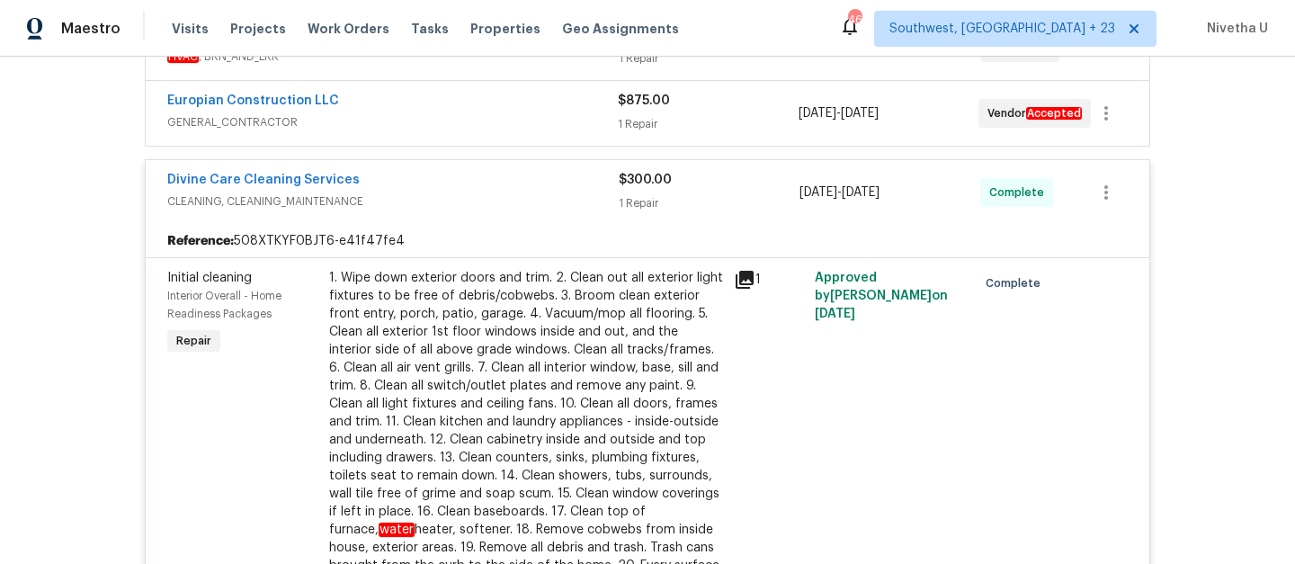
click at [520, 201] on span "CLEANING, CLEANING_MAINTENANCE" at bounding box center [393, 201] width 452 height 18
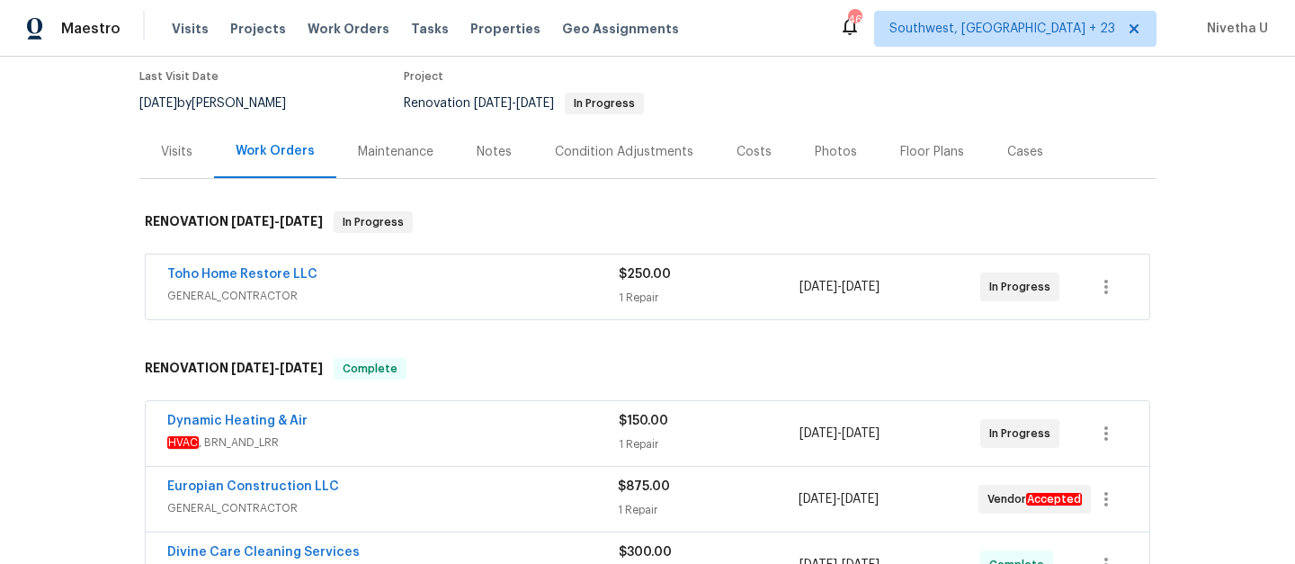
scroll to position [147, 0]
click at [506, 296] on span "GENERAL_CONTRACTOR" at bounding box center [393, 297] width 452 height 18
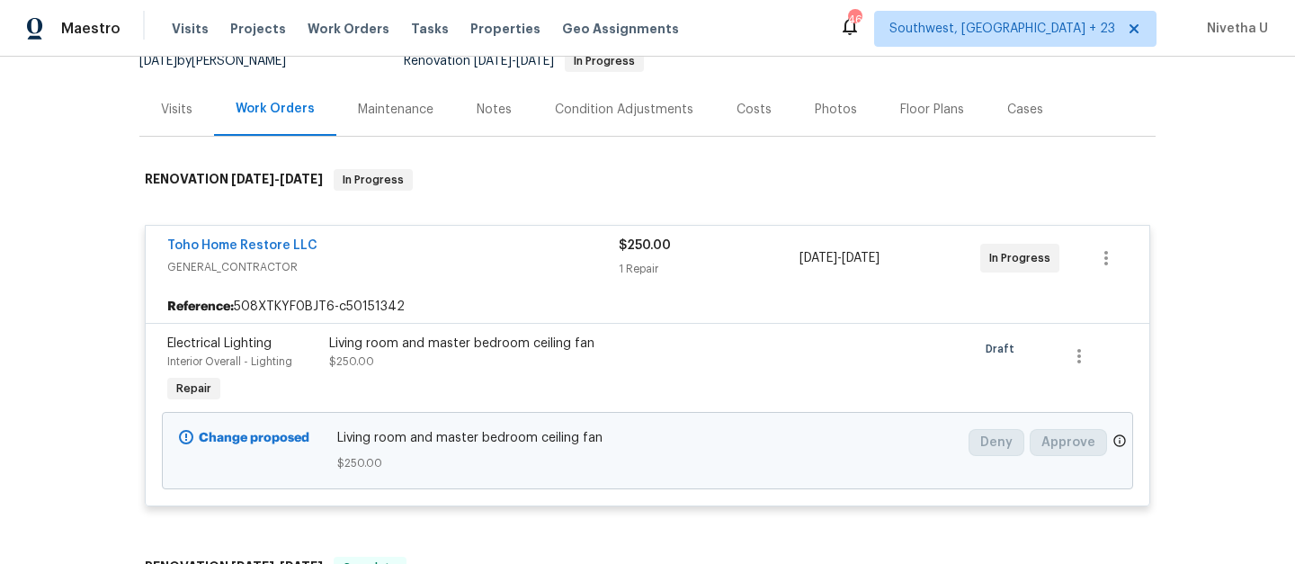
scroll to position [189, 0]
click at [499, 281] on div "Toho Home Restore LLC GENERAL_CONTRACTOR $250.00 1 Repair 9/30/2025 - 9/30/2025…" at bounding box center [648, 259] width 1004 height 65
click at [489, 260] on span "GENERAL_CONTRACTOR" at bounding box center [393, 268] width 452 height 18
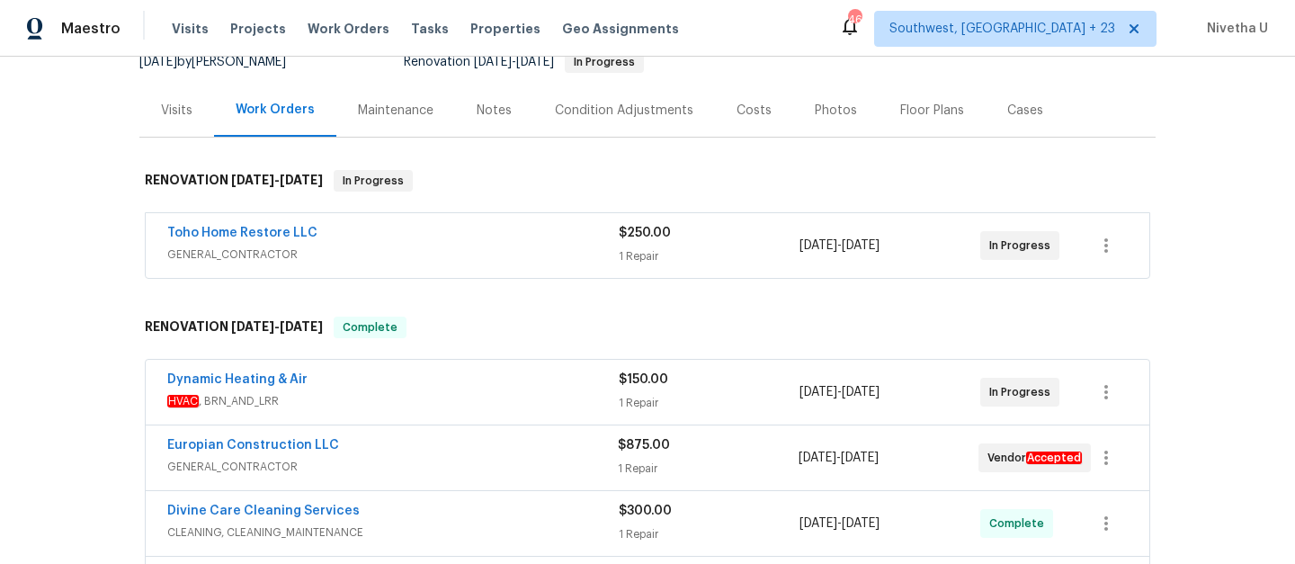
click at [497, 398] on span "HVAC , BRN_AND_LRR" at bounding box center [393, 401] width 452 height 18
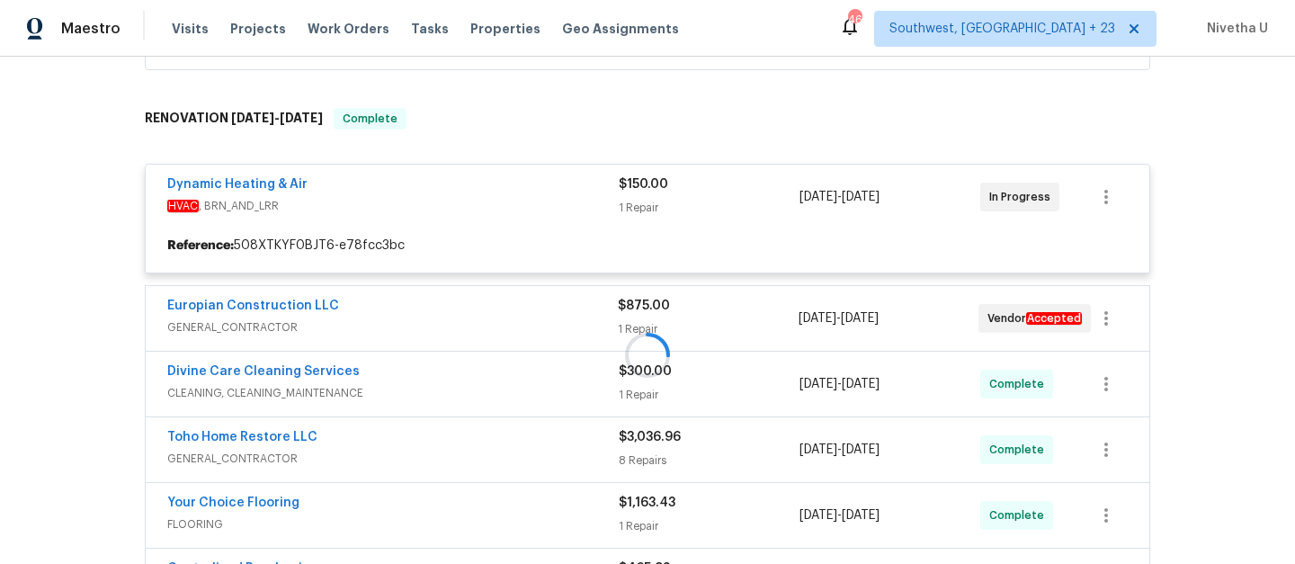
scroll to position [398, 0]
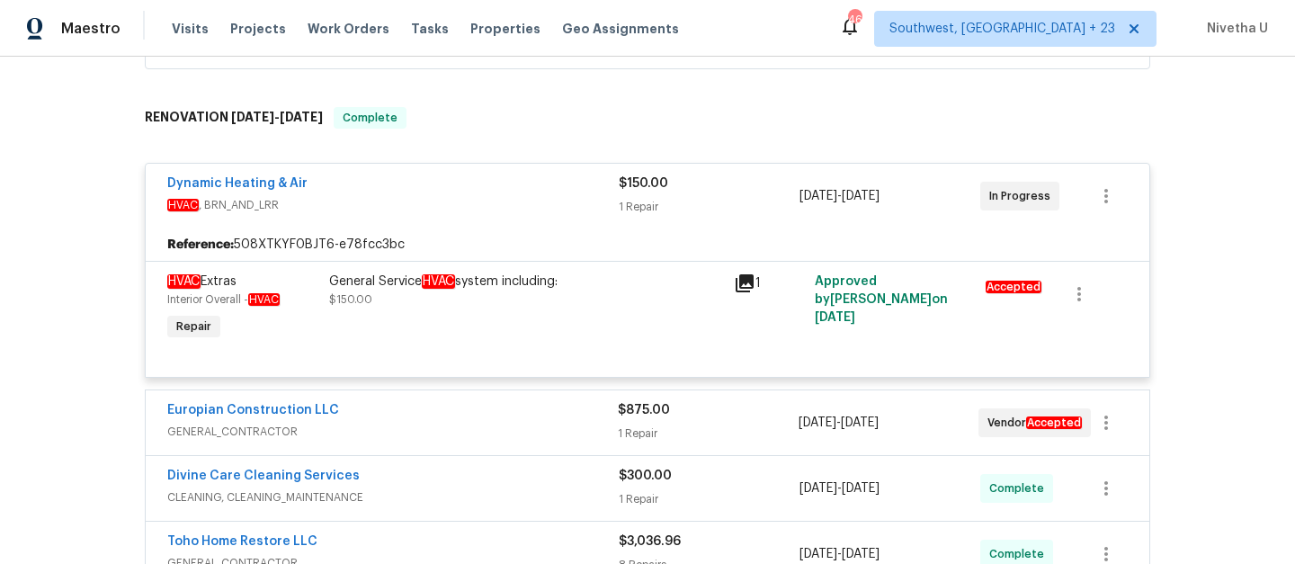
click at [468, 187] on div "Dynamic Heating & Air" at bounding box center [393, 185] width 452 height 22
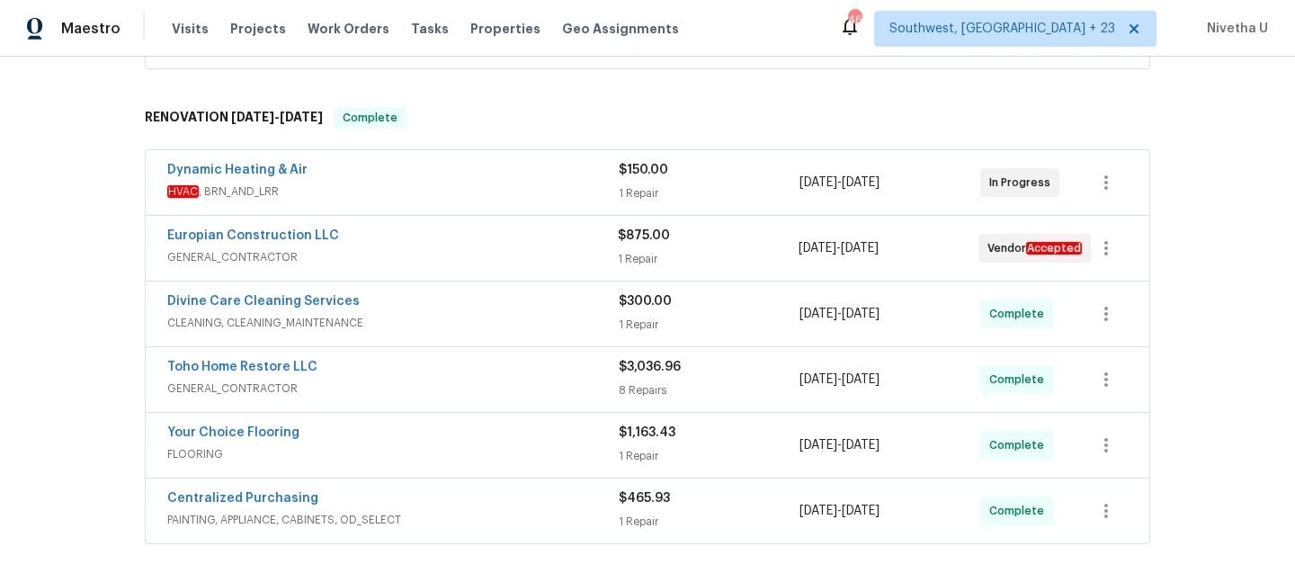
click at [465, 250] on span "GENERAL_CONTRACTOR" at bounding box center [392, 257] width 451 height 18
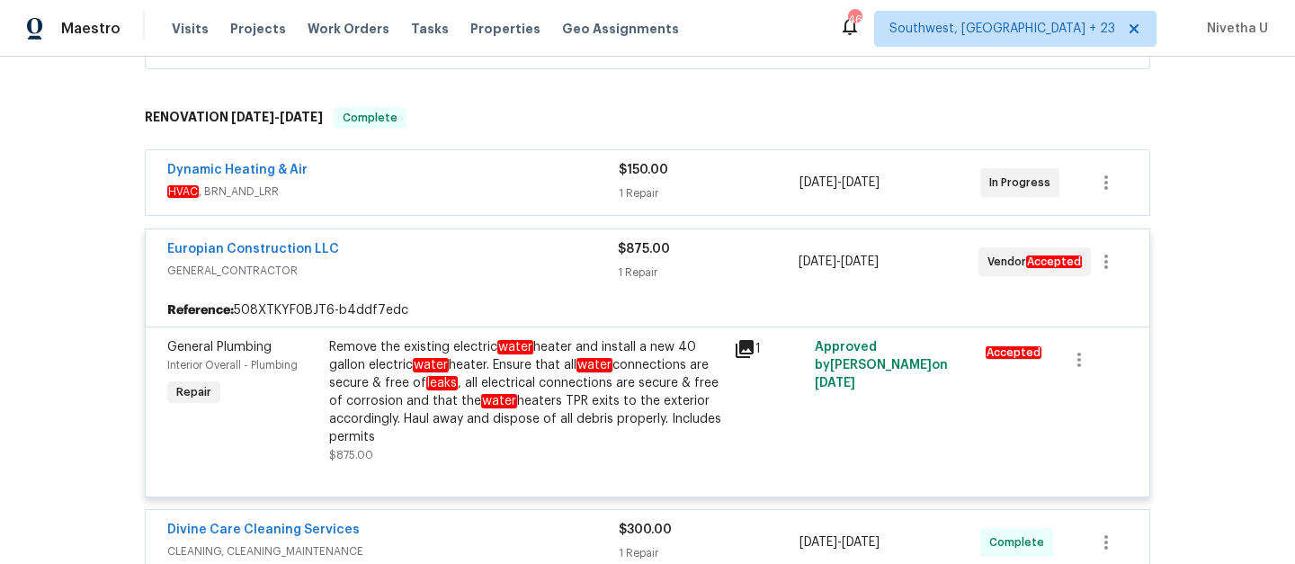
click at [465, 250] on div "Europian Construction LLC" at bounding box center [392, 251] width 451 height 22
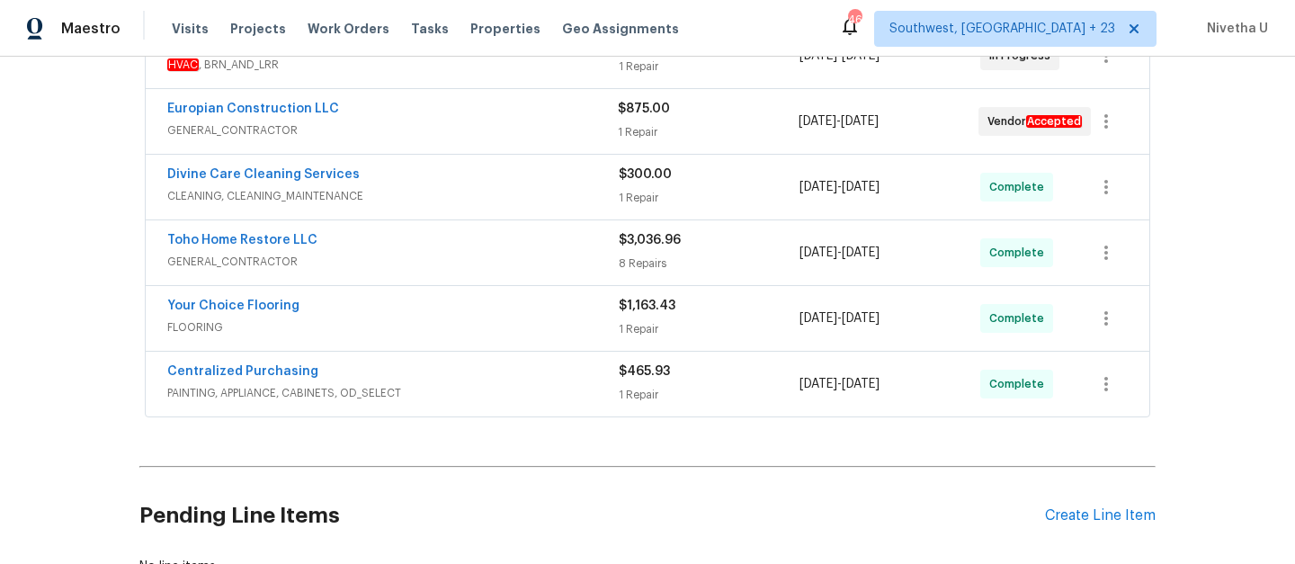
scroll to position [524, 0]
click at [451, 178] on div "Divine Care Cleaning Services" at bounding box center [393, 177] width 452 height 22
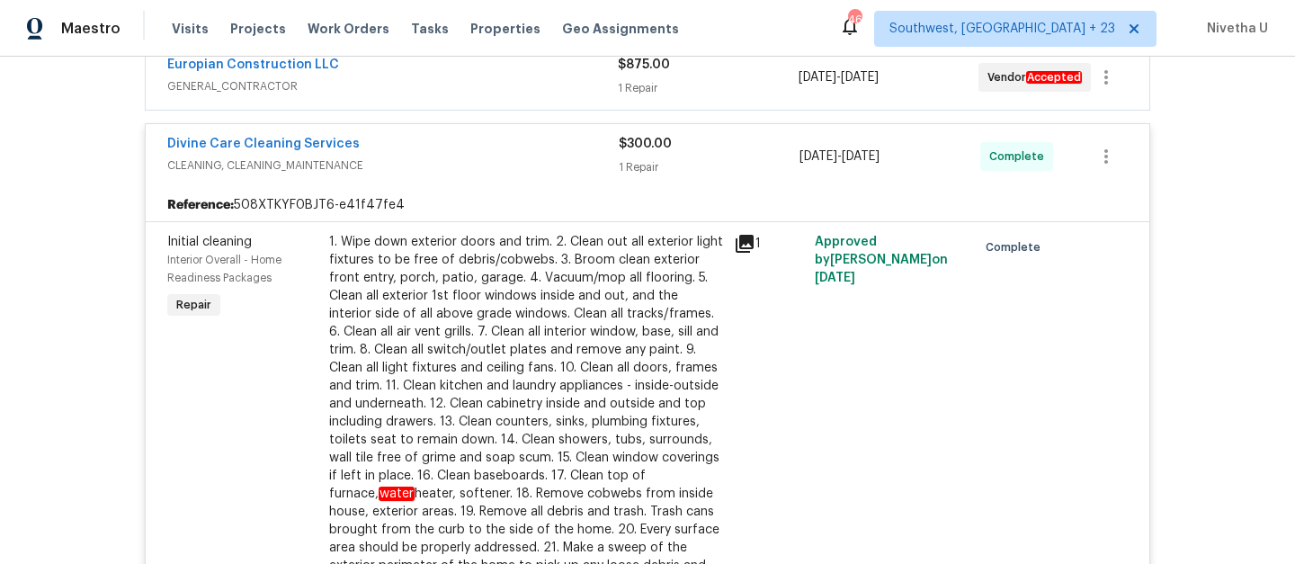
scroll to position [565, 0]
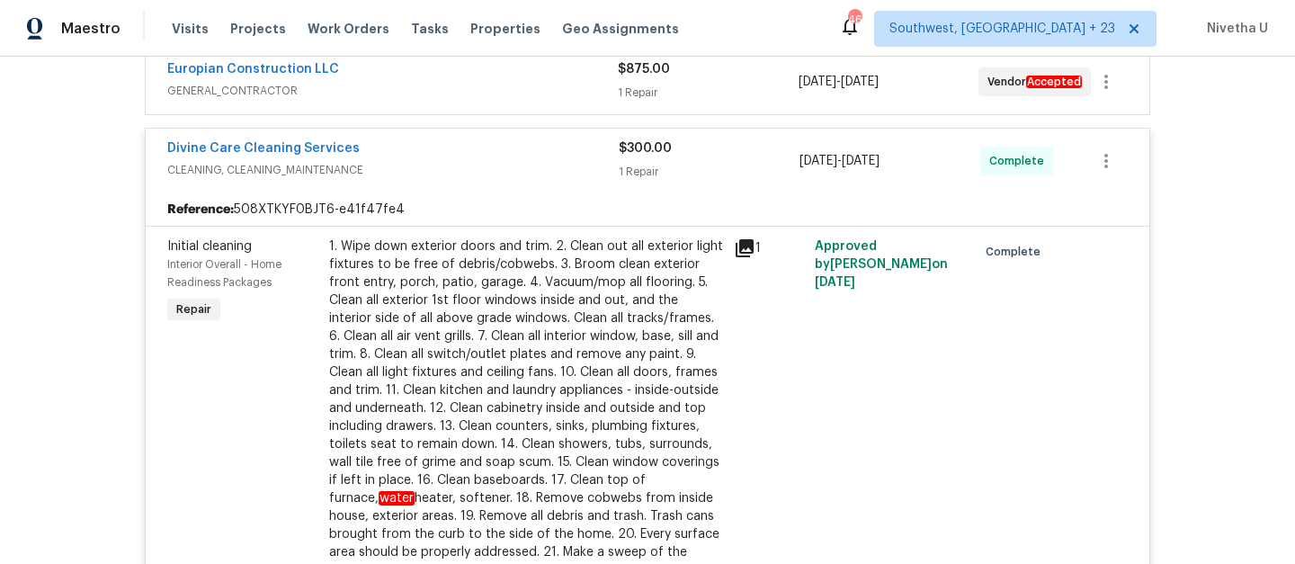
click at [451, 145] on div "Divine Care Cleaning Services" at bounding box center [393, 150] width 452 height 22
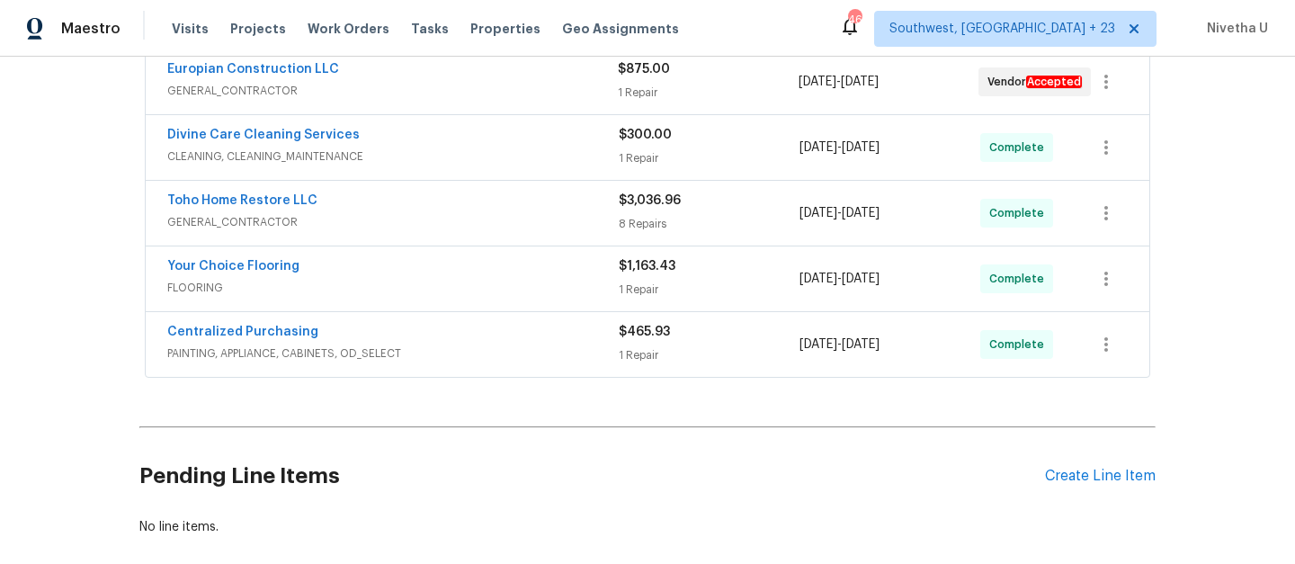
click at [446, 206] on div "Toho Home Restore LLC" at bounding box center [393, 203] width 452 height 22
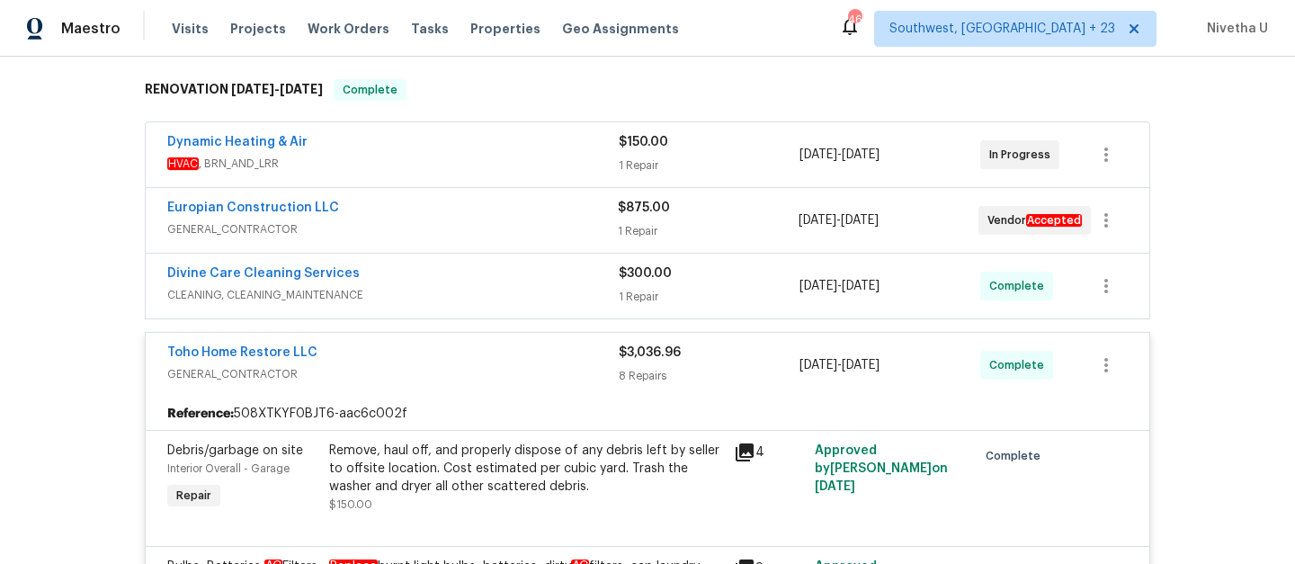
scroll to position [425, 0]
click at [459, 364] on div "Toho Home Restore LLC" at bounding box center [393, 356] width 452 height 22
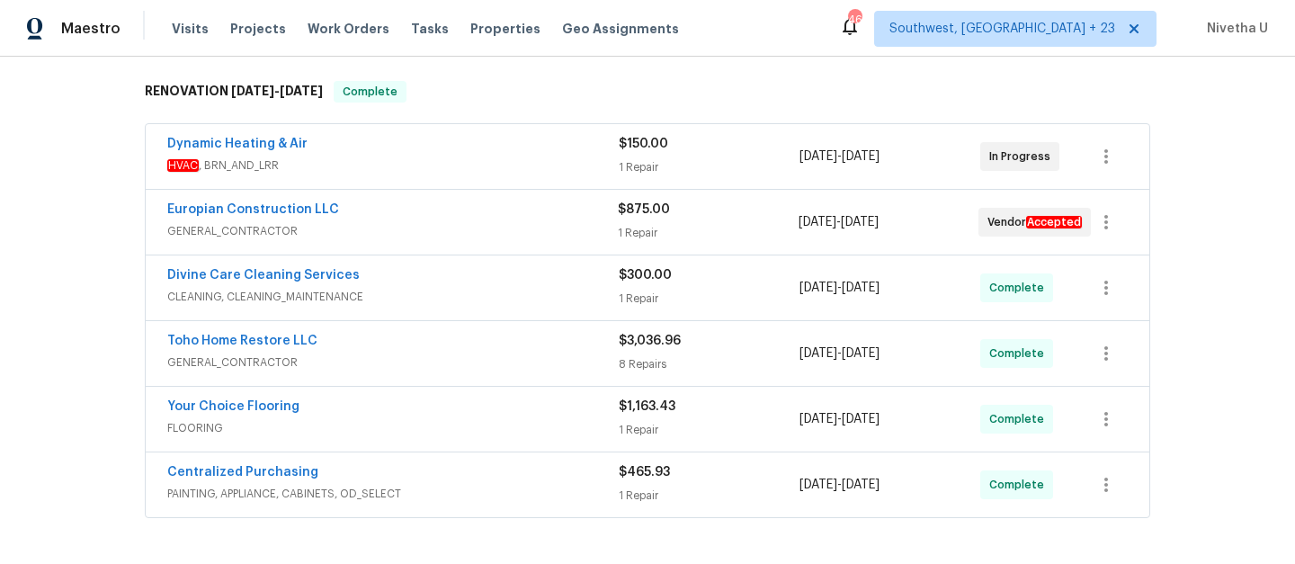
click at [483, 443] on div "Your Choice Flooring FLOORING $1,163.43 1 Repair 9/25/2025 - 10/17/2025 Complete" at bounding box center [648, 419] width 1004 height 65
click at [476, 408] on div "Your Choice Flooring" at bounding box center [393, 409] width 452 height 22
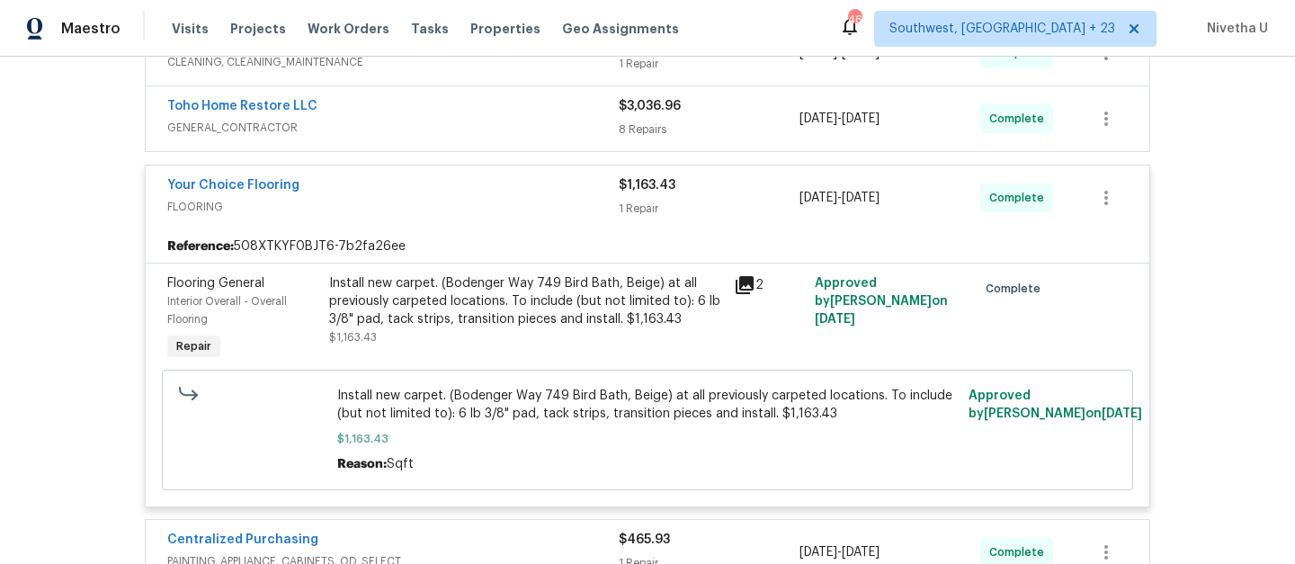
scroll to position [655, 0]
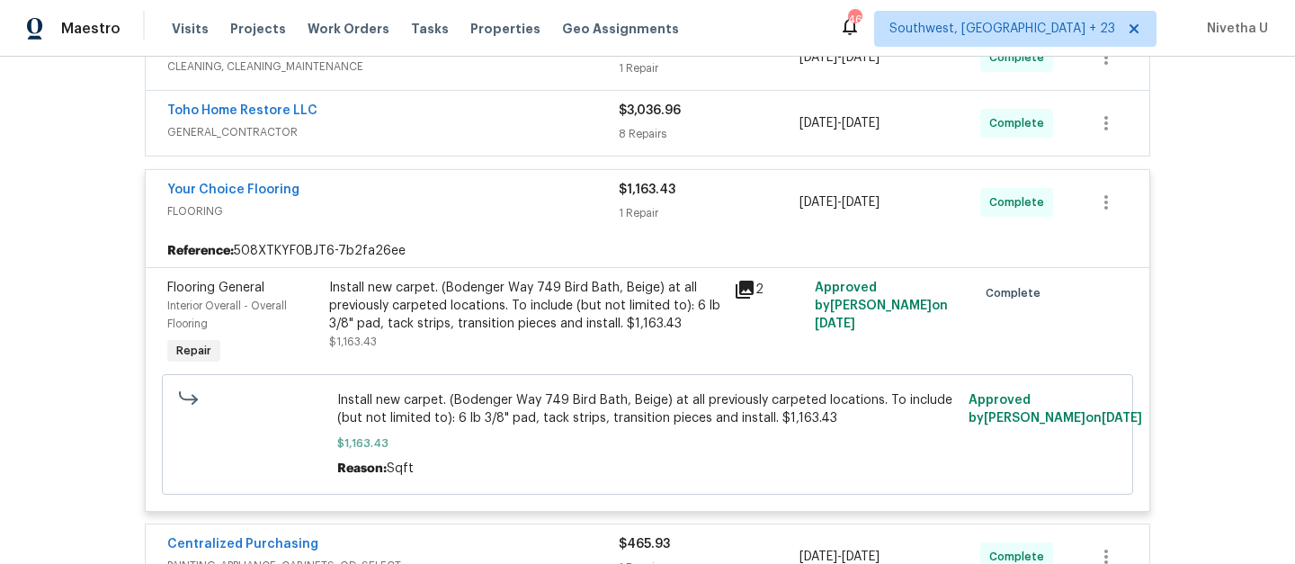
click at [490, 194] on div "Your Choice Flooring" at bounding box center [393, 192] width 452 height 22
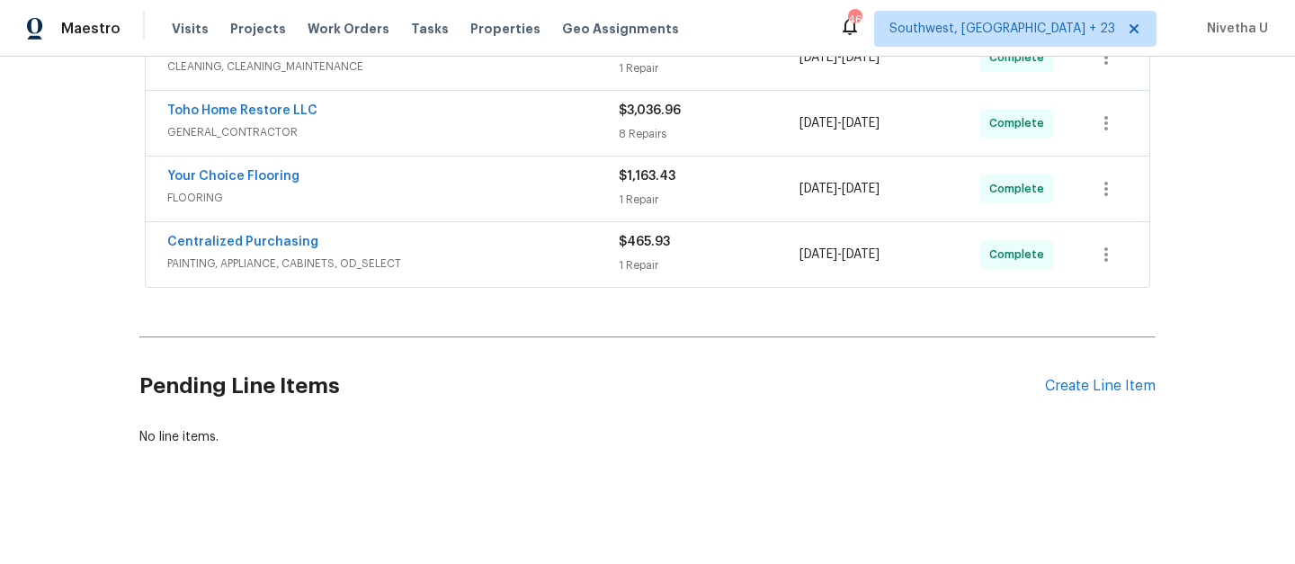
click at [490, 247] on div "Centralized Purchasing" at bounding box center [393, 244] width 452 height 22
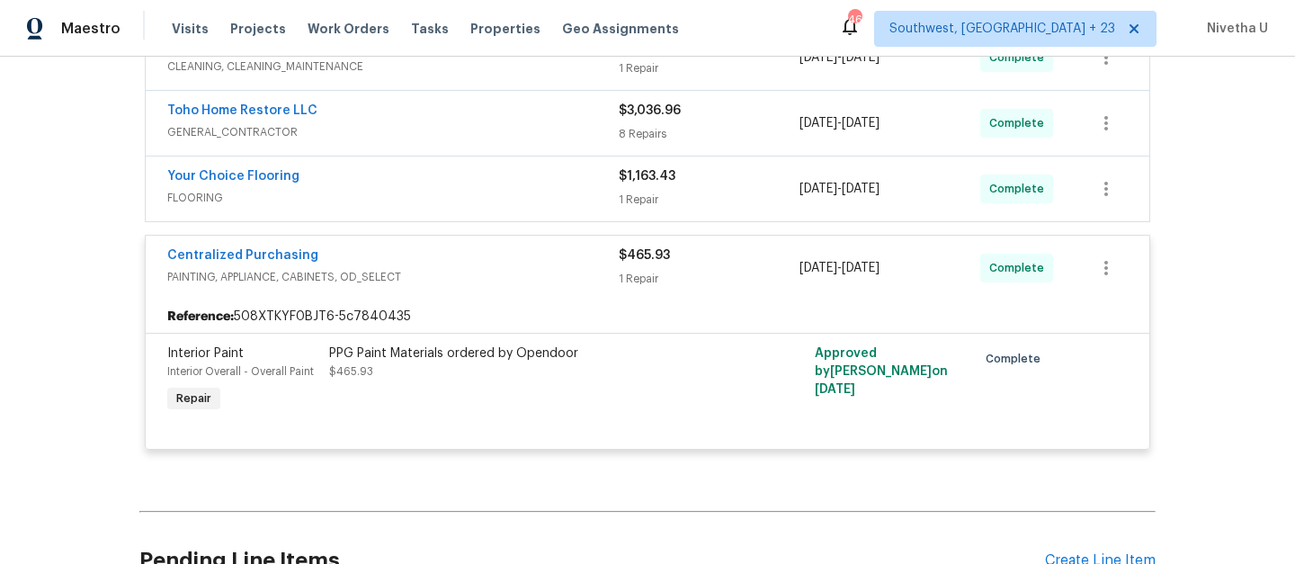
click at [501, 270] on span "PAINTING, APPLIANCE, CABINETS, OD_SELECT" at bounding box center [393, 277] width 452 height 18
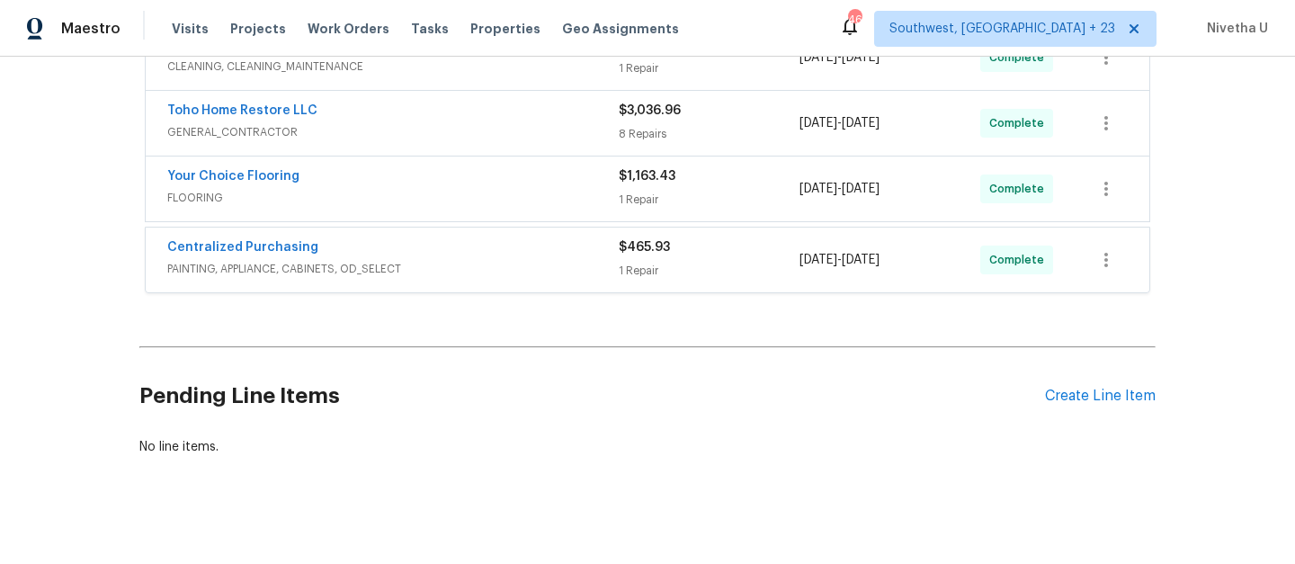
scroll to position [673, 0]
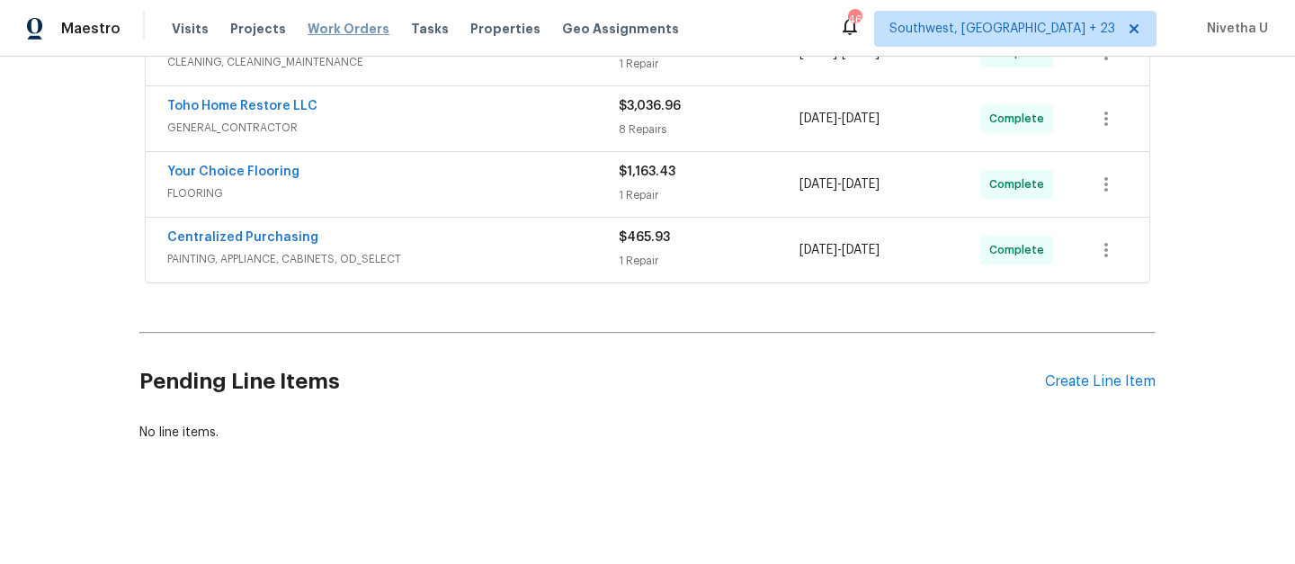
click at [340, 31] on span "Work Orders" at bounding box center [349, 29] width 82 height 18
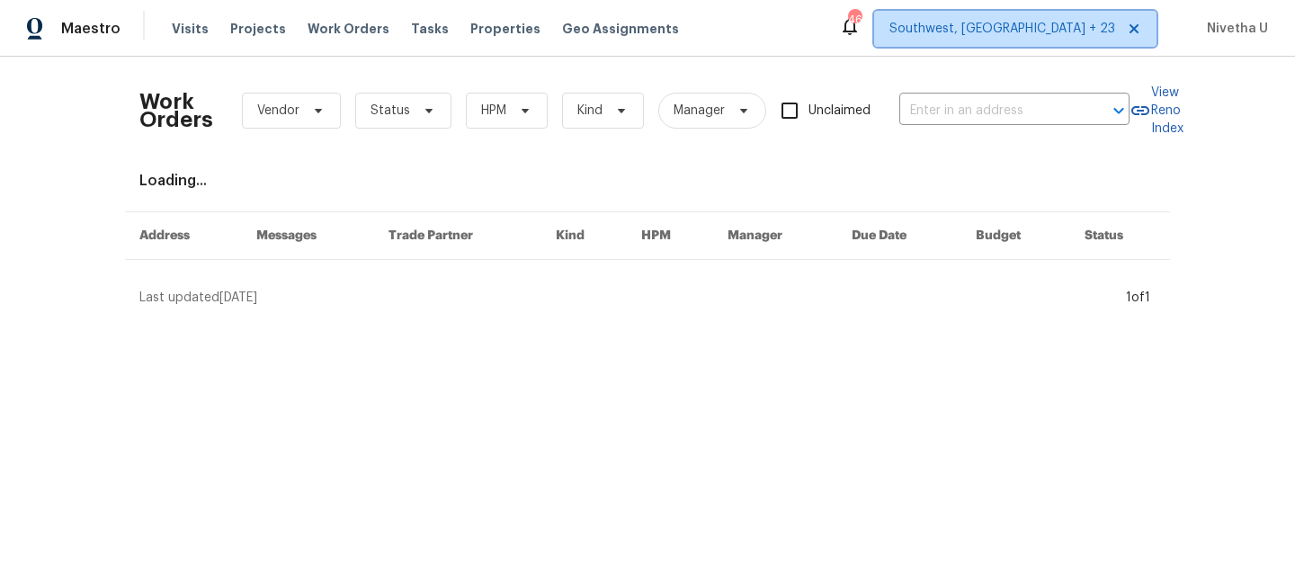
click at [1102, 30] on span "Southwest, [GEOGRAPHIC_DATA] + 23" at bounding box center [1003, 29] width 226 height 18
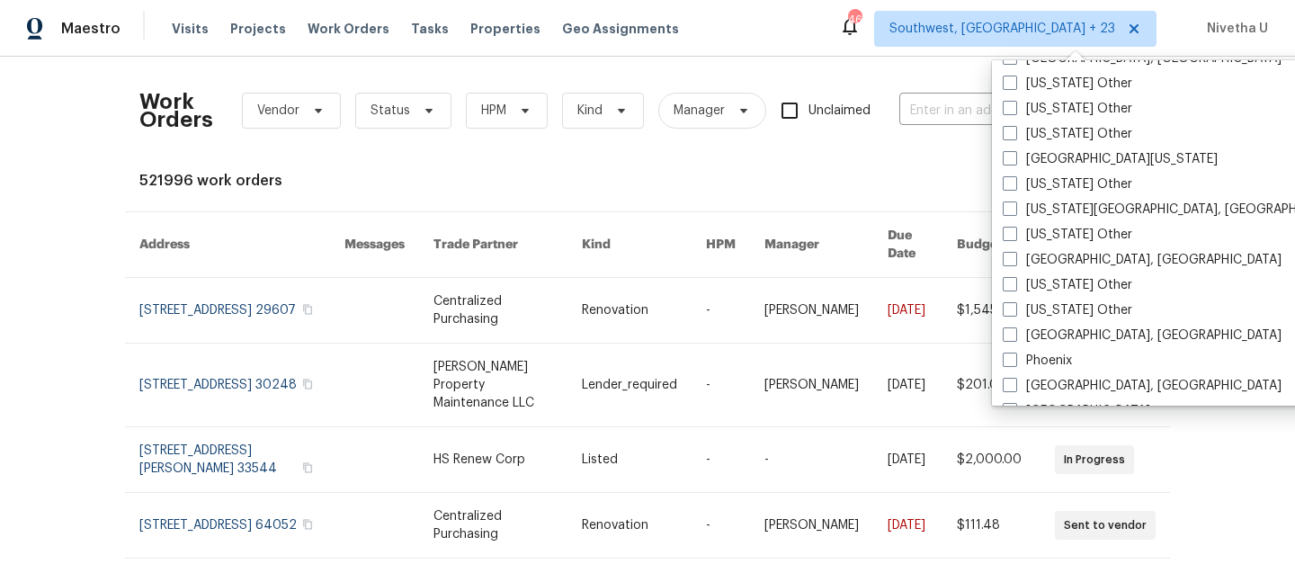
scroll to position [2190, 0]
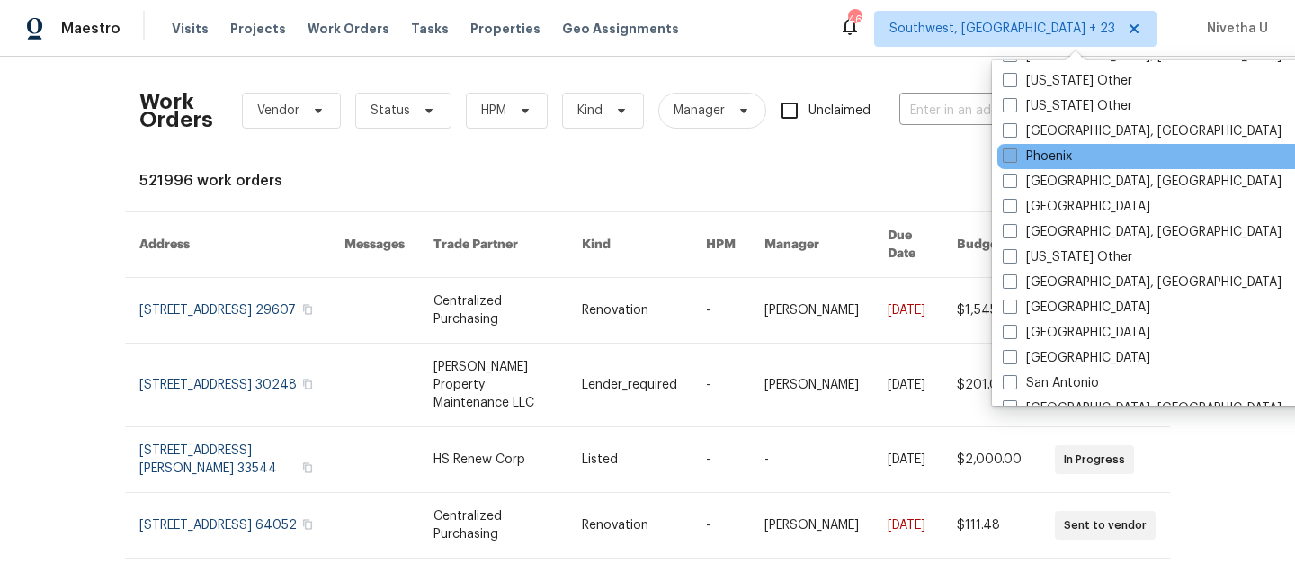
click at [1044, 159] on label "Phoenix" at bounding box center [1037, 157] width 69 height 18
click at [1015, 159] on input "Phoenix" at bounding box center [1009, 154] width 12 height 12
checkbox input "true"
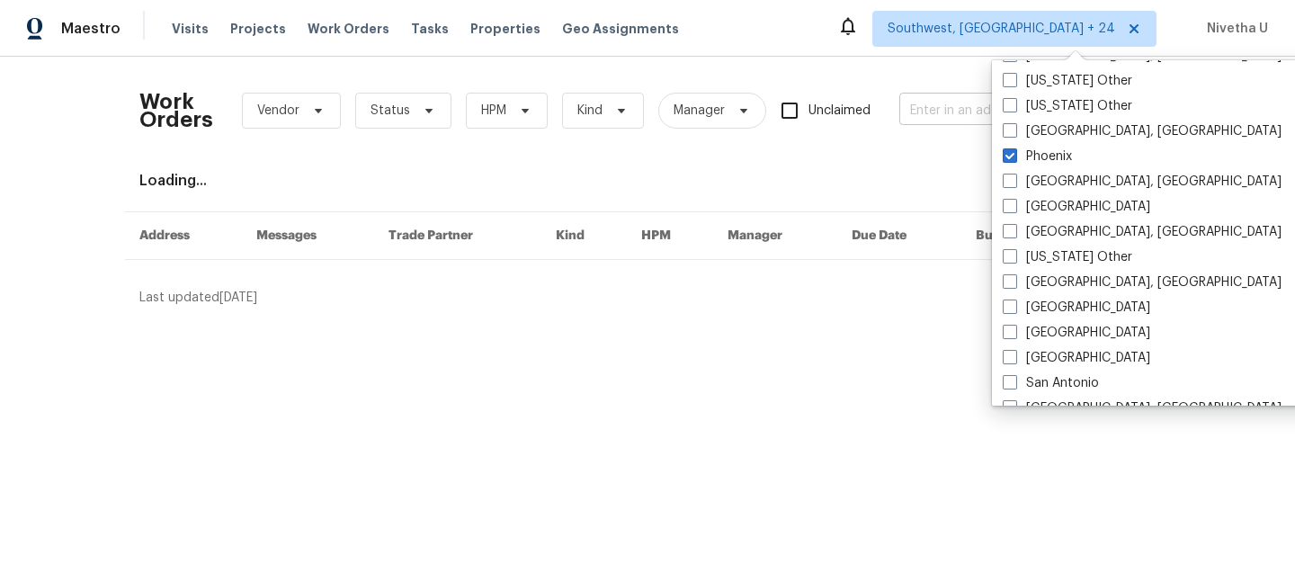
click at [938, 119] on input "text" at bounding box center [989, 111] width 180 height 28
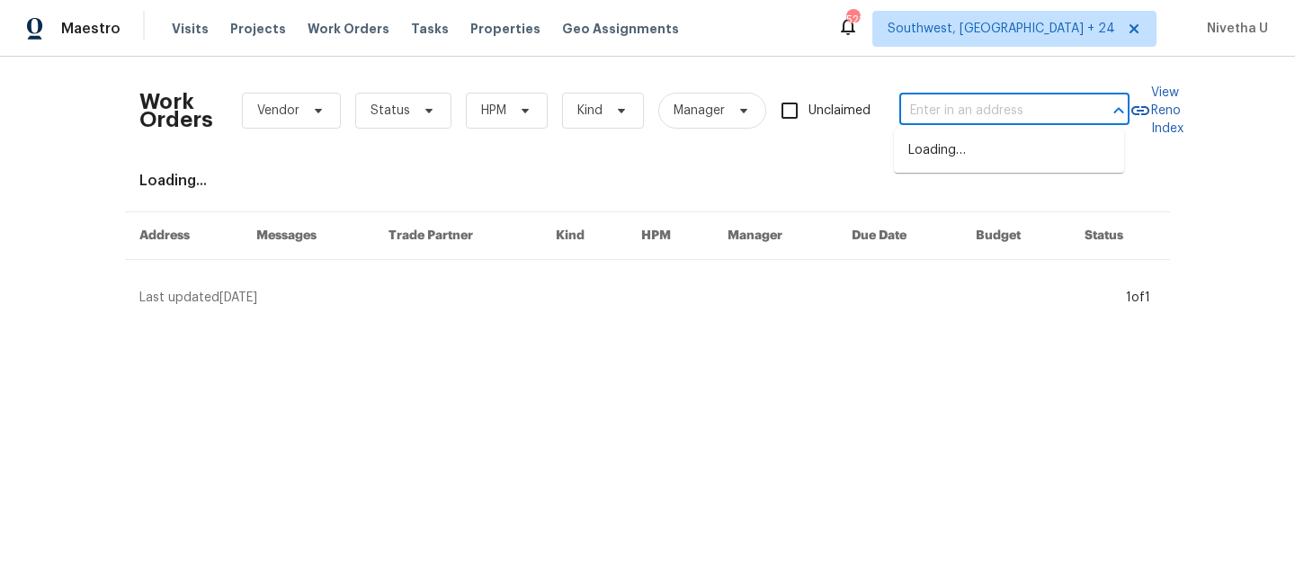
paste input "4319 E Vaughn Ave Gilbert, AZ 85234"
type input "4319 E Vaughn Ave Gilbert, AZ 85234"
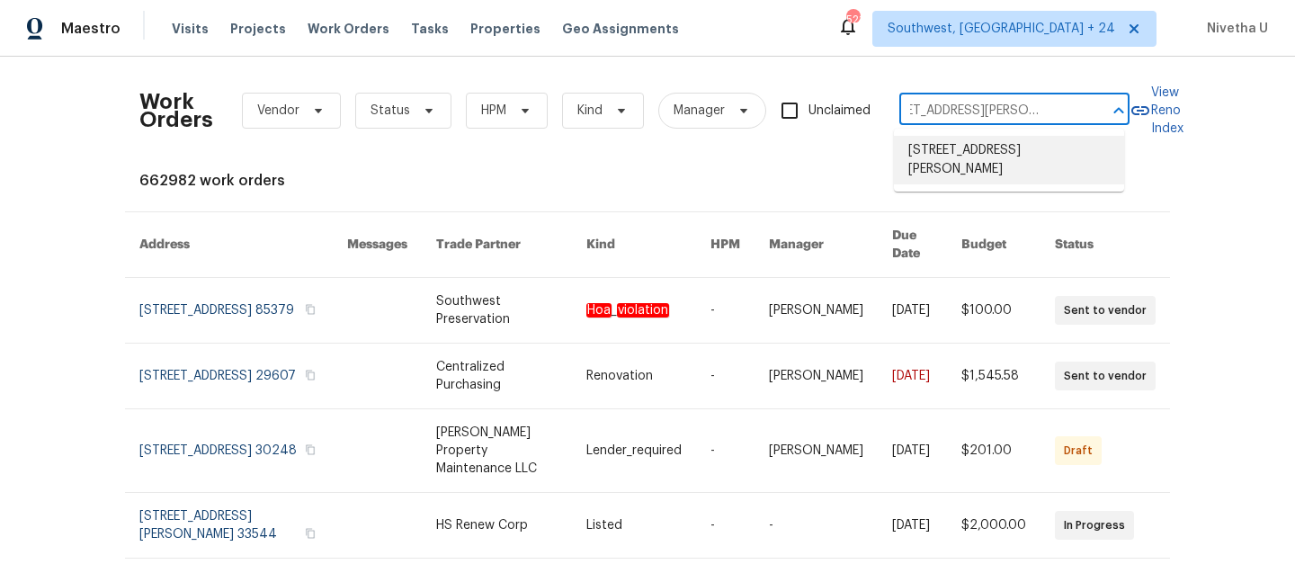
click at [942, 150] on li "4319 E Vaughn Ave, Gilbert, AZ 85234" at bounding box center [1009, 160] width 230 height 49
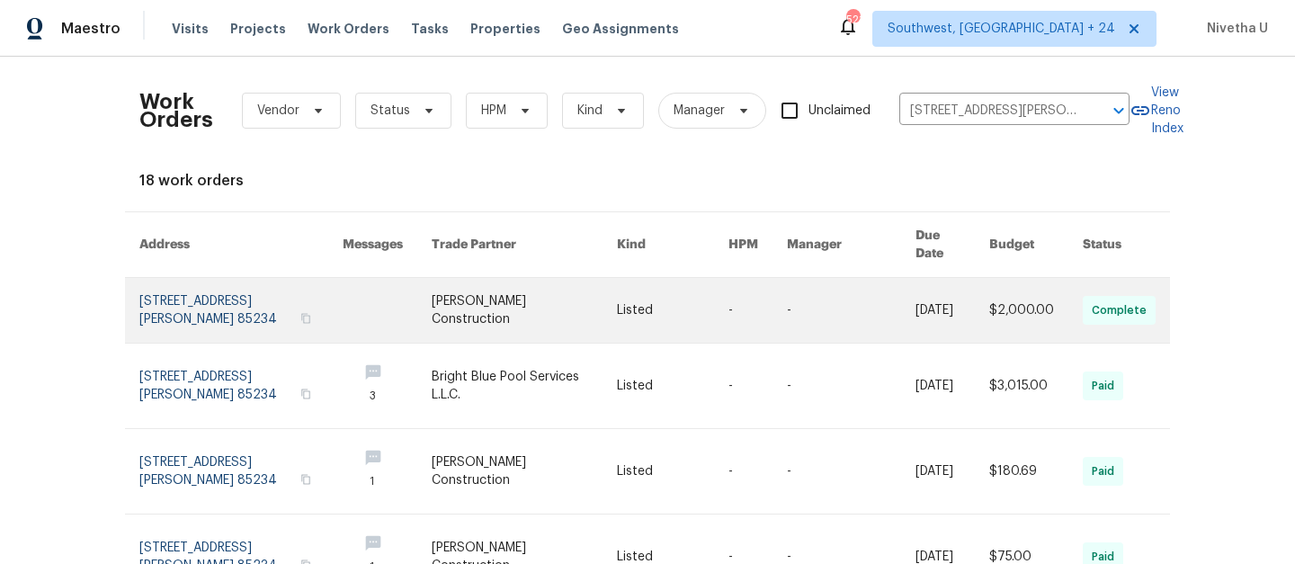
click at [210, 302] on link at bounding box center [240, 310] width 203 height 65
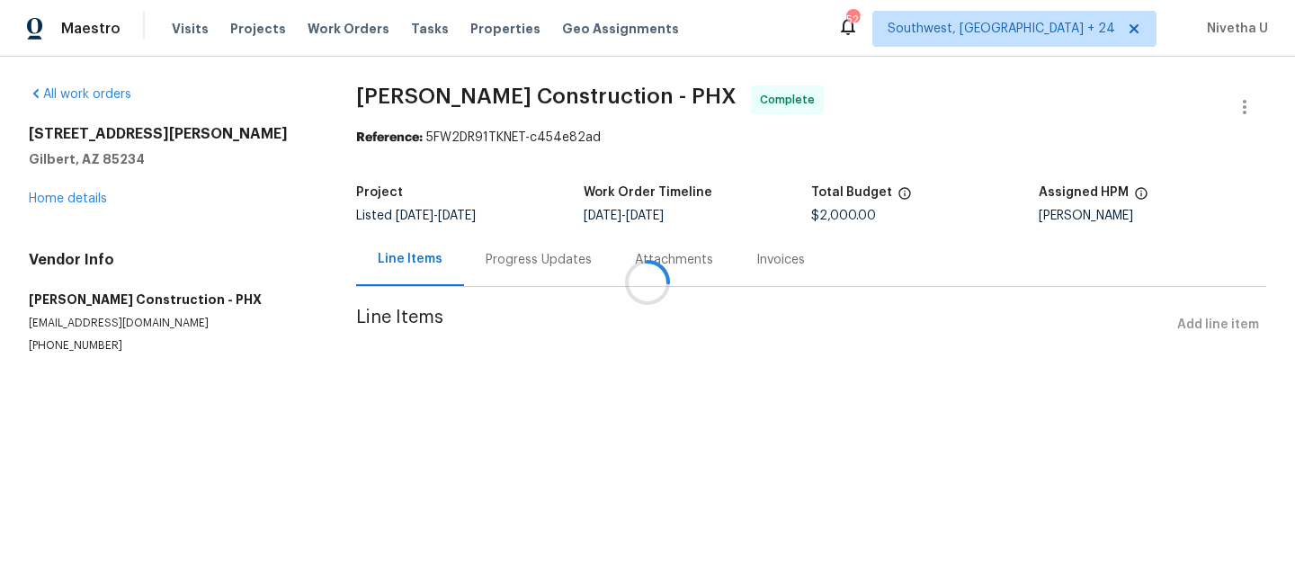
click at [61, 207] on div at bounding box center [647, 282] width 1295 height 564
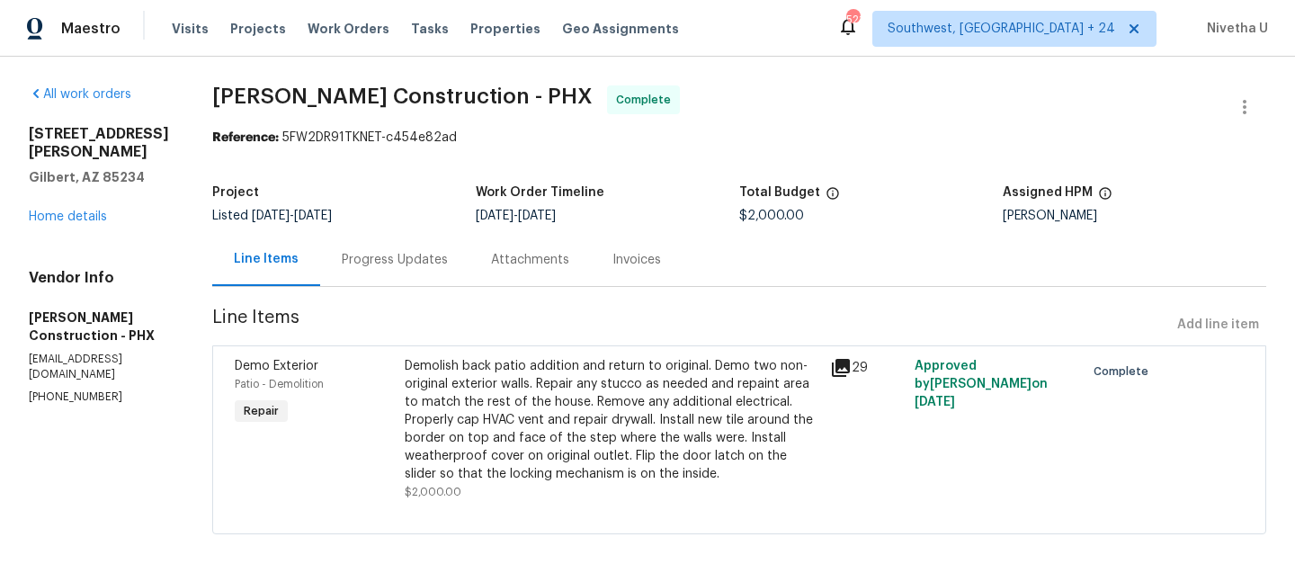
click at [60, 197] on div "4319 E Vaughn Ave Gilbert, AZ 85234 Home details" at bounding box center [99, 175] width 140 height 101
click at [60, 216] on link "Home details" at bounding box center [68, 216] width 78 height 13
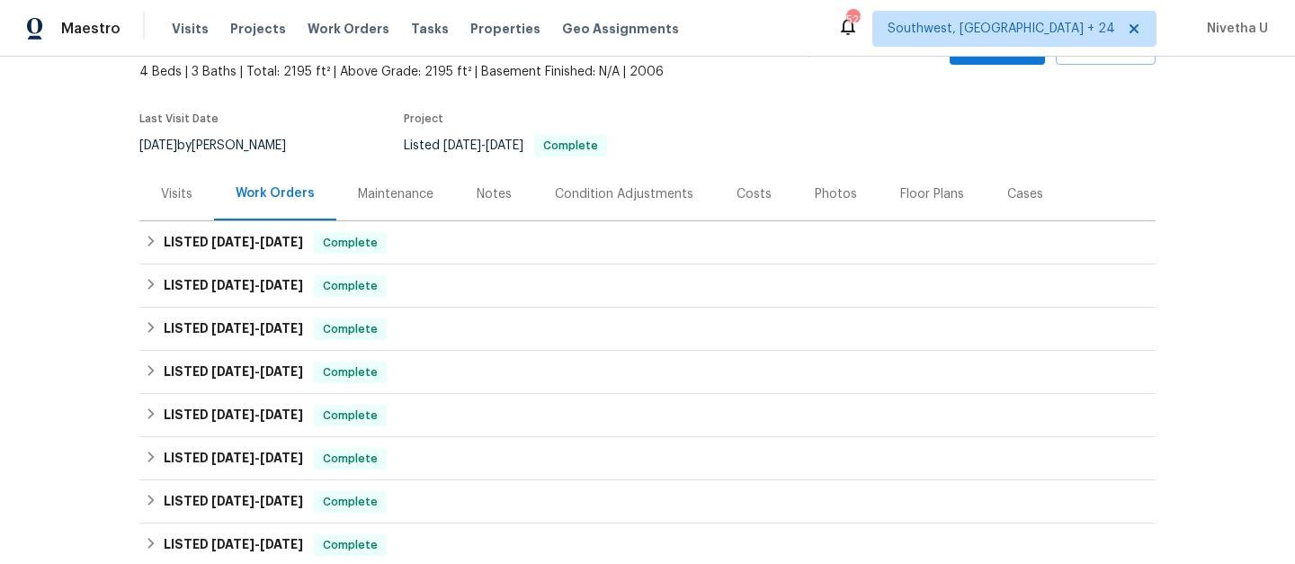
scroll to position [119, 0]
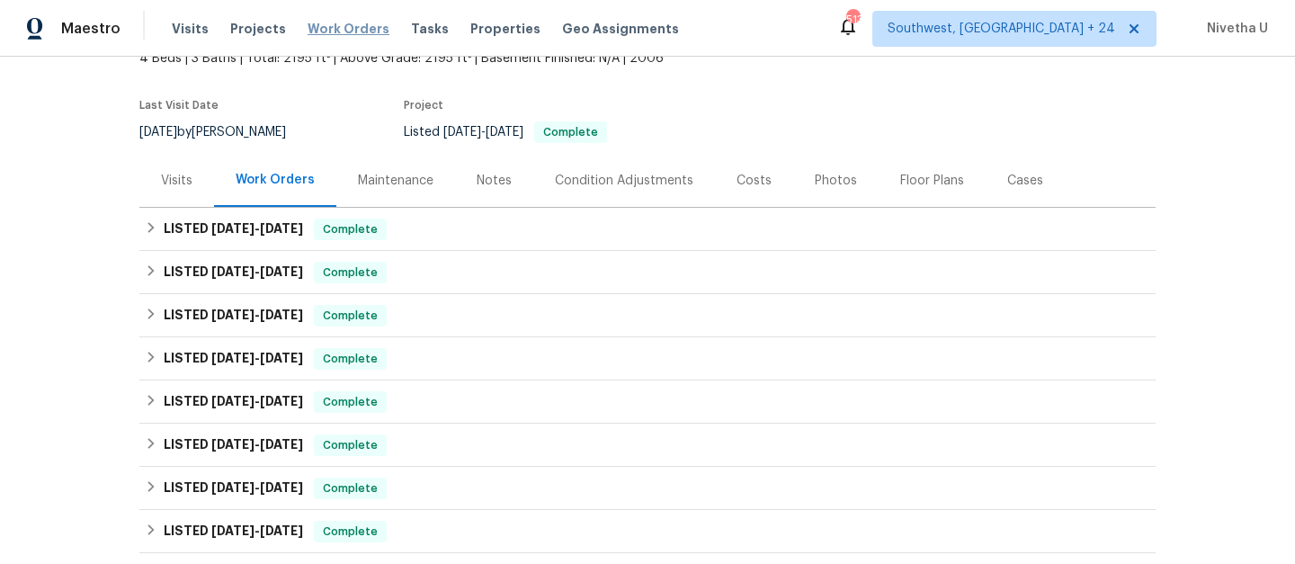
click at [327, 29] on span "Work Orders" at bounding box center [349, 29] width 82 height 18
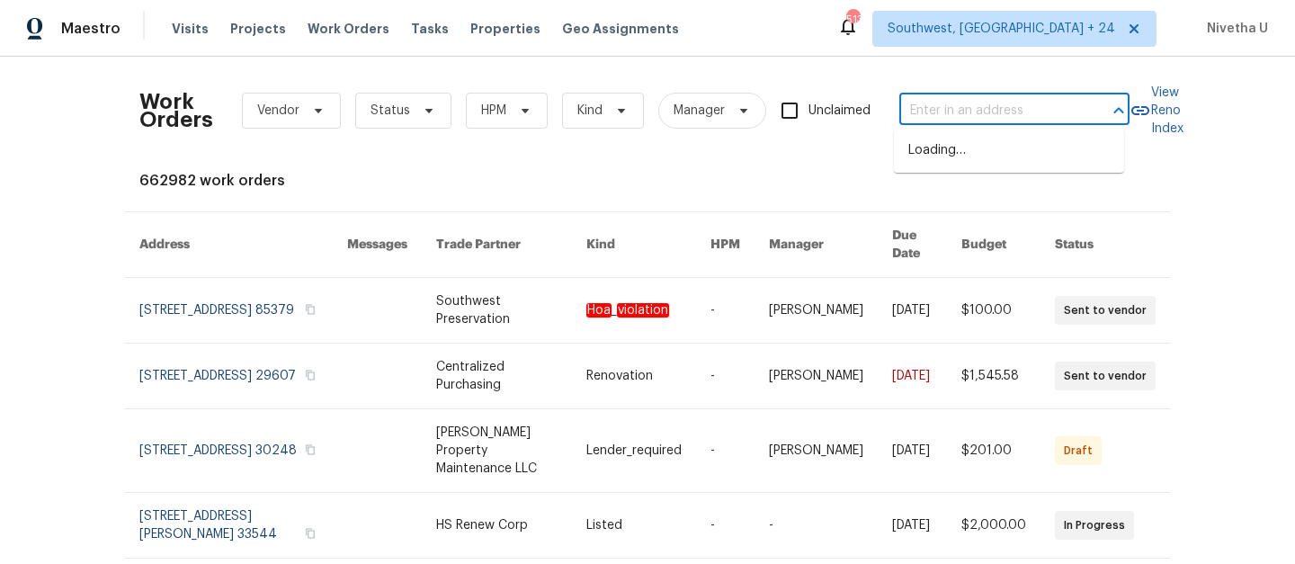
click at [932, 121] on input "text" at bounding box center [989, 111] width 180 height 28
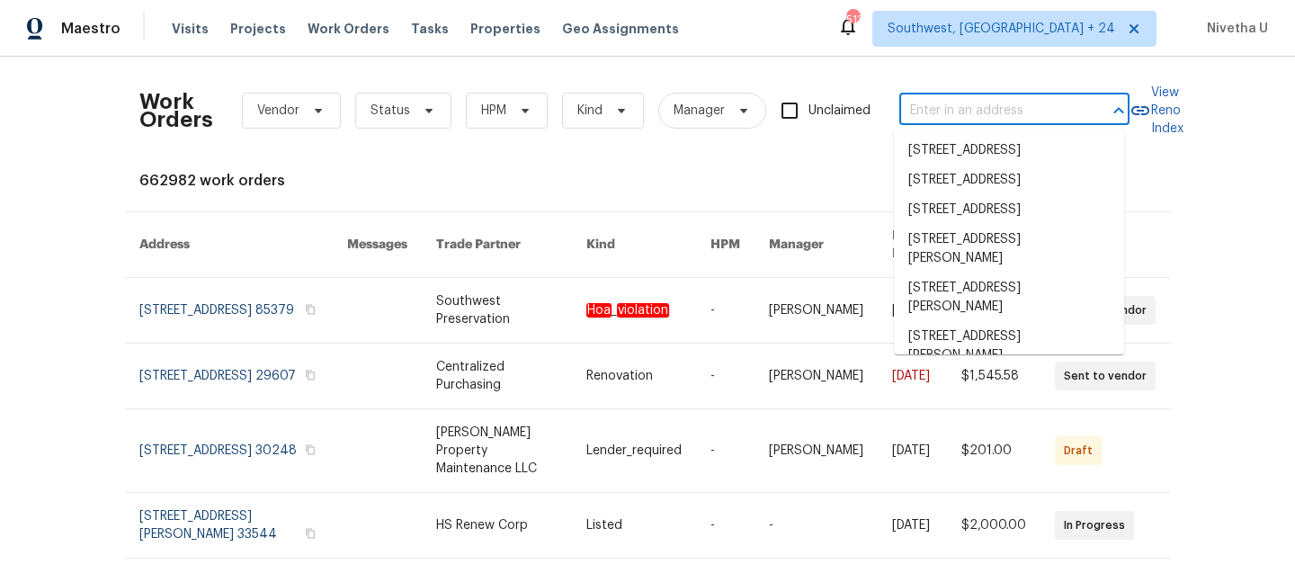
paste input "790 Harvard St Englewood, FL 34223"
type input "790 Harvard St Englewood, FL 34223"
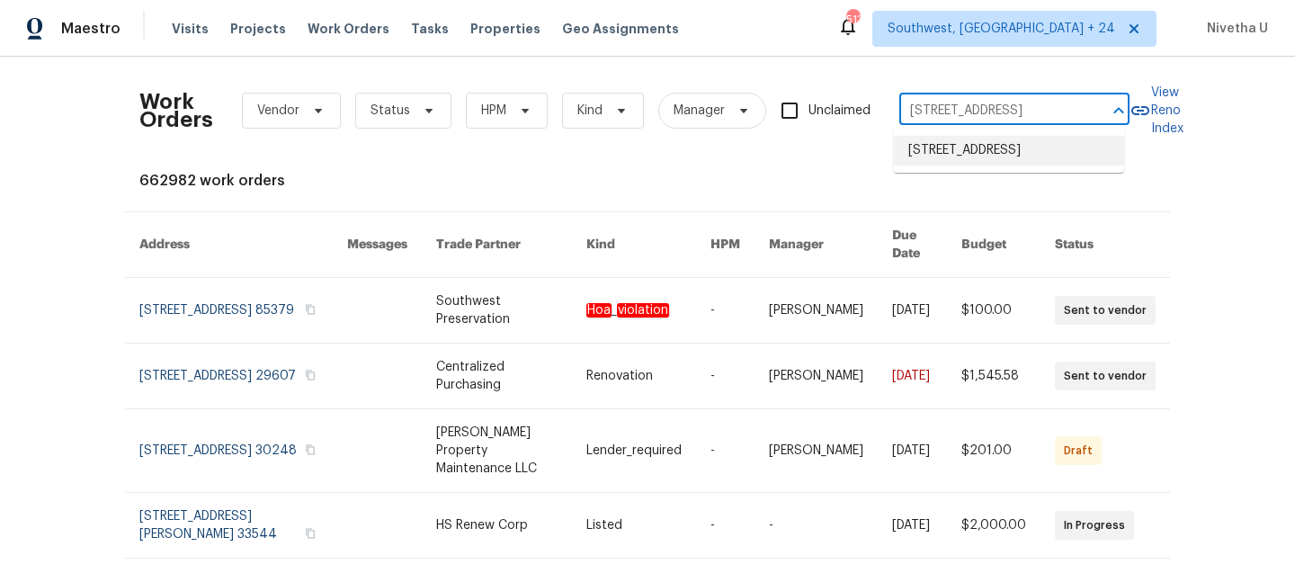
click at [944, 165] on li "790 Harvard St, Englewood, FL 34223" at bounding box center [1009, 151] width 230 height 30
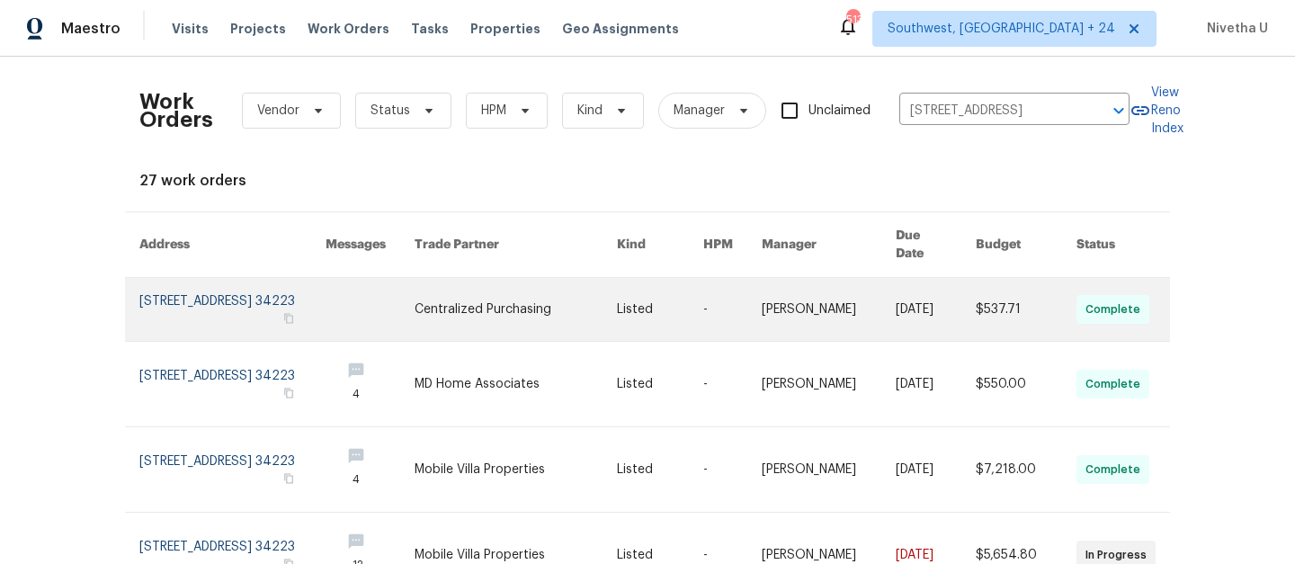
click at [201, 291] on link at bounding box center [232, 309] width 186 height 63
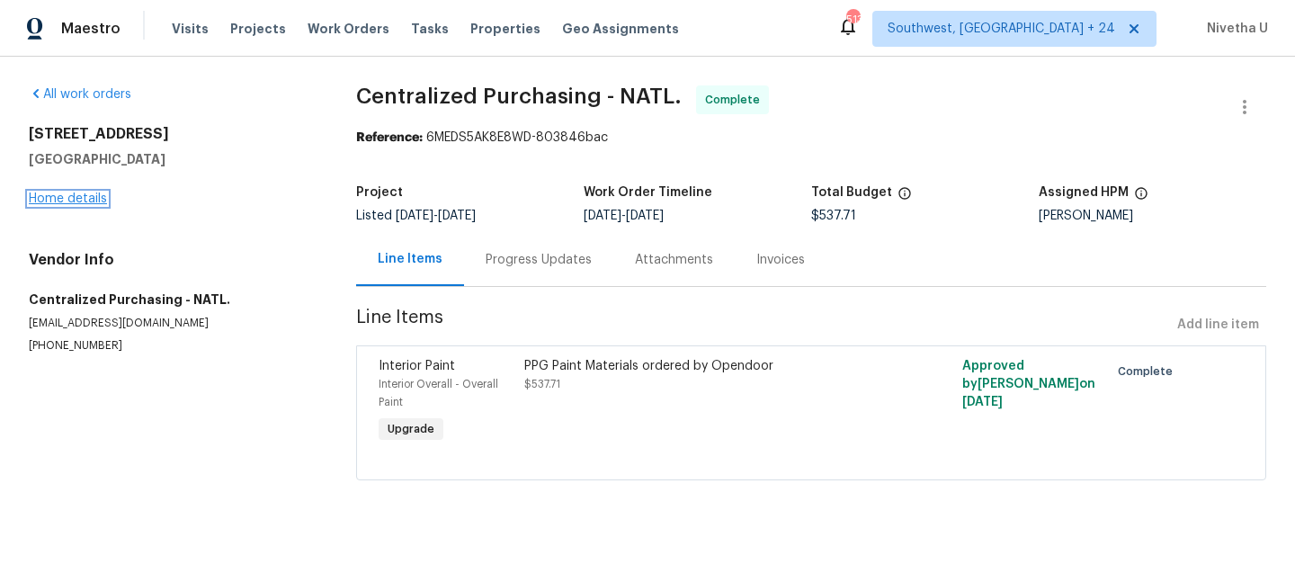
click at [64, 199] on link "Home details" at bounding box center [68, 198] width 78 height 13
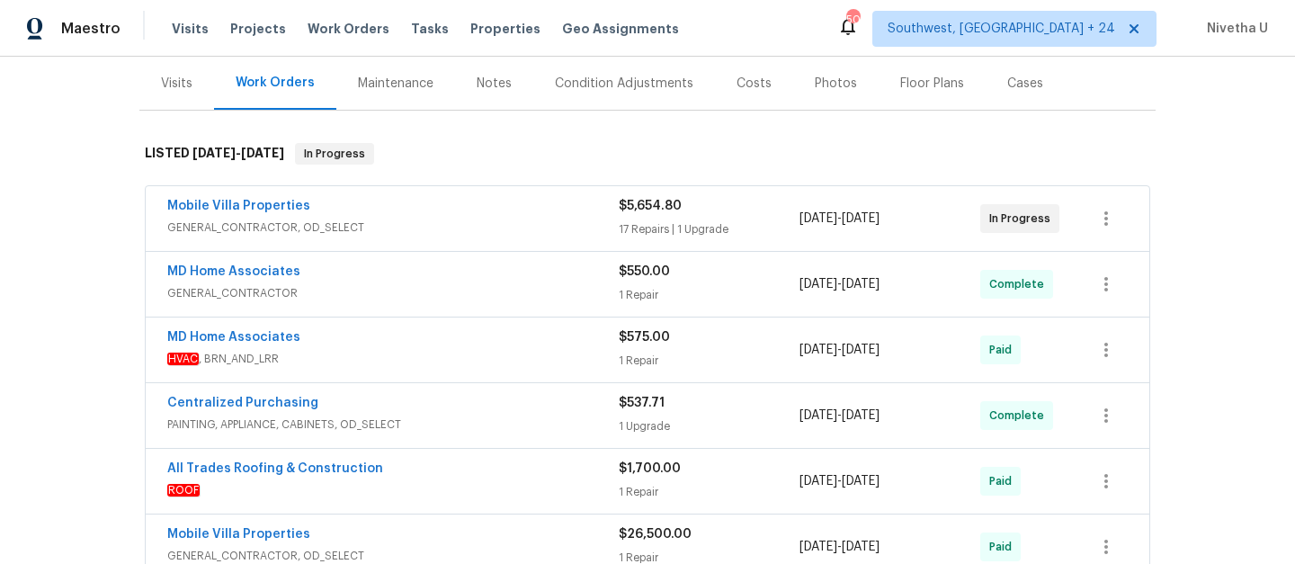
scroll to position [211, 0]
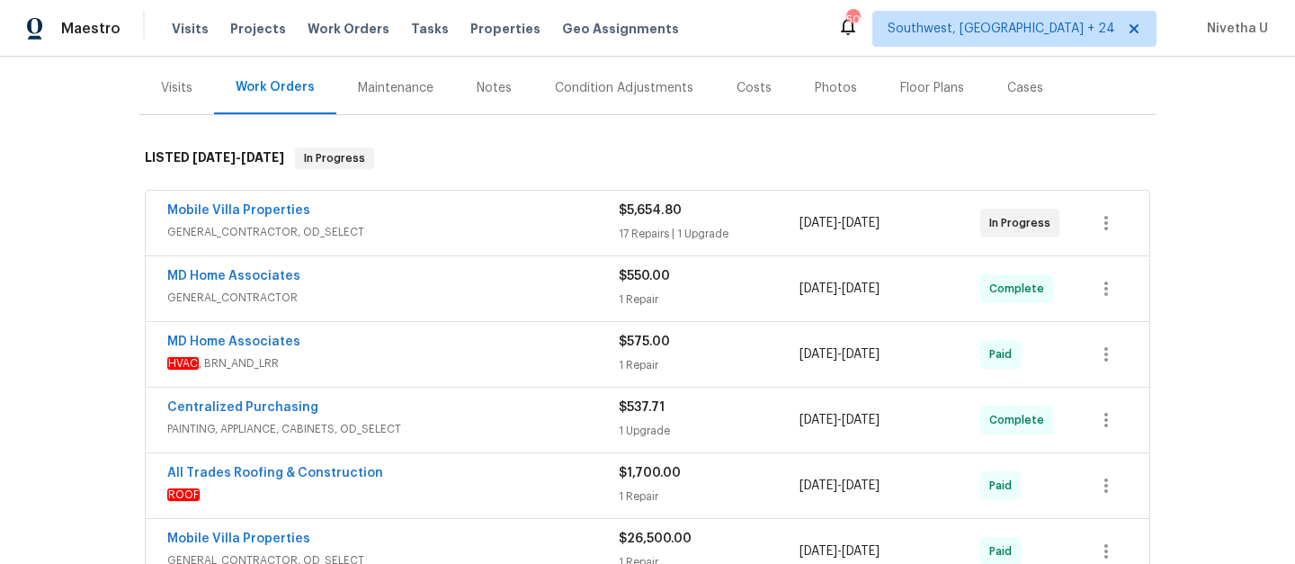
click at [489, 209] on div "Mobile Villa Properties" at bounding box center [393, 212] width 452 height 22
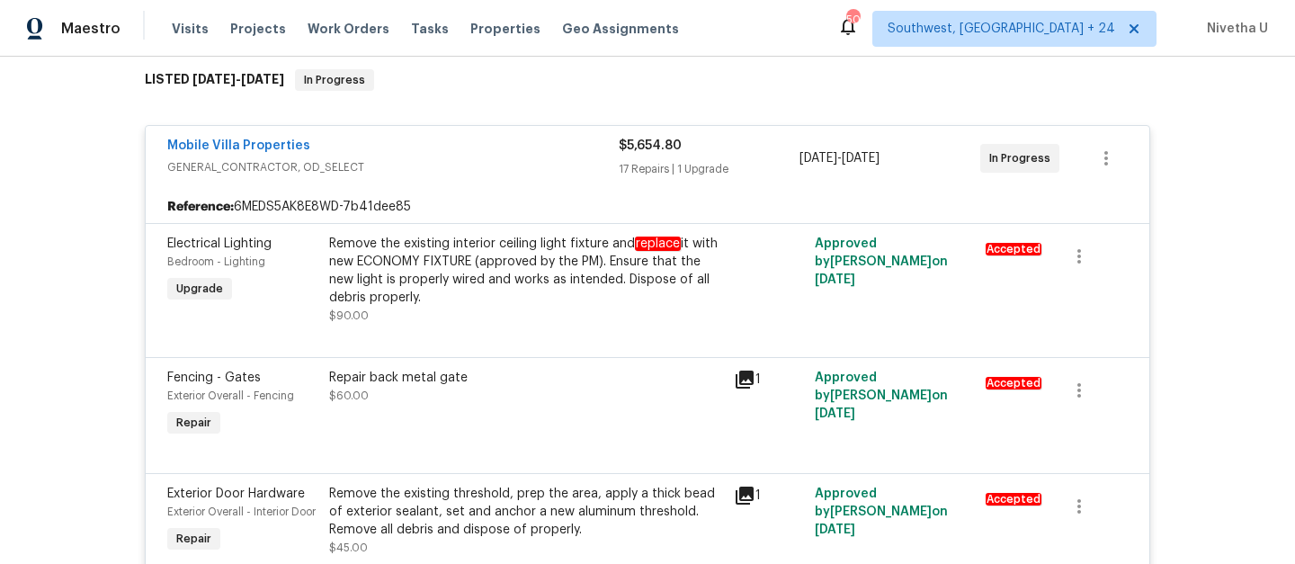
scroll to position [73, 0]
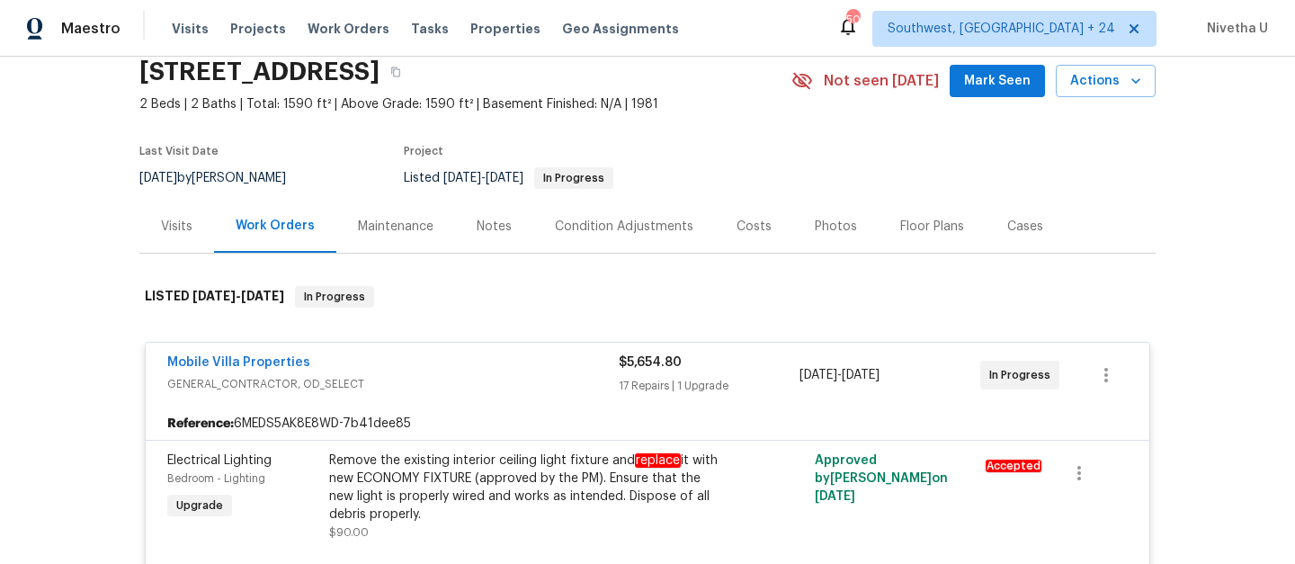
click at [493, 371] on div "Mobile Villa Properties" at bounding box center [393, 364] width 452 height 22
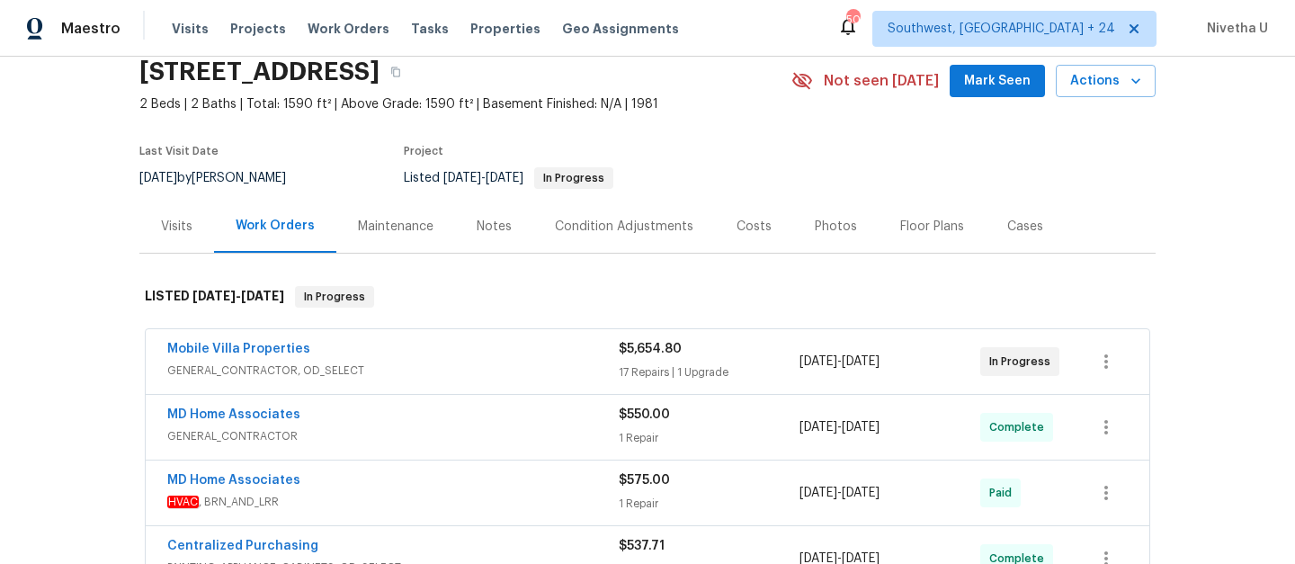
click at [505, 421] on div "MD Home Associates" at bounding box center [393, 417] width 452 height 22
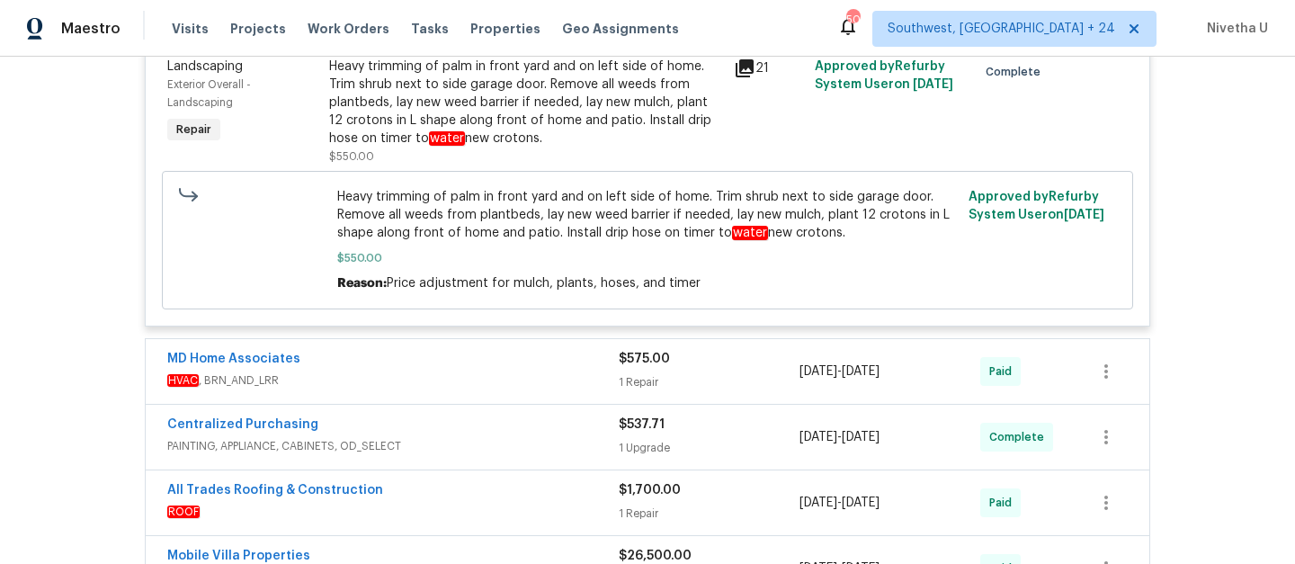
scroll to position [335, 0]
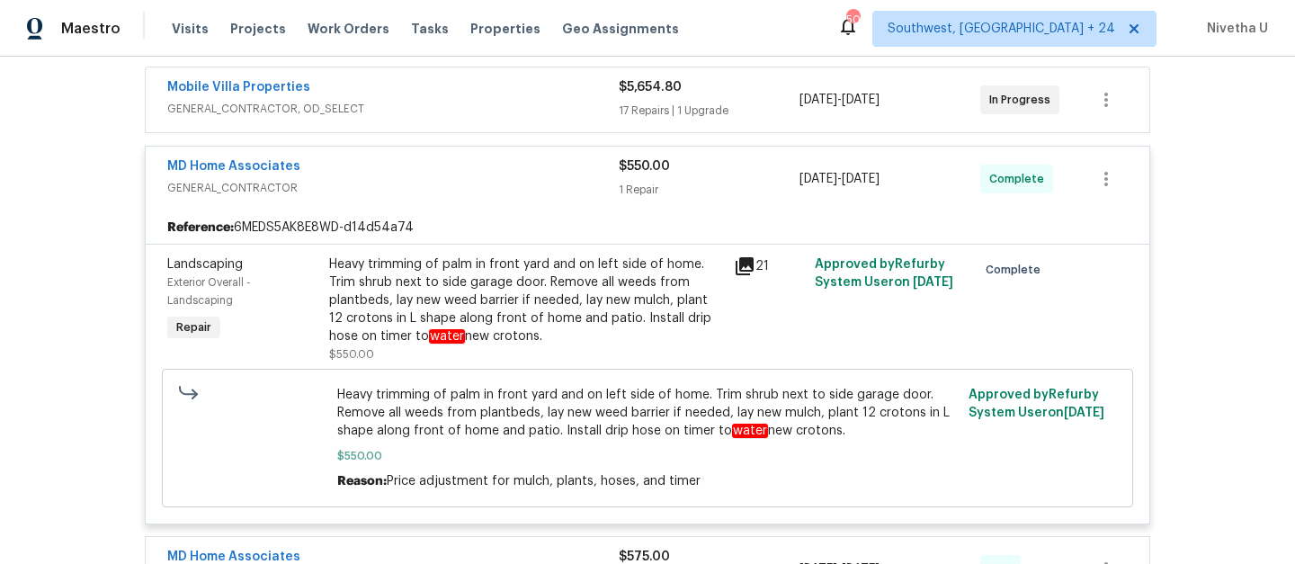
click at [465, 180] on span "GENERAL_CONTRACTOR" at bounding box center [393, 188] width 452 height 18
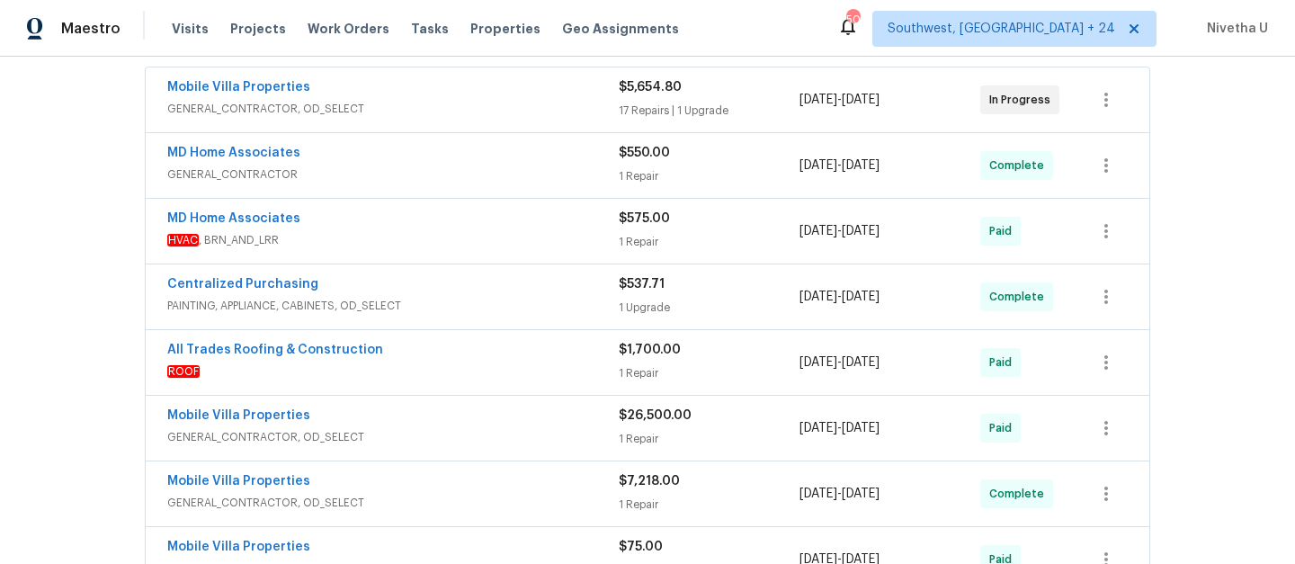
drag, startPoint x: 476, startPoint y: 228, endPoint x: 291, endPoint y: 228, distance: 185.3
click at [291, 228] on div "MD Home Associates" at bounding box center [393, 221] width 452 height 22
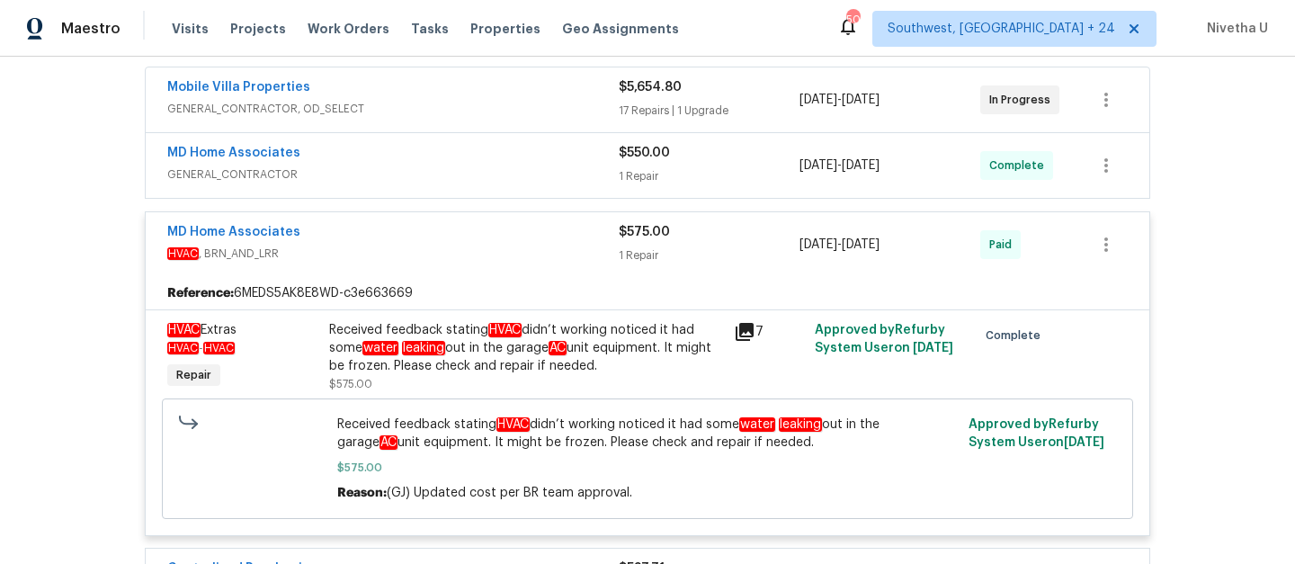
click at [378, 247] on span "HVAC , BRN_AND_LRR" at bounding box center [393, 254] width 452 height 18
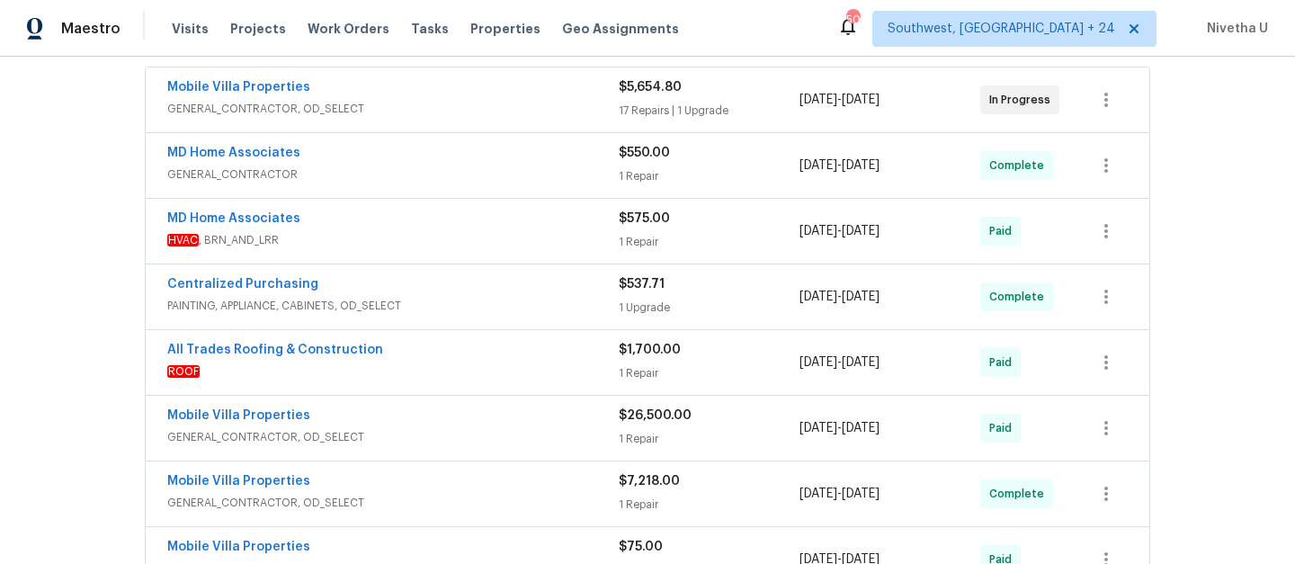
click at [430, 312] on span "PAINTING, APPLIANCE, CABINETS, OD_SELECT" at bounding box center [393, 306] width 452 height 18
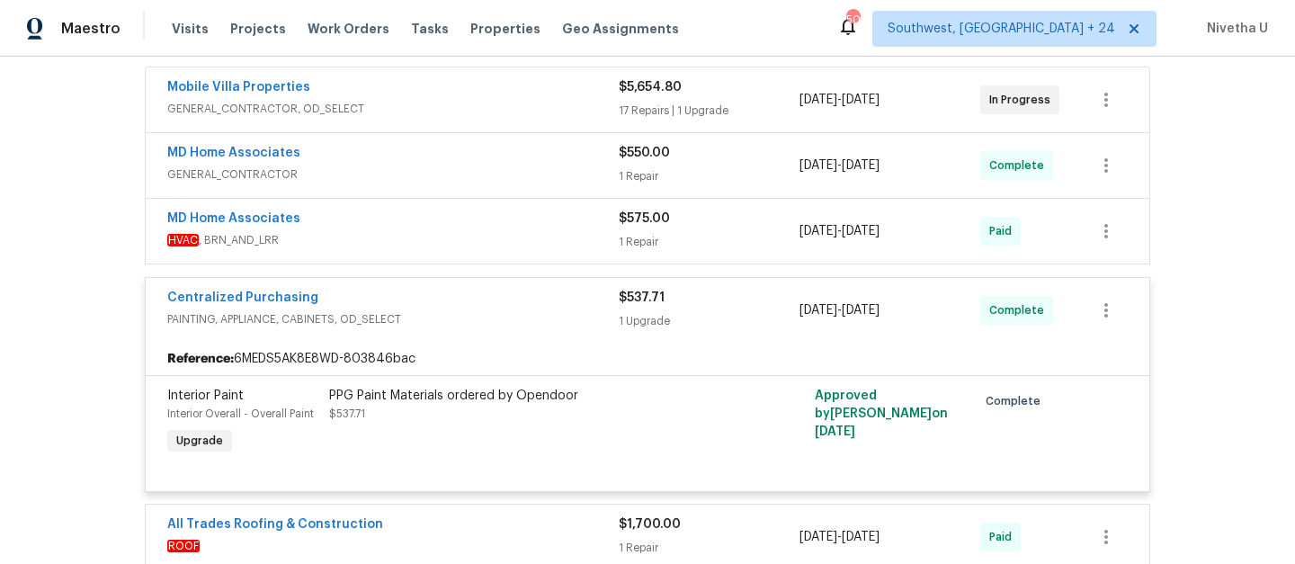
click at [430, 312] on span "PAINTING, APPLIANCE, CABINETS, OD_SELECT" at bounding box center [393, 319] width 452 height 18
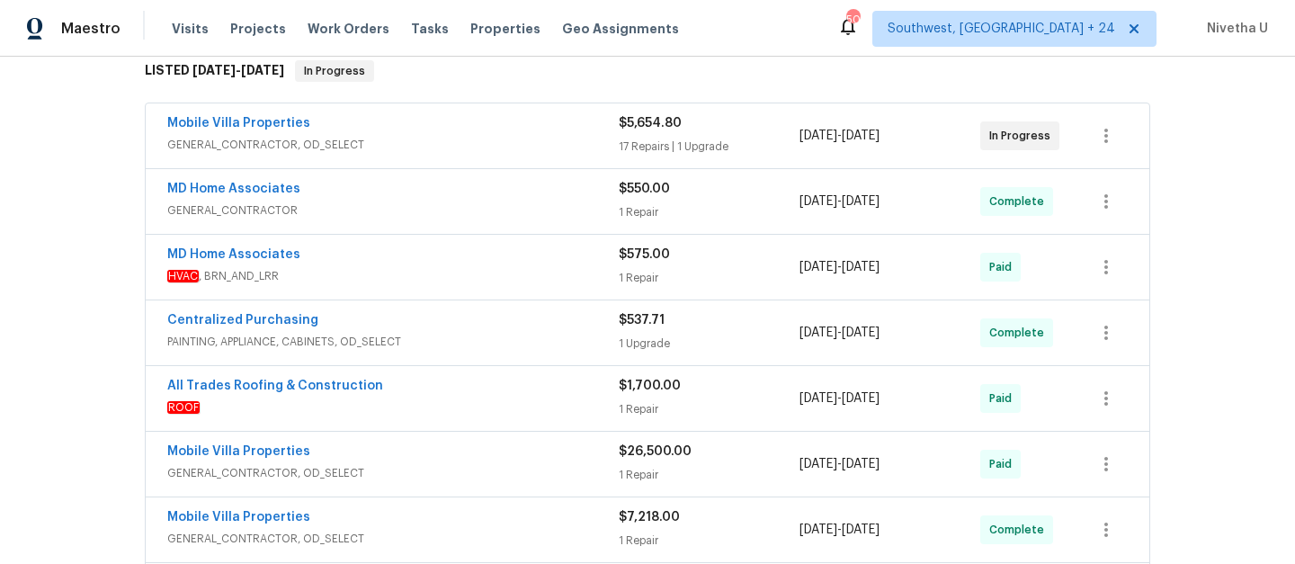
scroll to position [297, 0]
click at [443, 521] on div "Mobile Villa Properties" at bounding box center [393, 521] width 452 height 22
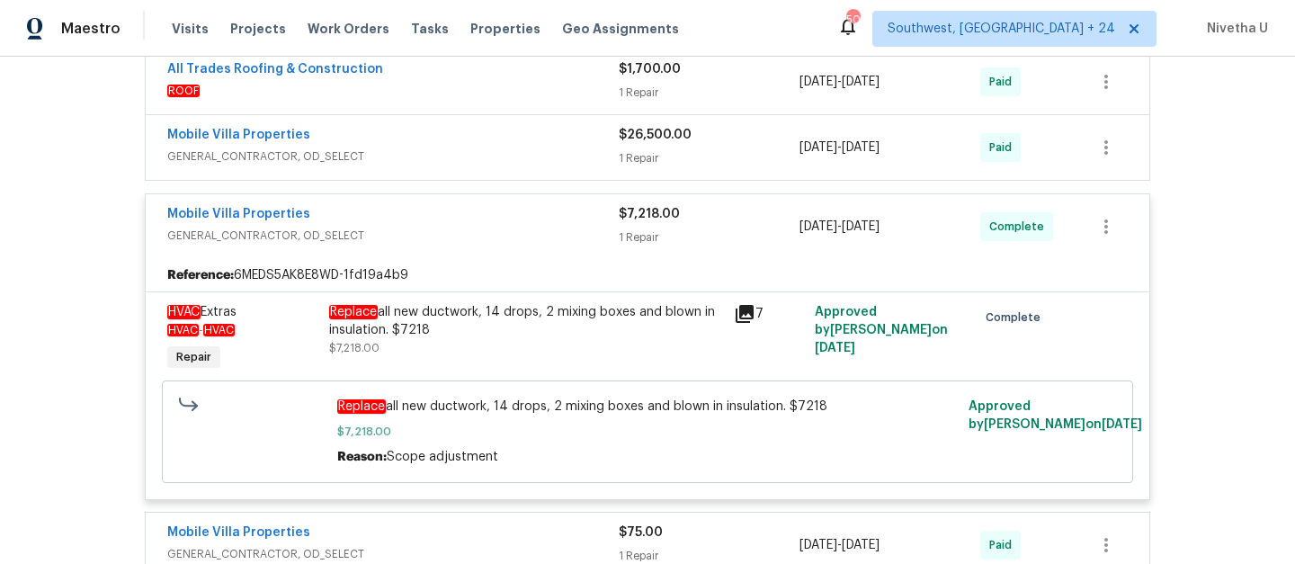
scroll to position [509, 0]
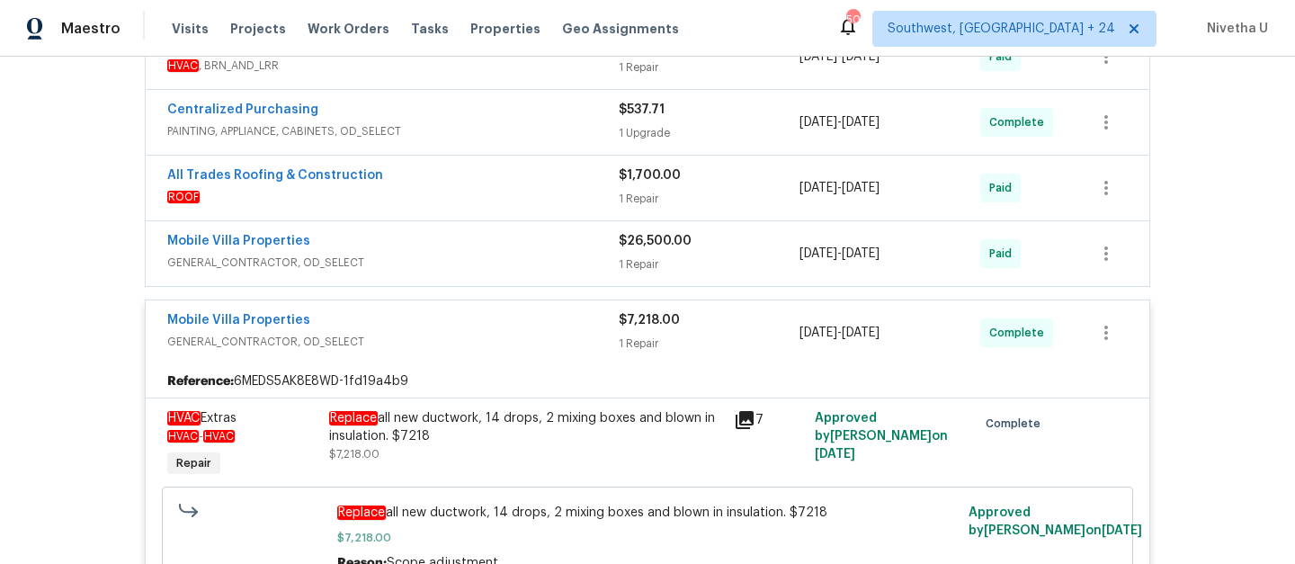
click at [565, 312] on div "Mobile Villa Properties" at bounding box center [393, 322] width 452 height 22
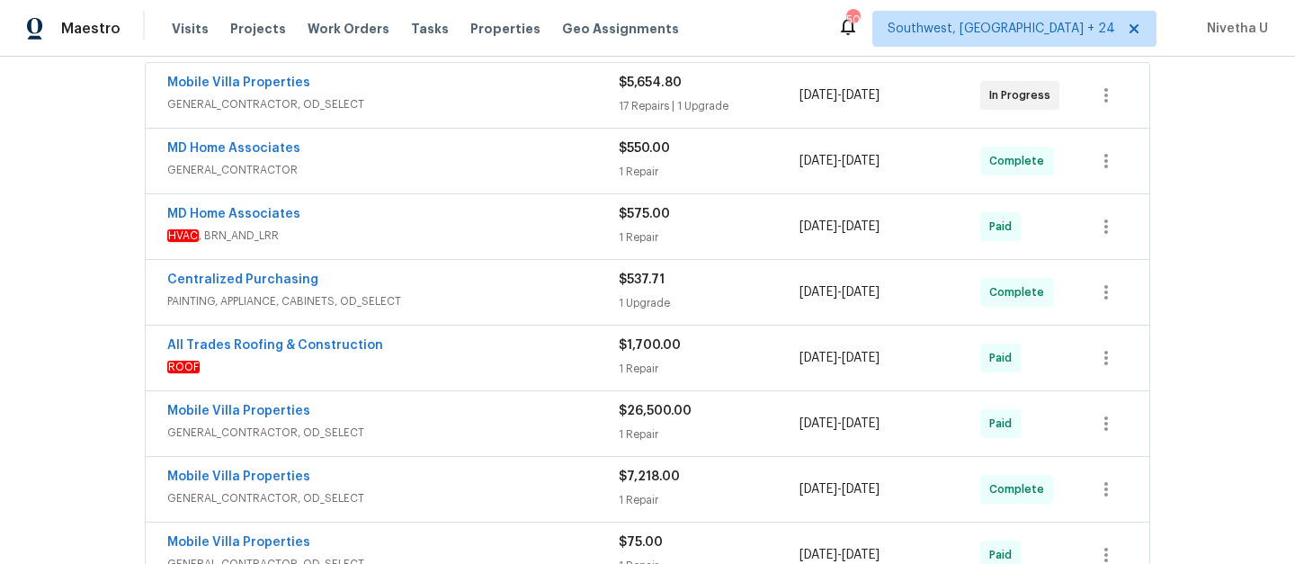
scroll to position [321, 0]
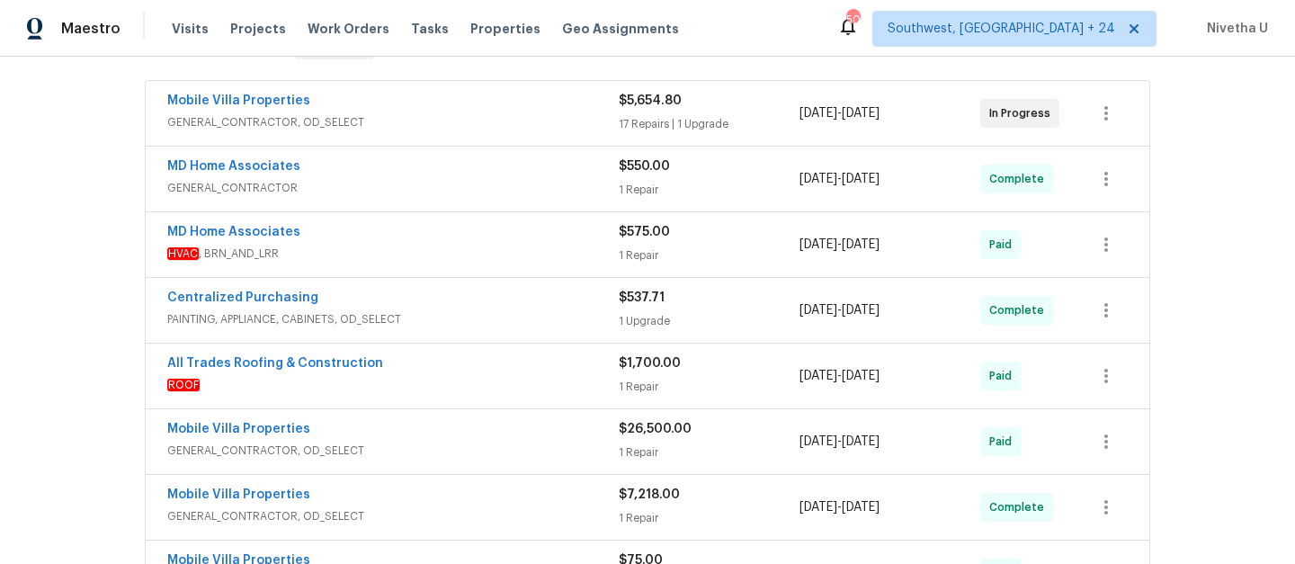
click at [565, 312] on span "PAINTING, APPLIANCE, CABINETS, OD_SELECT" at bounding box center [393, 319] width 452 height 18
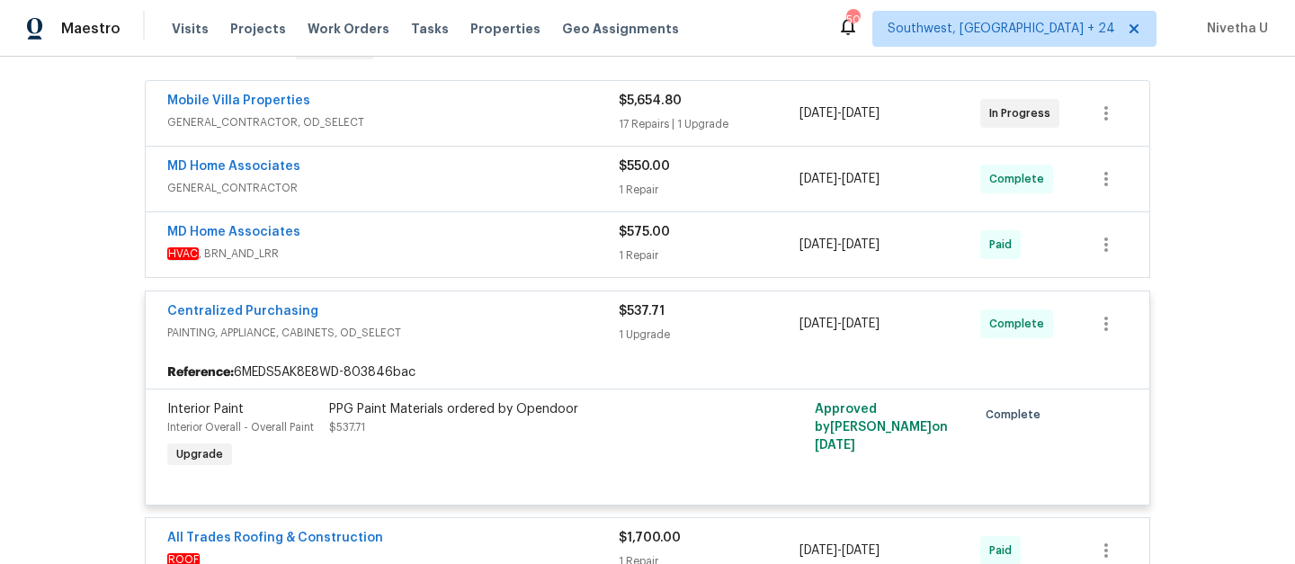
click at [565, 312] on div "Centralized Purchasing" at bounding box center [393, 313] width 452 height 22
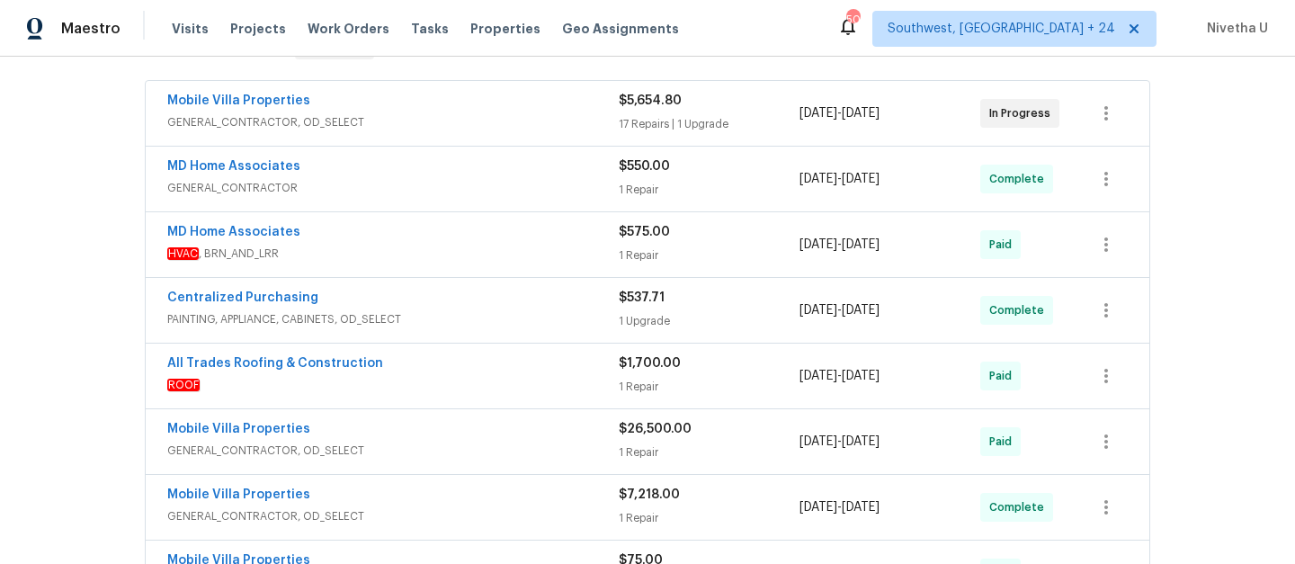
scroll to position [203, 0]
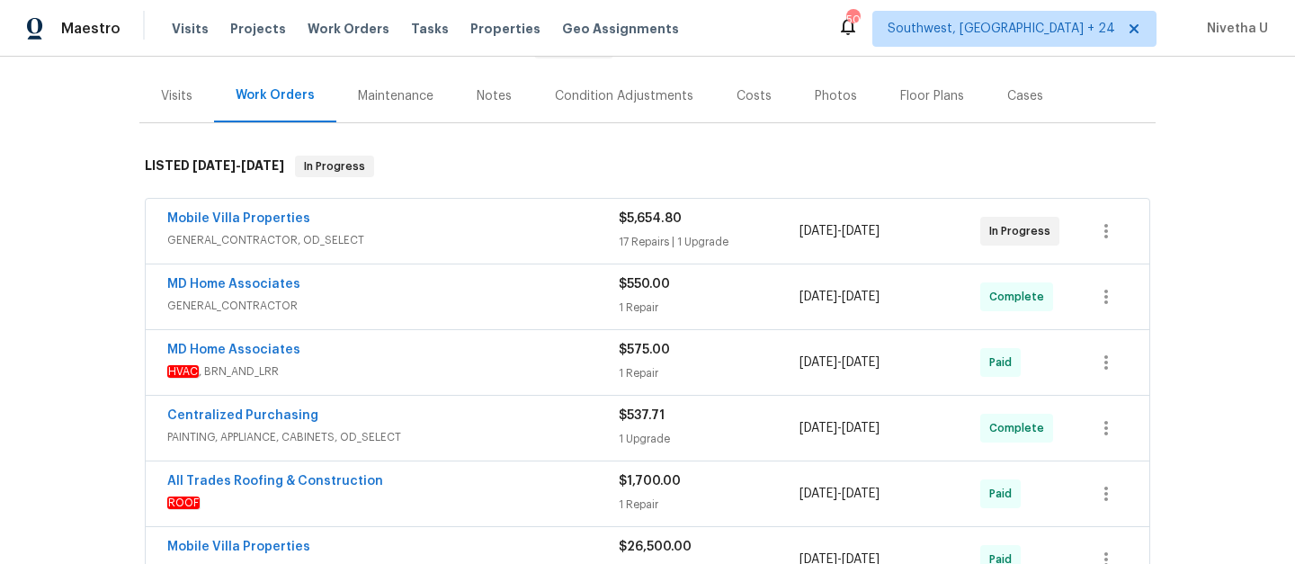
click at [565, 312] on span "GENERAL_CONTRACTOR" at bounding box center [393, 306] width 452 height 18
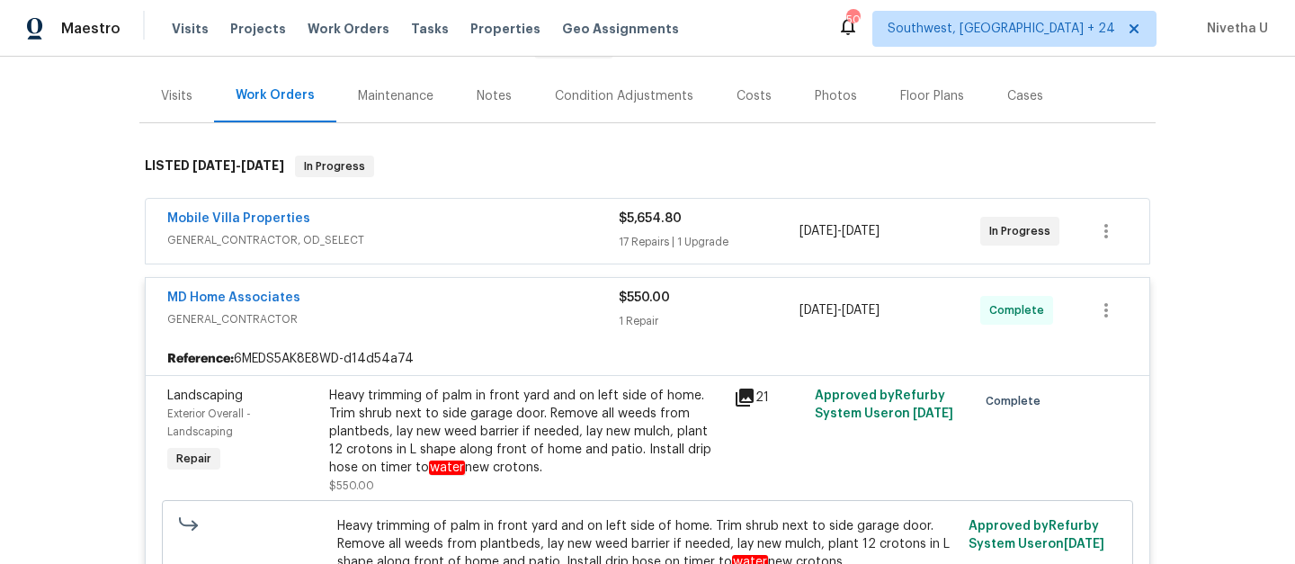
click at [565, 312] on span "GENERAL_CONTRACTOR" at bounding box center [393, 319] width 452 height 18
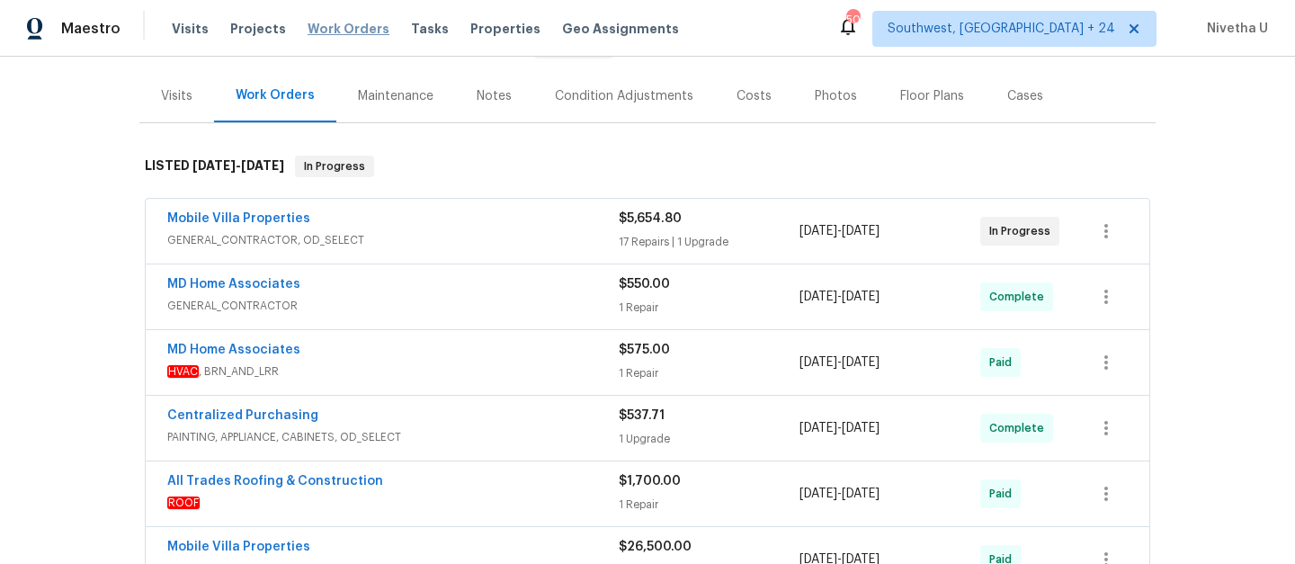
click at [355, 21] on span "Work Orders" at bounding box center [349, 29] width 82 height 18
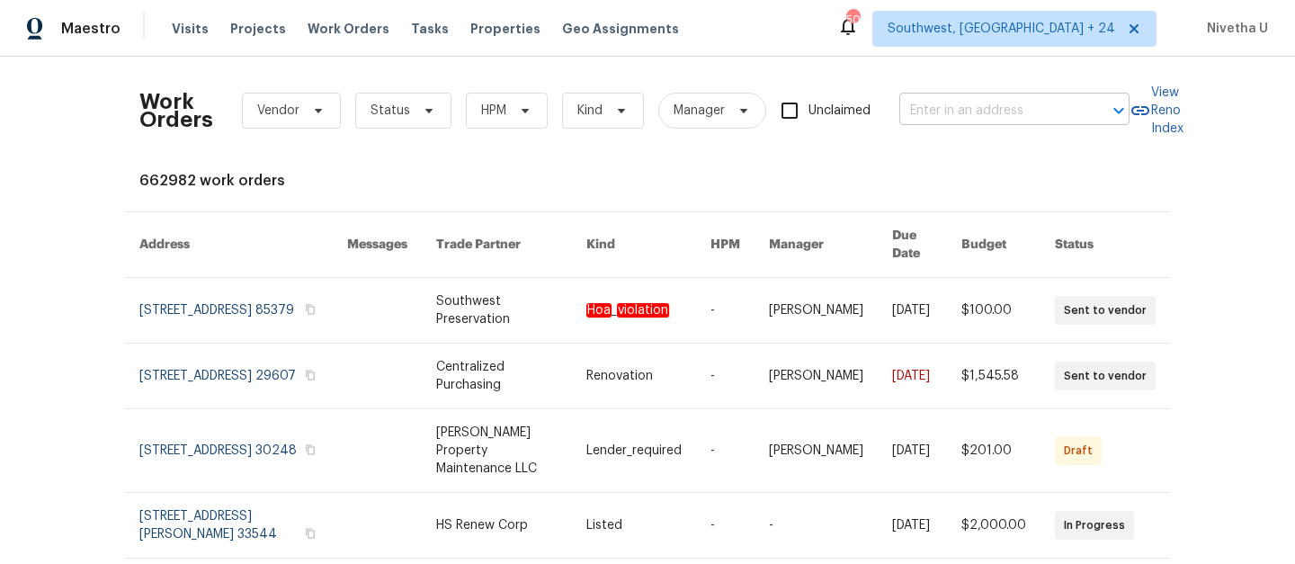
click at [913, 111] on input "text" at bounding box center [989, 111] width 180 height 28
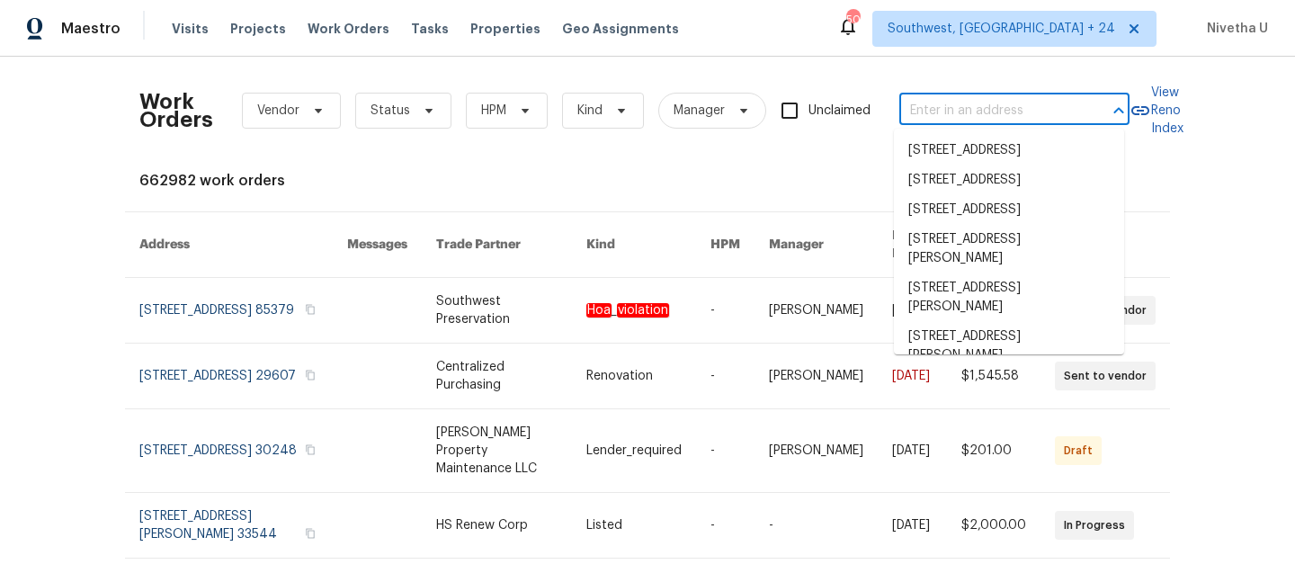
paste input "2900 S Downing St Englewood, CO 80113"
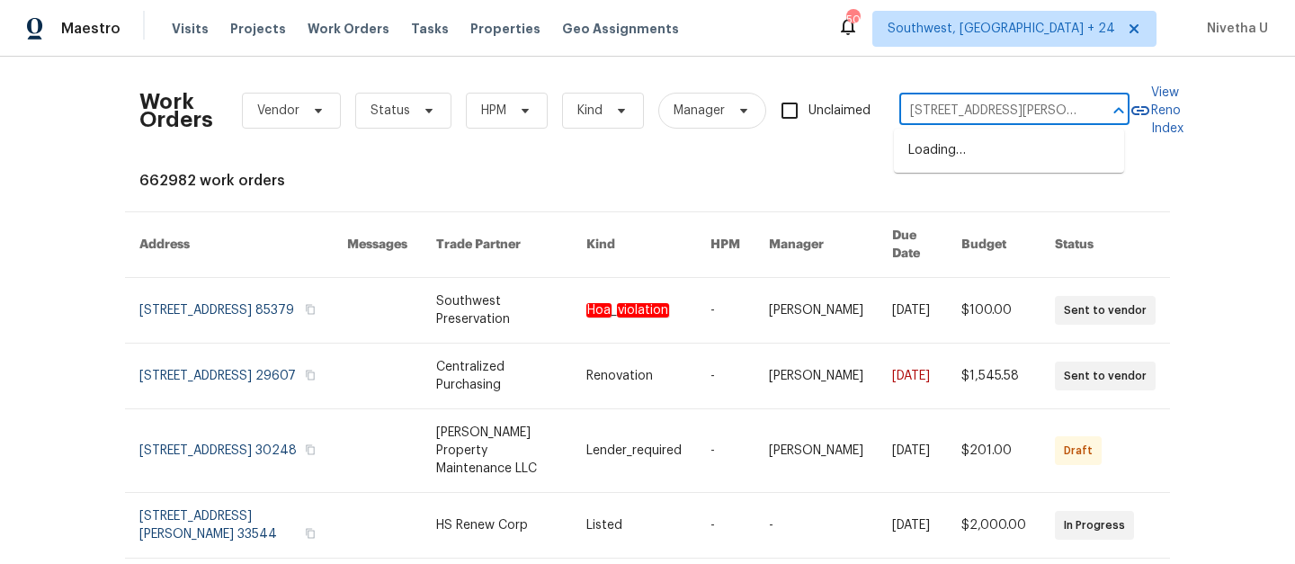
scroll to position [0, 77]
type input "2900 S Downing St Englewood, CO 80113"
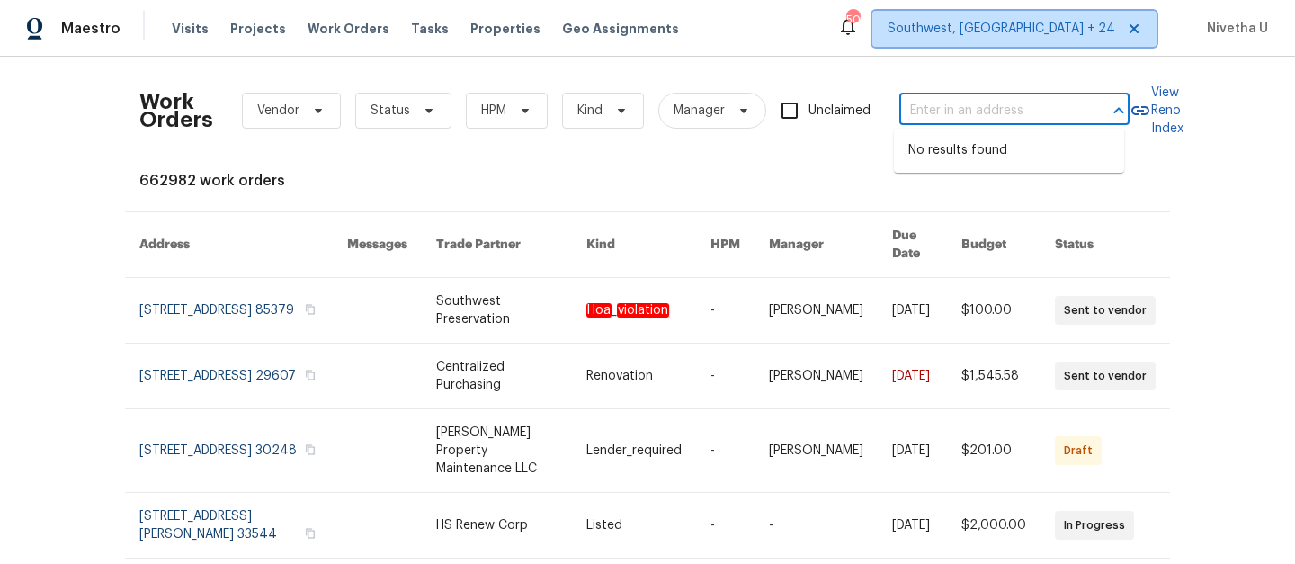
scroll to position [0, 0]
click at [1069, 31] on span "Southwest, FL + 24" at bounding box center [1002, 29] width 228 height 18
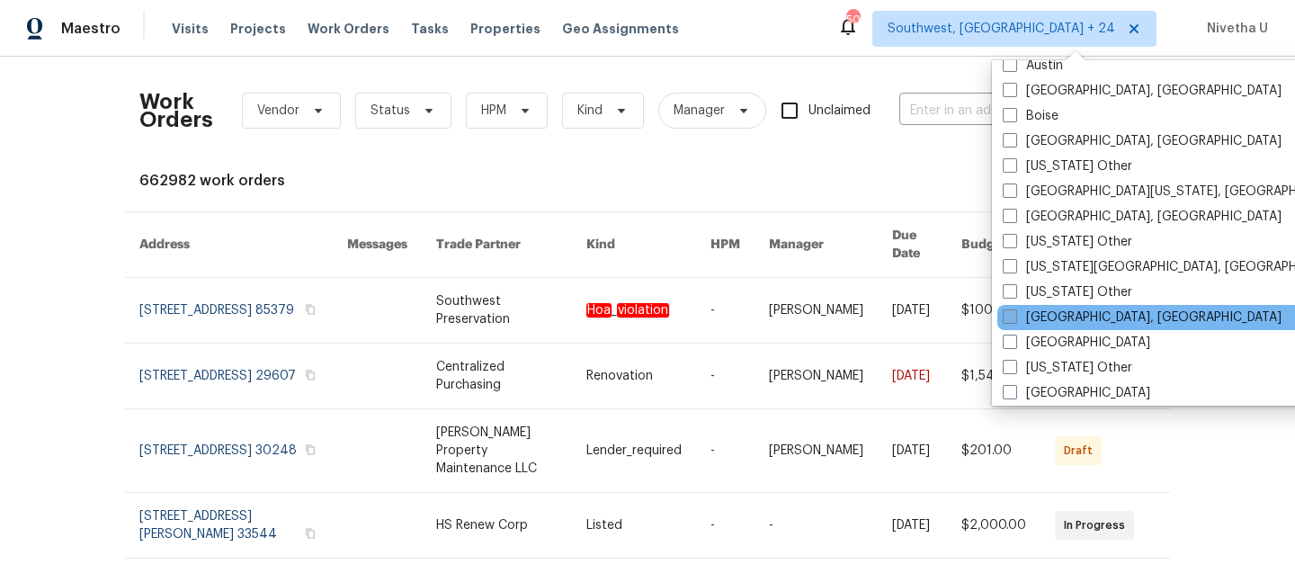
scroll to position [765, 0]
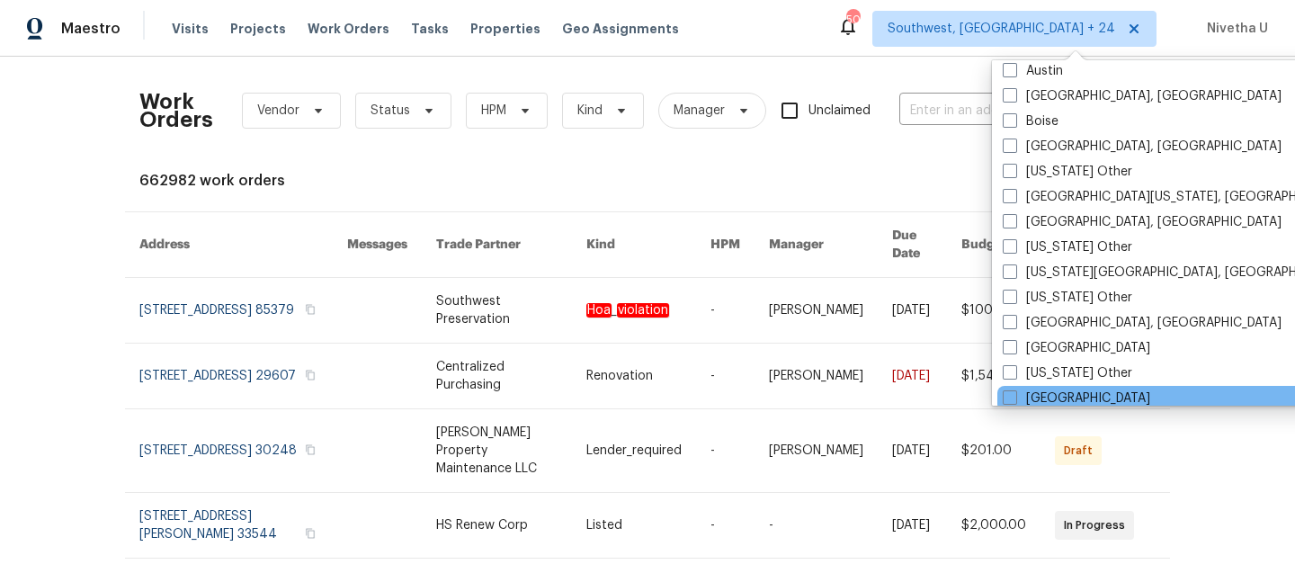
click at [1071, 394] on div "[GEOGRAPHIC_DATA]" at bounding box center [1178, 398] width 362 height 25
click at [1019, 397] on label "[GEOGRAPHIC_DATA]" at bounding box center [1077, 398] width 148 height 18
click at [1015, 397] on input "[GEOGRAPHIC_DATA]" at bounding box center [1009, 395] width 12 height 12
checkbox input "true"
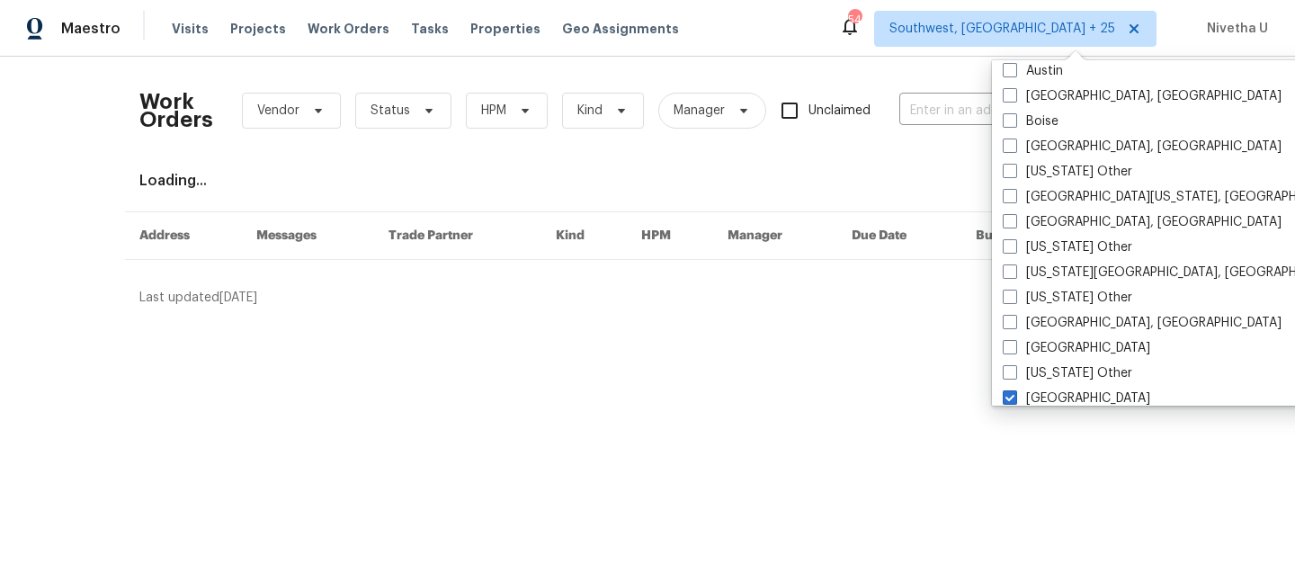
click at [942, 126] on div "Work Orders Vendor Status HPM Kind Manager Unclaimed ​" at bounding box center [634, 110] width 990 height 79
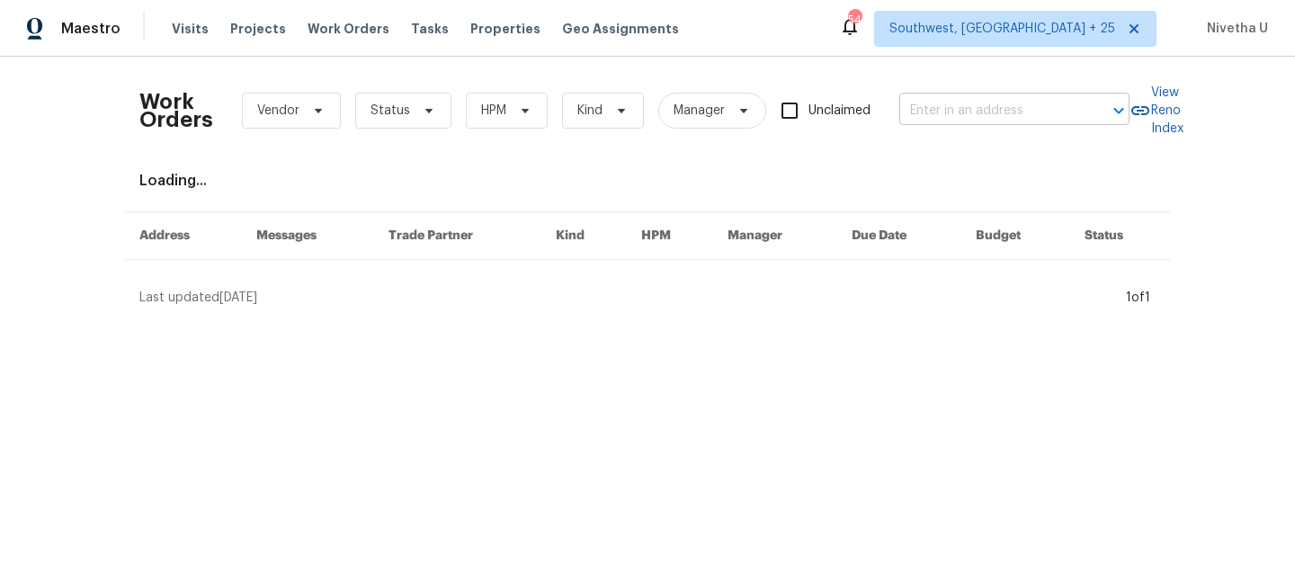
click at [934, 112] on input "text" at bounding box center [989, 111] width 180 height 28
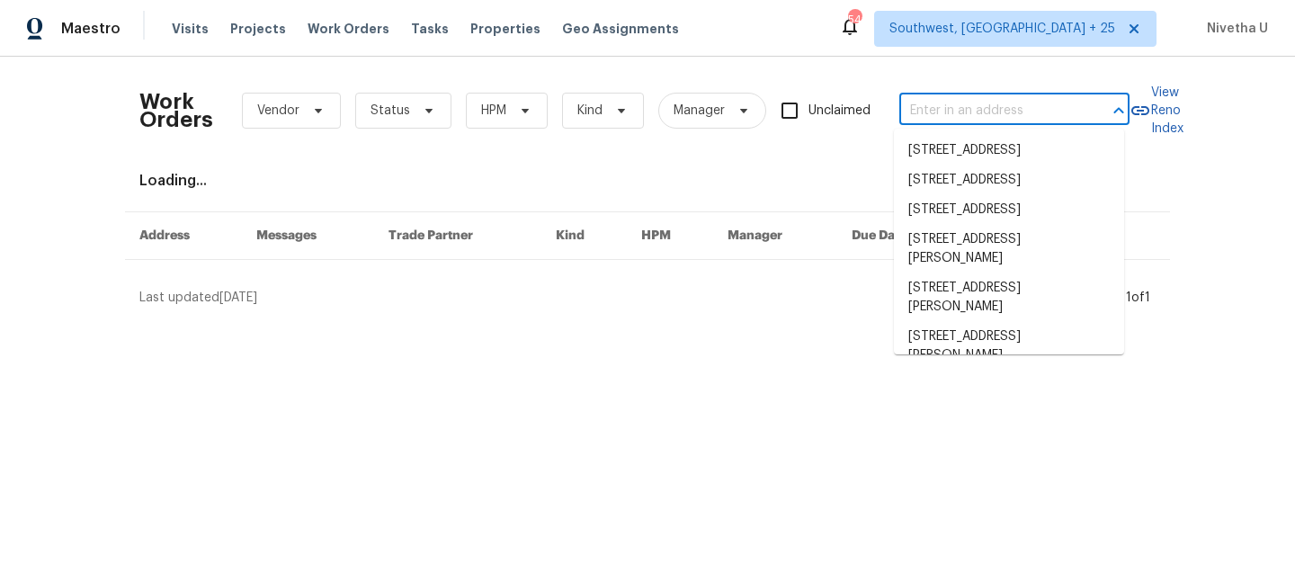
paste input "2900 S Downing St Englewood, CO 80113"
type input "2900 S Downing St Englewood, CO 80113"
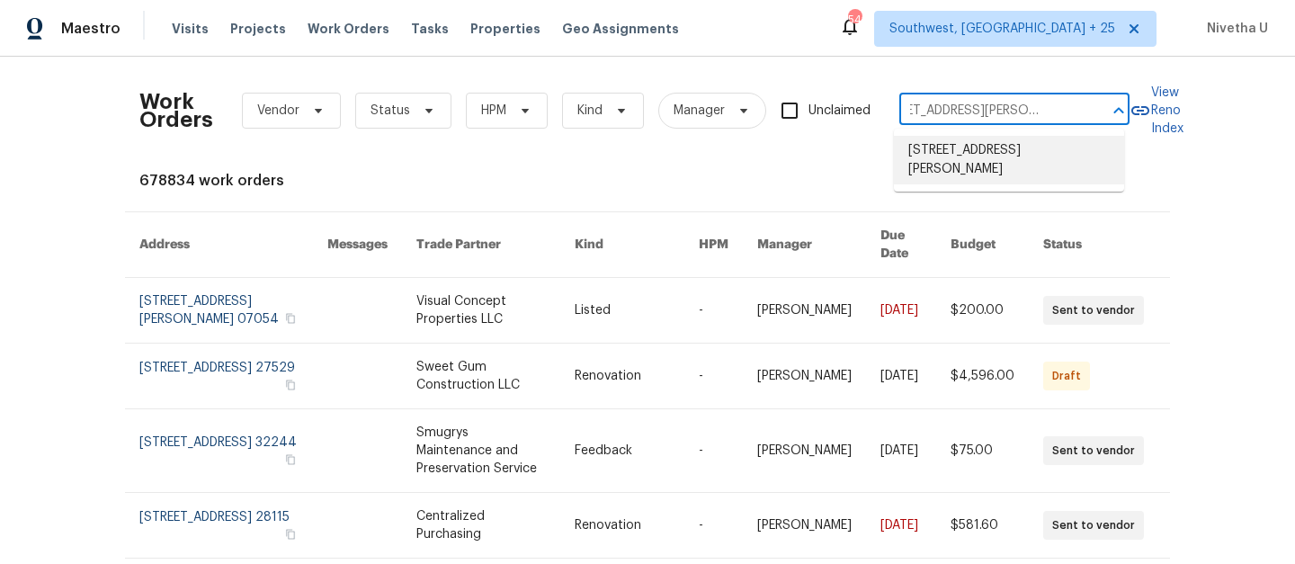
click at [947, 179] on li "2900 S Downing St, Englewood, CO 80113" at bounding box center [1009, 160] width 230 height 49
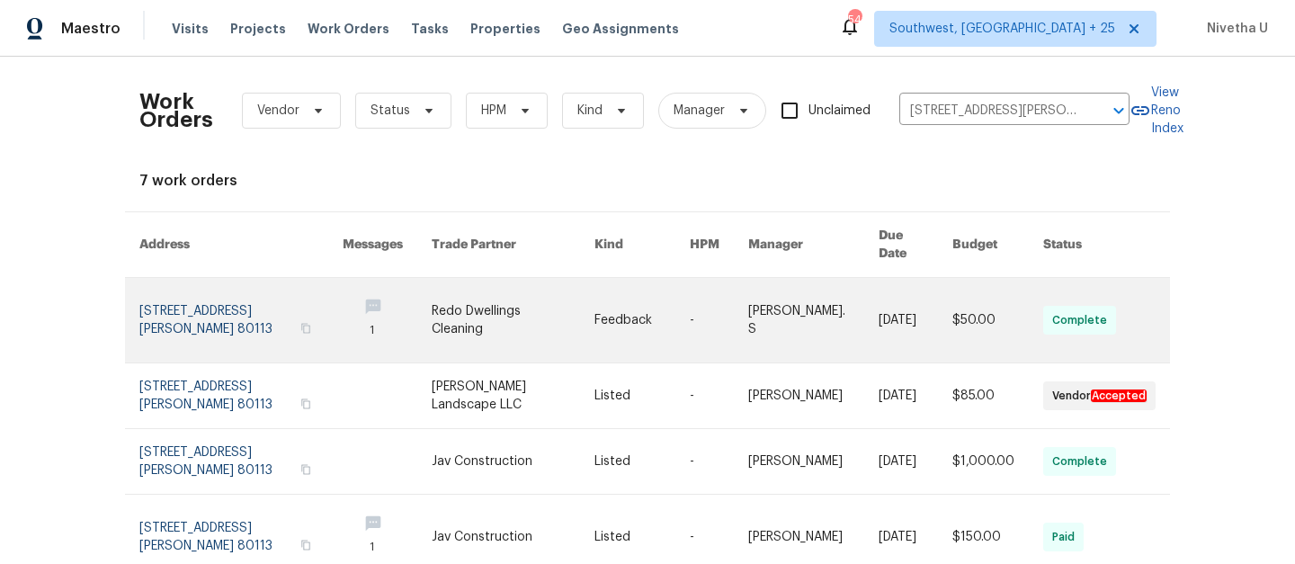
click at [197, 309] on link at bounding box center [240, 320] width 203 height 85
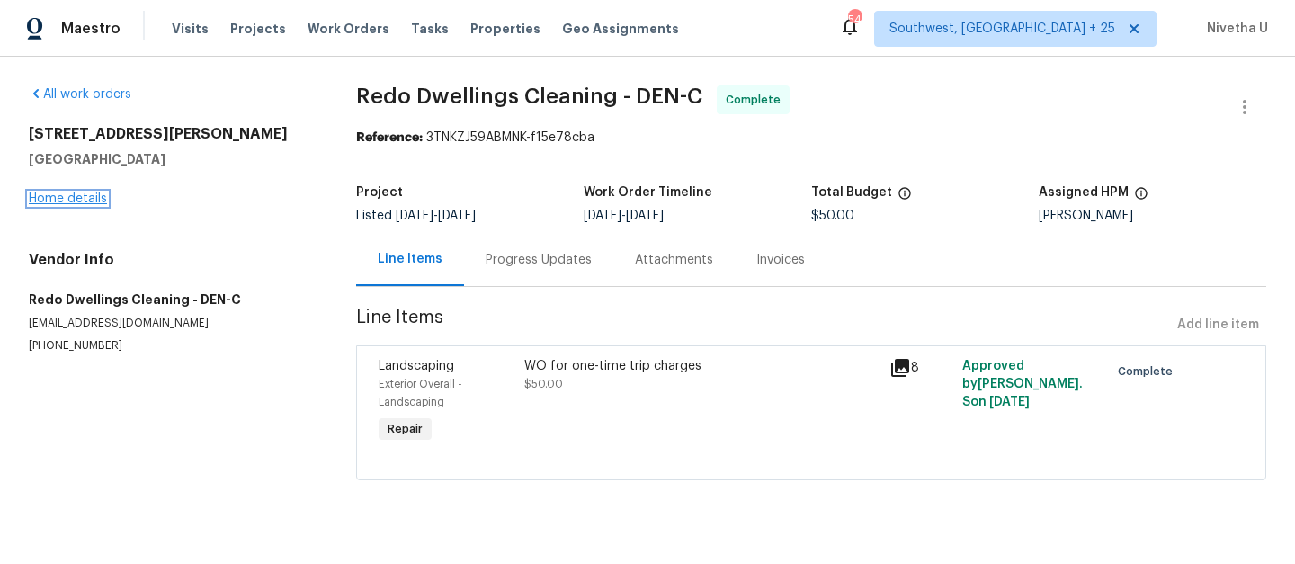
click at [67, 202] on link "Home details" at bounding box center [68, 198] width 78 height 13
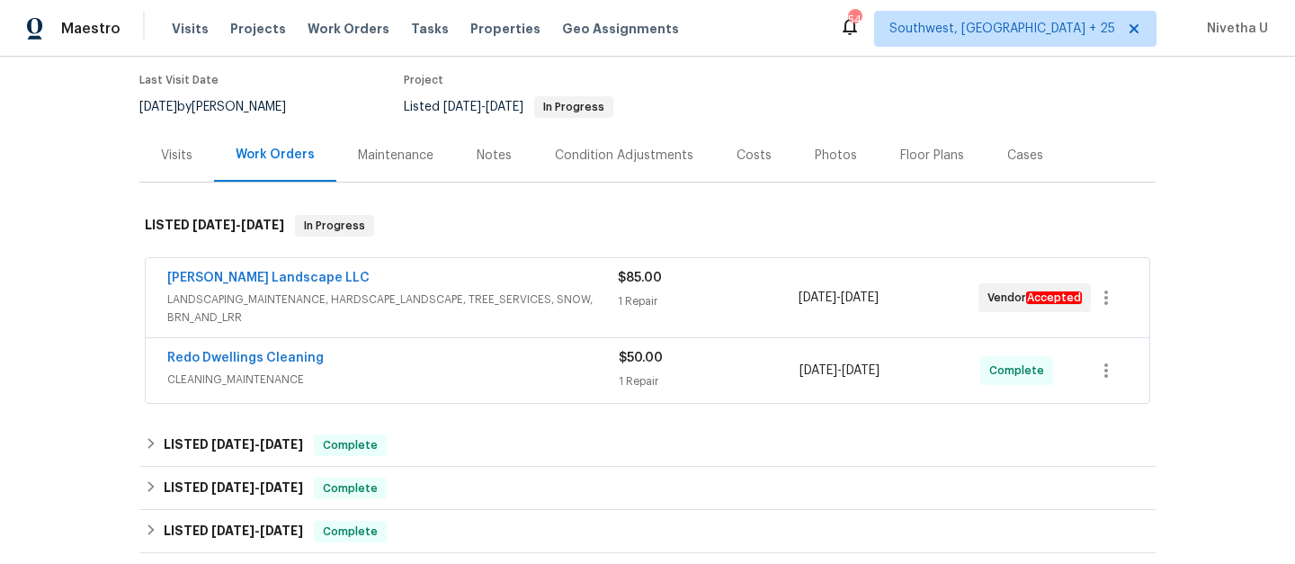
scroll to position [313, 0]
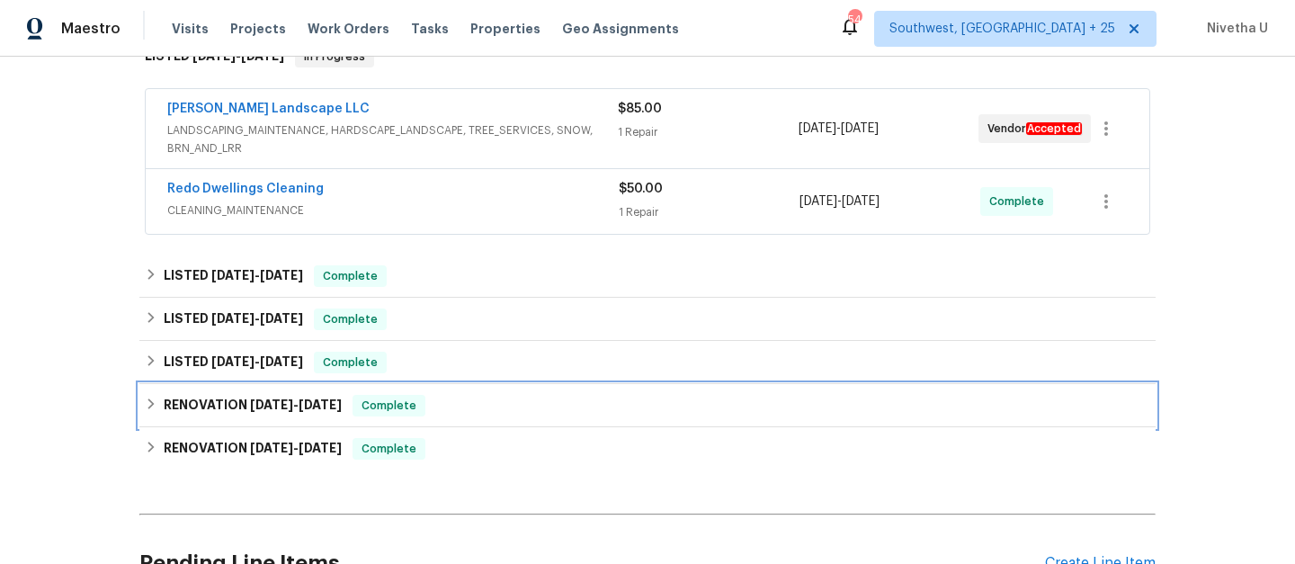
click at [398, 423] on div "RENOVATION 4/4/25 - 4/4/25 Complete" at bounding box center [647, 405] width 1016 height 43
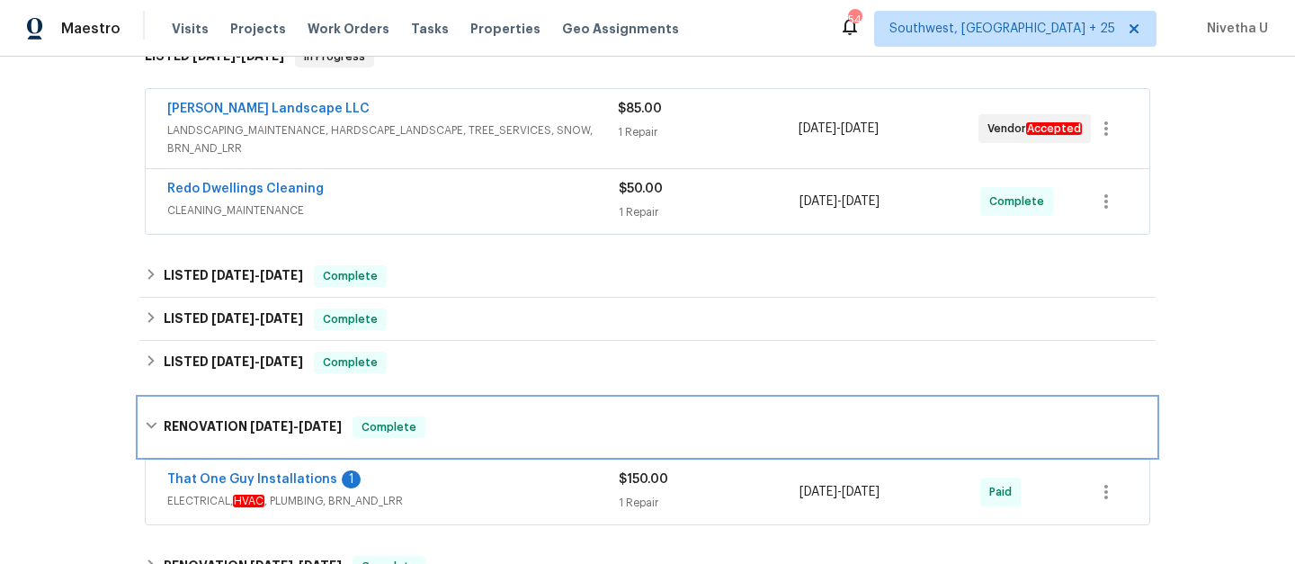
click at [398, 423] on span "Complete" at bounding box center [388, 427] width 69 height 18
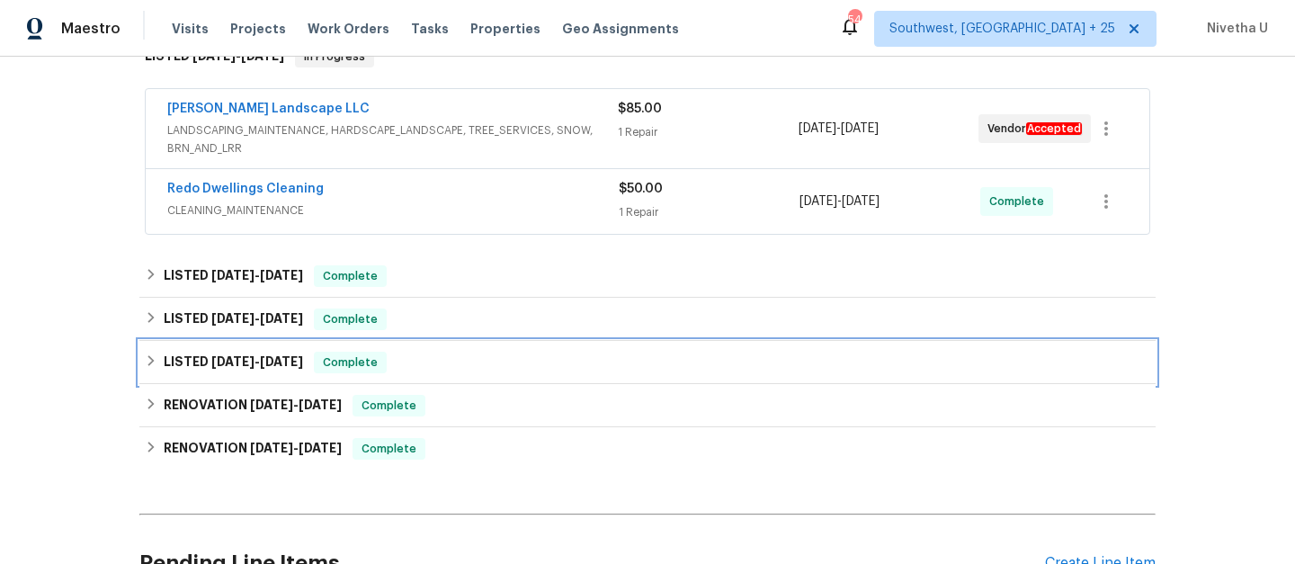
click at [390, 360] on div "LISTED 6/24/25 - 6/27/25 Complete" at bounding box center [648, 363] width 1006 height 22
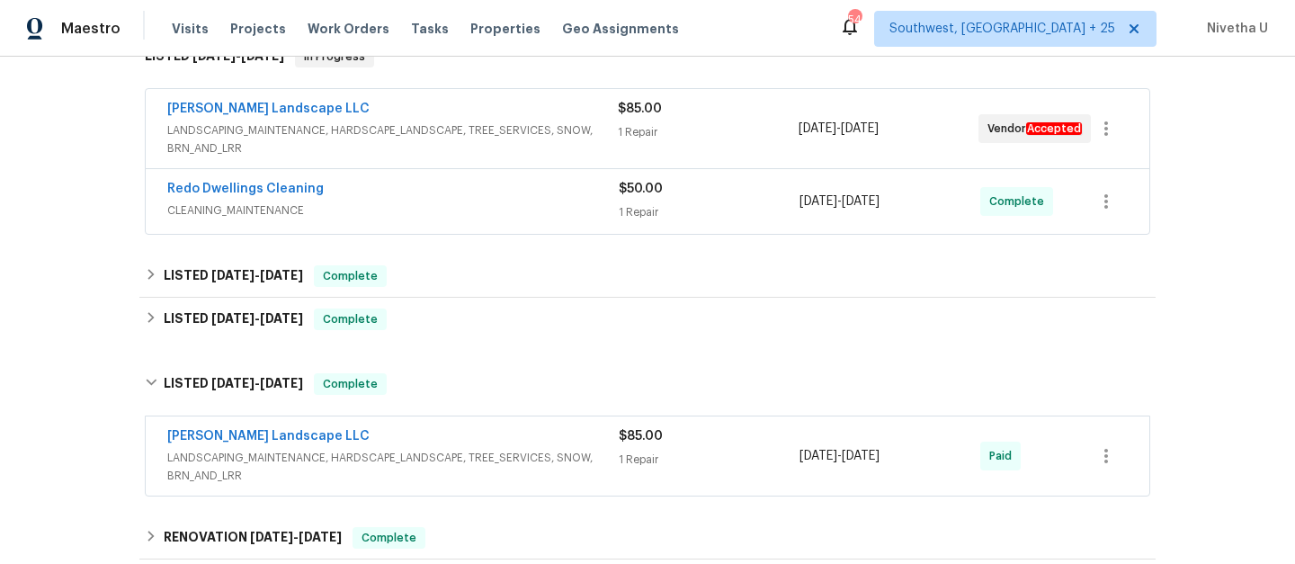
click at [574, 457] on span "LANDSCAPING_MAINTENANCE, HARDSCAPE_LANDSCAPE, TREE_SERVICES, SNOW, BRN_AND_LRR" at bounding box center [393, 467] width 452 height 36
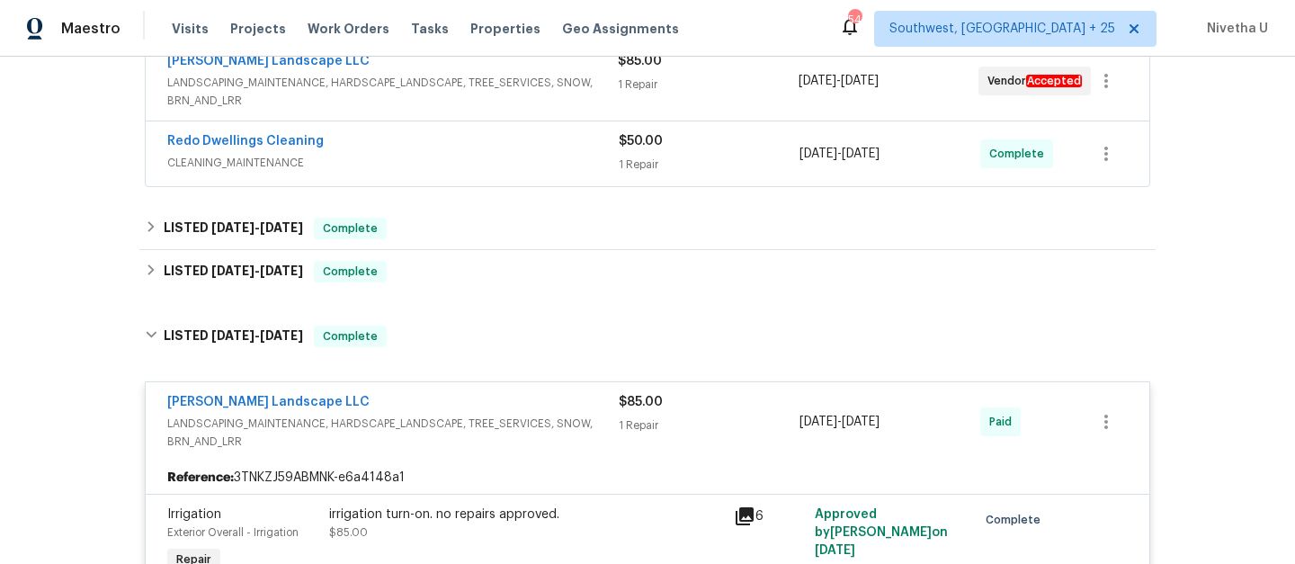
scroll to position [360, 0]
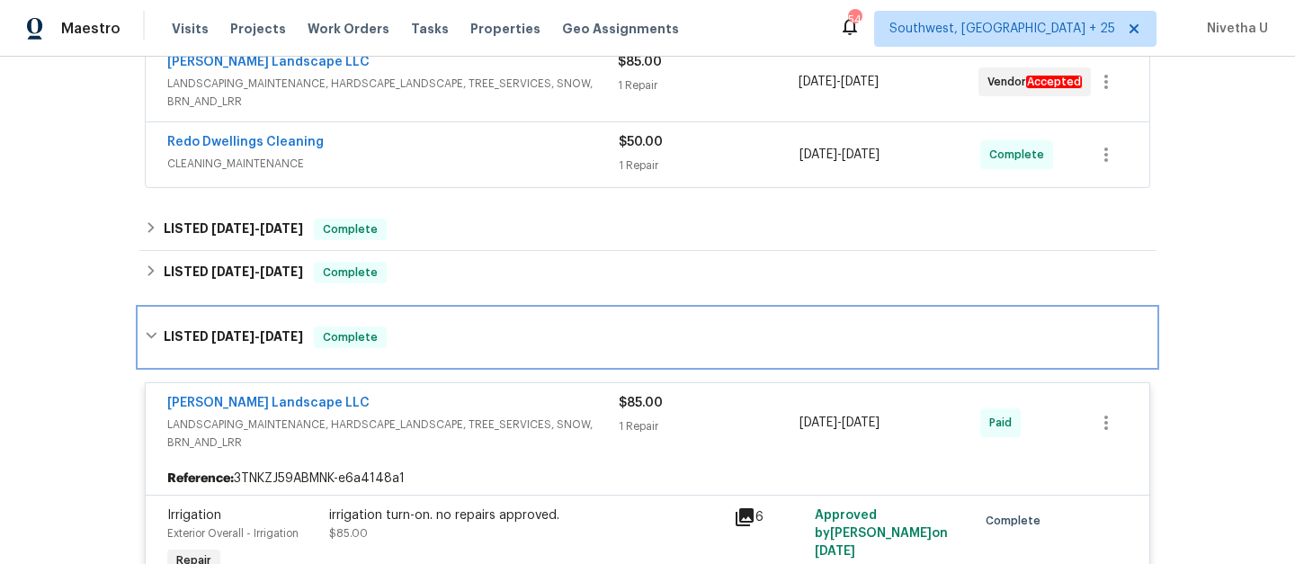
click at [519, 360] on div "LISTED 6/24/25 - 6/27/25 Complete" at bounding box center [647, 338] width 1016 height 58
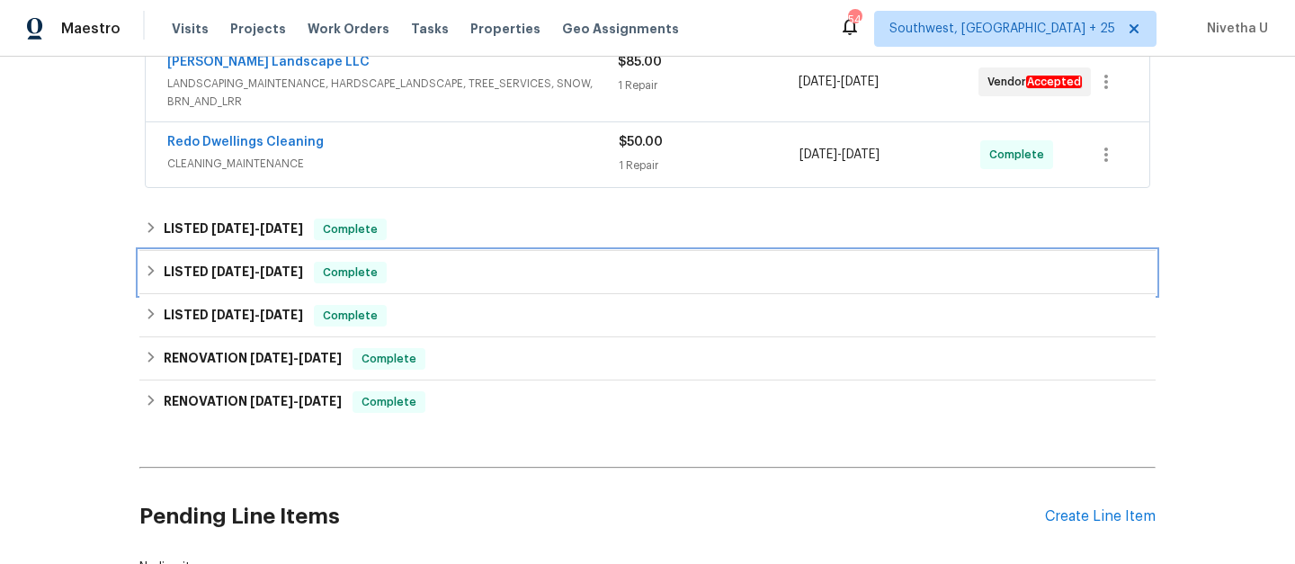
click at [452, 277] on div "LISTED 9/2/25 - 9/9/25 Complete" at bounding box center [648, 273] width 1006 height 22
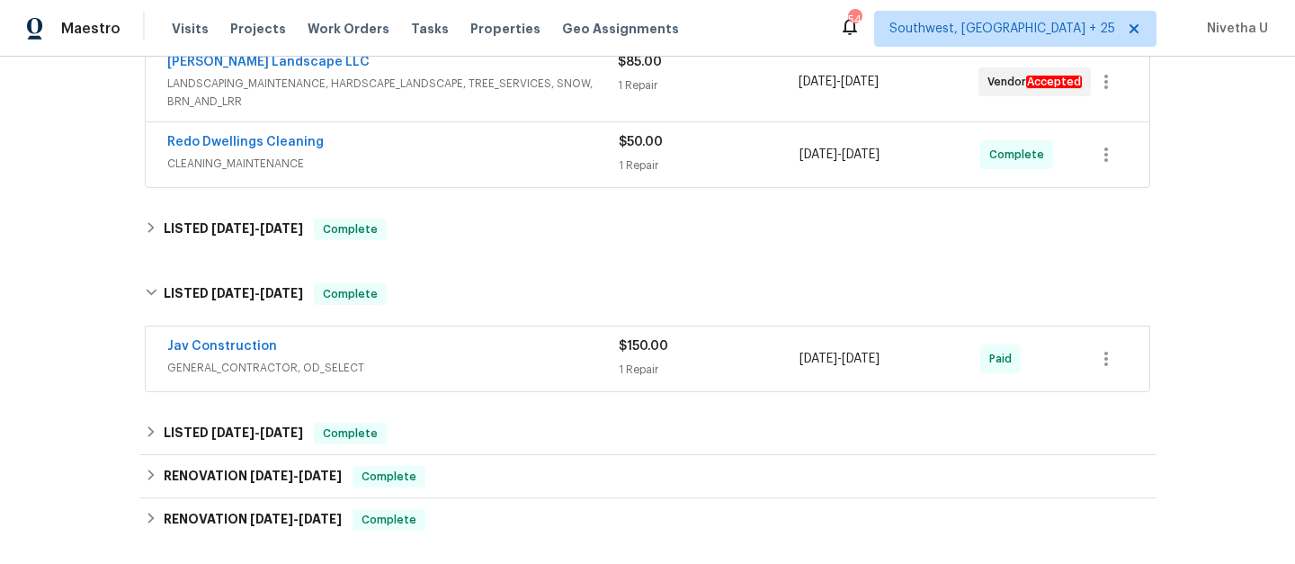
click at [469, 333] on div "Jav Construction GENERAL_CONTRACTOR, OD_SELECT $150.00 1 Repair 9/2/2025 - 9/9/…" at bounding box center [648, 358] width 1004 height 65
click at [479, 376] on span "GENERAL_CONTRACTOR, OD_SELECT" at bounding box center [393, 368] width 452 height 18
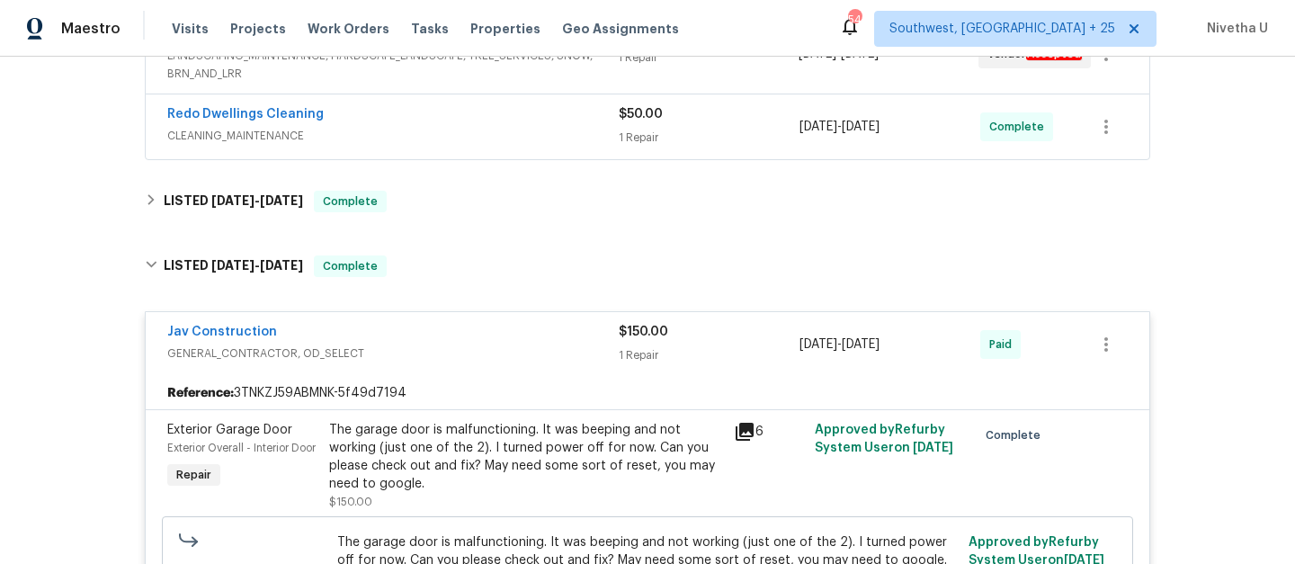
scroll to position [386, 0]
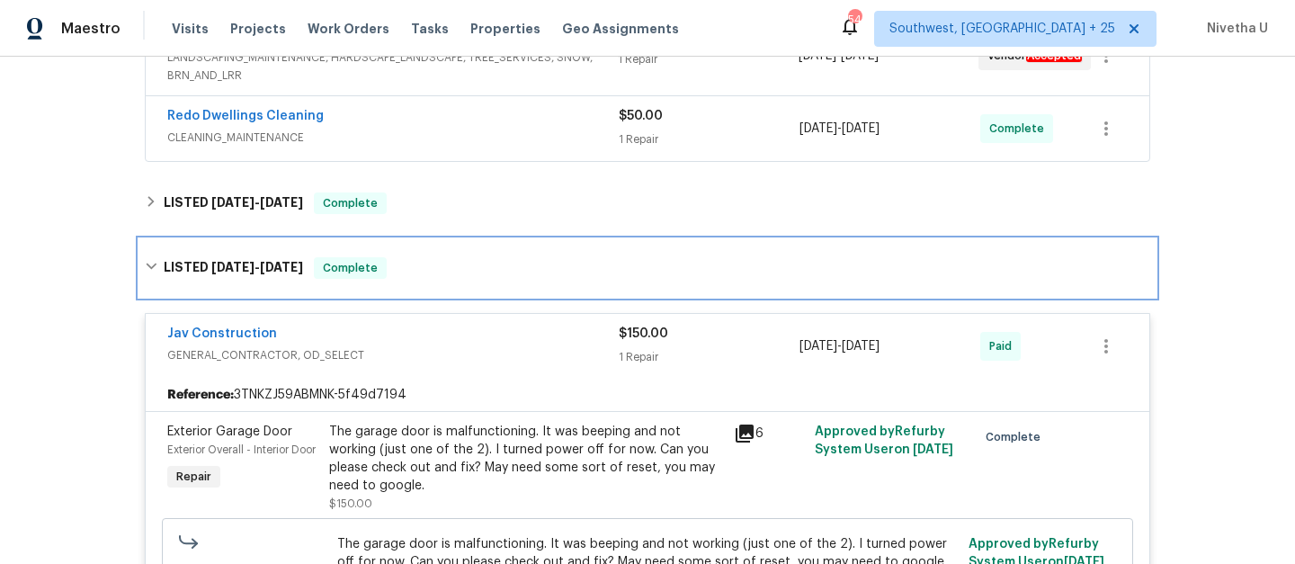
click at [414, 264] on div "LISTED 9/2/25 - 9/9/25 Complete" at bounding box center [648, 268] width 1006 height 22
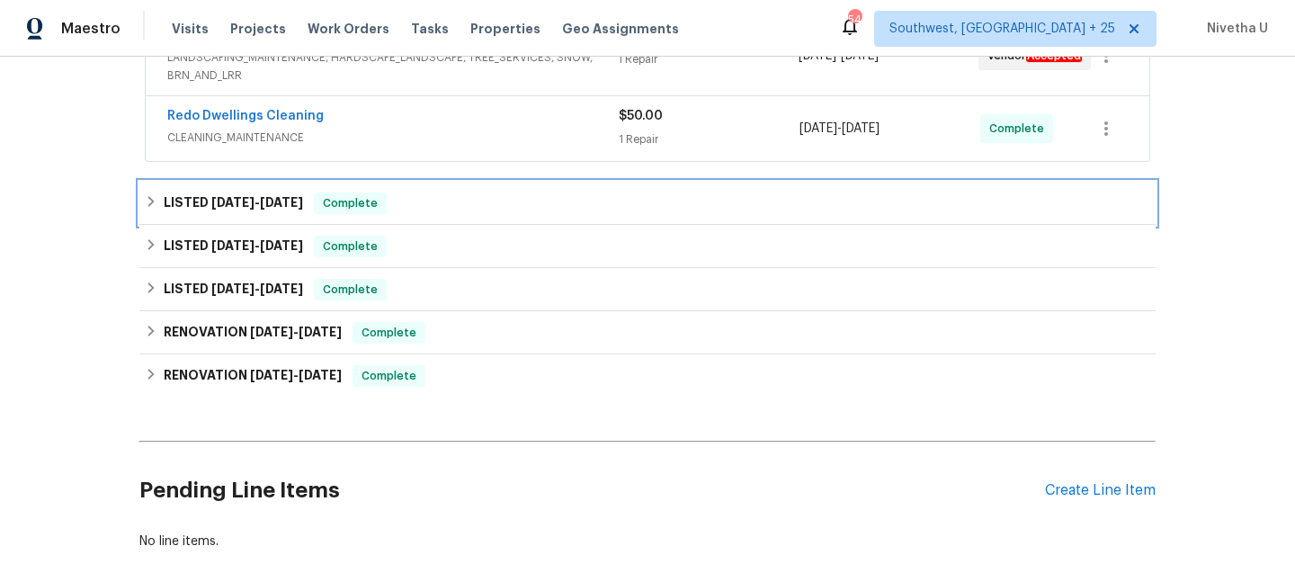
click at [401, 199] on div "LISTED 9/16/25 - 9/30/25 Complete" at bounding box center [648, 203] width 1006 height 22
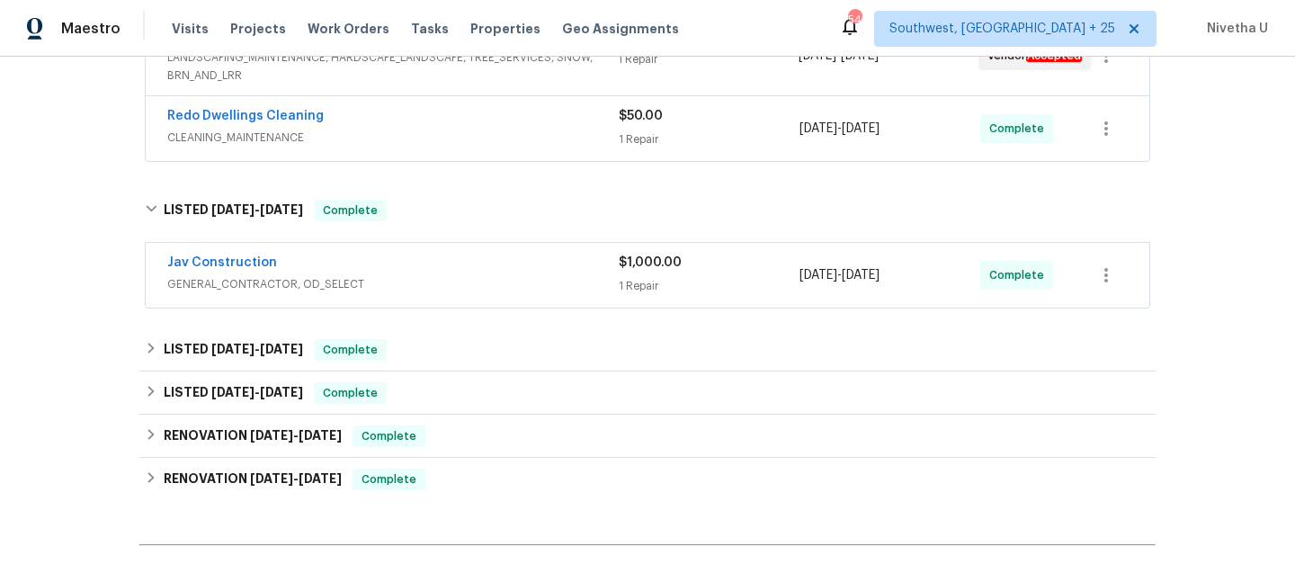
click at [463, 275] on span "GENERAL_CONTRACTOR, OD_SELECT" at bounding box center [393, 284] width 452 height 18
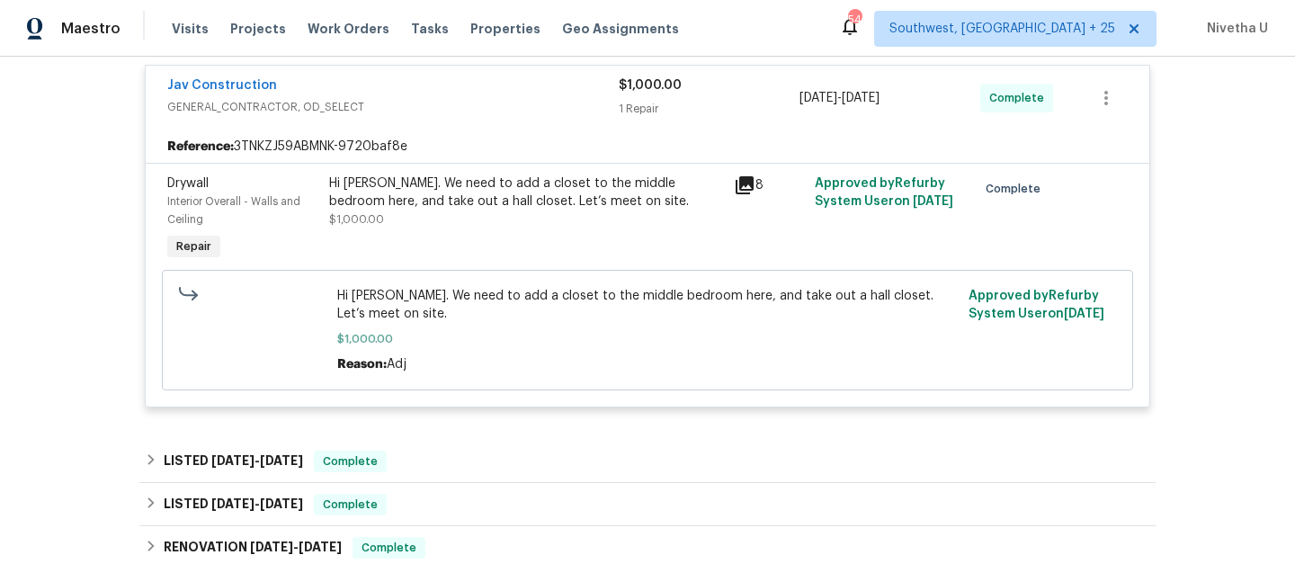
scroll to position [581, 0]
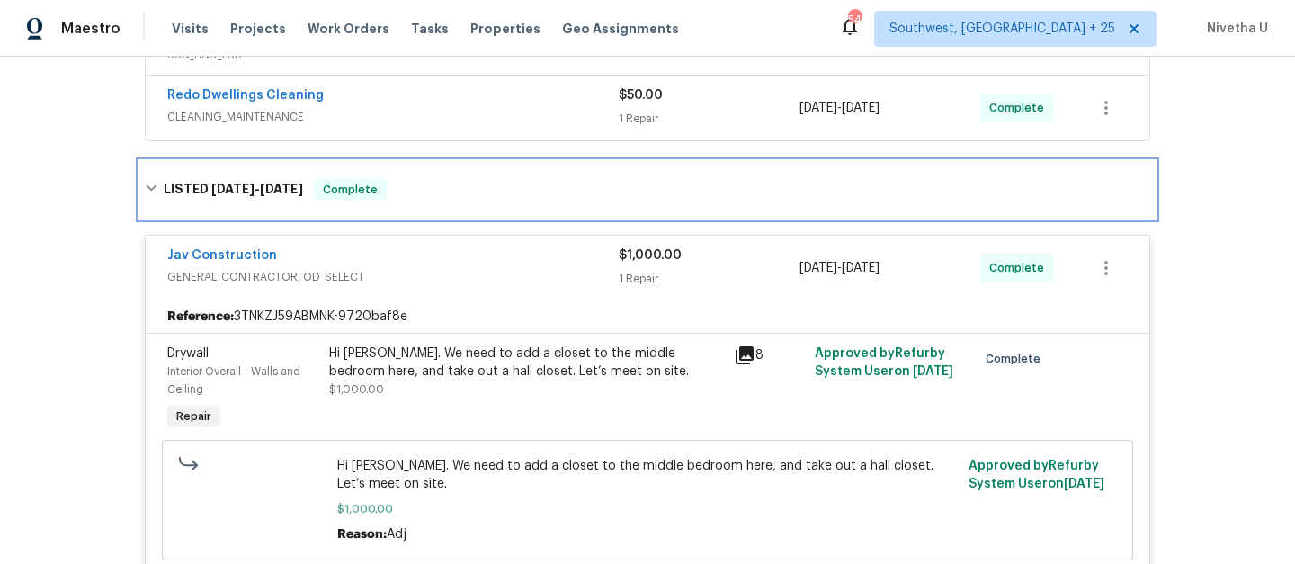
click at [427, 192] on div "LISTED 9/16/25 - 9/30/25 Complete" at bounding box center [648, 190] width 1006 height 22
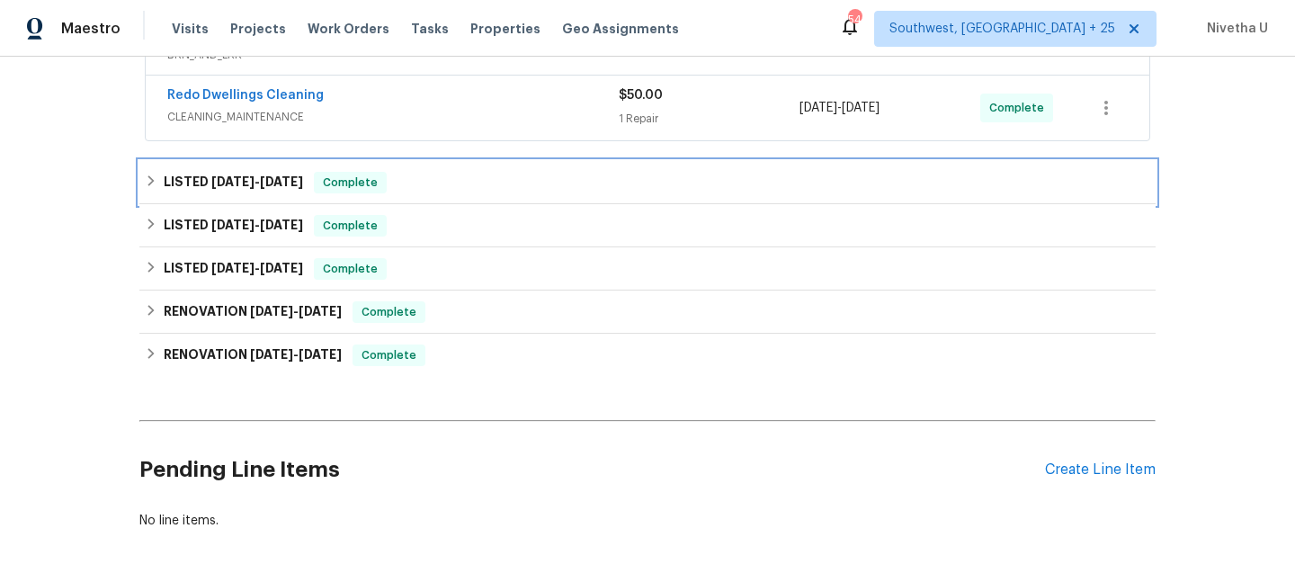
scroll to position [237, 0]
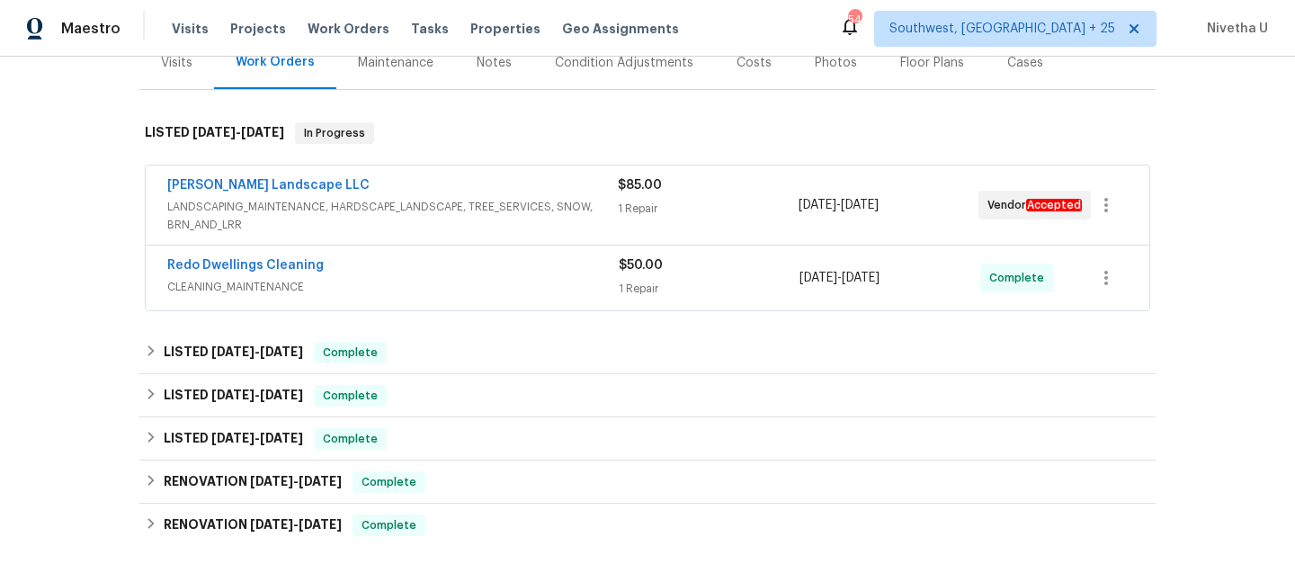
click at [439, 287] on span "CLEANING_MAINTENANCE" at bounding box center [393, 287] width 452 height 18
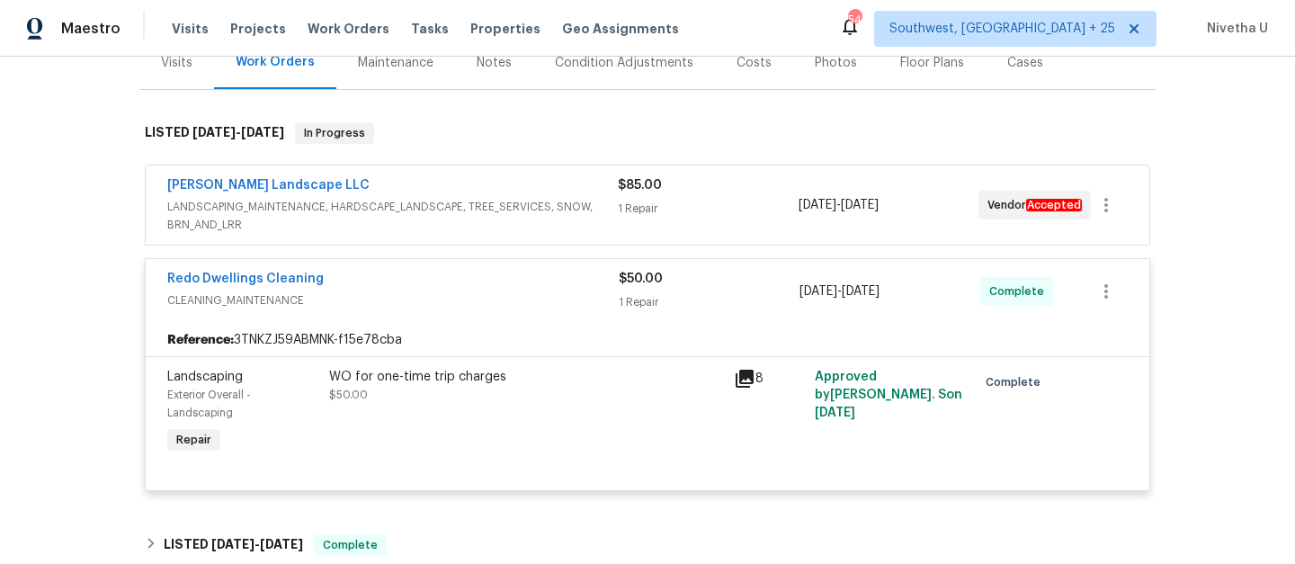
click at [439, 287] on div "Redo Dwellings Cleaning" at bounding box center [393, 281] width 452 height 22
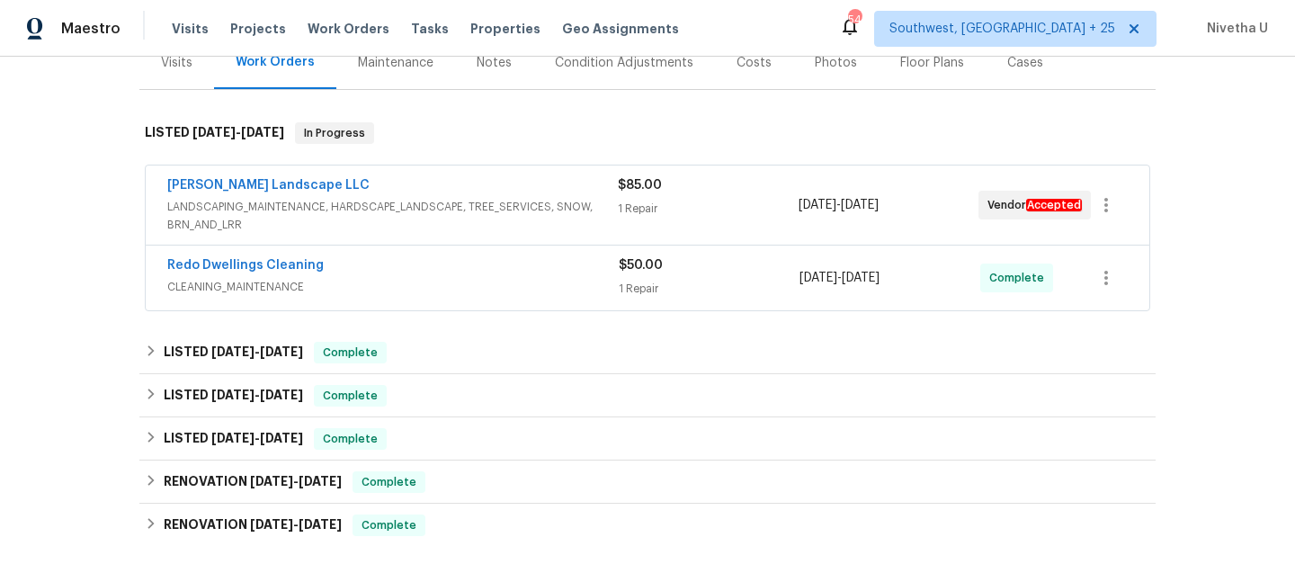
click at [558, 215] on span "LANDSCAPING_MAINTENANCE, HARDSCAPE_LANDSCAPE, TREE_SERVICES, SNOW, BRN_AND_LRR" at bounding box center [392, 216] width 451 height 36
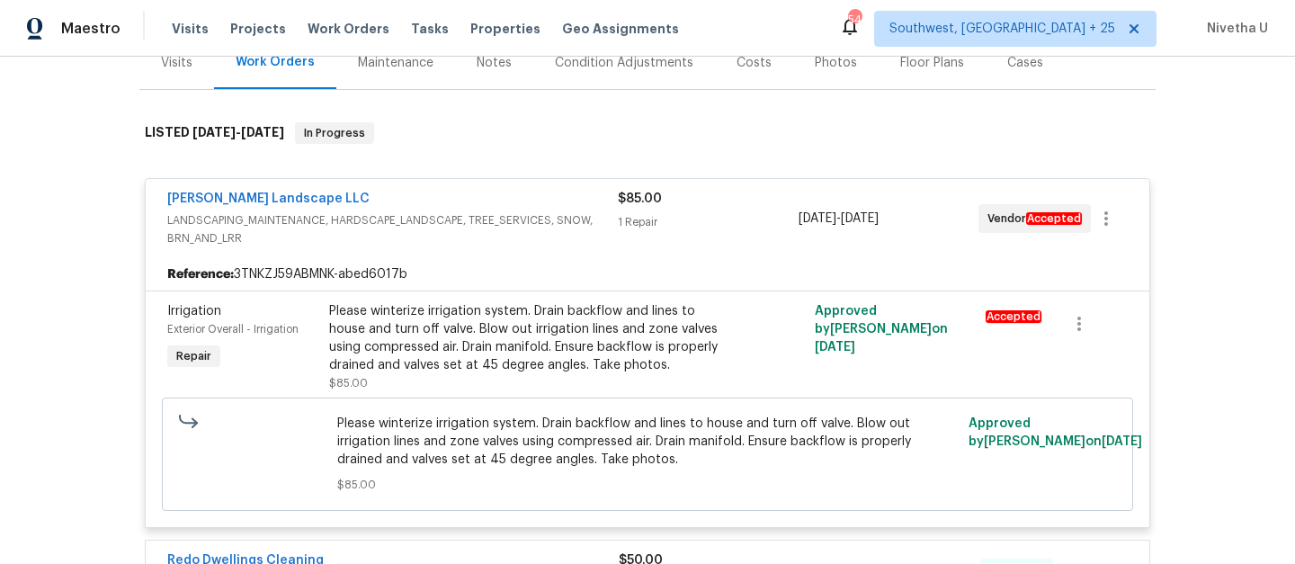
click at [558, 215] on span "LANDSCAPING_MAINTENANCE, HARDSCAPE_LANDSCAPE, TREE_SERVICES, SNOW, BRN_AND_LRR" at bounding box center [392, 229] width 451 height 36
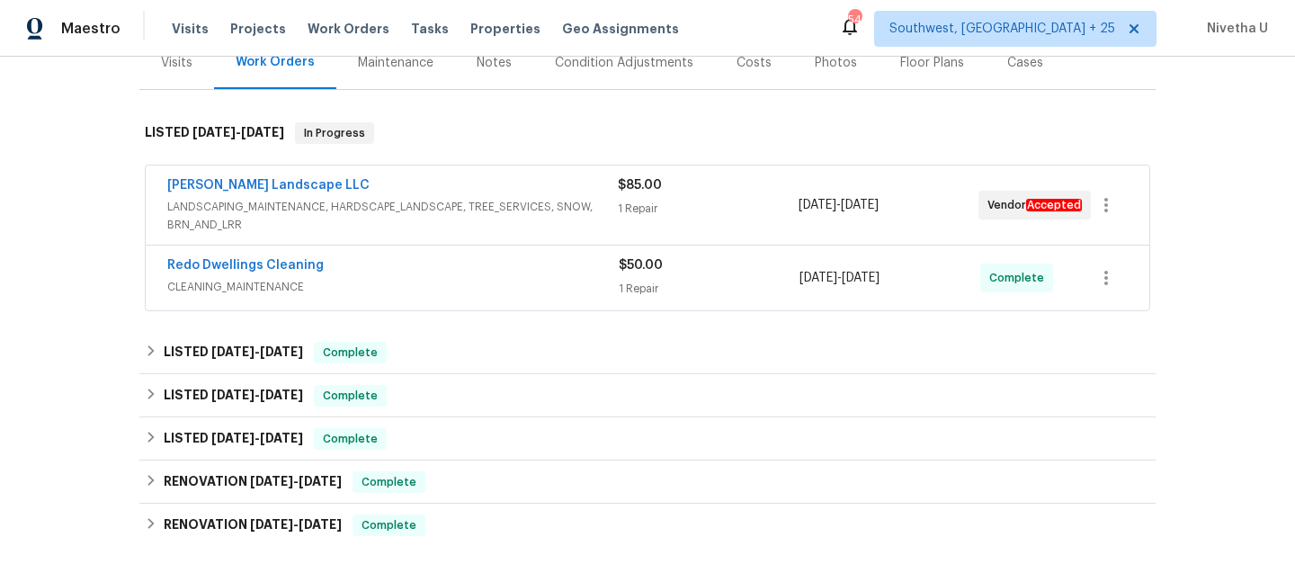
click at [566, 182] on div "Dalia Landscape LLC" at bounding box center [392, 187] width 451 height 22
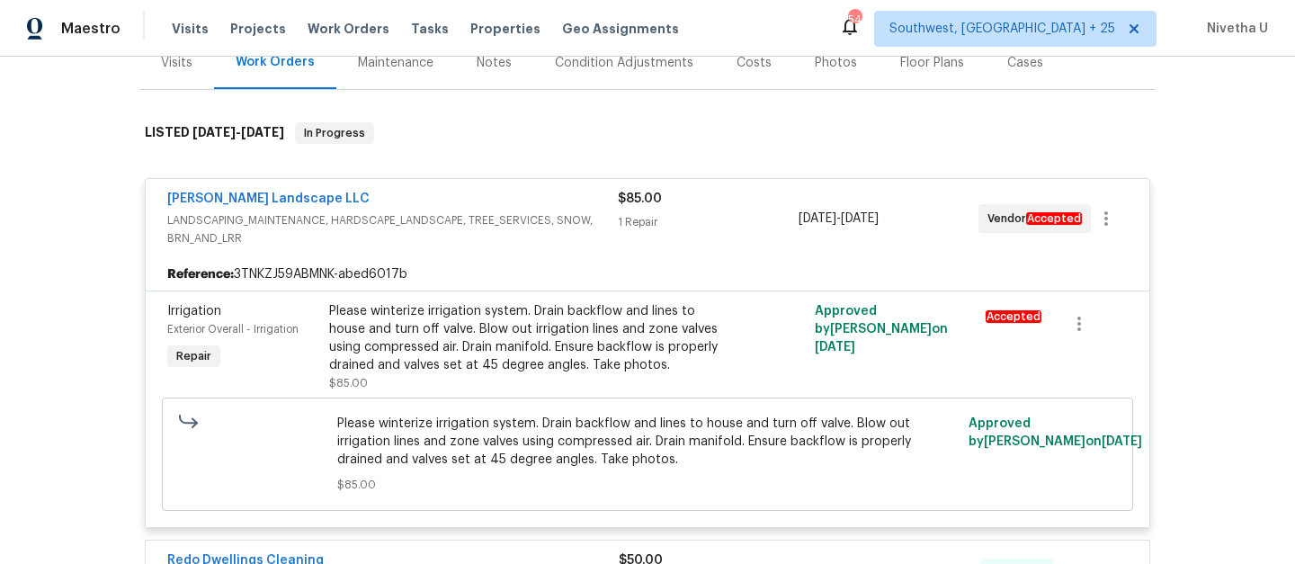
click at [566, 208] on div "Dalia Landscape LLC" at bounding box center [392, 201] width 451 height 22
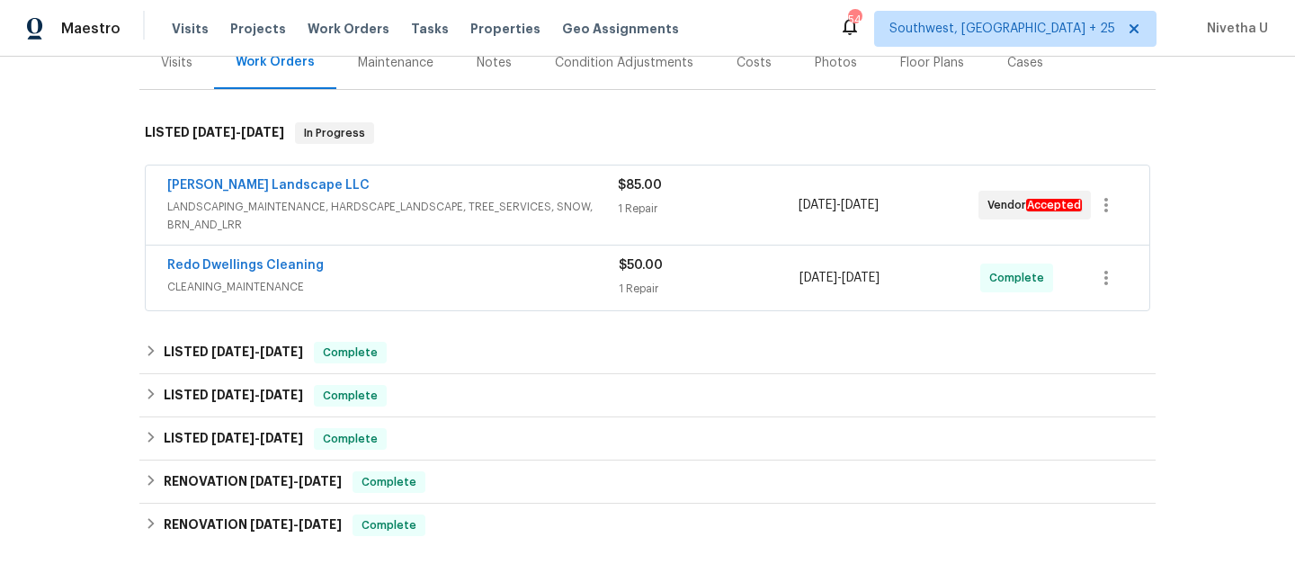
click at [539, 292] on span "CLEANING_MAINTENANCE" at bounding box center [393, 287] width 452 height 18
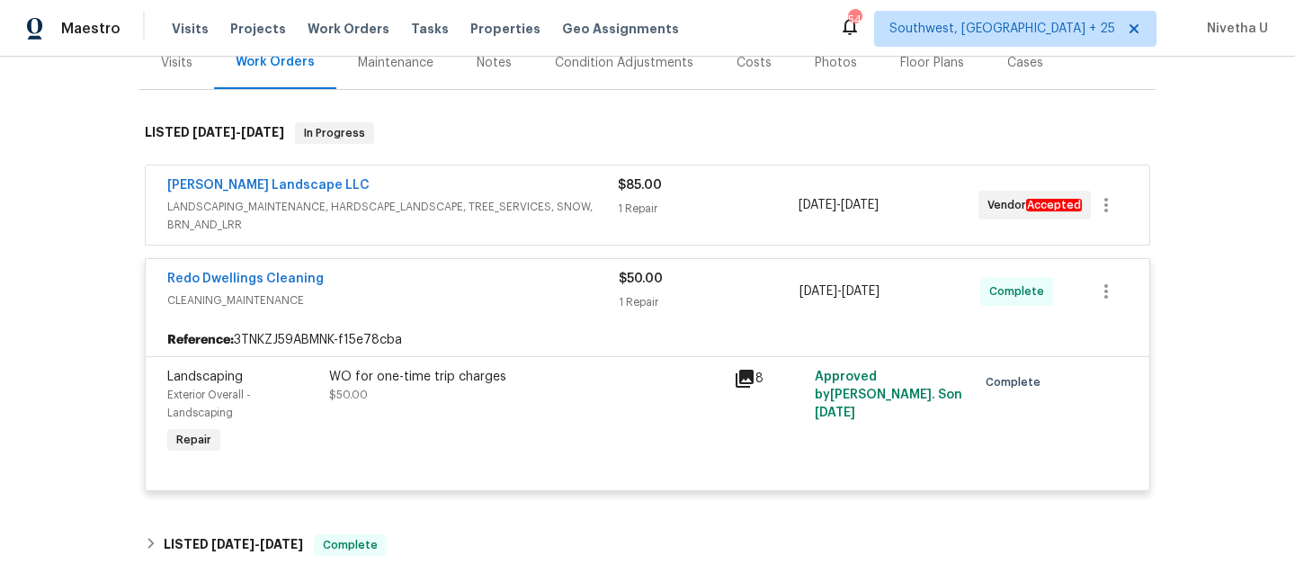
click at [539, 292] on span "CLEANING_MAINTENANCE" at bounding box center [393, 300] width 452 height 18
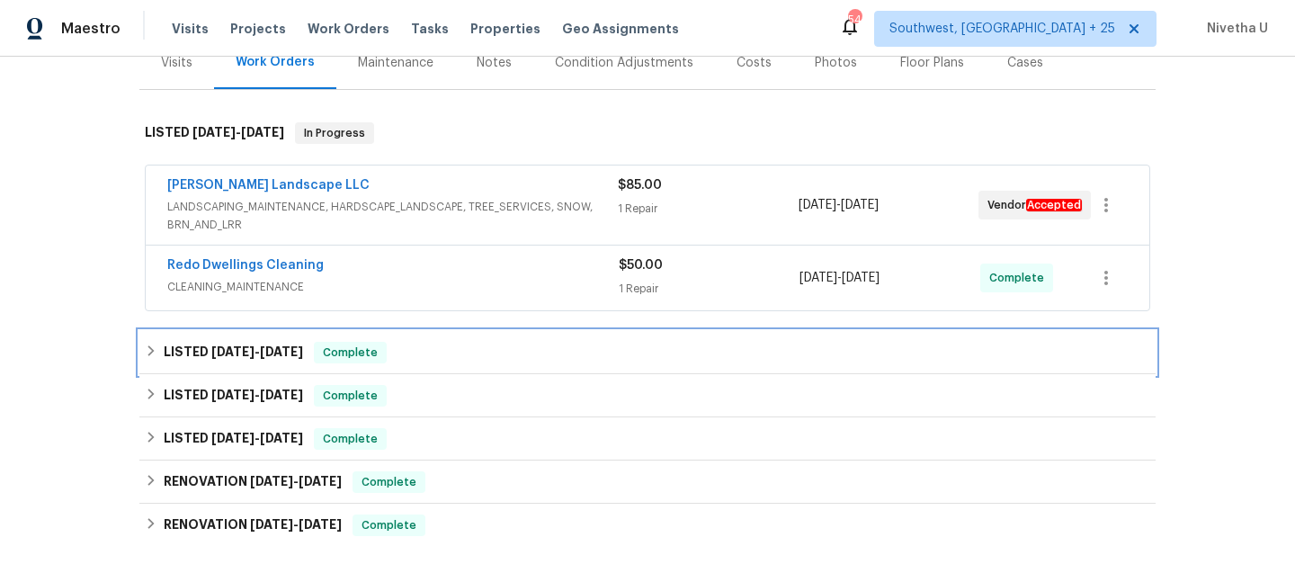
click at [510, 362] on div "LISTED 9/16/25 - 9/30/25 Complete" at bounding box center [648, 353] width 1006 height 22
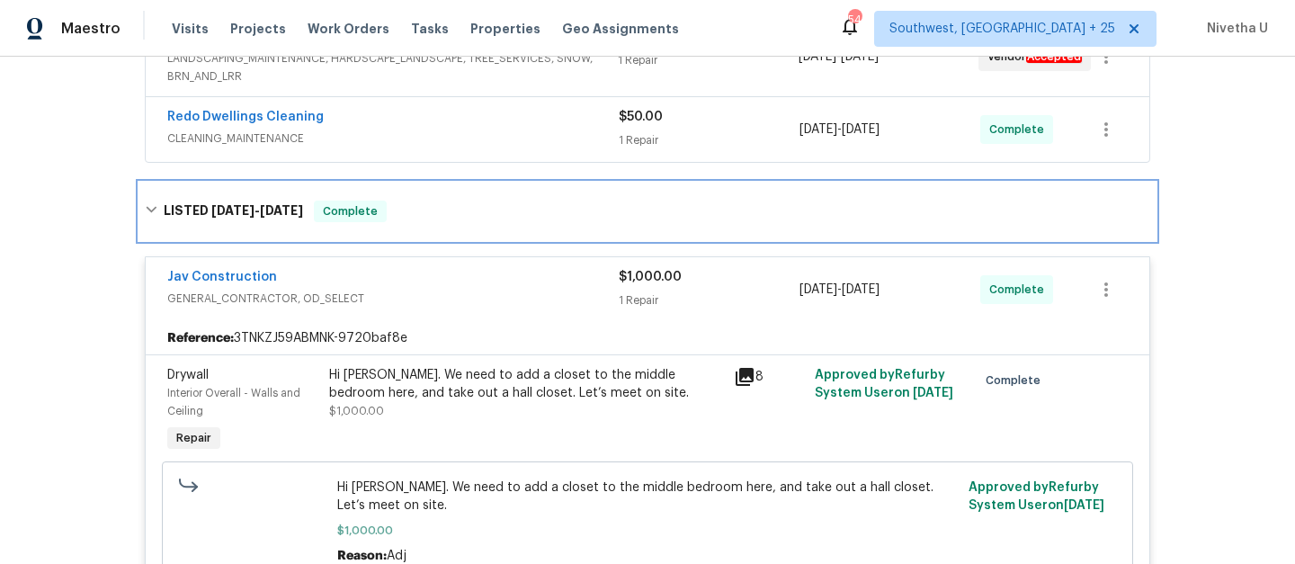
scroll to position [382, 0]
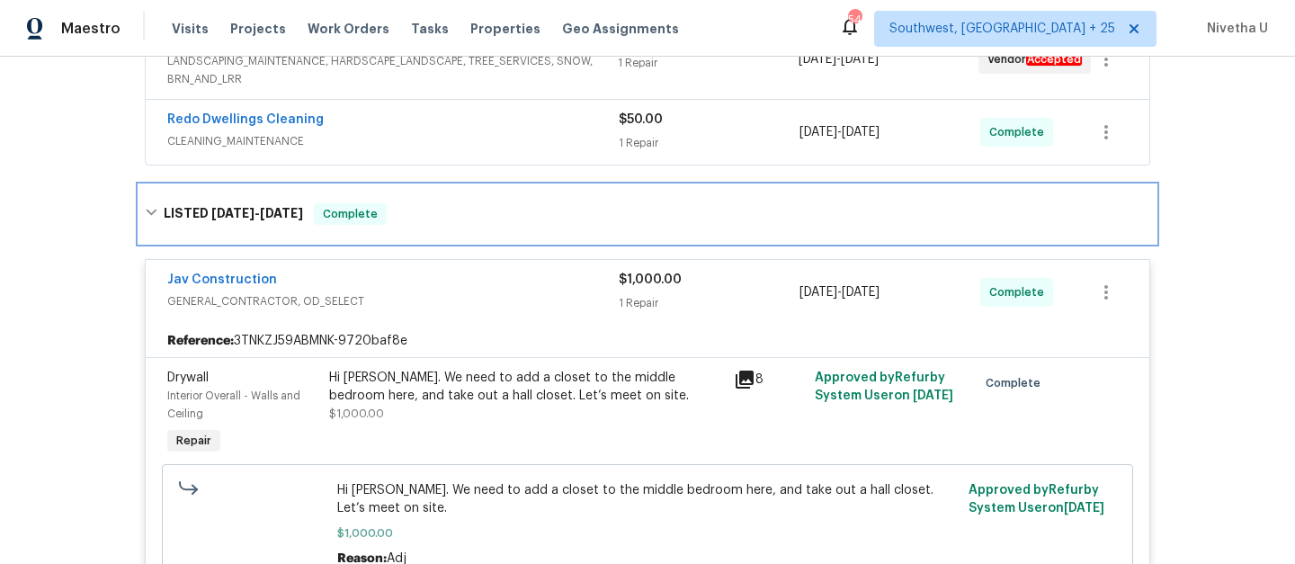
click at [449, 230] on div "LISTED 9/16/25 - 9/30/25 Complete" at bounding box center [647, 214] width 1016 height 58
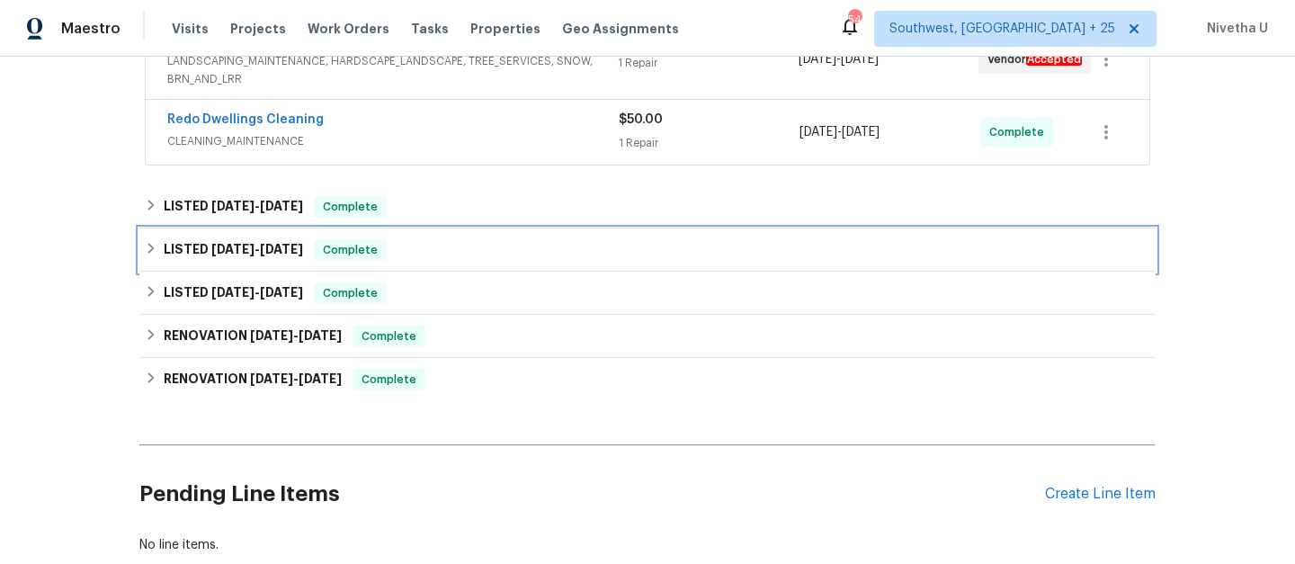
click at [451, 245] on div "LISTED 9/2/25 - 9/9/25 Complete" at bounding box center [648, 250] width 1006 height 22
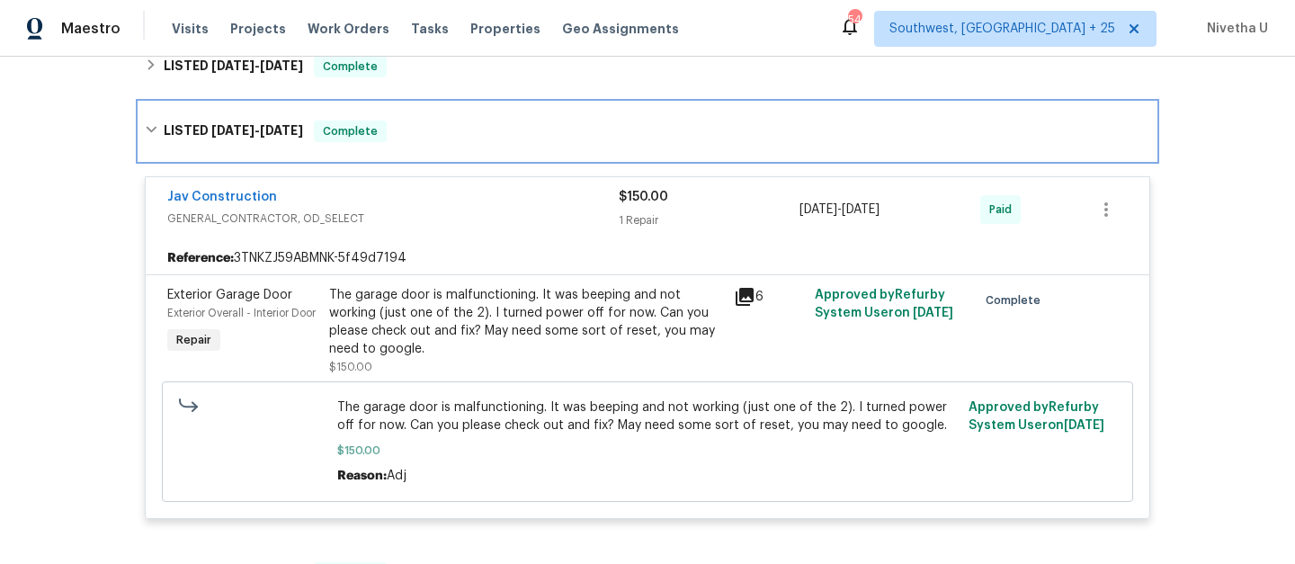
click at [428, 152] on div "LISTED 9/2/25 - 9/9/25 Complete" at bounding box center [647, 132] width 1016 height 58
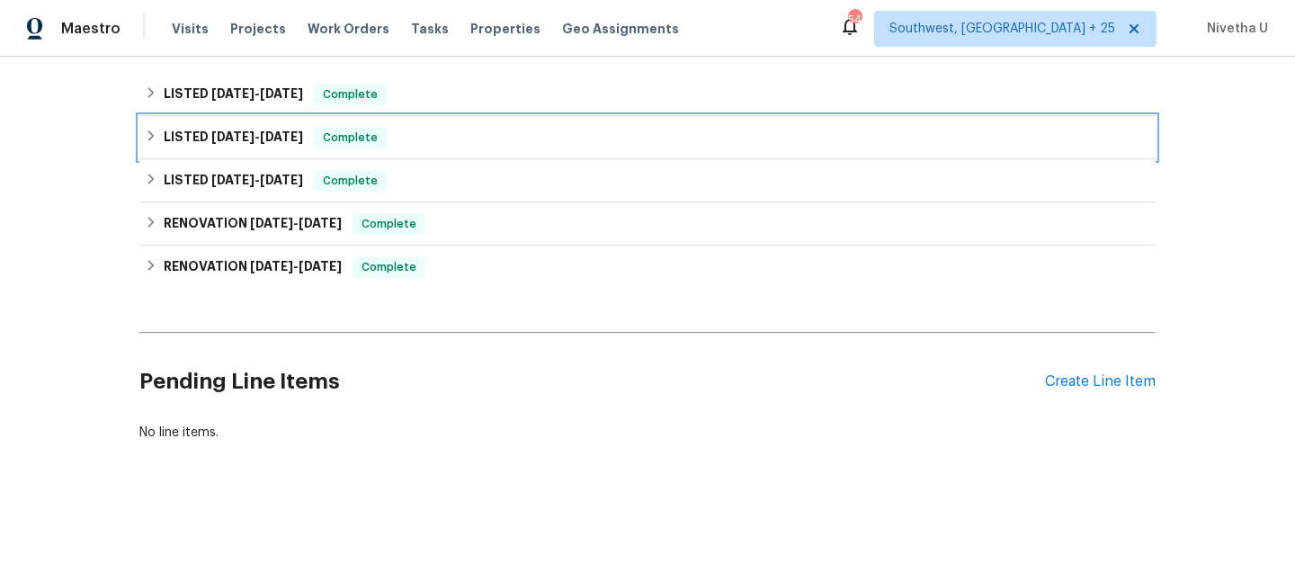
scroll to position [508, 0]
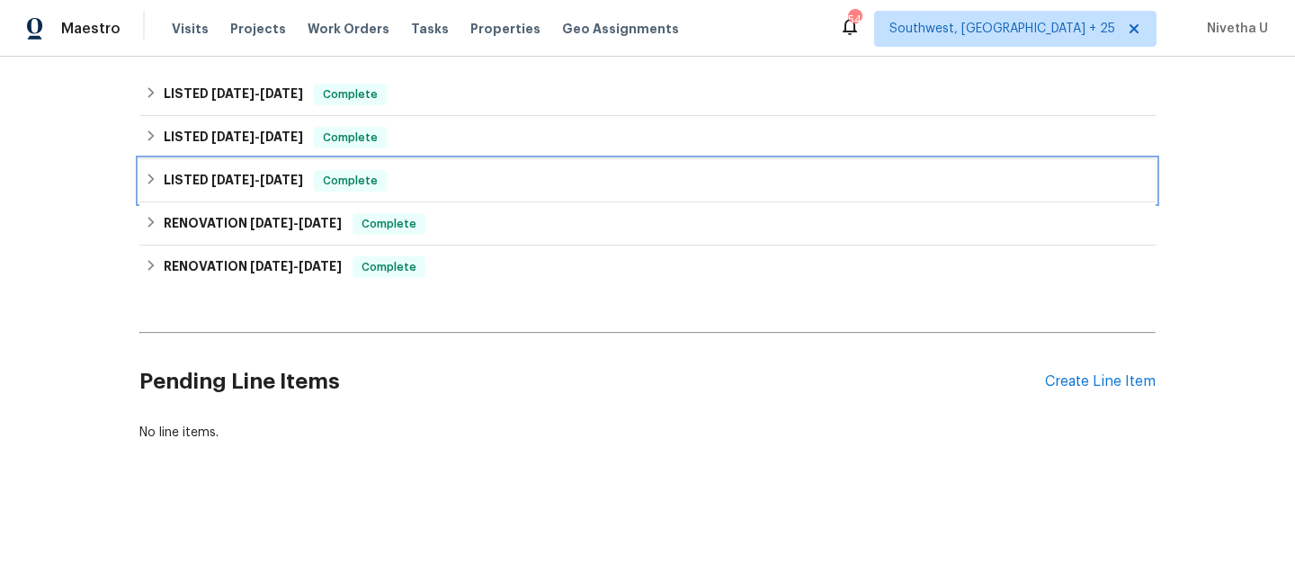
click at [439, 171] on div "LISTED 6/24/25 - 6/27/25 Complete" at bounding box center [648, 181] width 1006 height 22
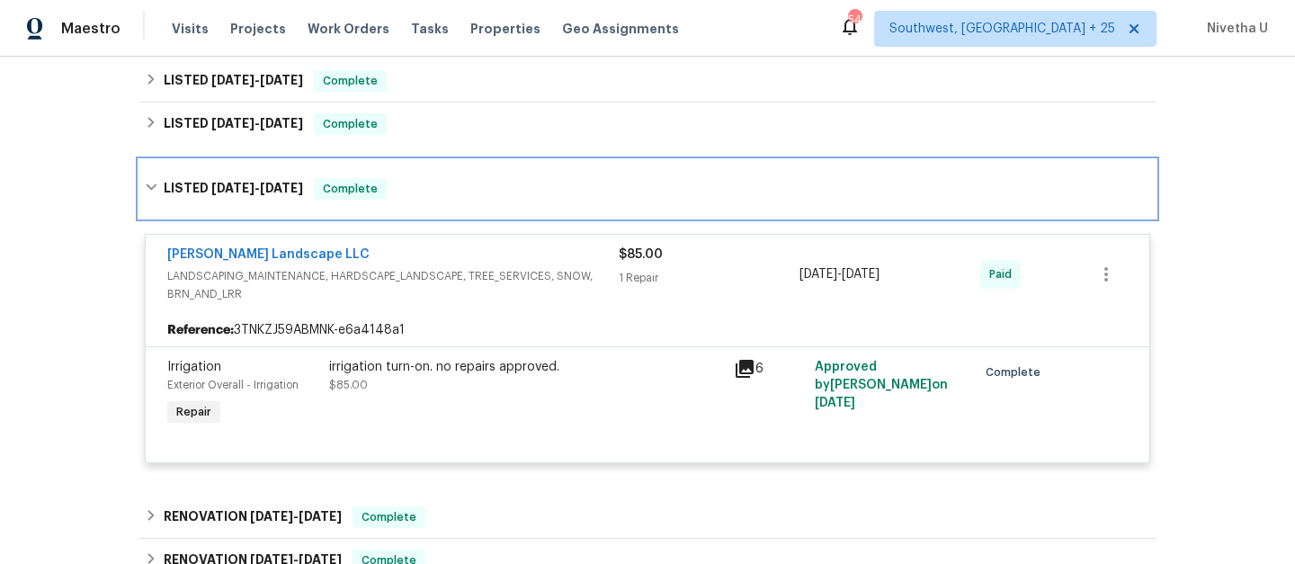
click at [439, 171] on div "LISTED 6/24/25 - 6/27/25 Complete" at bounding box center [647, 189] width 1016 height 58
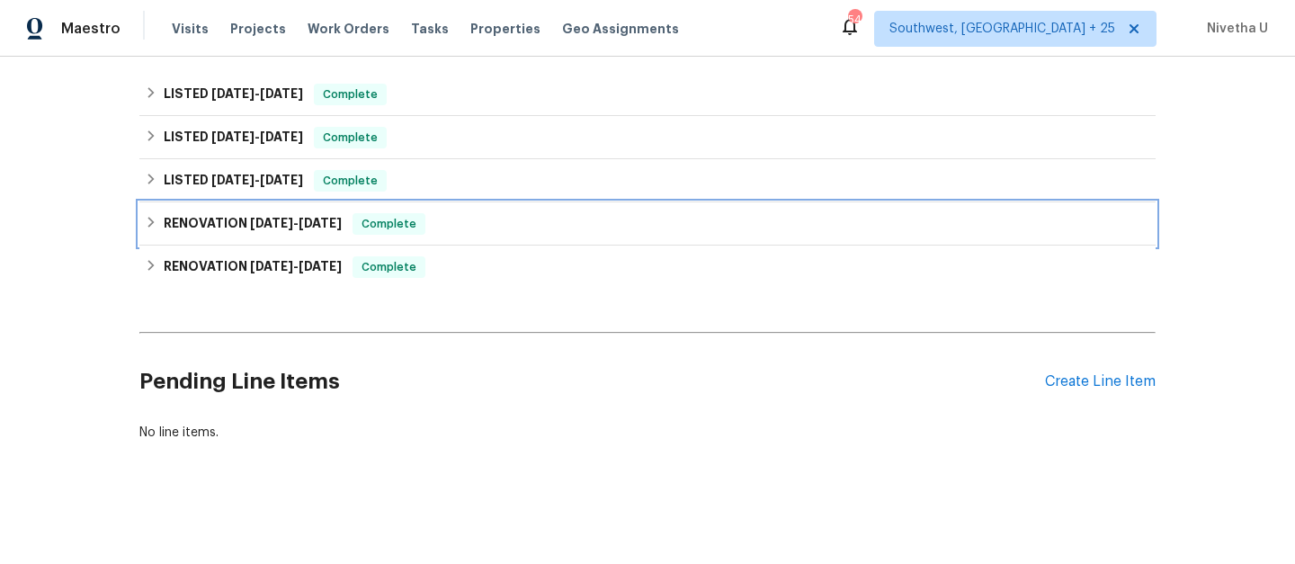
click at [443, 228] on div "RENOVATION 4/4/25 - 4/4/25 Complete" at bounding box center [647, 223] width 1016 height 43
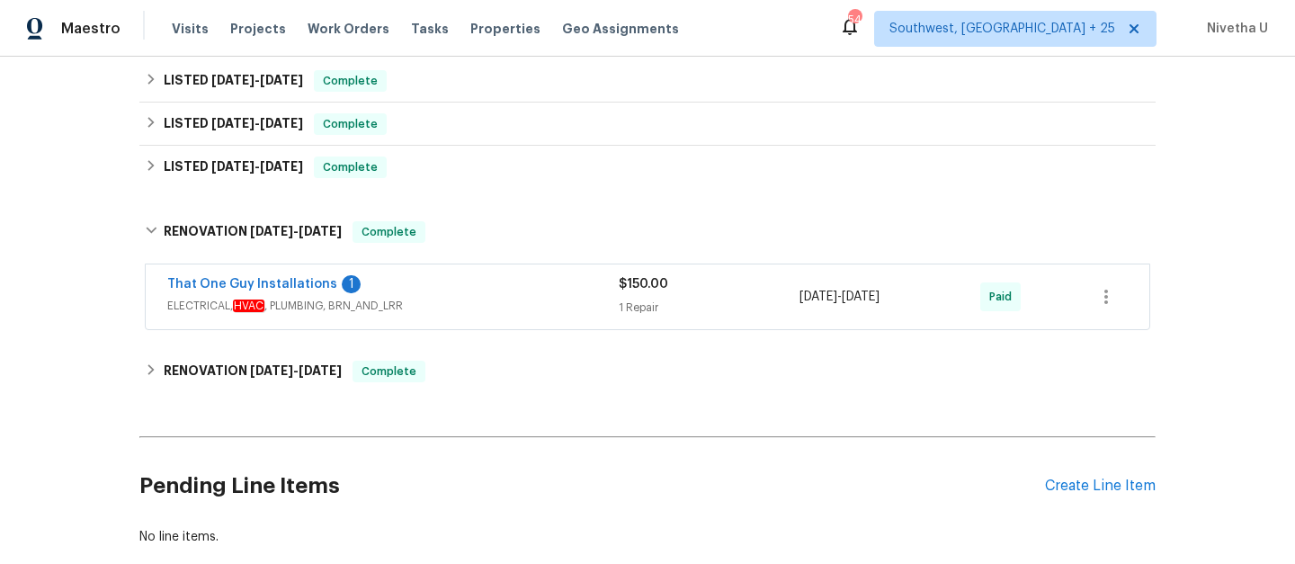
click at [460, 297] on span "ELECTRICAL, HVAC , PLUMBING, BRN_AND_LRR" at bounding box center [393, 306] width 452 height 18
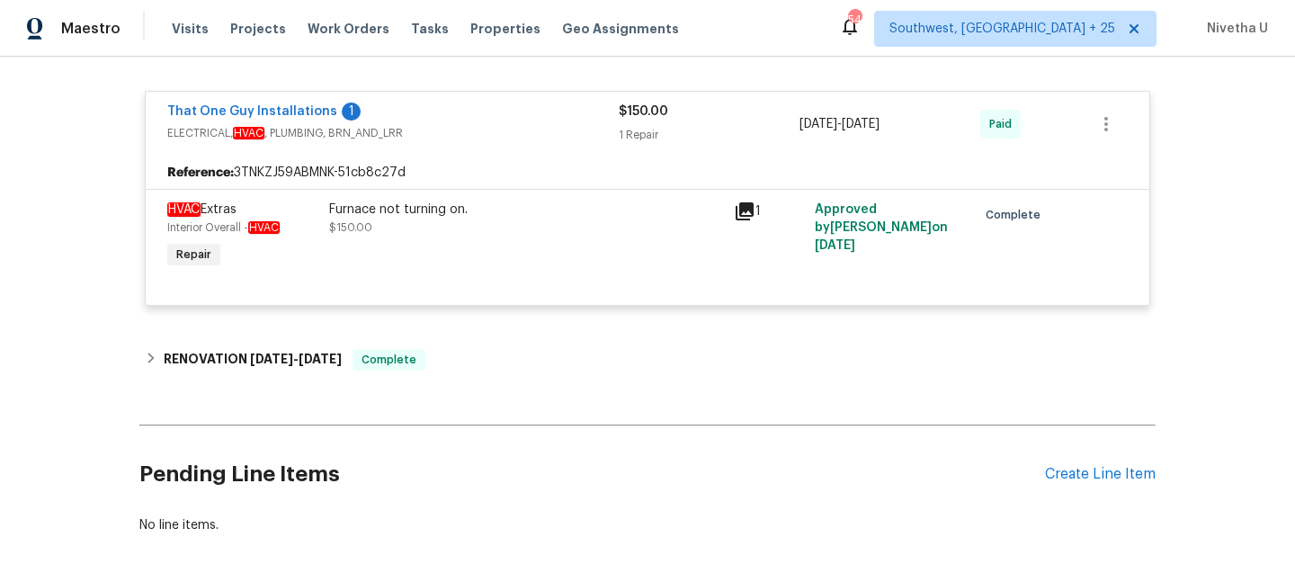
scroll to position [623, 0]
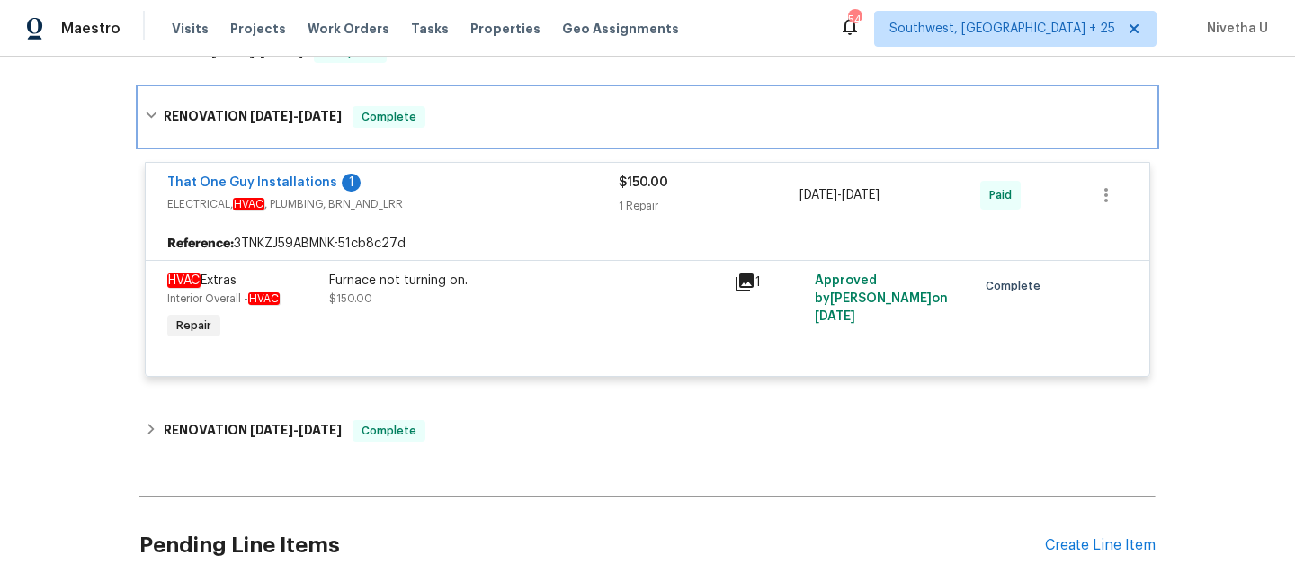
click at [443, 118] on div "RENOVATION 4/4/25 - 4/4/25 Complete" at bounding box center [648, 117] width 1006 height 22
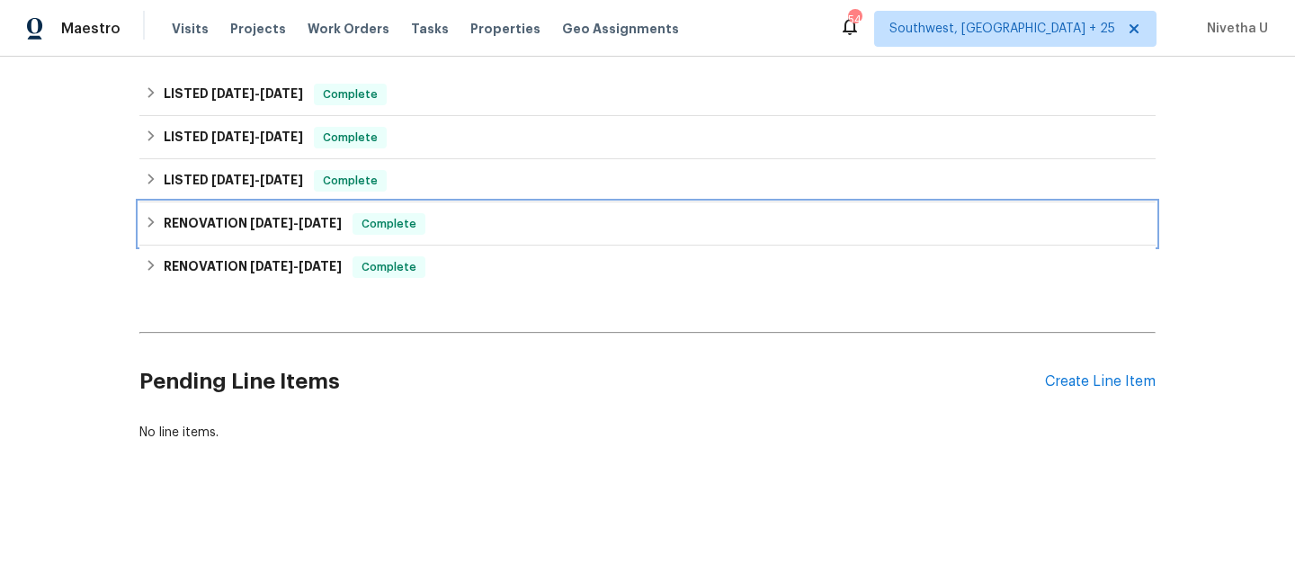
scroll to position [508, 0]
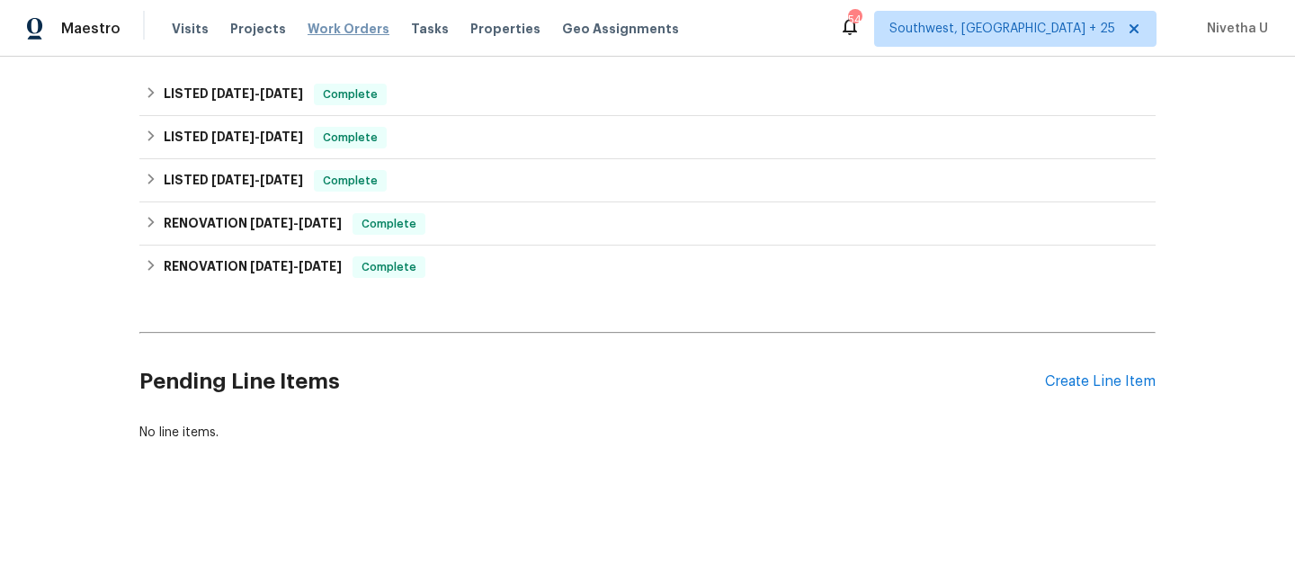
click at [313, 37] on span "Work Orders" at bounding box center [349, 29] width 82 height 18
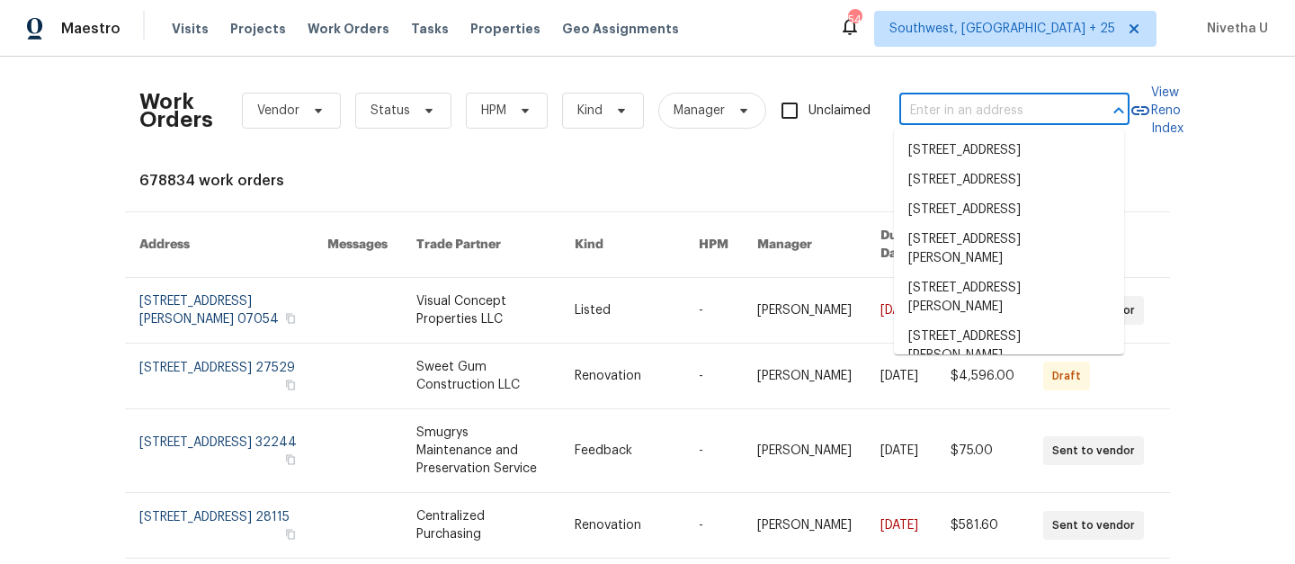
click at [951, 107] on input "text" at bounding box center [989, 111] width 180 height 28
paste input "[STREET_ADDRESS][PERSON_NAME]"
type input "[STREET_ADDRESS][PERSON_NAME]"
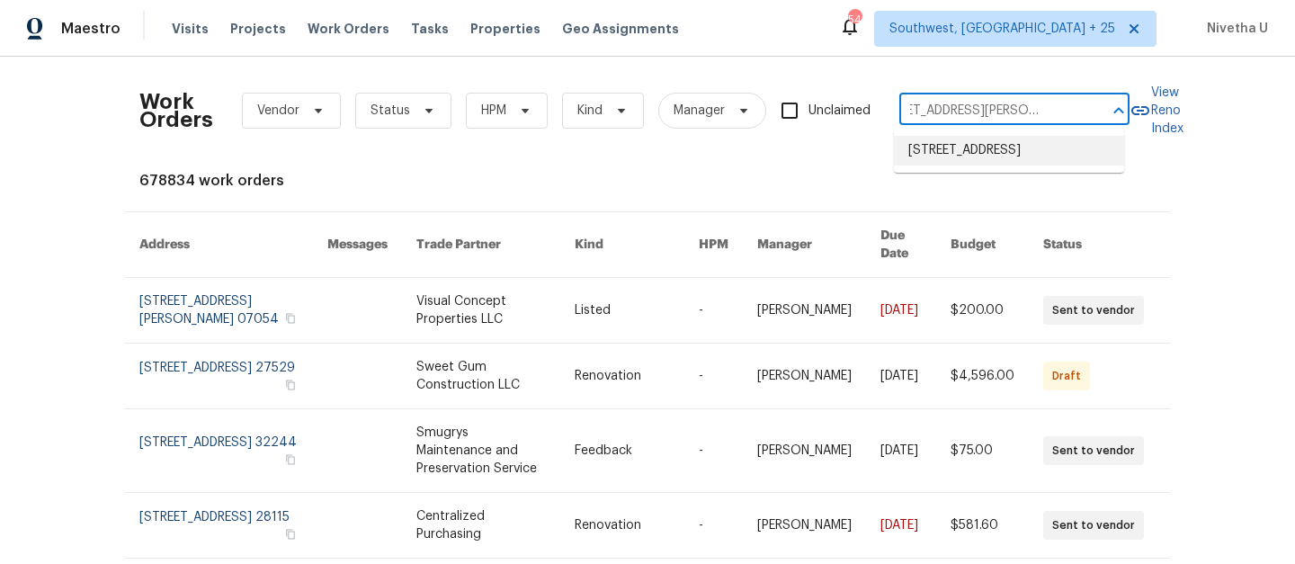
click at [975, 165] on li "[STREET_ADDRESS]" at bounding box center [1009, 151] width 230 height 30
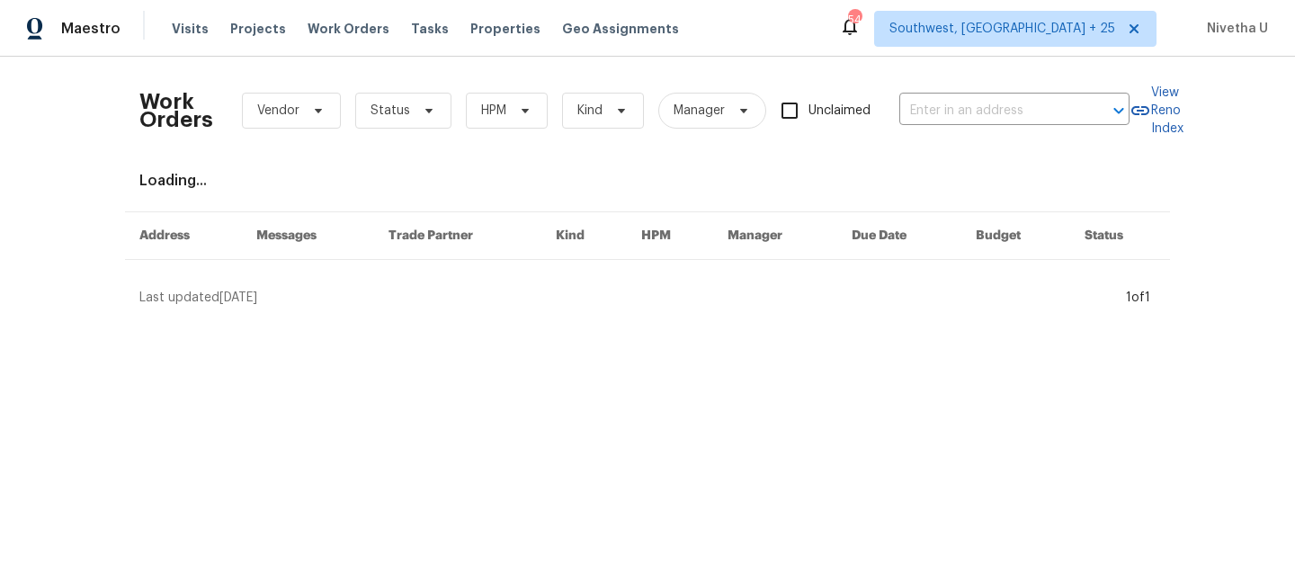
type input "[STREET_ADDRESS]"
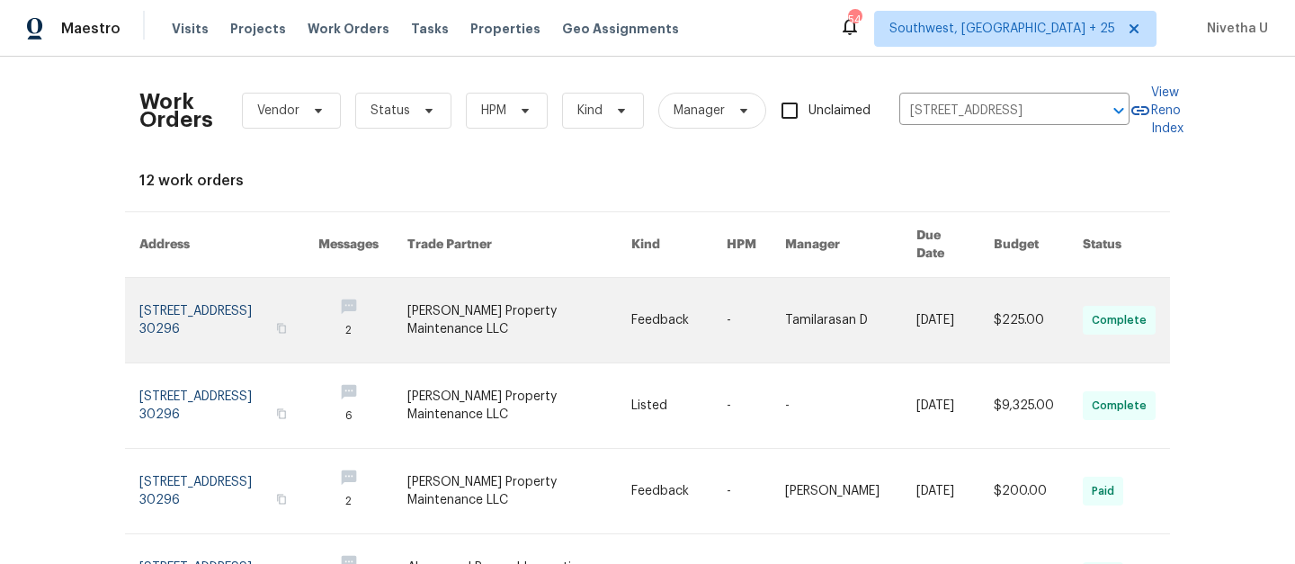
click at [155, 300] on link at bounding box center [228, 320] width 179 height 85
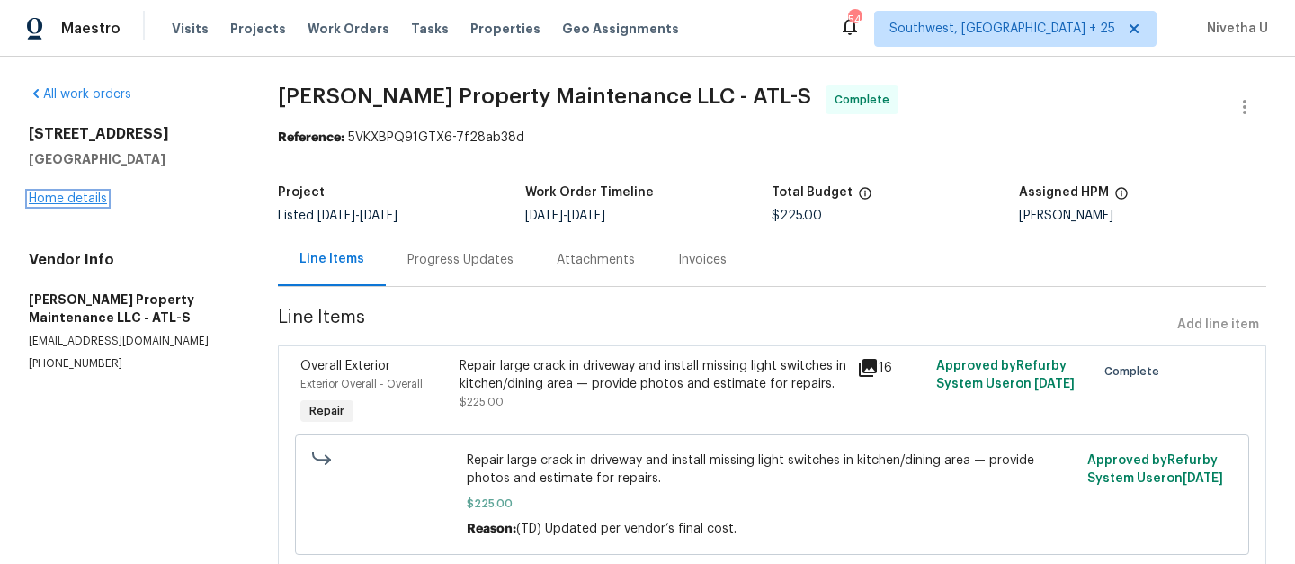
click at [69, 201] on link "Home details" at bounding box center [68, 198] width 78 height 13
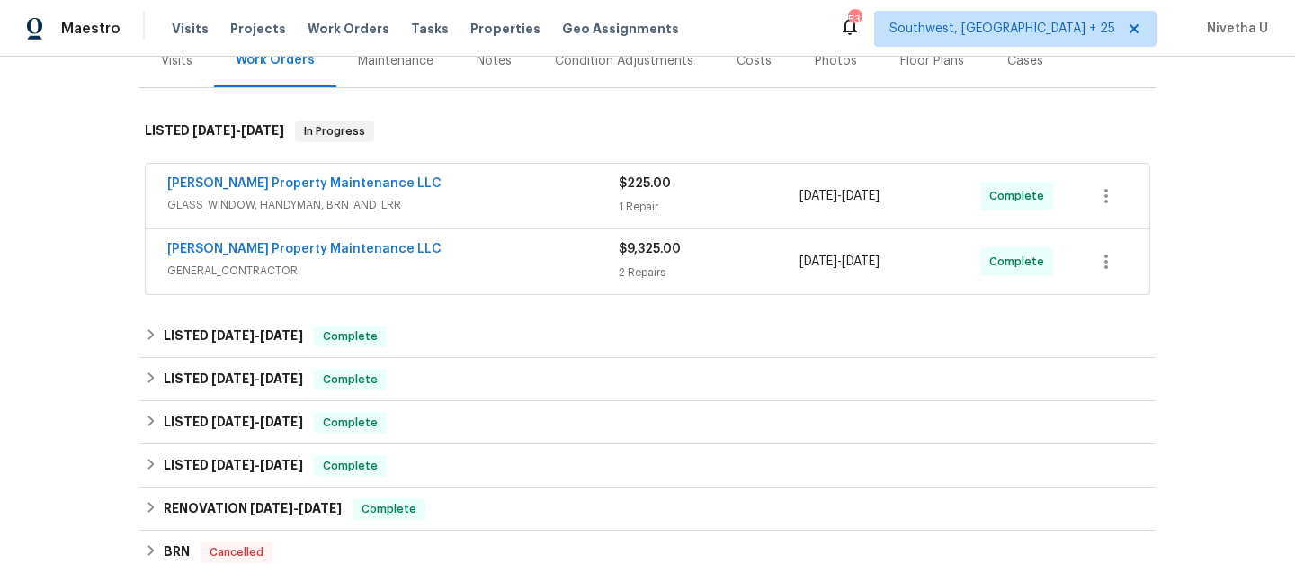
scroll to position [216, 0]
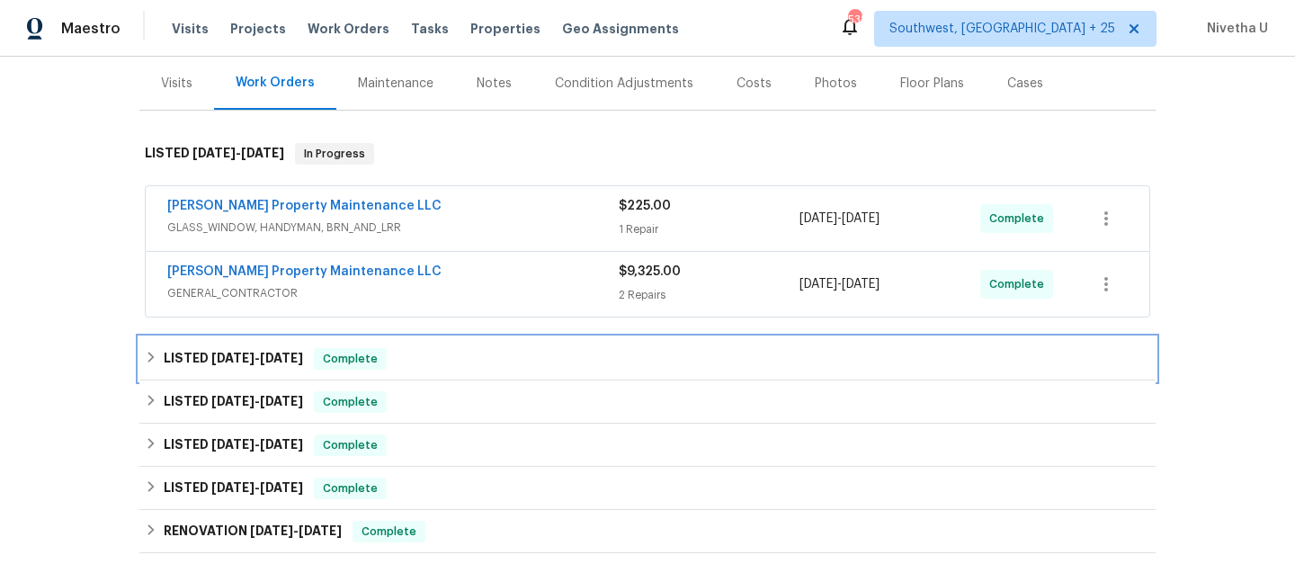
click at [362, 362] on span "Complete" at bounding box center [350, 359] width 69 height 18
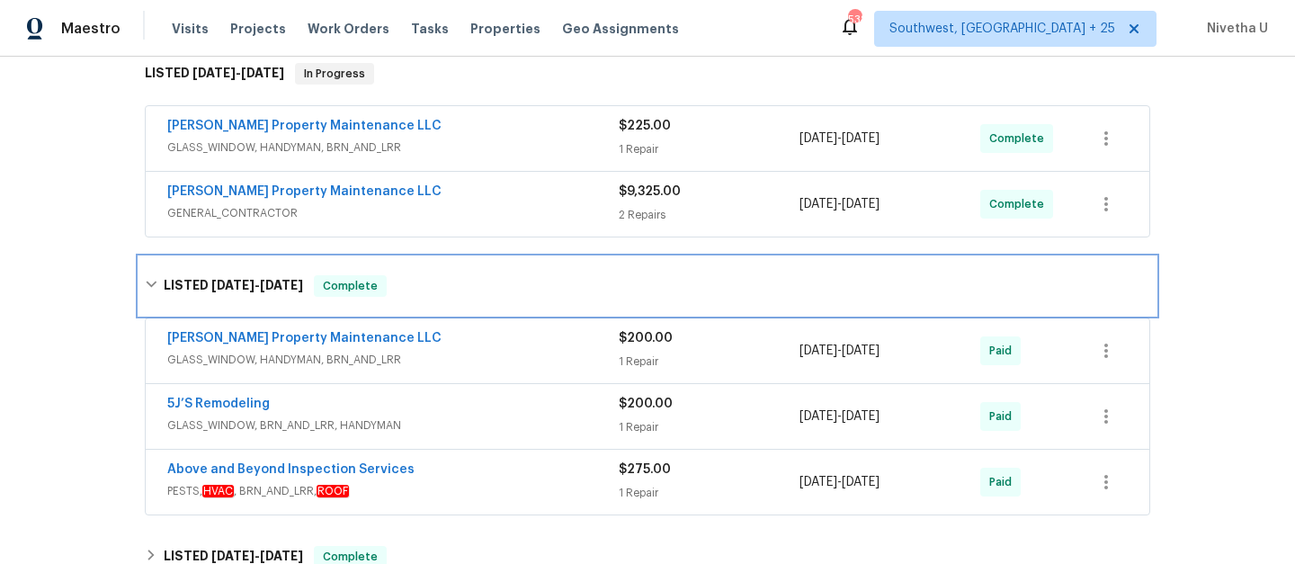
scroll to position [307, 0]
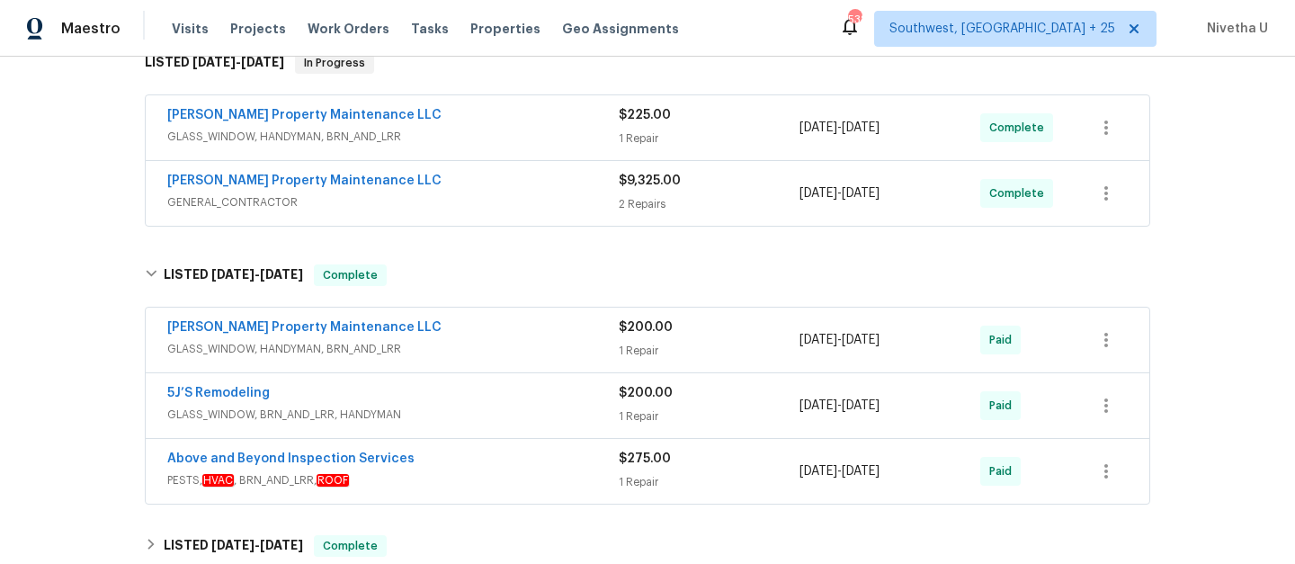
click at [514, 470] on div "Above and Beyond Inspection Services" at bounding box center [393, 461] width 452 height 22
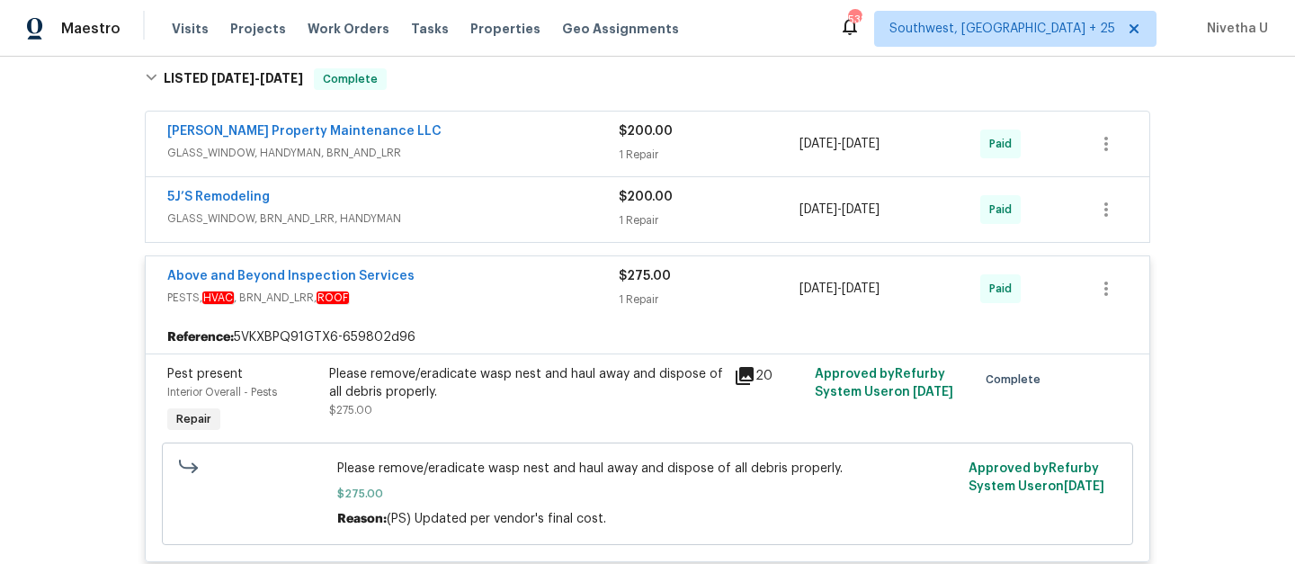
scroll to position [487, 0]
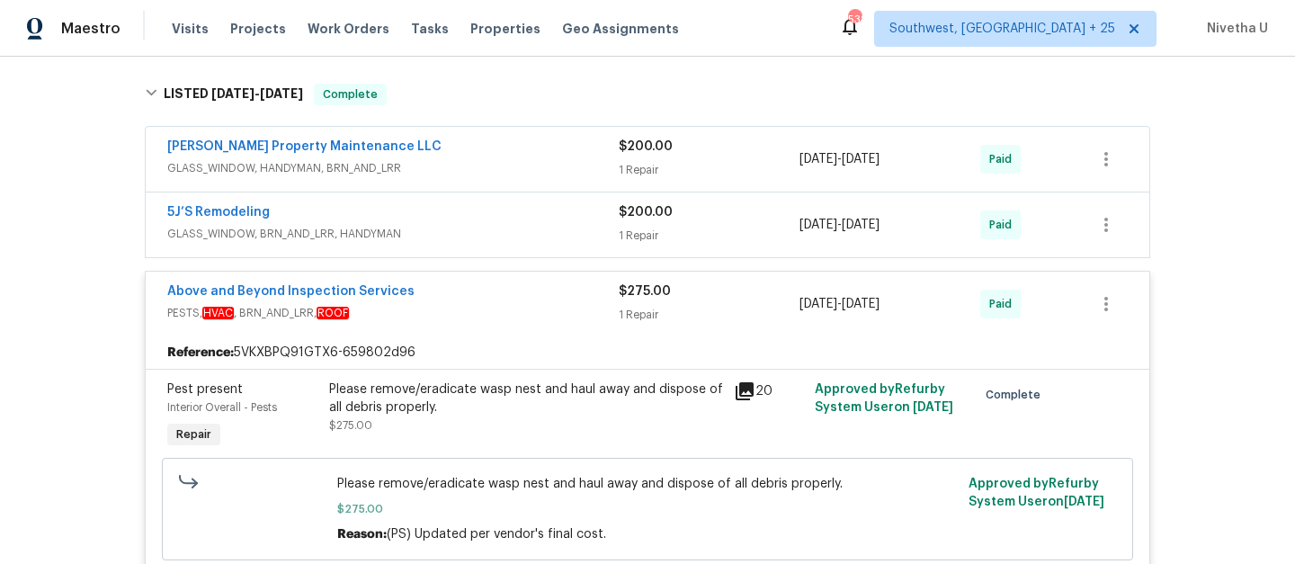
click at [449, 303] on div "Above and Beyond Inspection Services" at bounding box center [393, 293] width 452 height 22
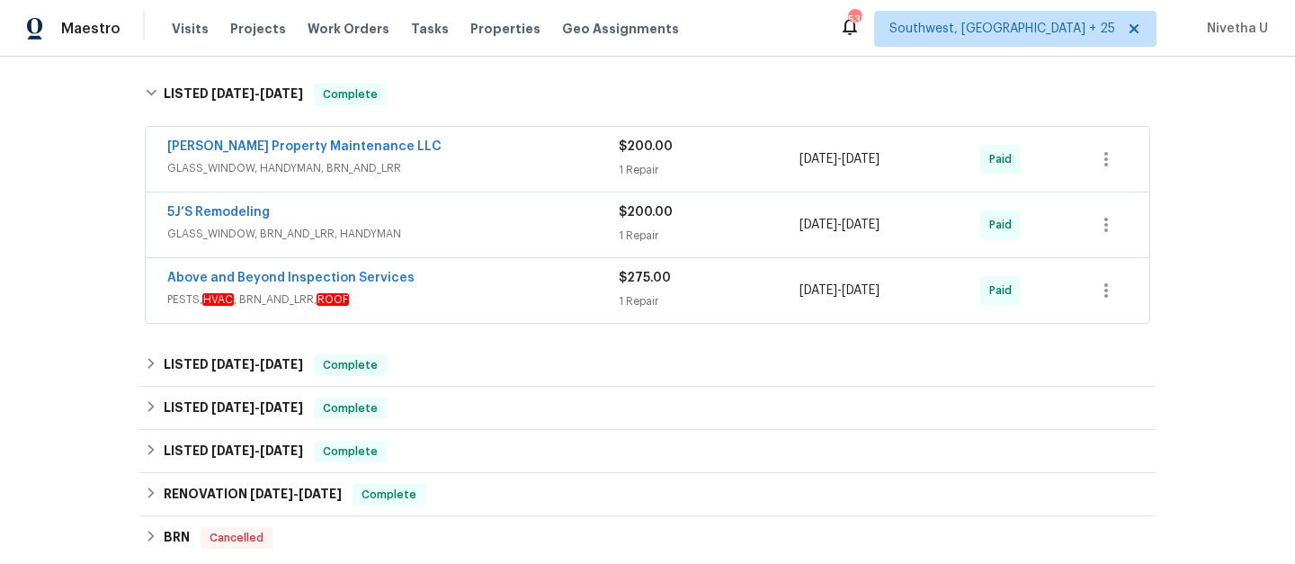
click at [452, 225] on span "GLASS_WINDOW, BRN_AND_LRR, HANDYMAN" at bounding box center [393, 234] width 452 height 18
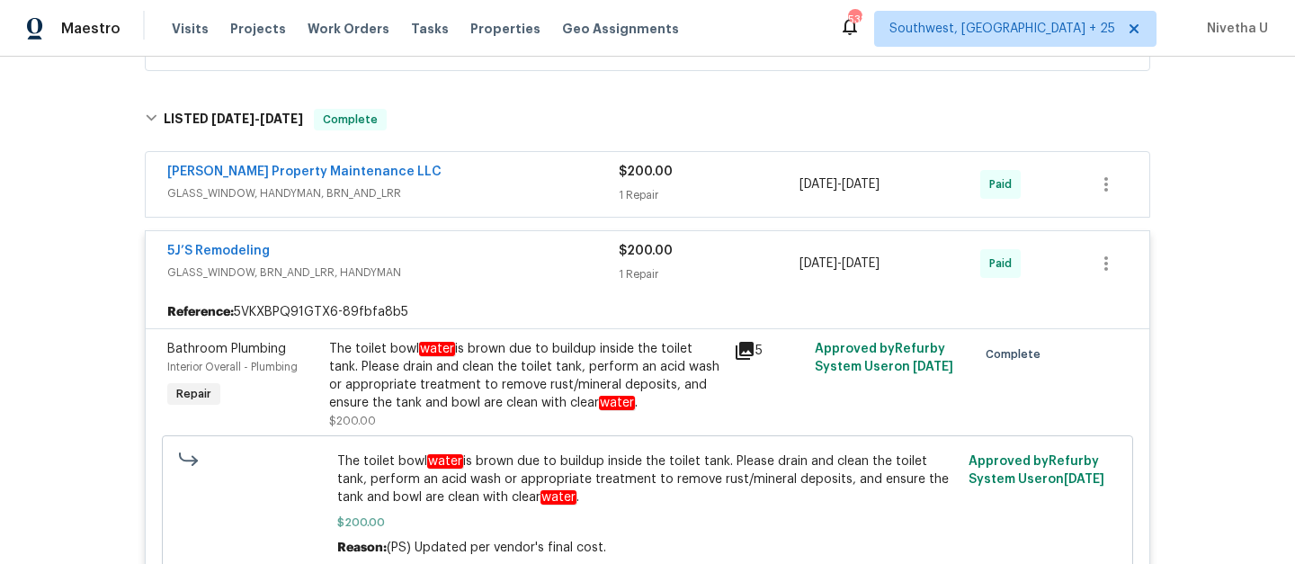
scroll to position [461, 0]
click at [455, 245] on div "5J’S Remodeling" at bounding box center [393, 254] width 452 height 22
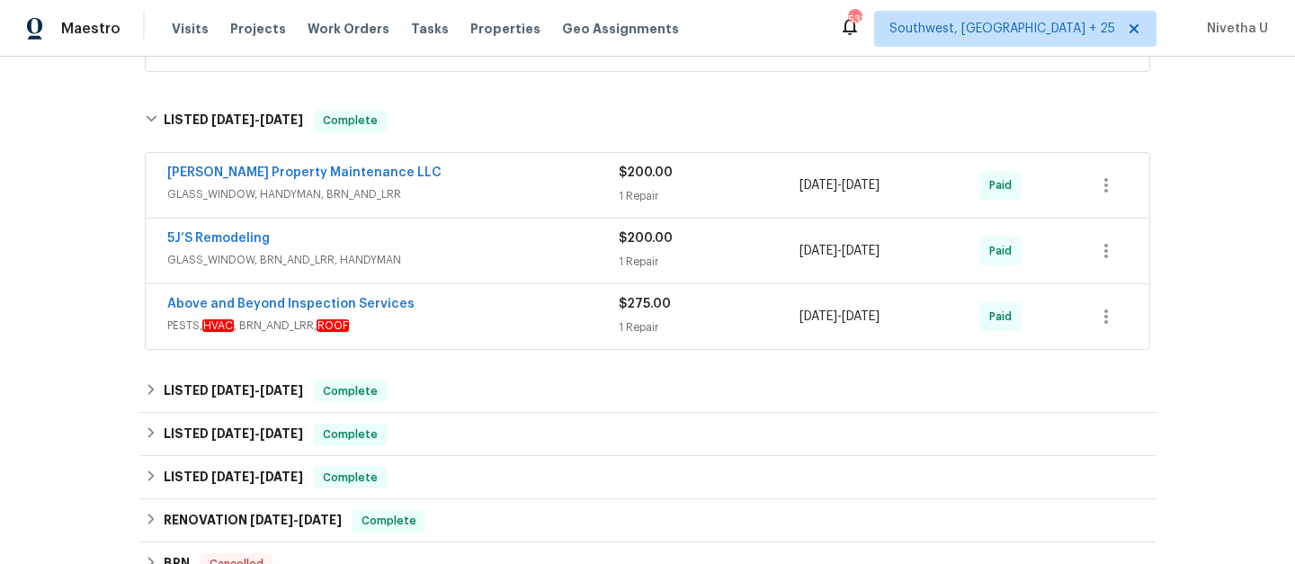
click at [455, 219] on div "5J’S Remodeling GLASS_WINDOW, BRN_AND_LRR, HANDYMAN $200.00 1 Repair 9/3/2025 -…" at bounding box center [648, 251] width 1004 height 65
click at [454, 208] on div "Glen Property Maintenance LLC GLASS_WINDOW, HANDYMAN, BRN_AND_LRR $200.00 1 Rep…" at bounding box center [648, 185] width 1004 height 65
click at [450, 176] on div "[PERSON_NAME] Property Maintenance LLC" at bounding box center [393, 175] width 452 height 22
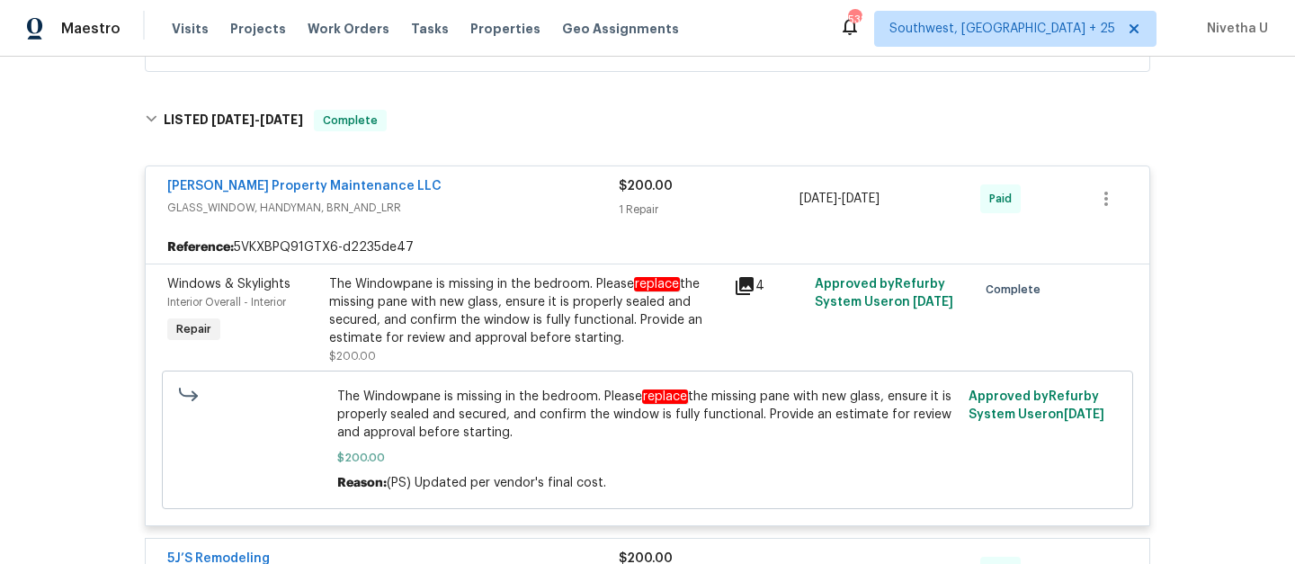
drag, startPoint x: 455, startPoint y: 178, endPoint x: 457, endPoint y: 188, distance: 10.1
click at [457, 189] on div "[PERSON_NAME] Property Maintenance LLC" at bounding box center [393, 188] width 452 height 22
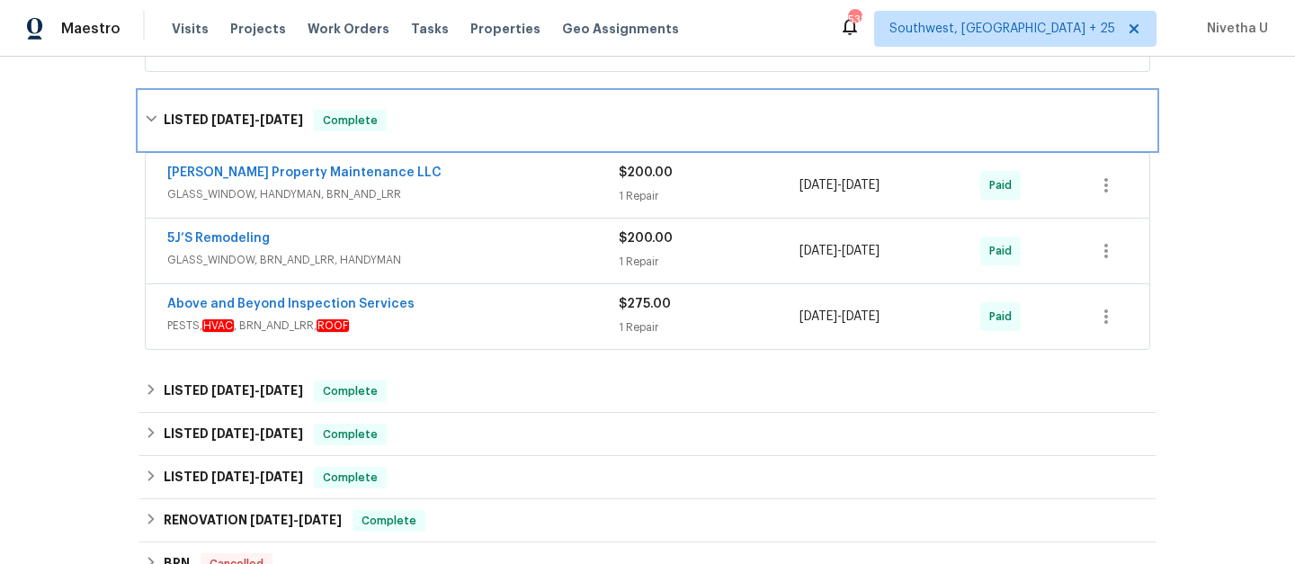
drag, startPoint x: 453, startPoint y: 115, endPoint x: 468, endPoint y: 222, distance: 108.0
click at [453, 116] on div "LISTED [DATE] - [DATE] Complete" at bounding box center [648, 121] width 1006 height 22
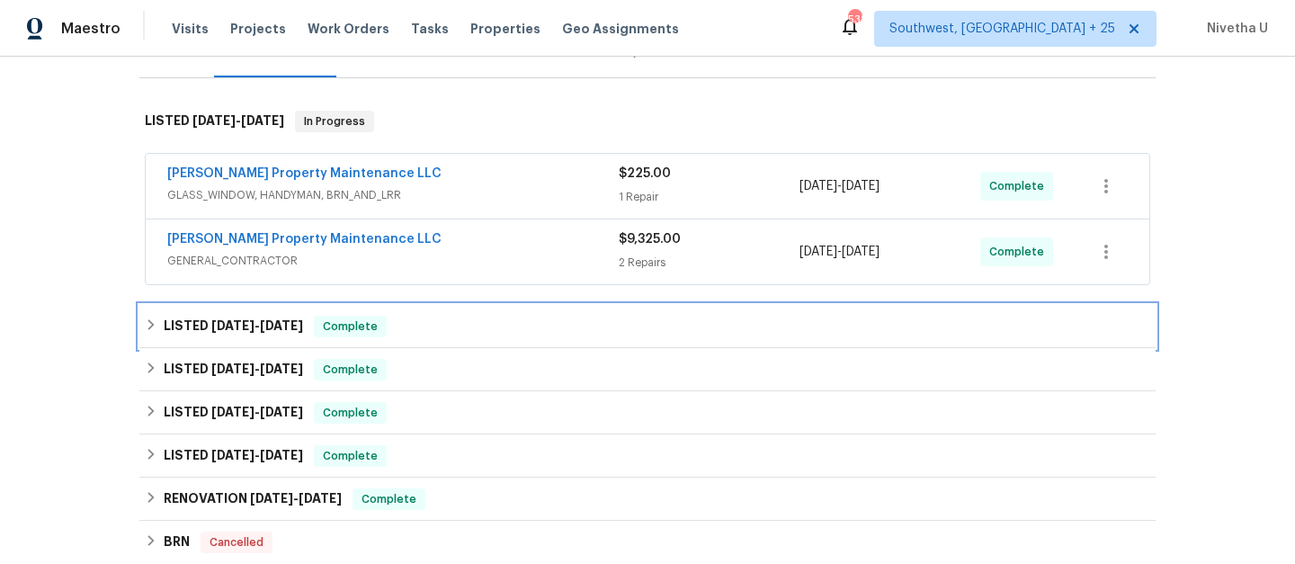
scroll to position [204, 0]
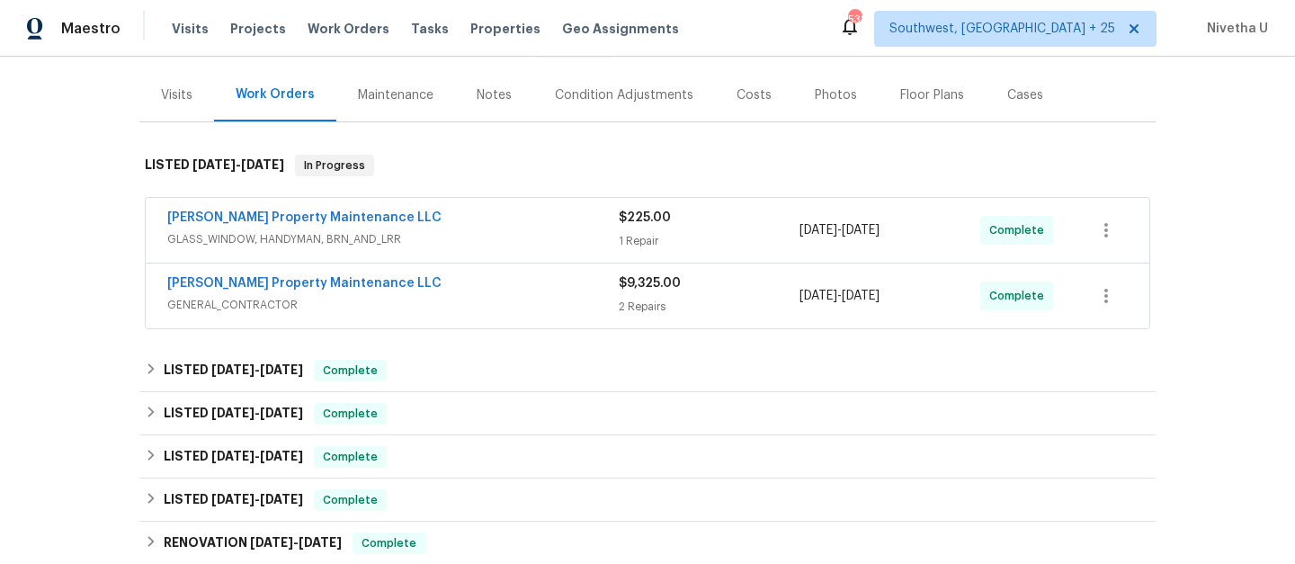
click at [486, 279] on div "[PERSON_NAME] Property Maintenance LLC" at bounding box center [393, 285] width 452 height 22
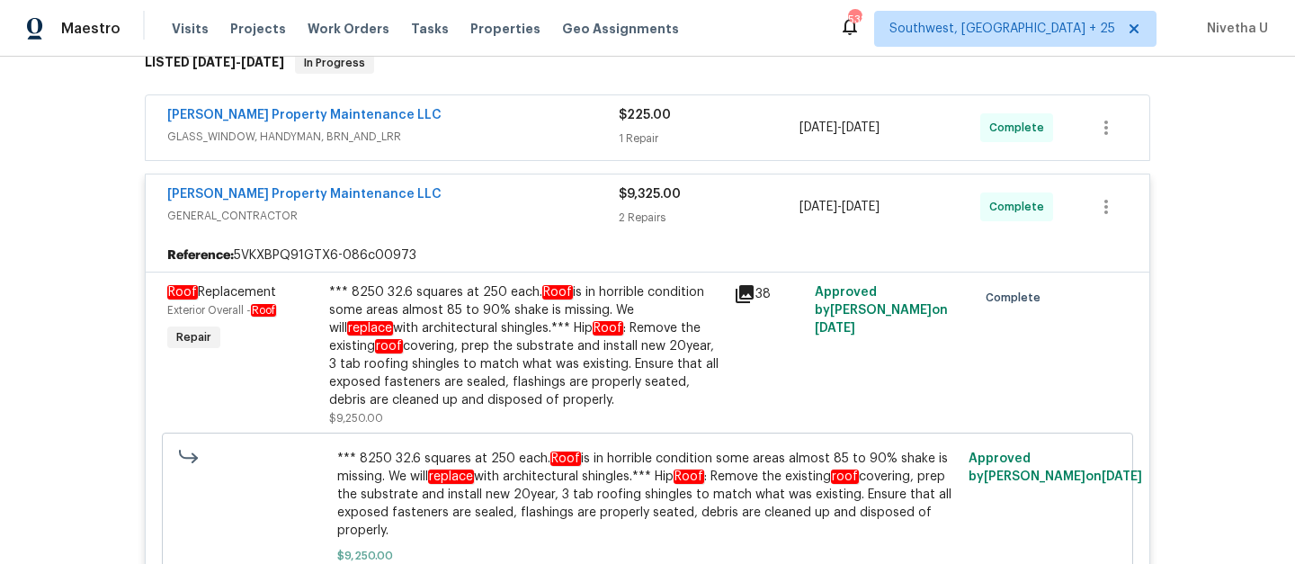
scroll to position [201, 0]
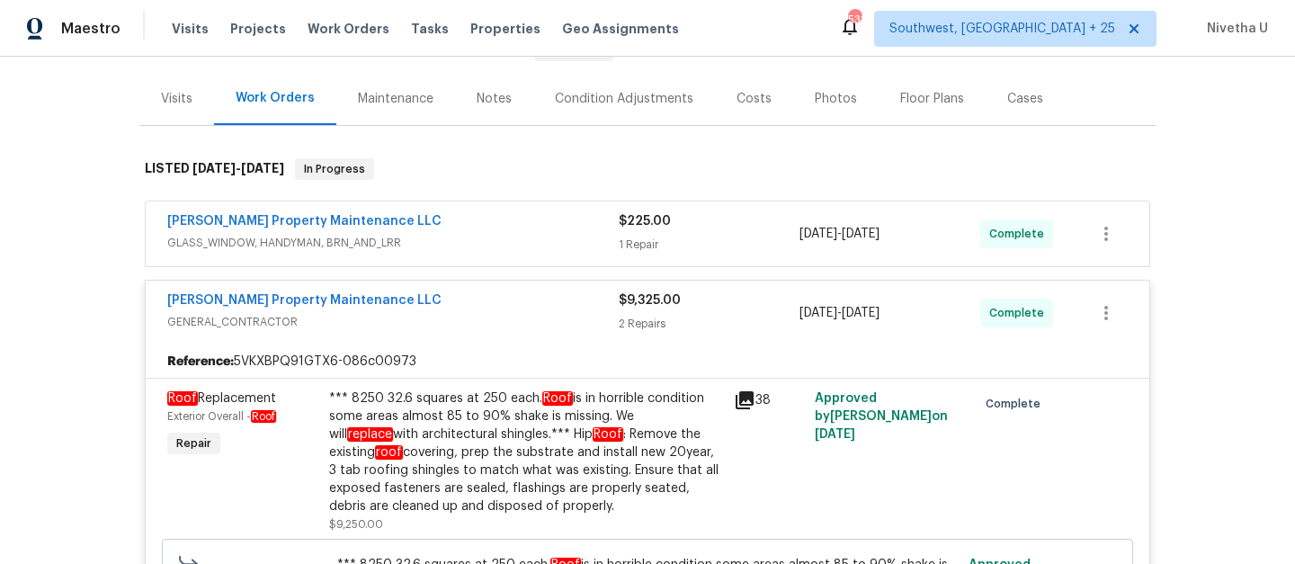
click at [489, 308] on div "[PERSON_NAME] Property Maintenance LLC" at bounding box center [393, 302] width 452 height 22
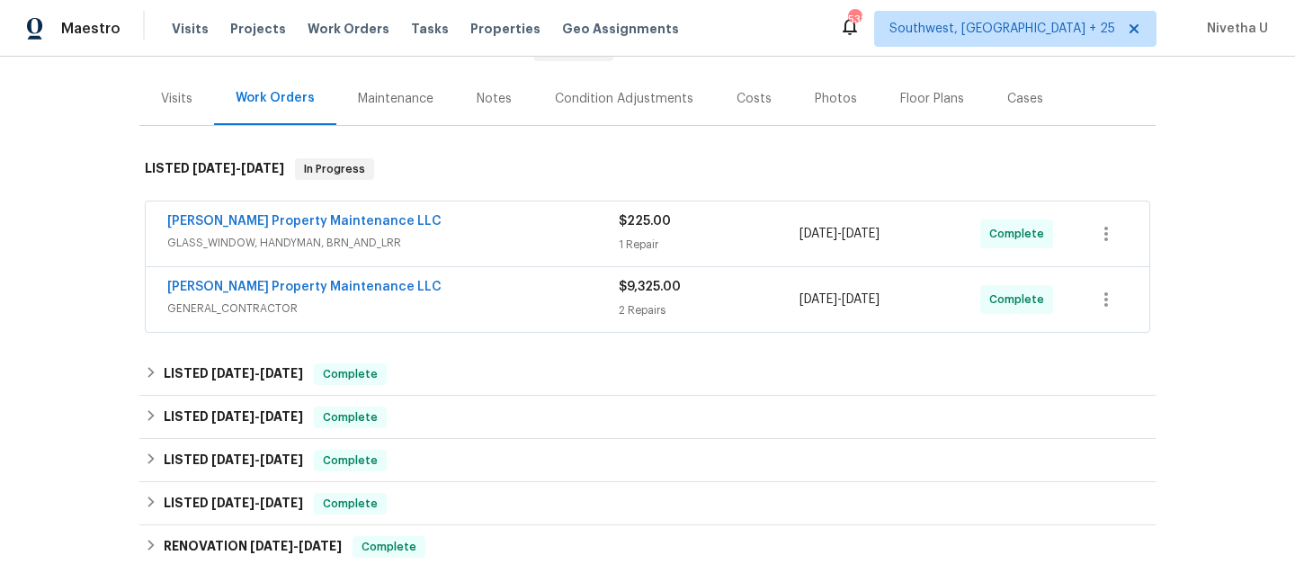
click at [482, 235] on span "GLASS_WINDOW, HANDYMAN, BRN_AND_LRR" at bounding box center [393, 243] width 452 height 18
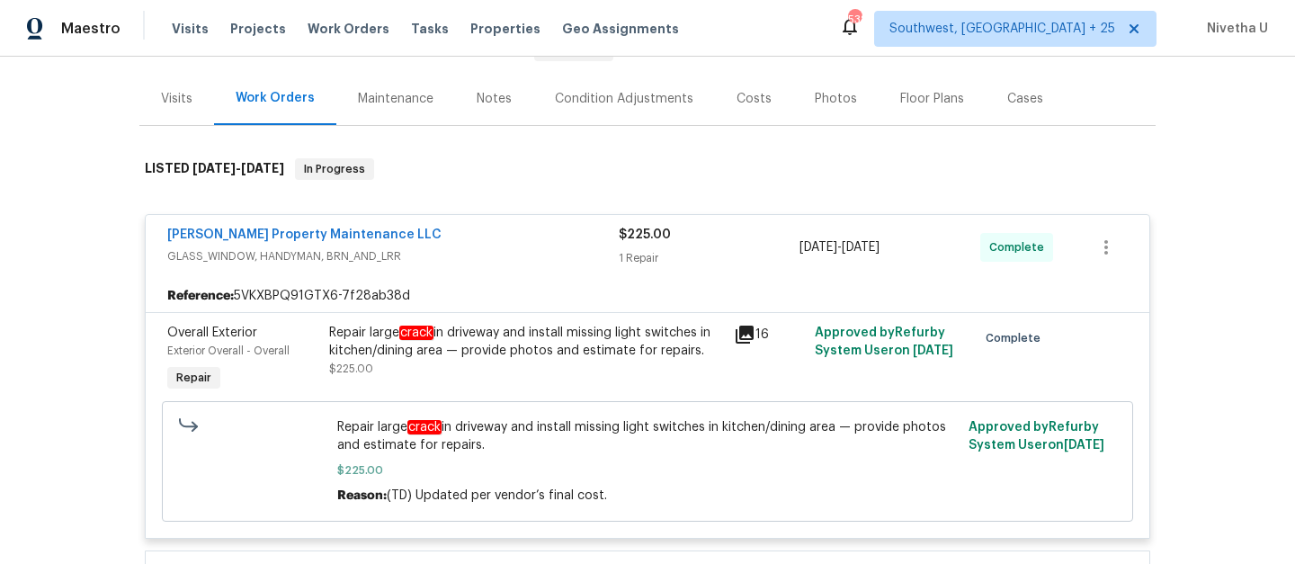
click at [482, 235] on div "[PERSON_NAME] Property Maintenance LLC" at bounding box center [393, 237] width 452 height 22
